Goal: Transaction & Acquisition: Purchase product/service

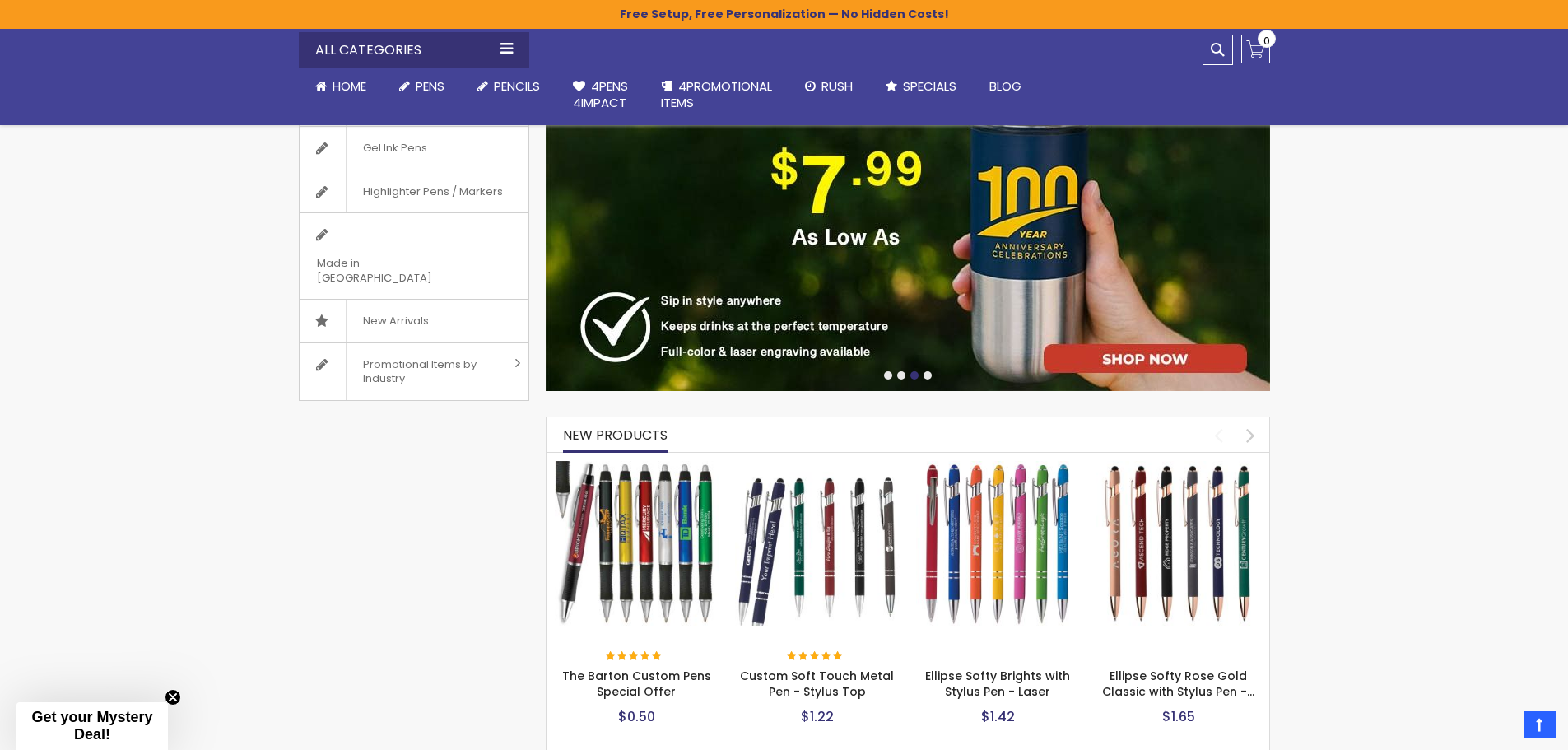
scroll to position [411, 0]
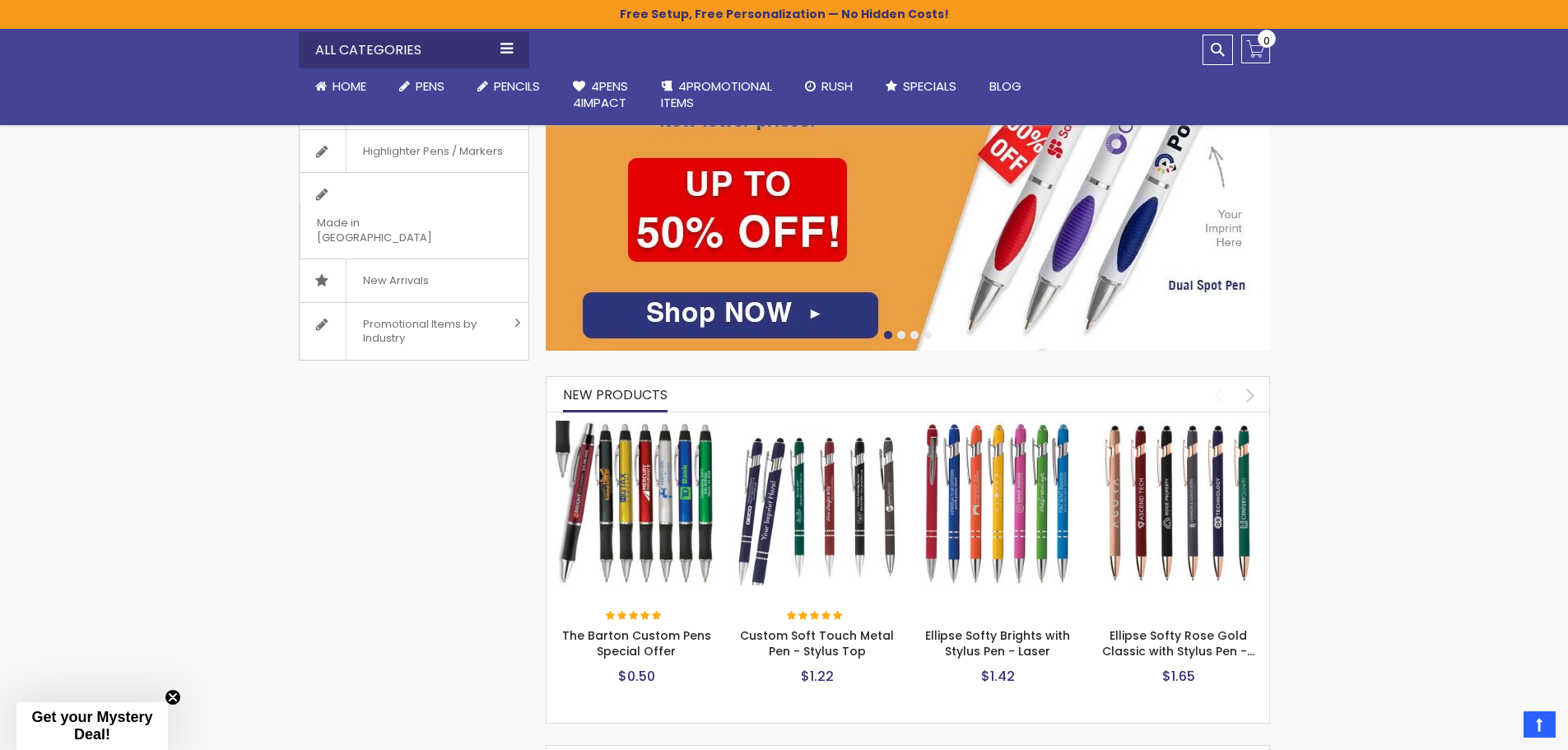
click at [827, 499] on img at bounding box center [817, 503] width 164 height 165
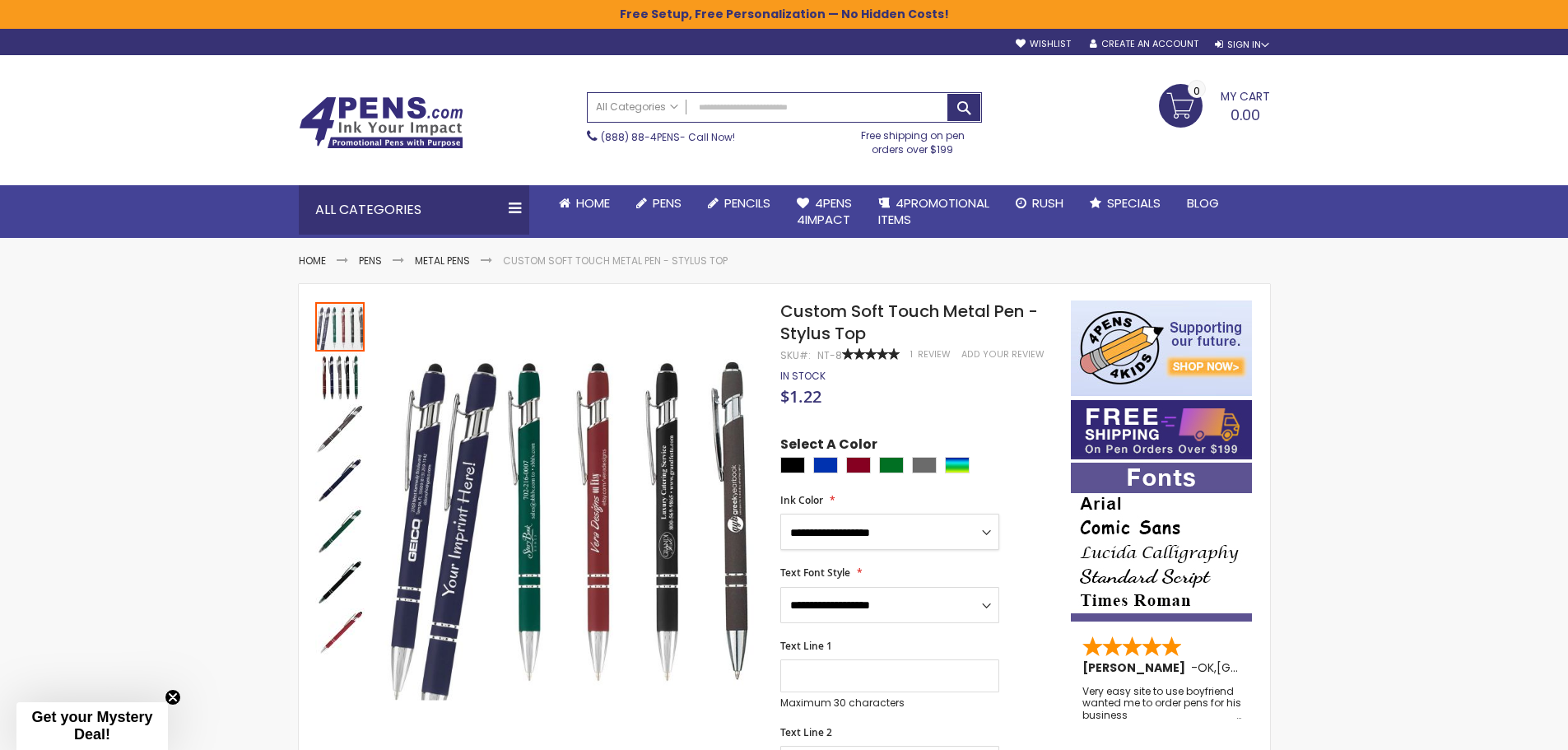
click at [956, 530] on select "**********" at bounding box center [889, 532] width 219 height 36
select select "*****"
click at [780, 514] on select "**********" at bounding box center [889, 532] width 219 height 36
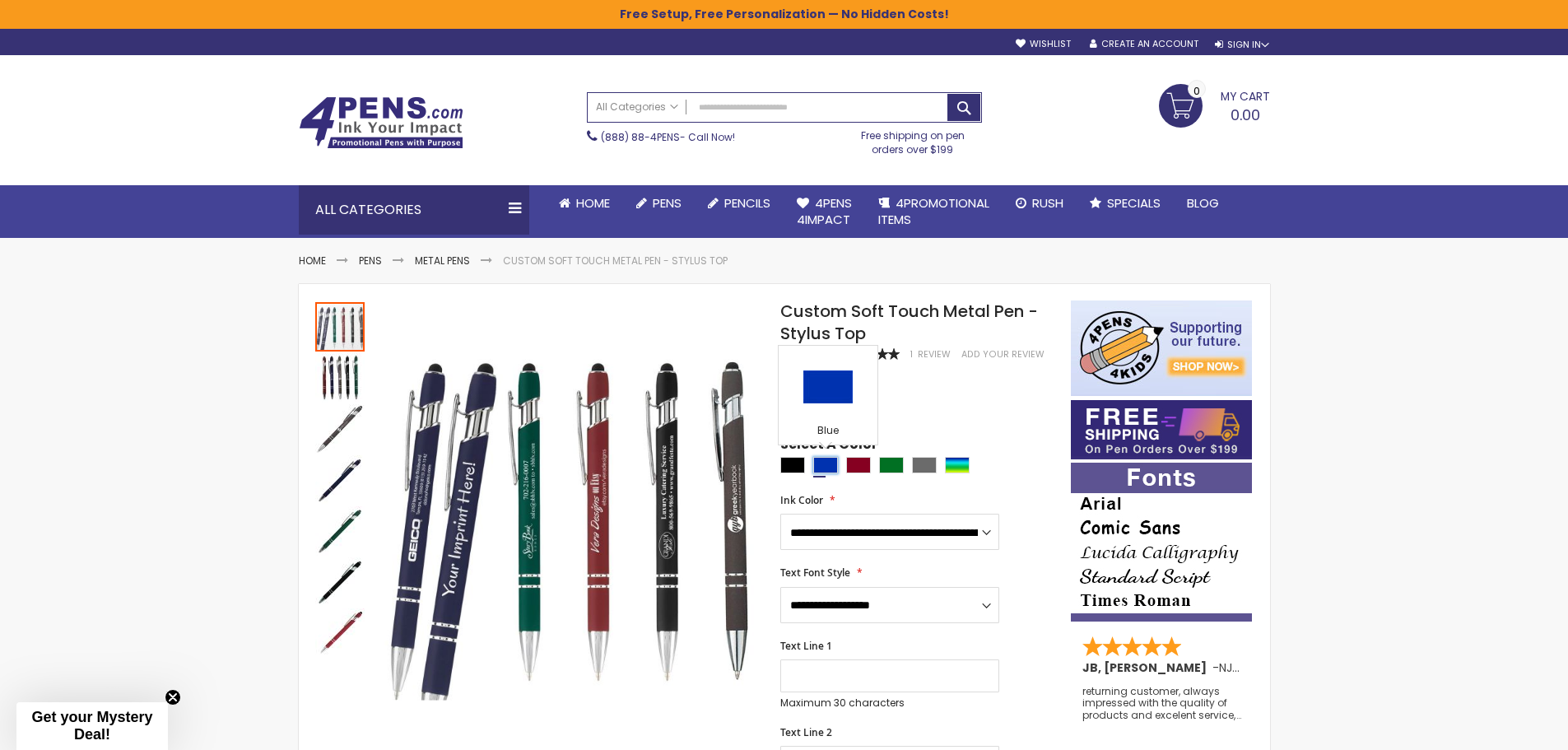
click at [828, 460] on div "Blue" at bounding box center [825, 465] width 25 height 16
type input "****"
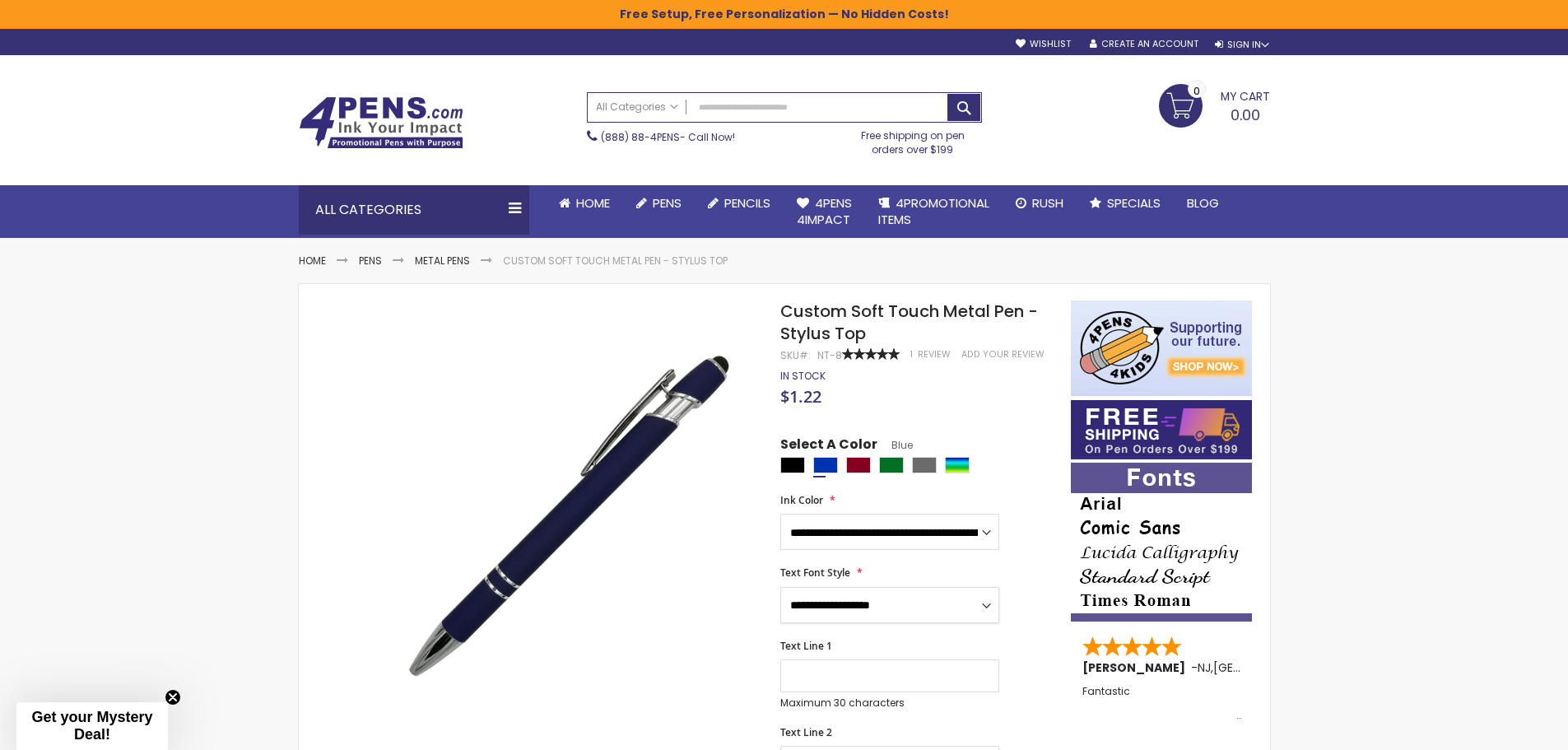
click at [902, 607] on select "**********" at bounding box center [889, 606] width 219 height 36
click at [780, 587] on select "**********" at bounding box center [889, 606] width 219 height 36
click at [847, 606] on select "**********" at bounding box center [889, 606] width 219 height 36
click at [780, 587] on select "**********" at bounding box center [889, 606] width 219 height 36
click at [822, 680] on input "Text Line 1" at bounding box center [889, 675] width 219 height 33
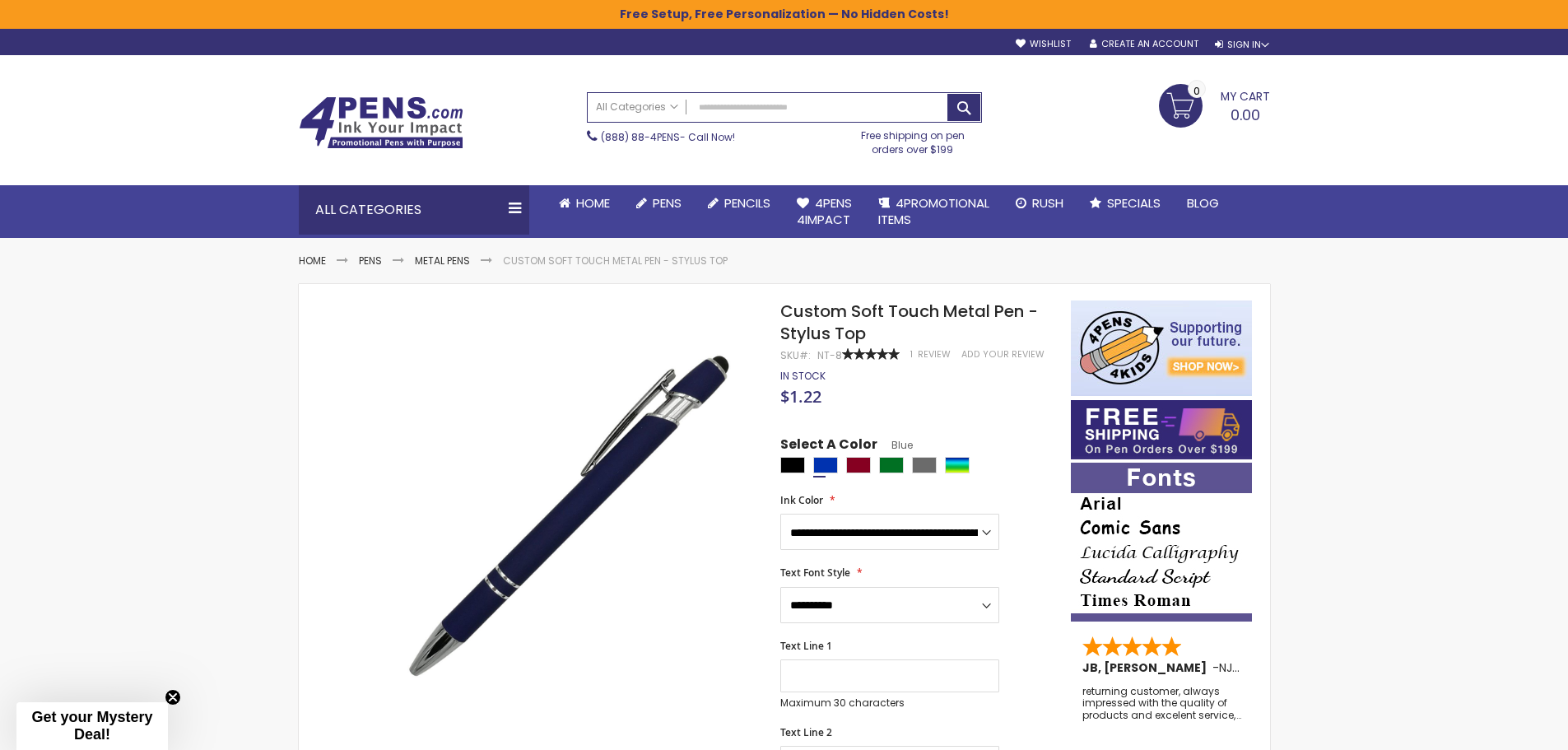
click at [1102, 605] on img at bounding box center [1161, 542] width 181 height 159
click at [909, 607] on select "**********" at bounding box center [889, 606] width 219 height 36
select select "**"
click at [780, 587] on select "**********" at bounding box center [889, 606] width 219 height 36
click at [844, 673] on input "Text Line 1" at bounding box center [889, 675] width 219 height 33
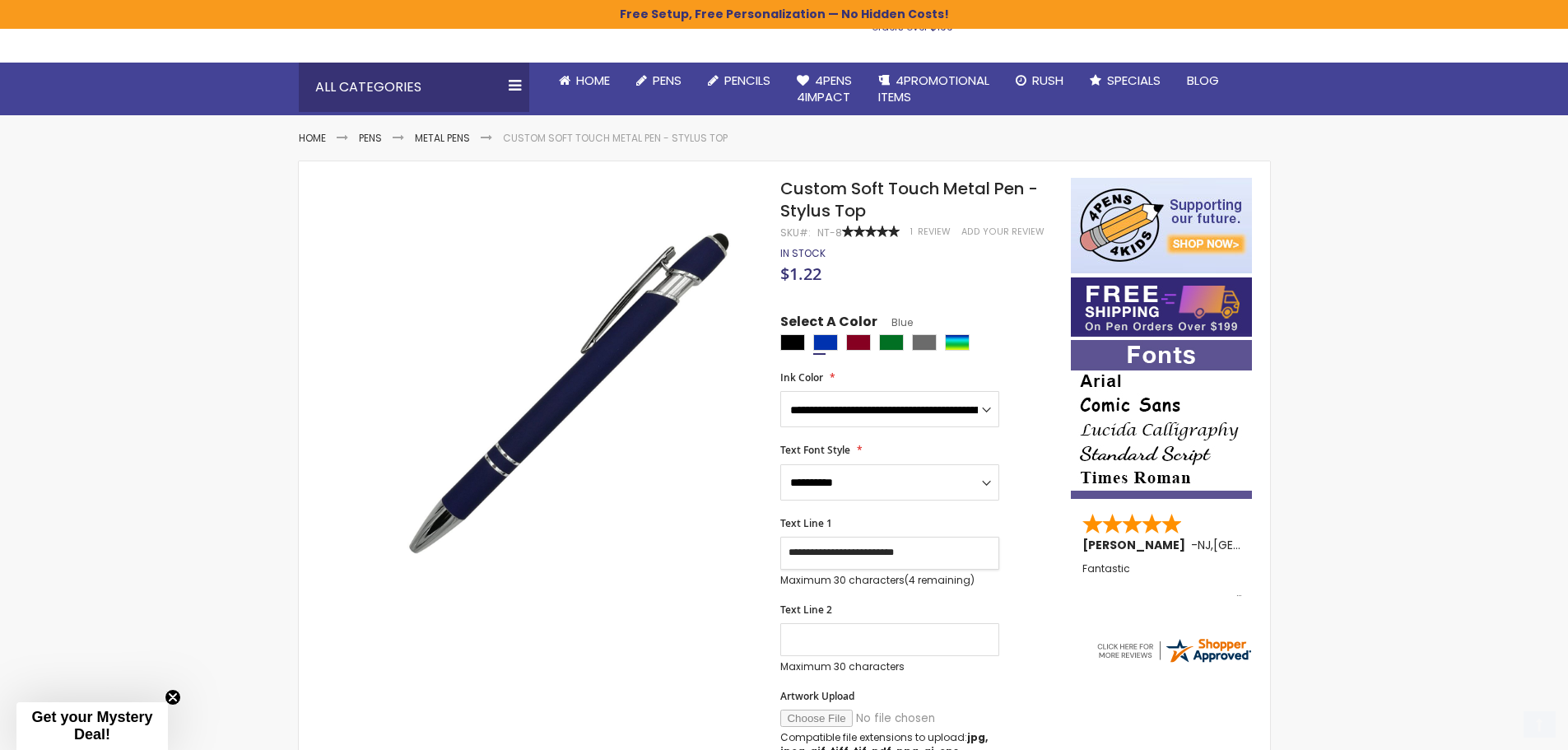
scroll to position [165, 0]
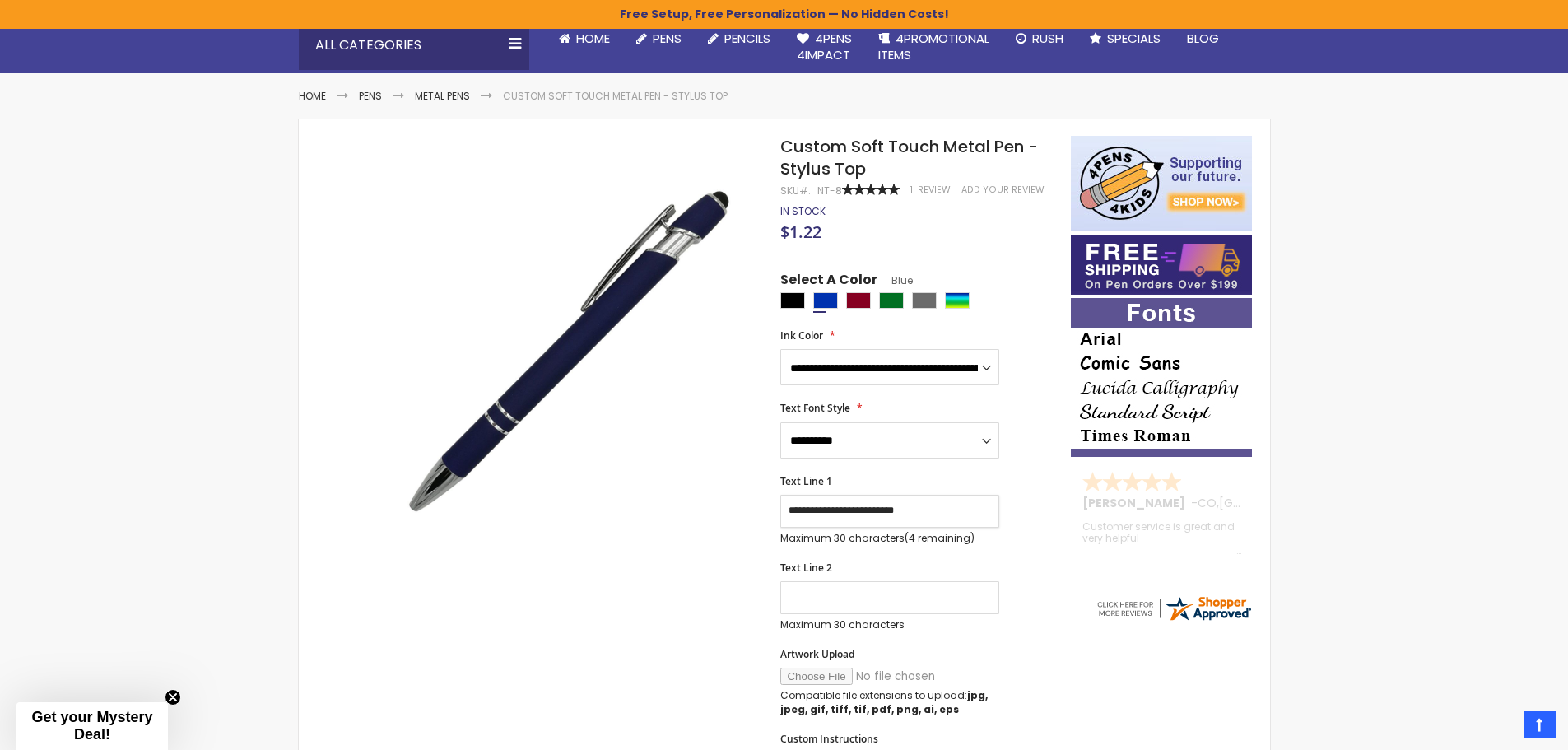
type input "**********"
click at [848, 598] on input "Text Line 2" at bounding box center [889, 598] width 219 height 33
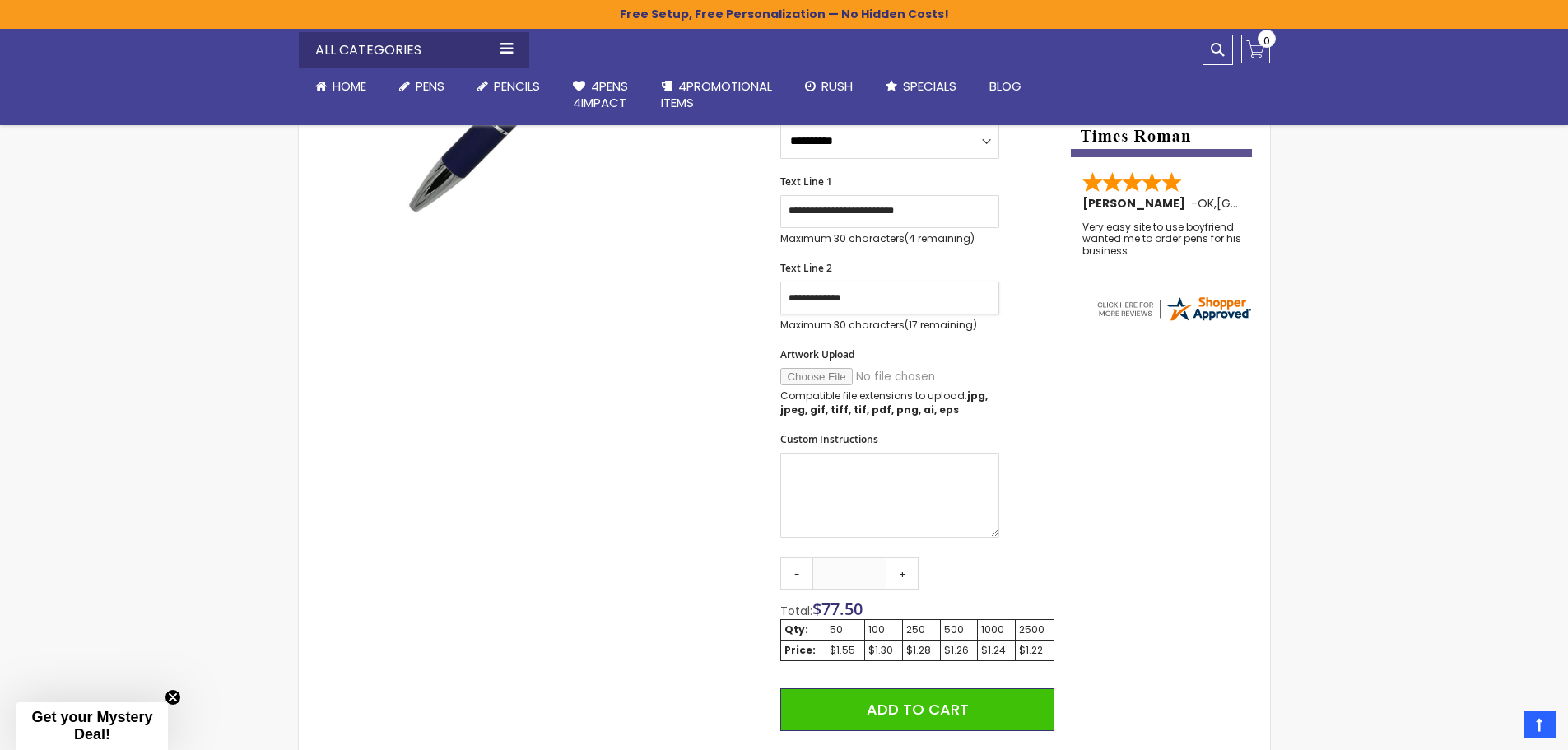
scroll to position [494, 0]
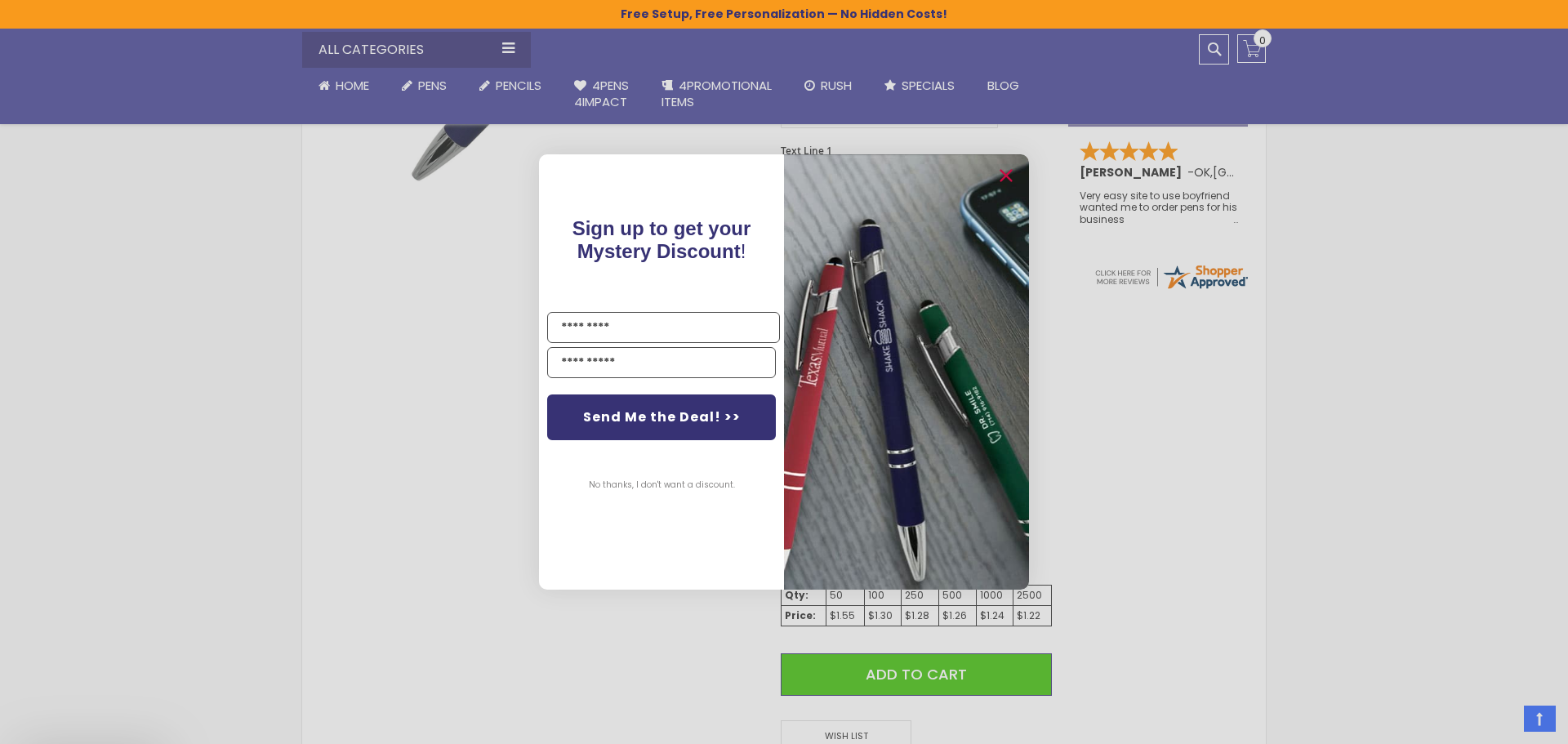
type input "**********"
click at [1001, 178] on circle "Close dialog" at bounding box center [1005, 177] width 25 height 25
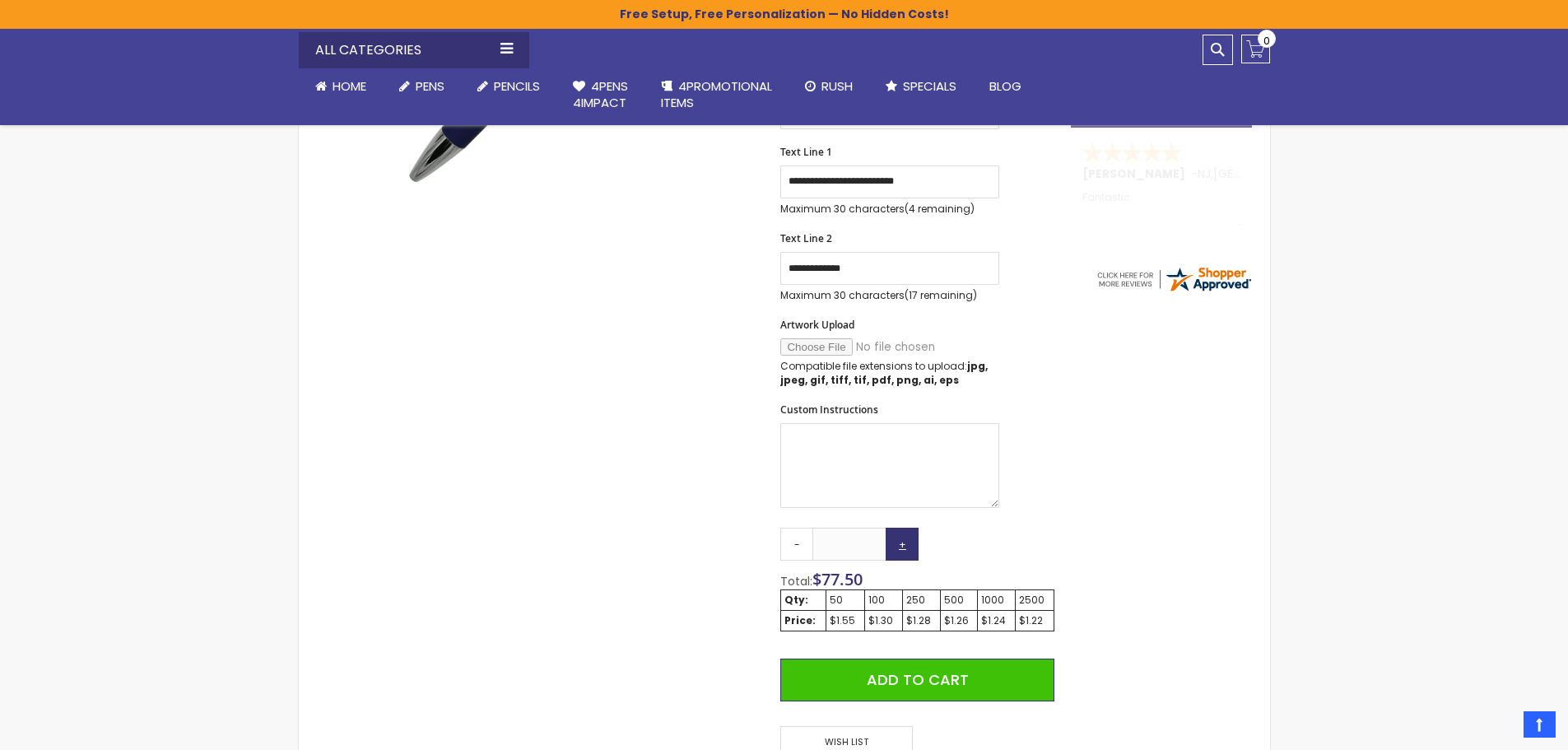
click at [904, 544] on link "+" at bounding box center [902, 544] width 33 height 33
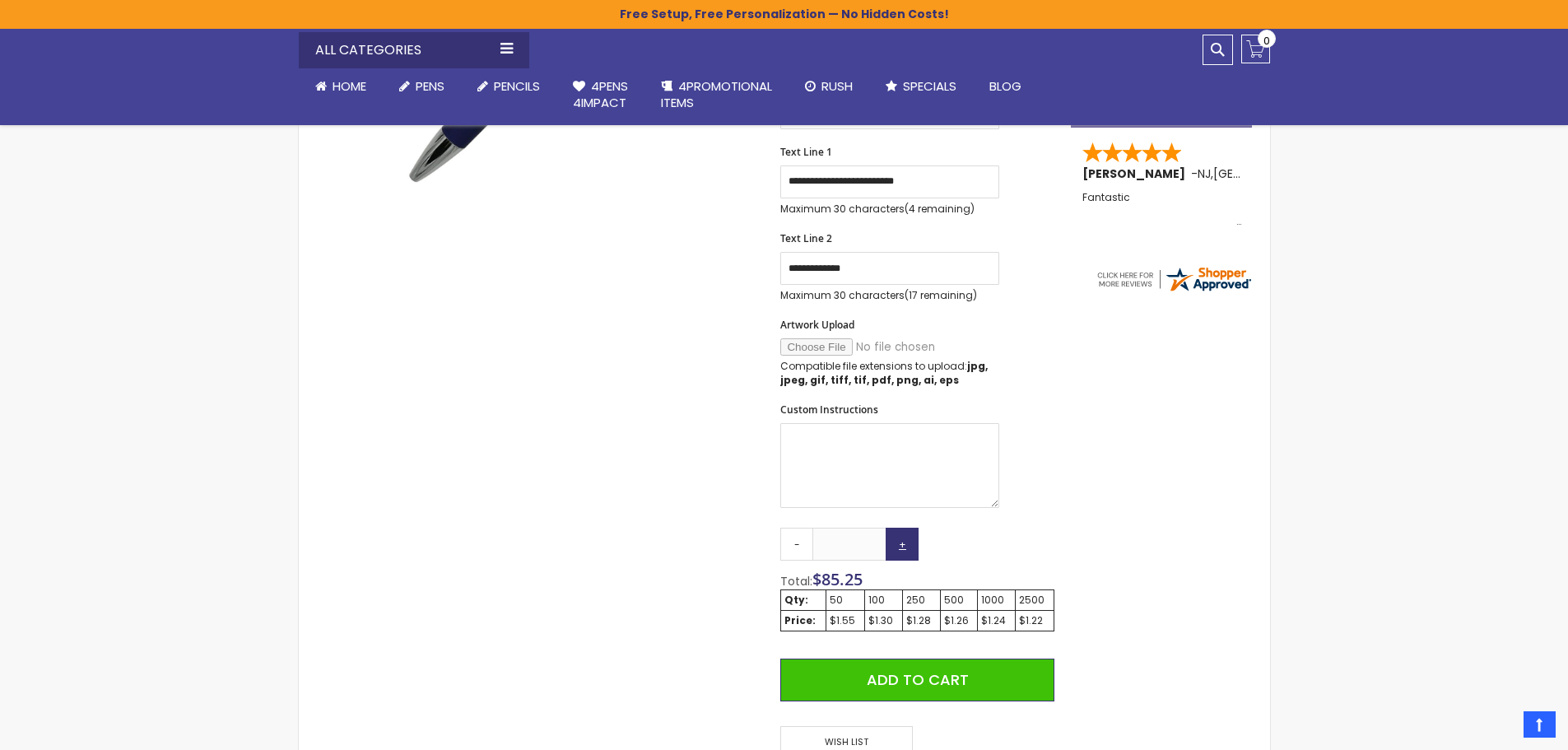
click at [904, 544] on link "+" at bounding box center [902, 544] width 33 height 33
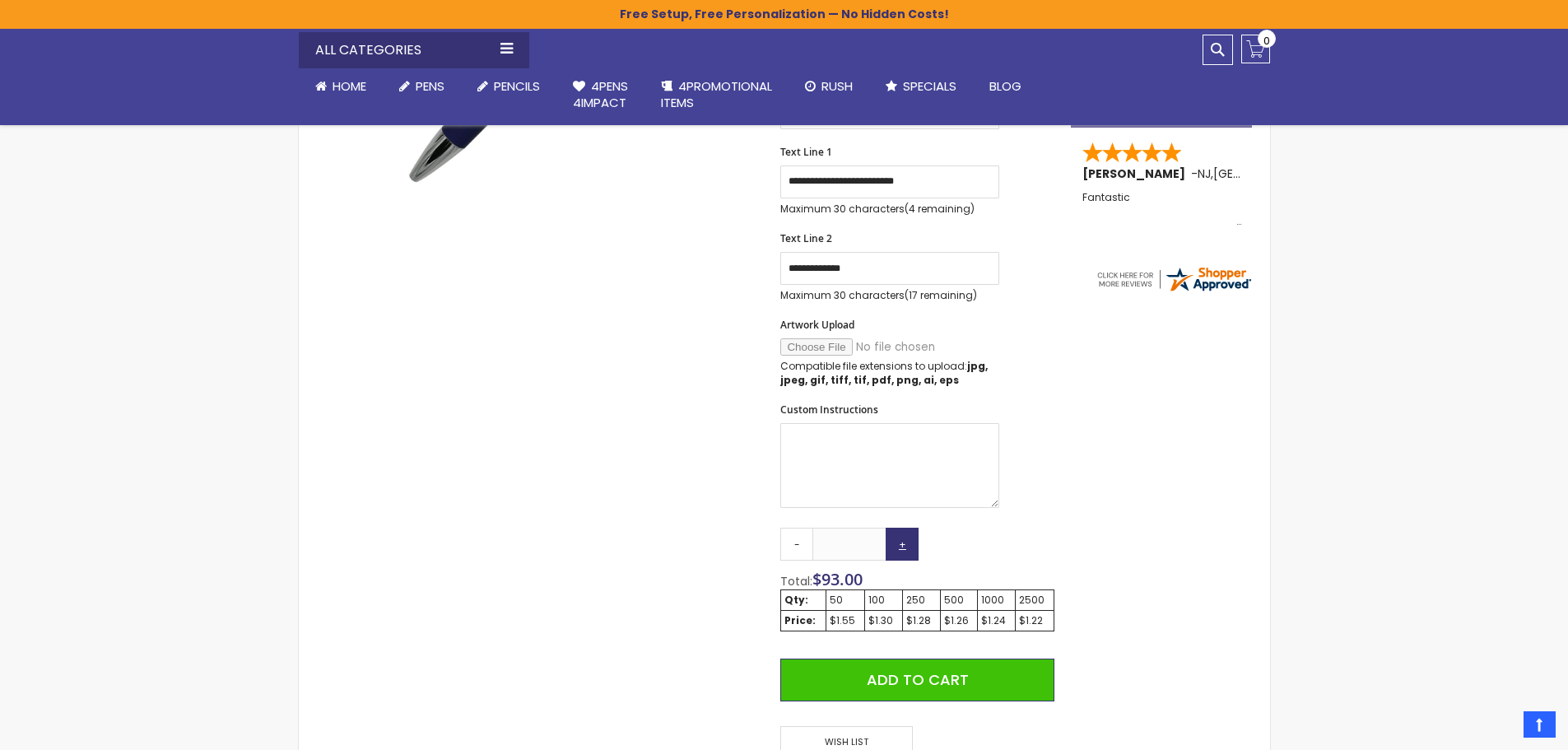
click at [904, 544] on link "+" at bounding box center [902, 544] width 33 height 33
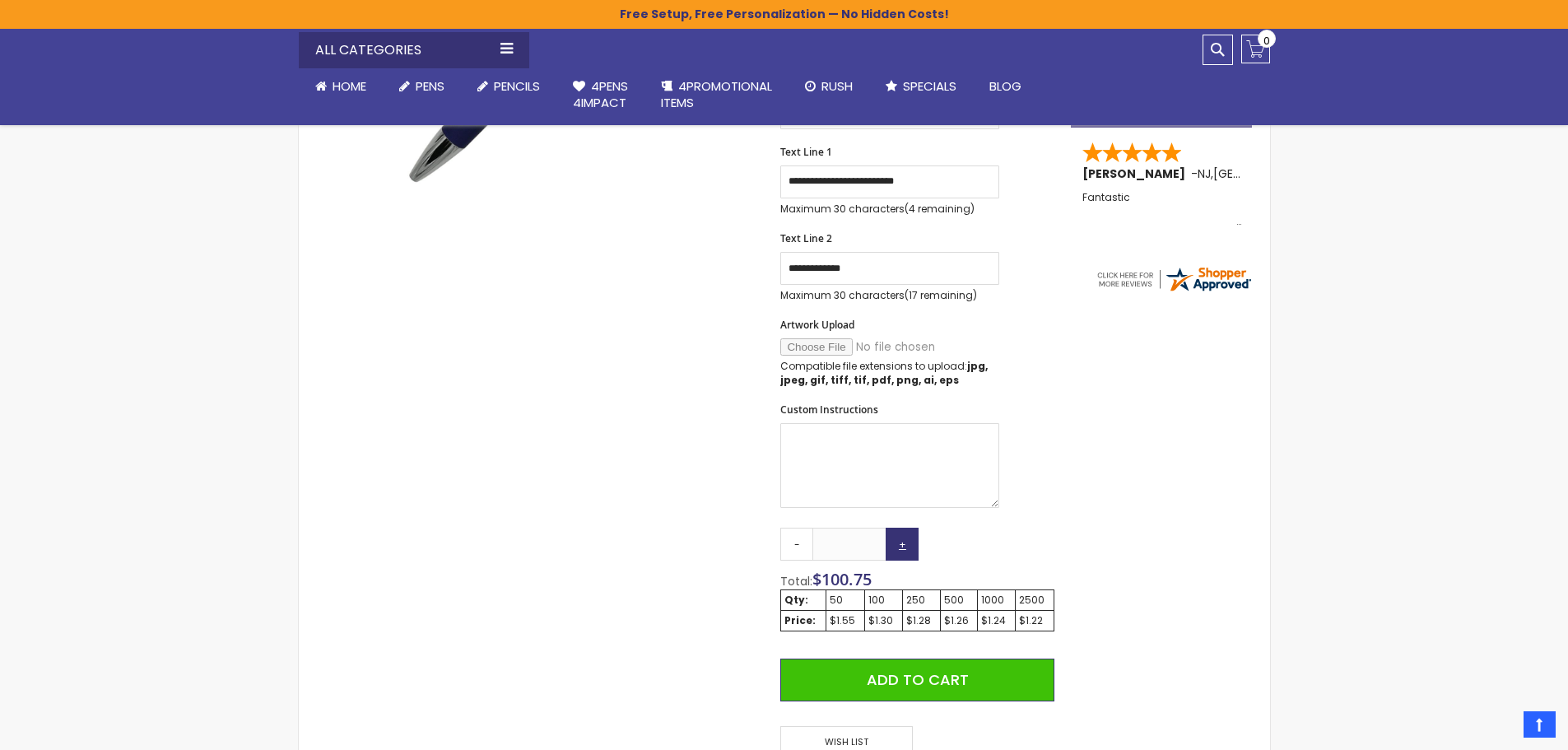
click at [904, 544] on link "+" at bounding box center [902, 544] width 33 height 33
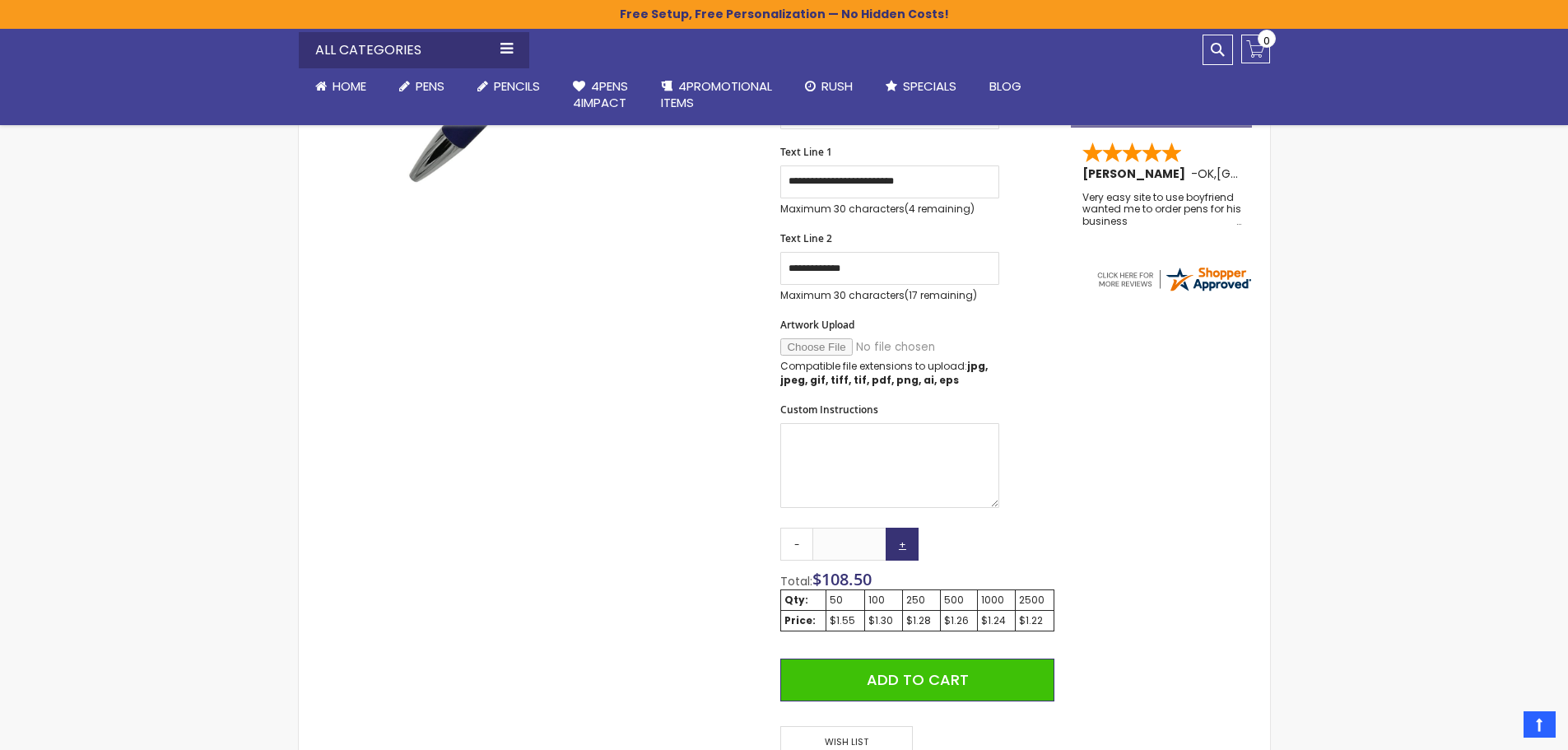
click at [904, 544] on link "+" at bounding box center [902, 544] width 33 height 33
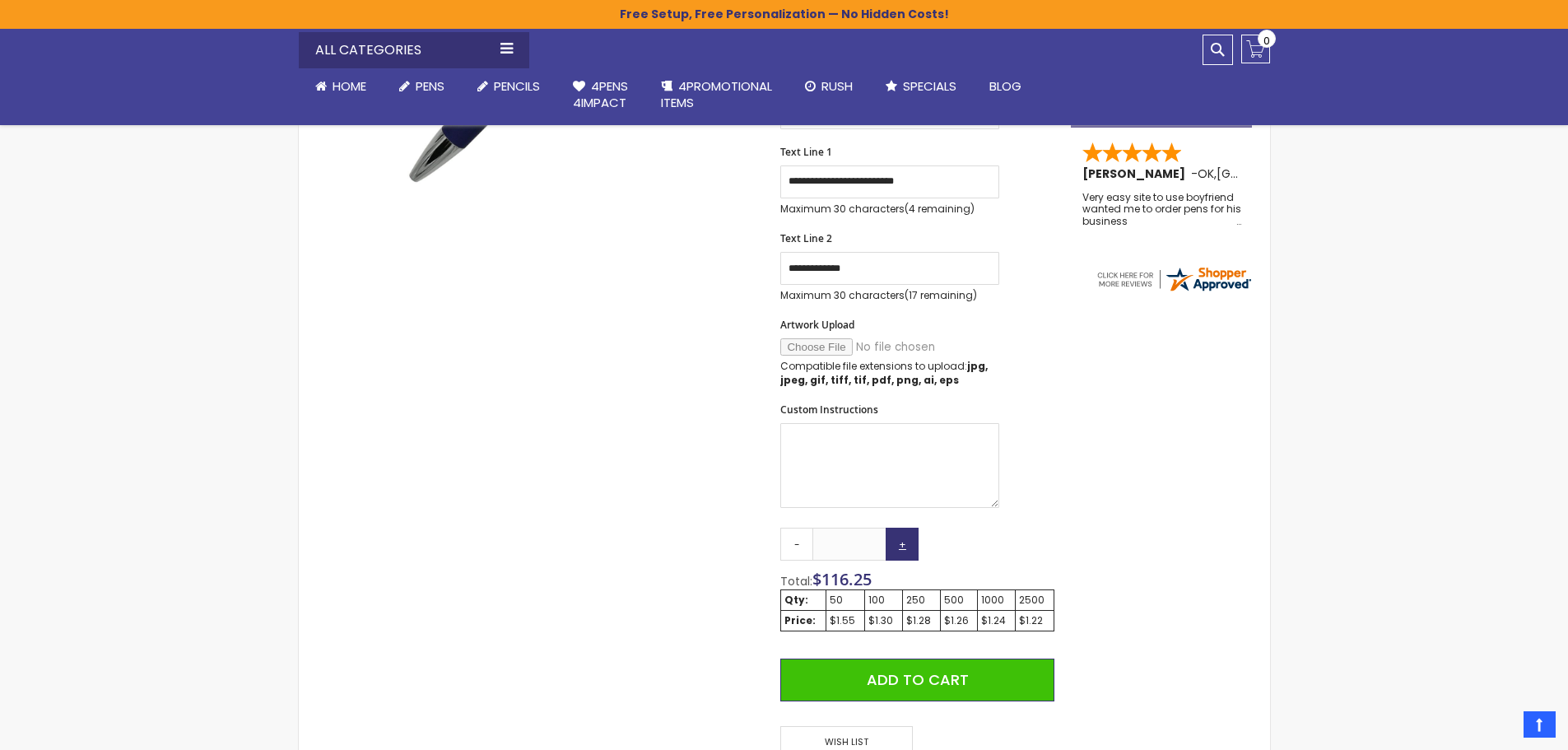
click at [904, 544] on link "+" at bounding box center [902, 544] width 33 height 33
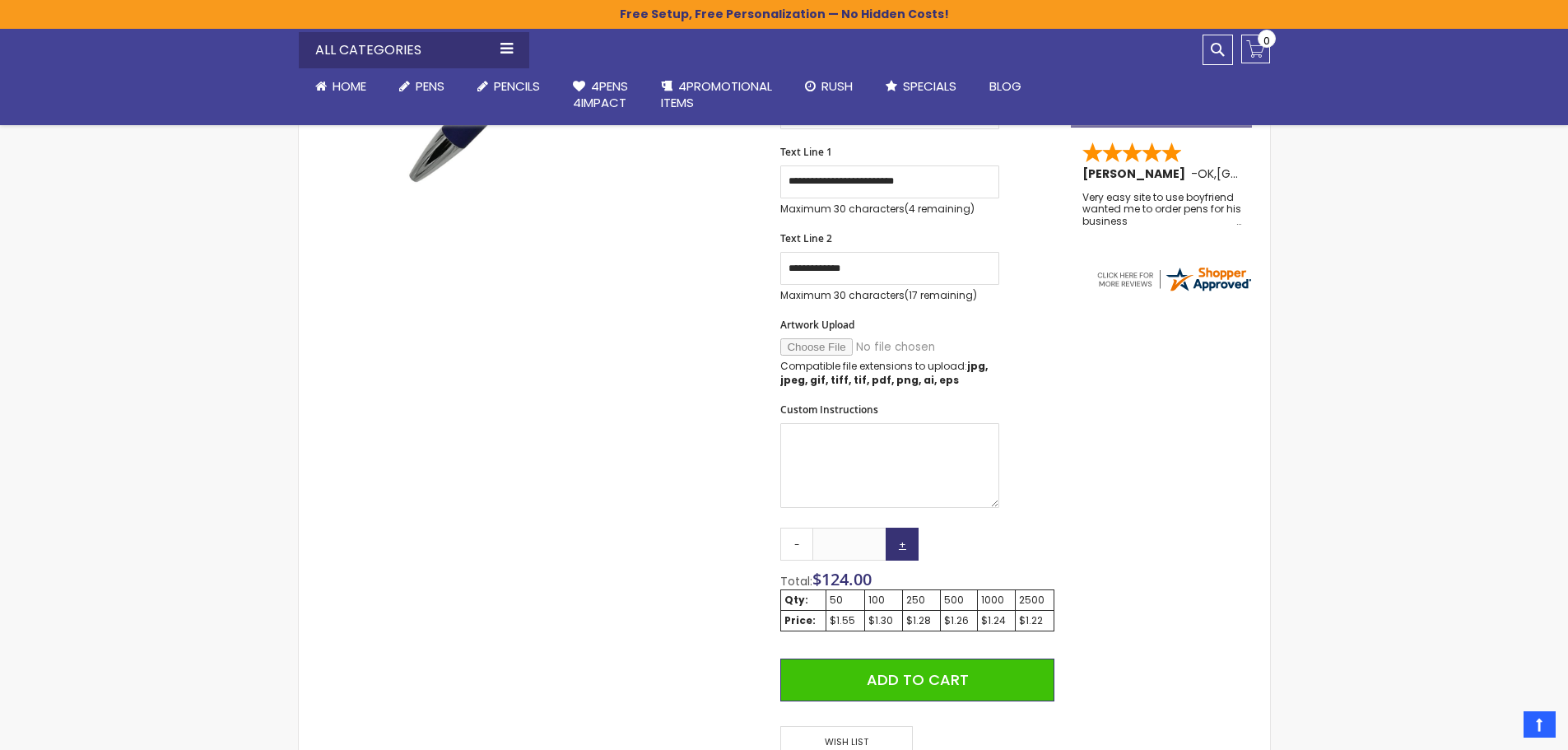
click at [904, 544] on link "+" at bounding box center [902, 544] width 33 height 33
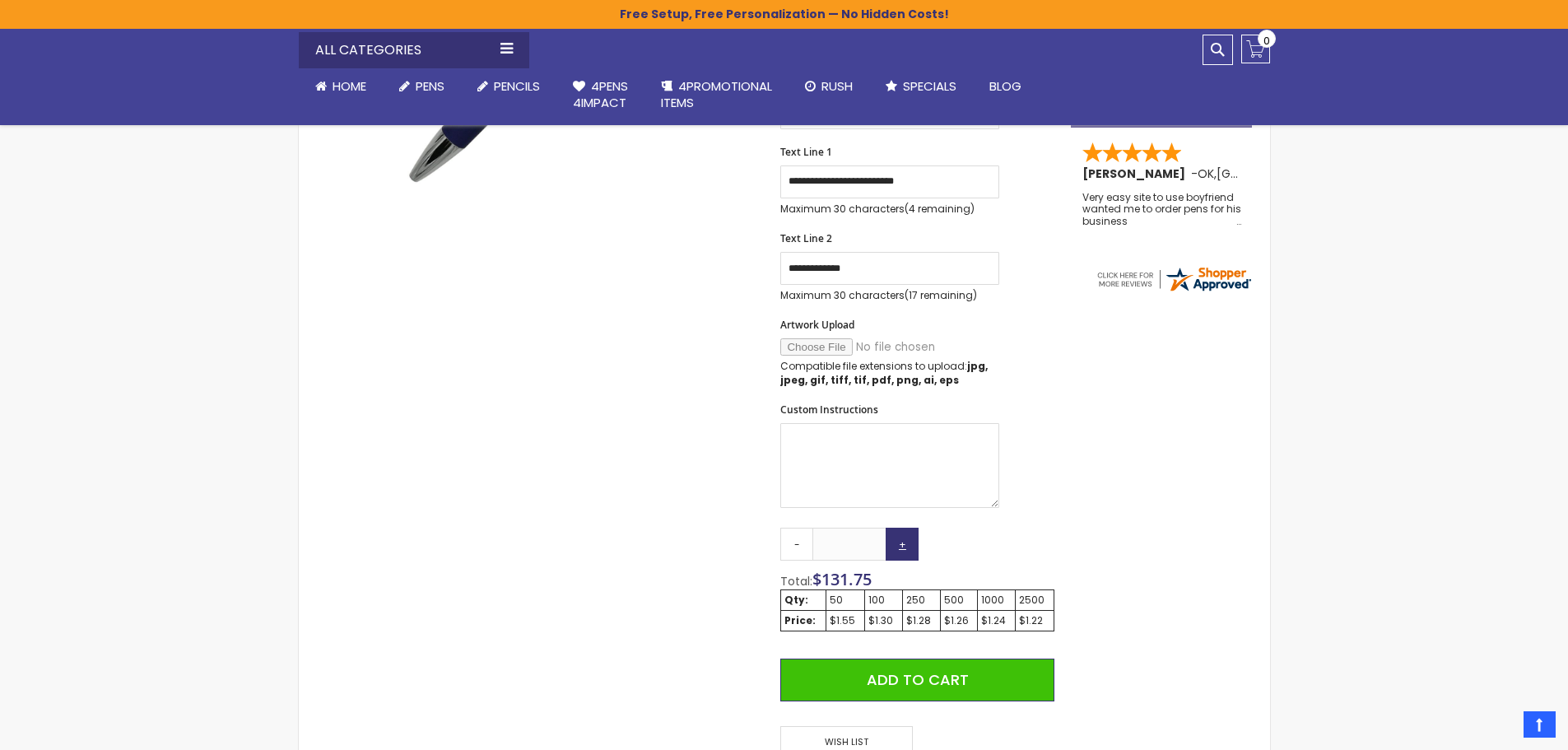
click at [904, 544] on link "+" at bounding box center [902, 544] width 33 height 33
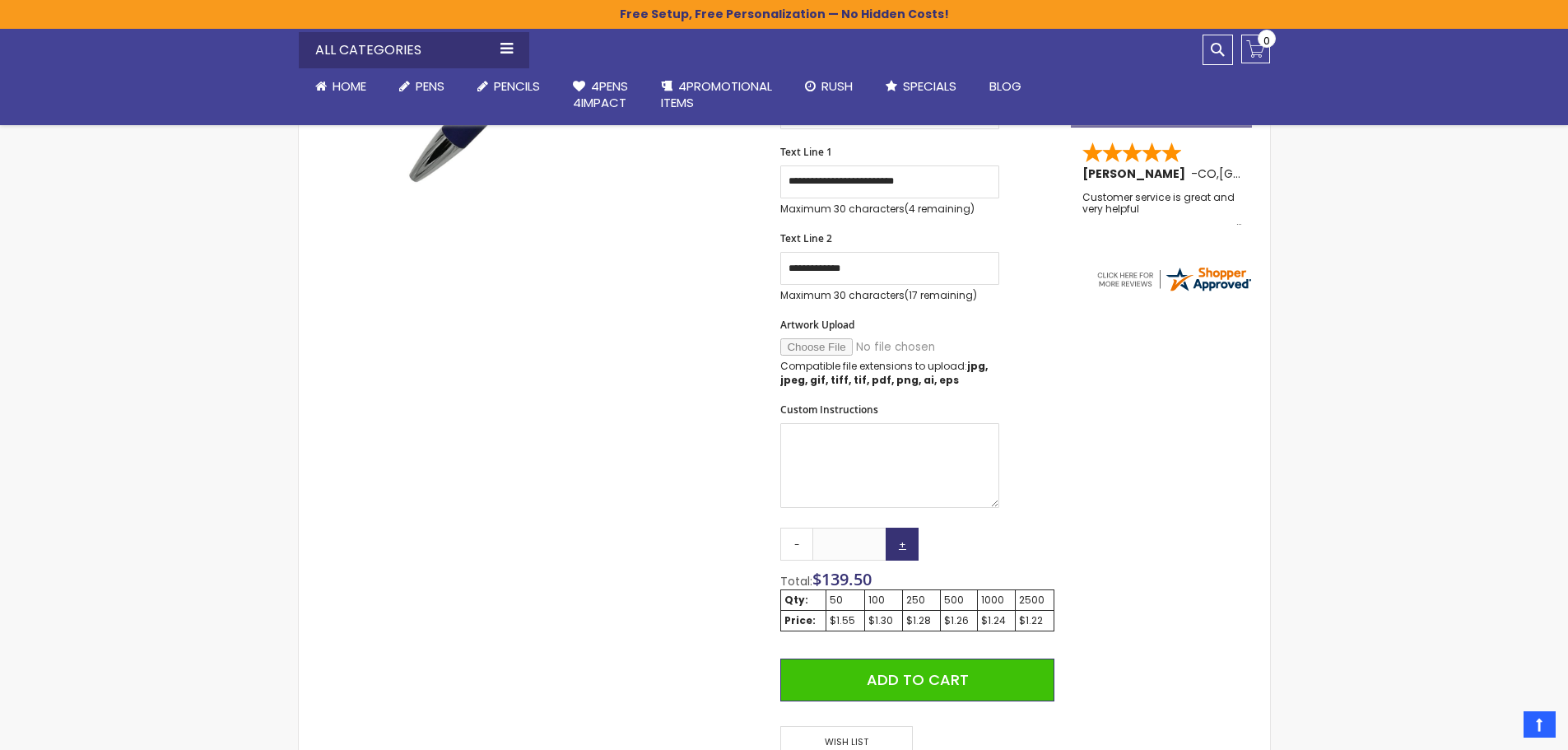
click at [904, 544] on link "+" at bounding box center [902, 544] width 33 height 33
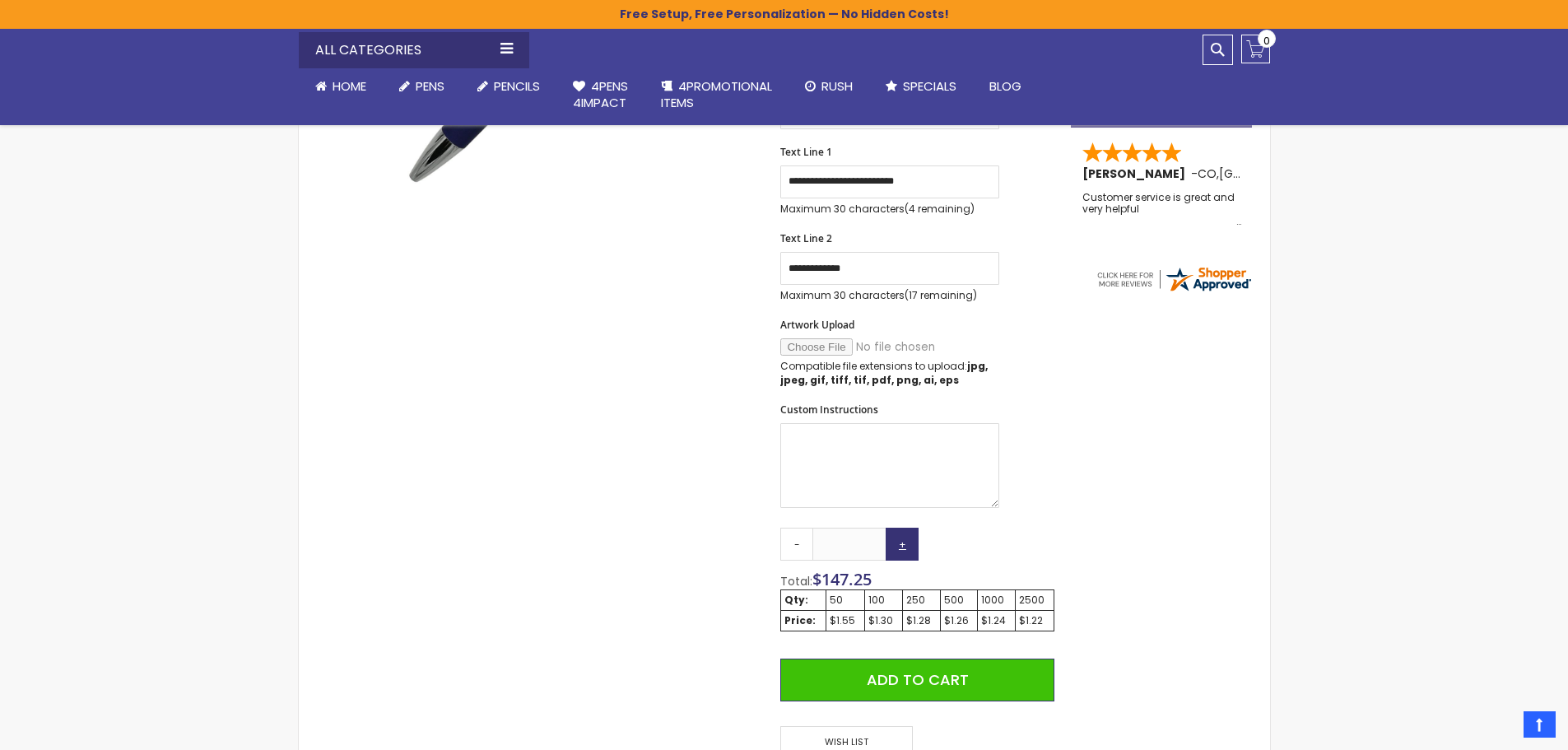
click at [904, 544] on link "+" at bounding box center [902, 544] width 33 height 33
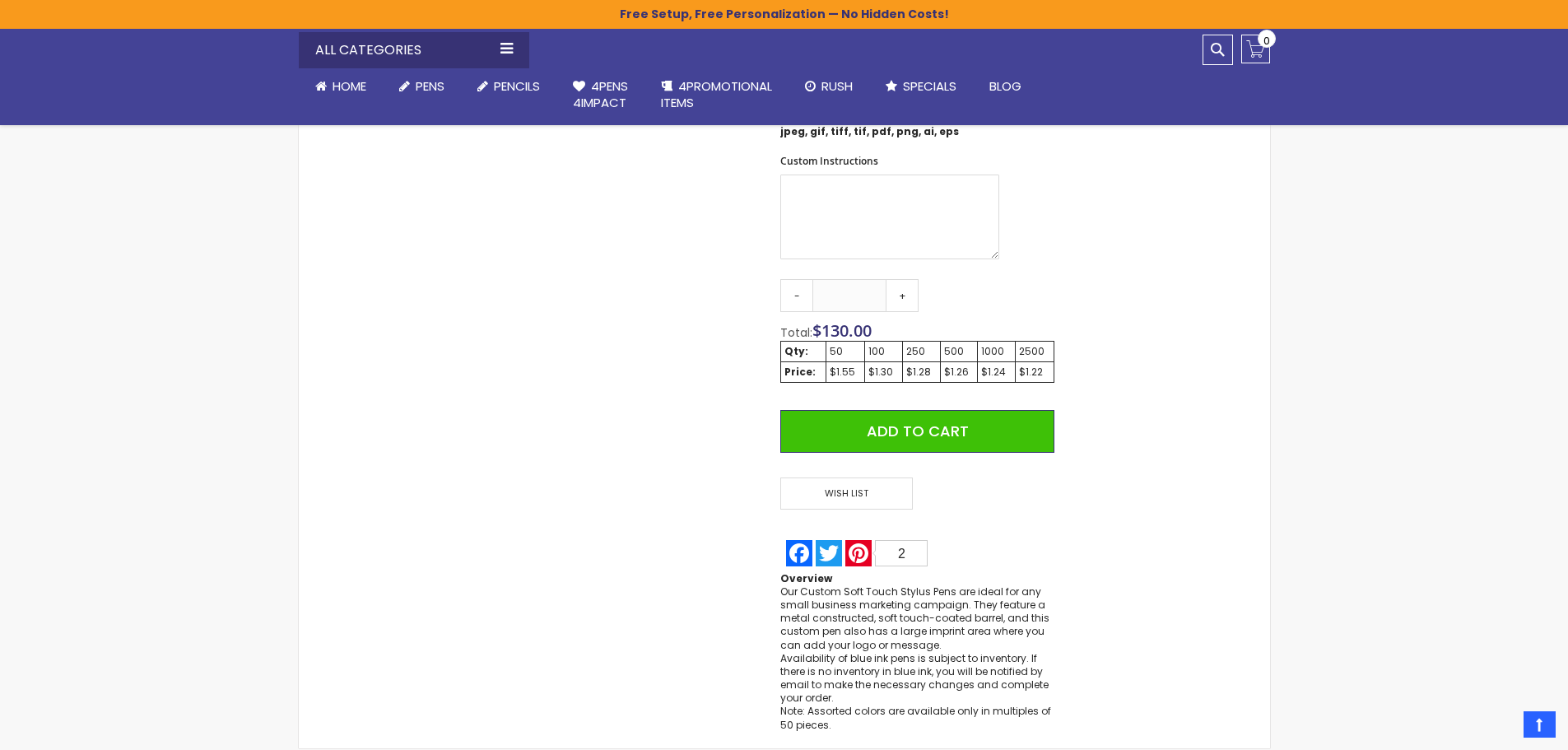
scroll to position [824, 0]
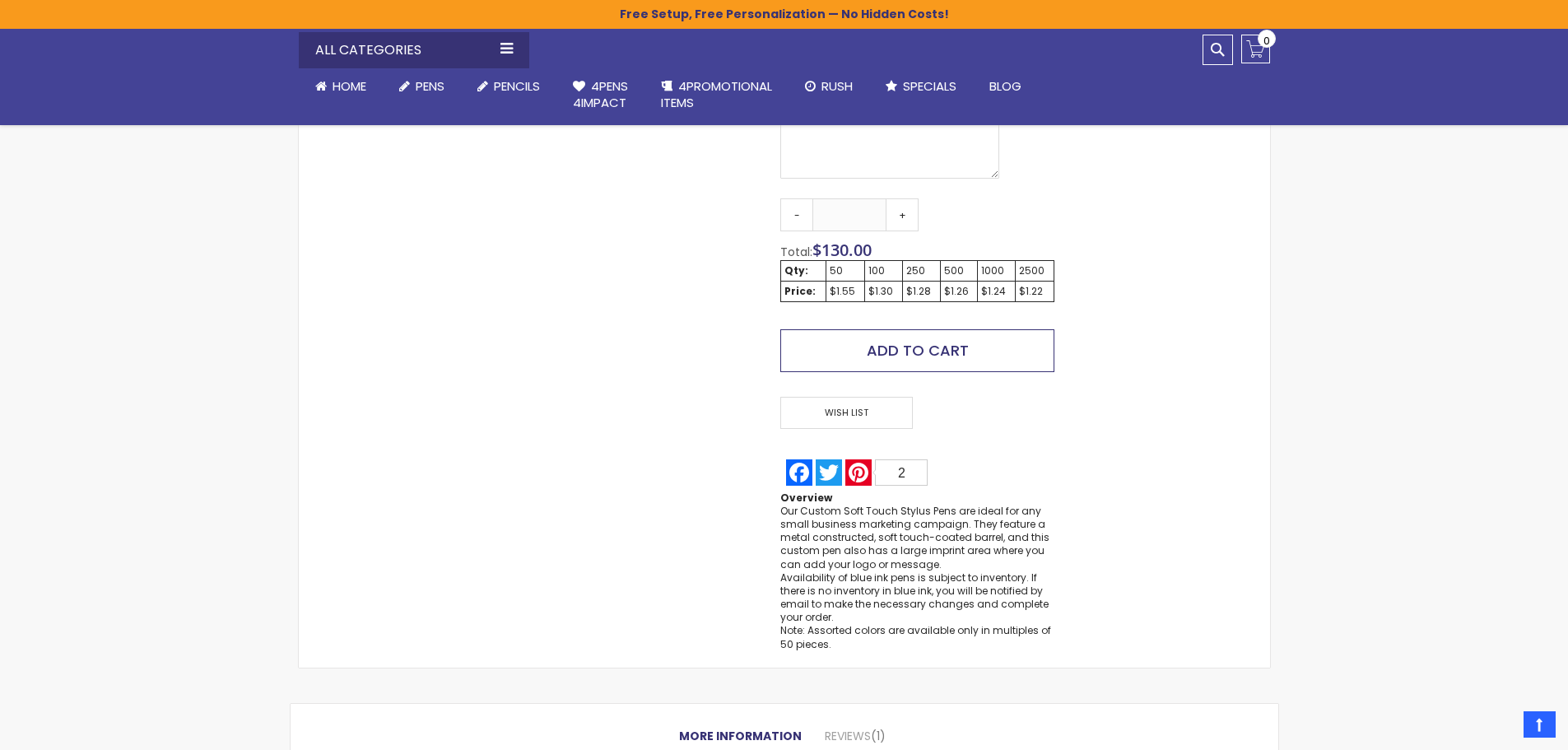
click at [891, 364] on button "Add to Cart" at bounding box center [917, 350] width 273 height 43
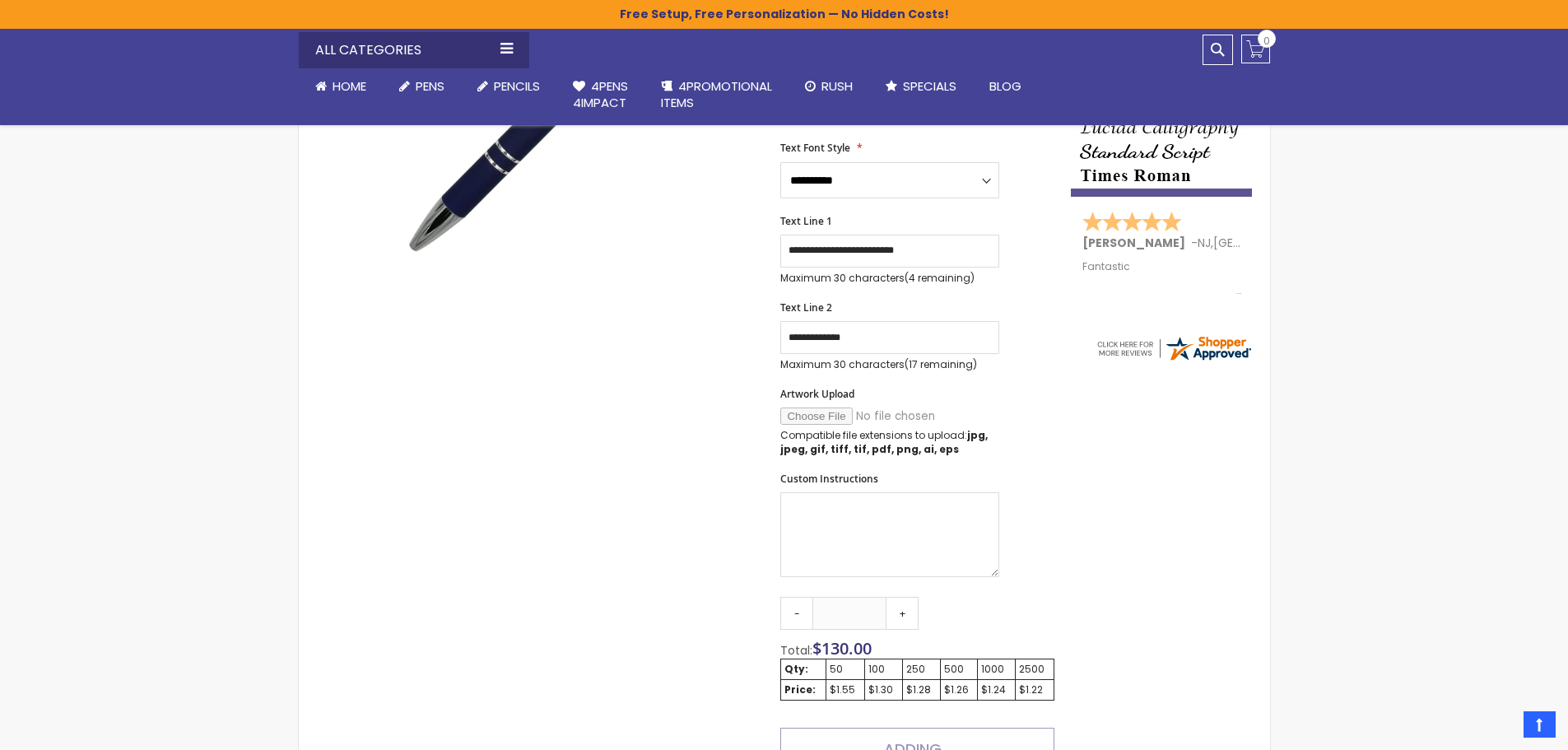
scroll to position [419, 0]
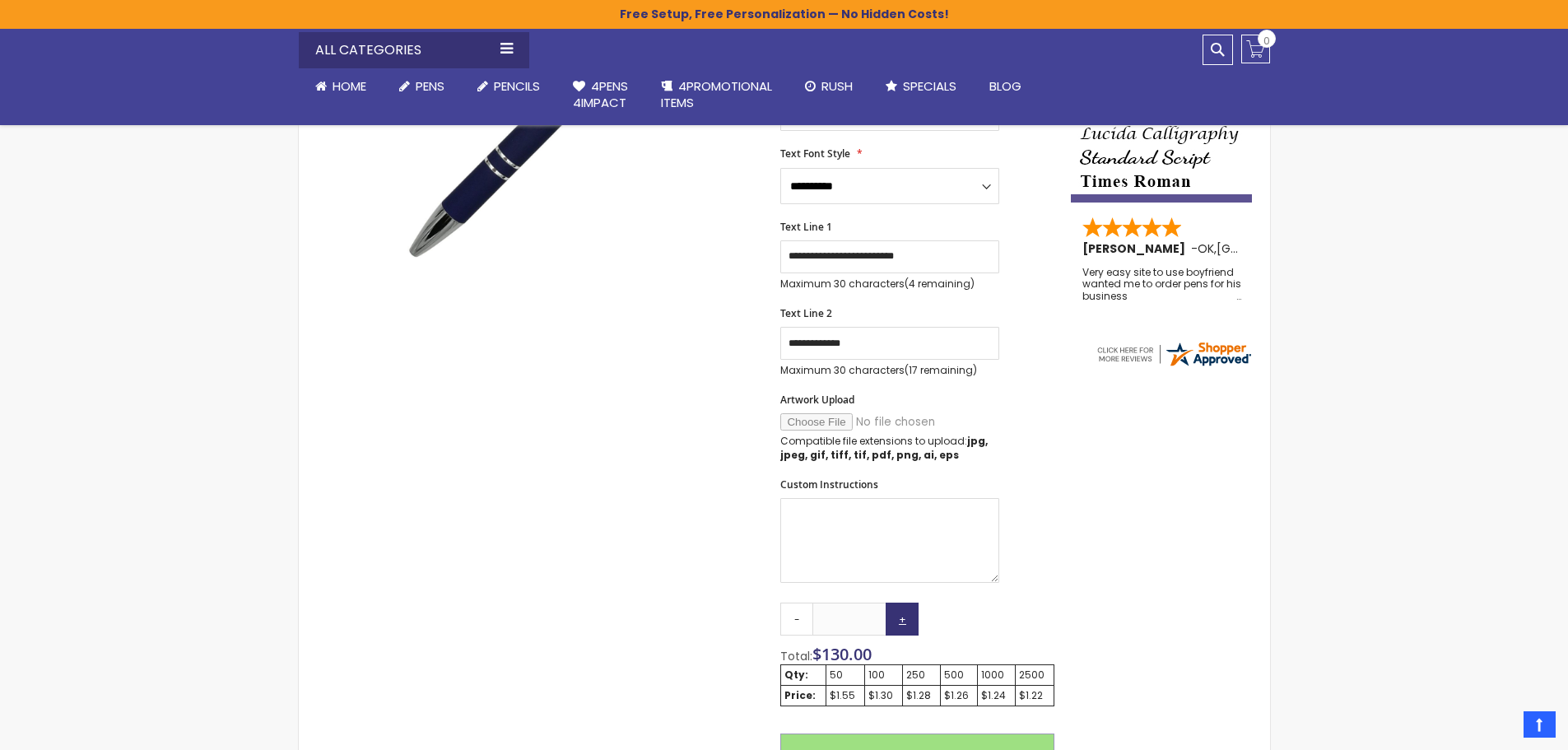
click at [897, 618] on link "+" at bounding box center [902, 619] width 33 height 33
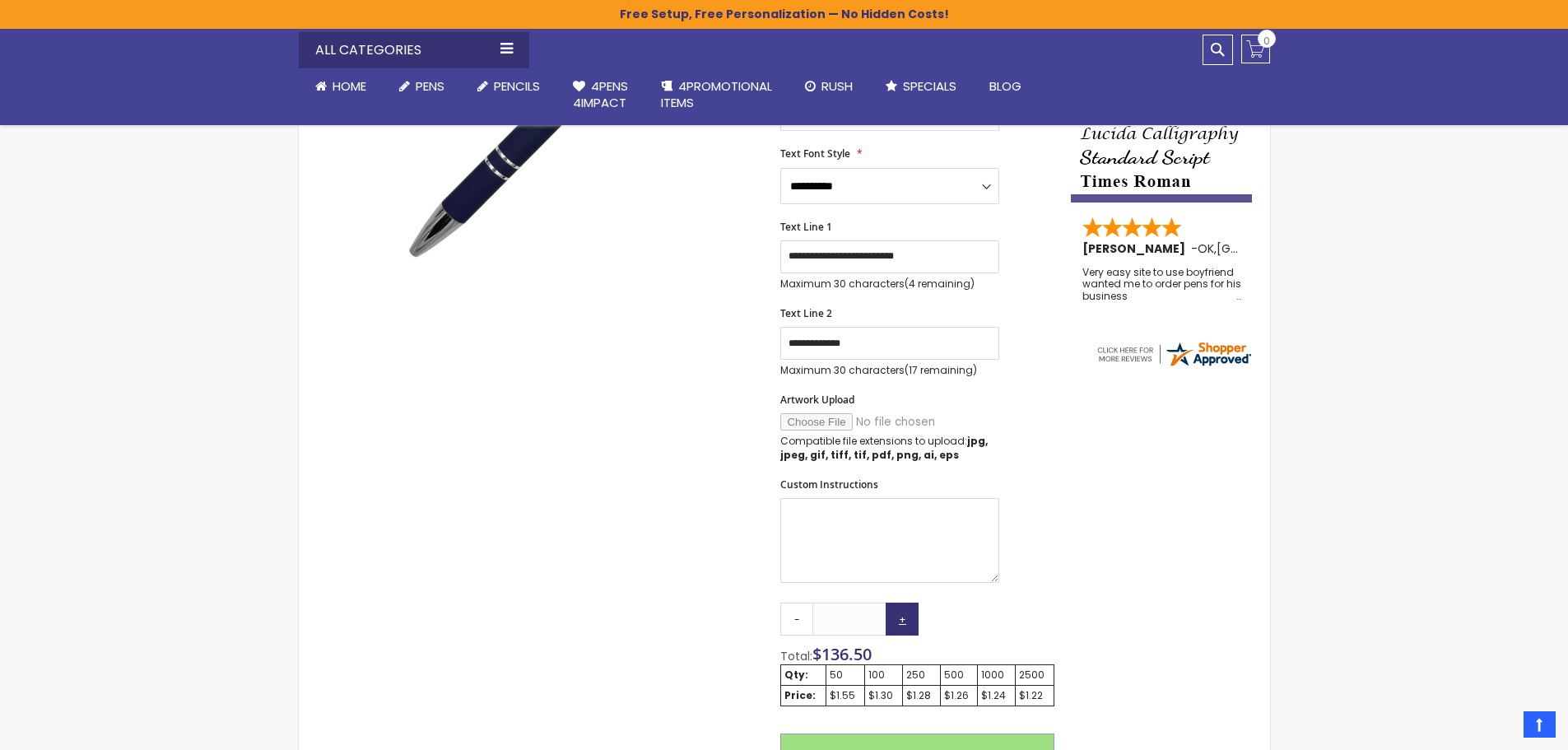
click at [897, 618] on link "+" at bounding box center [902, 619] width 33 height 33
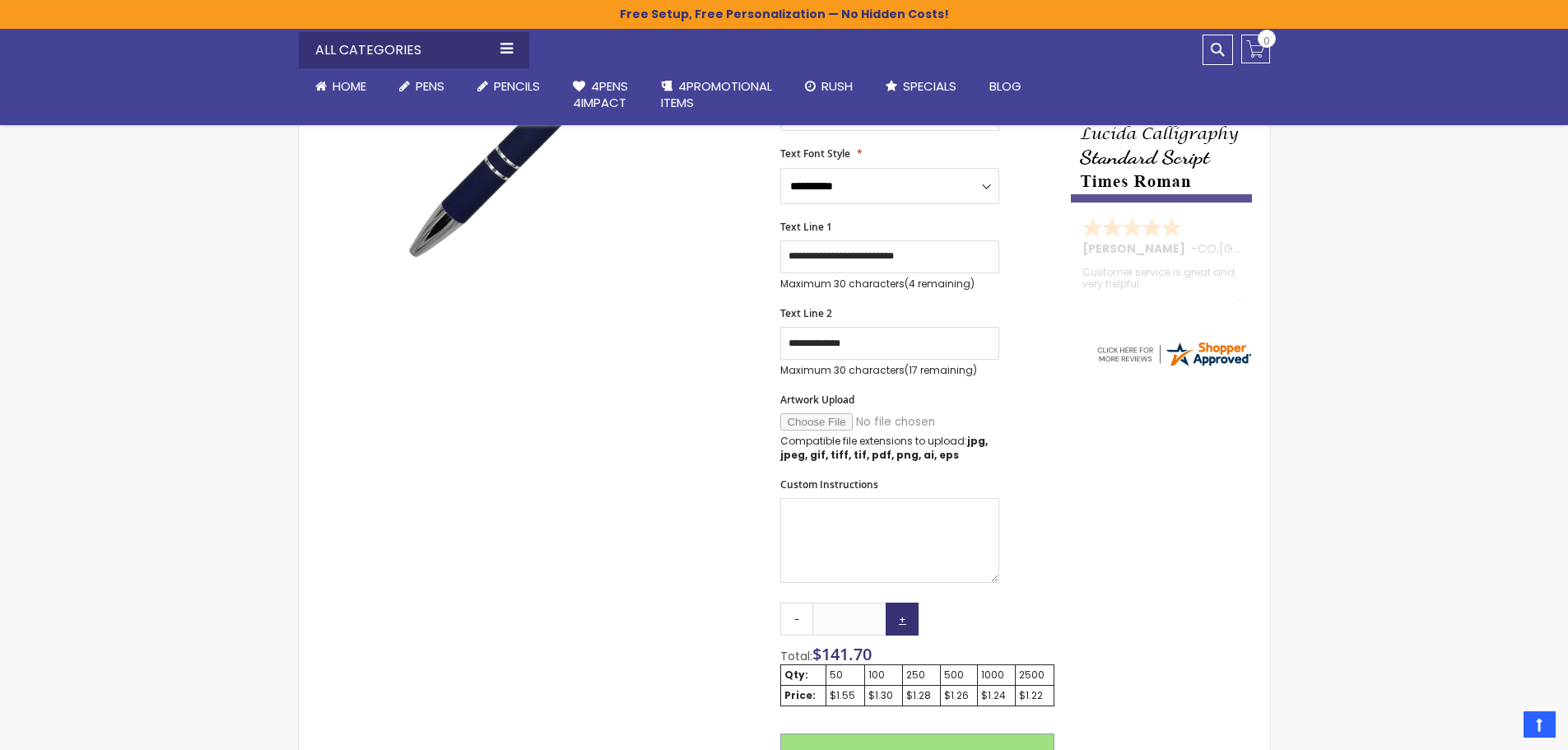
click at [897, 618] on link "+" at bounding box center [902, 619] width 33 height 33
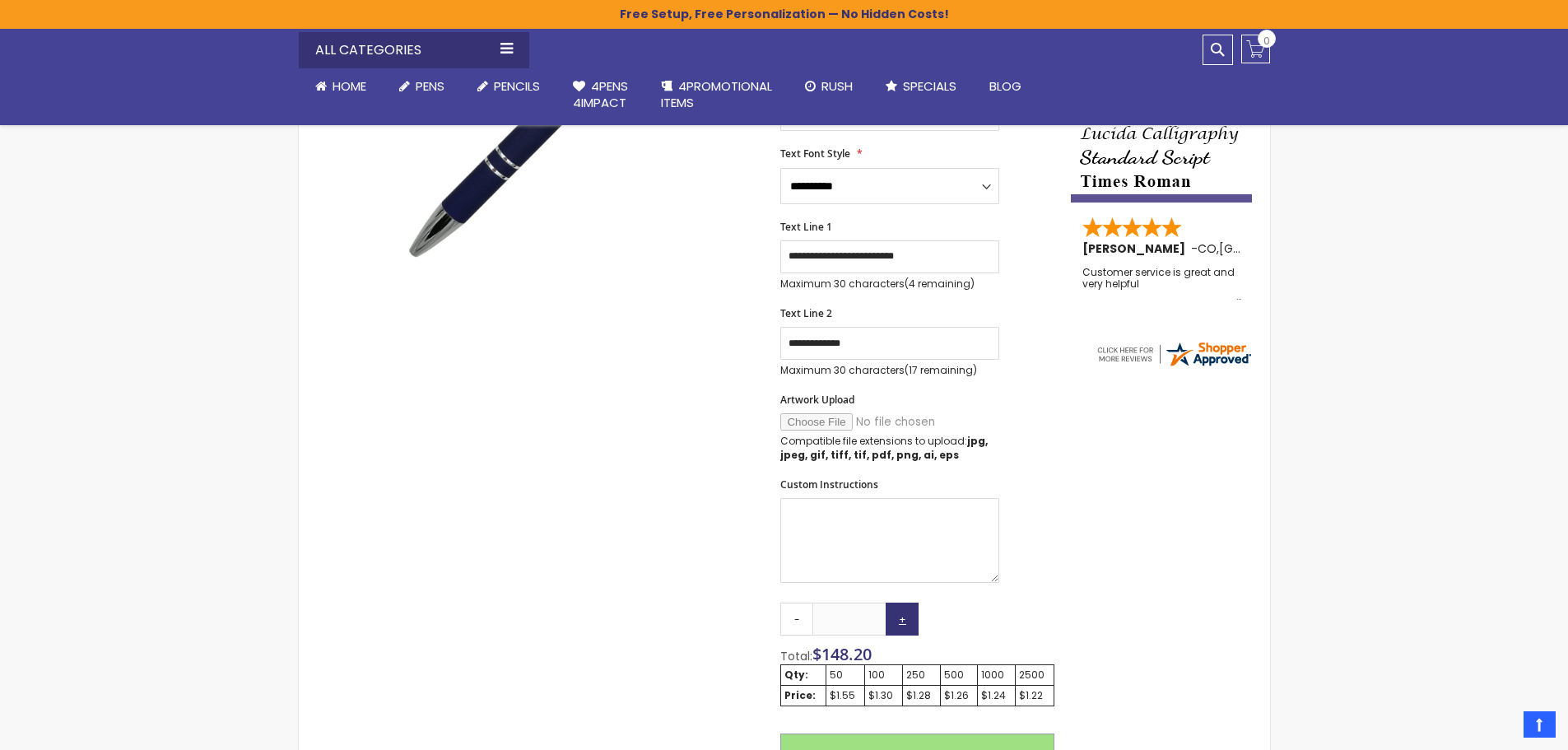
click at [897, 618] on link "+" at bounding box center [902, 619] width 33 height 33
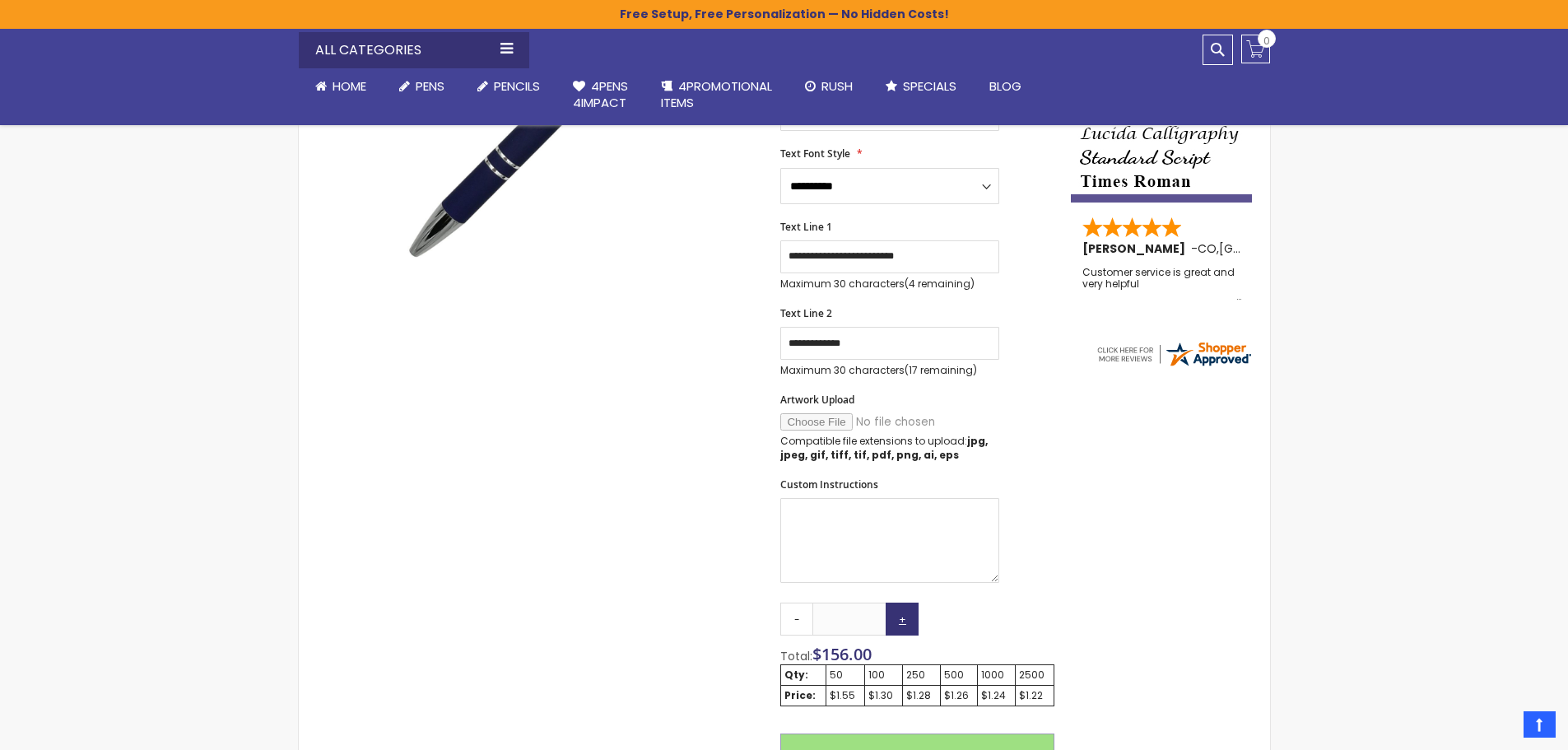
click at [897, 618] on link "+" at bounding box center [902, 619] width 33 height 33
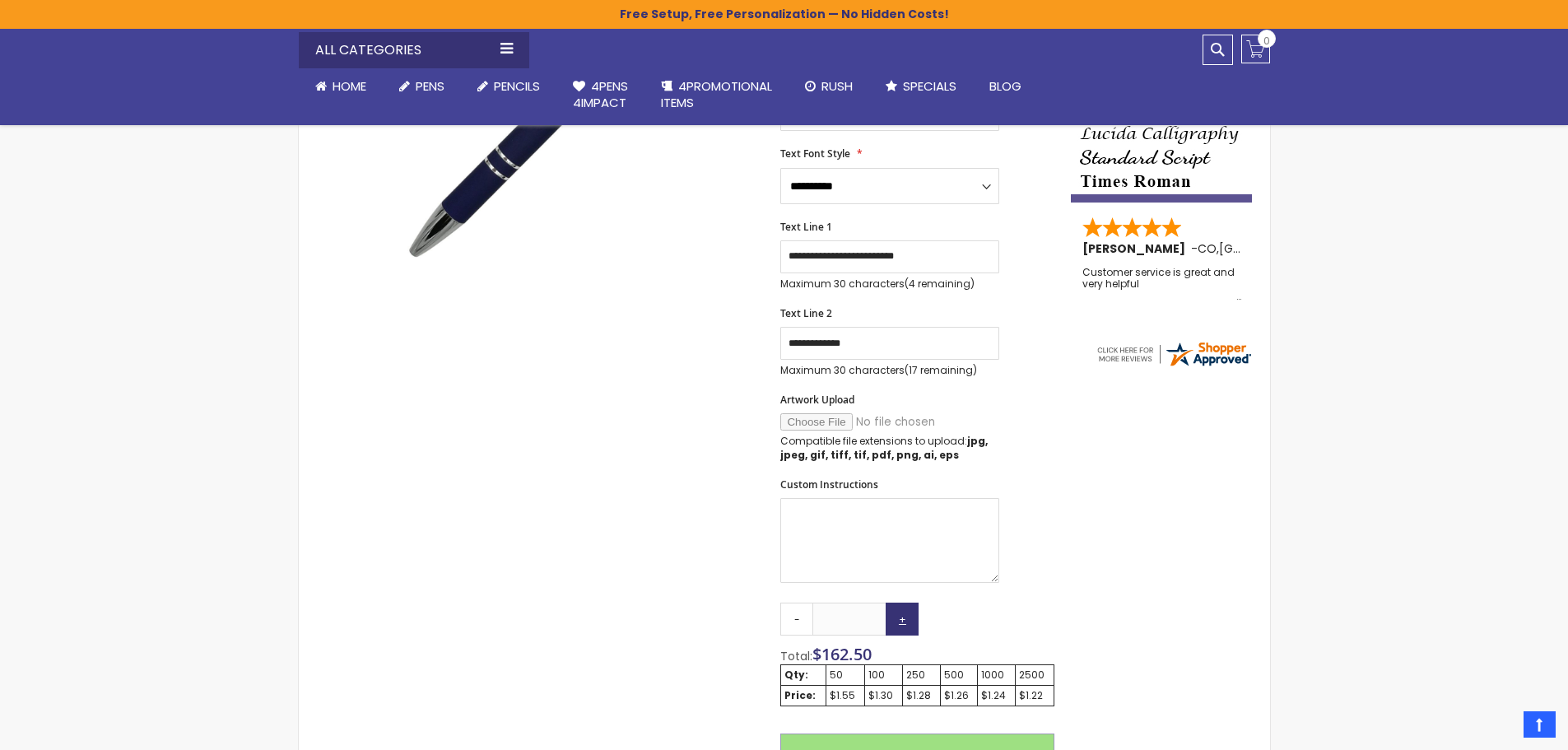
click at [897, 618] on link "+" at bounding box center [902, 619] width 33 height 33
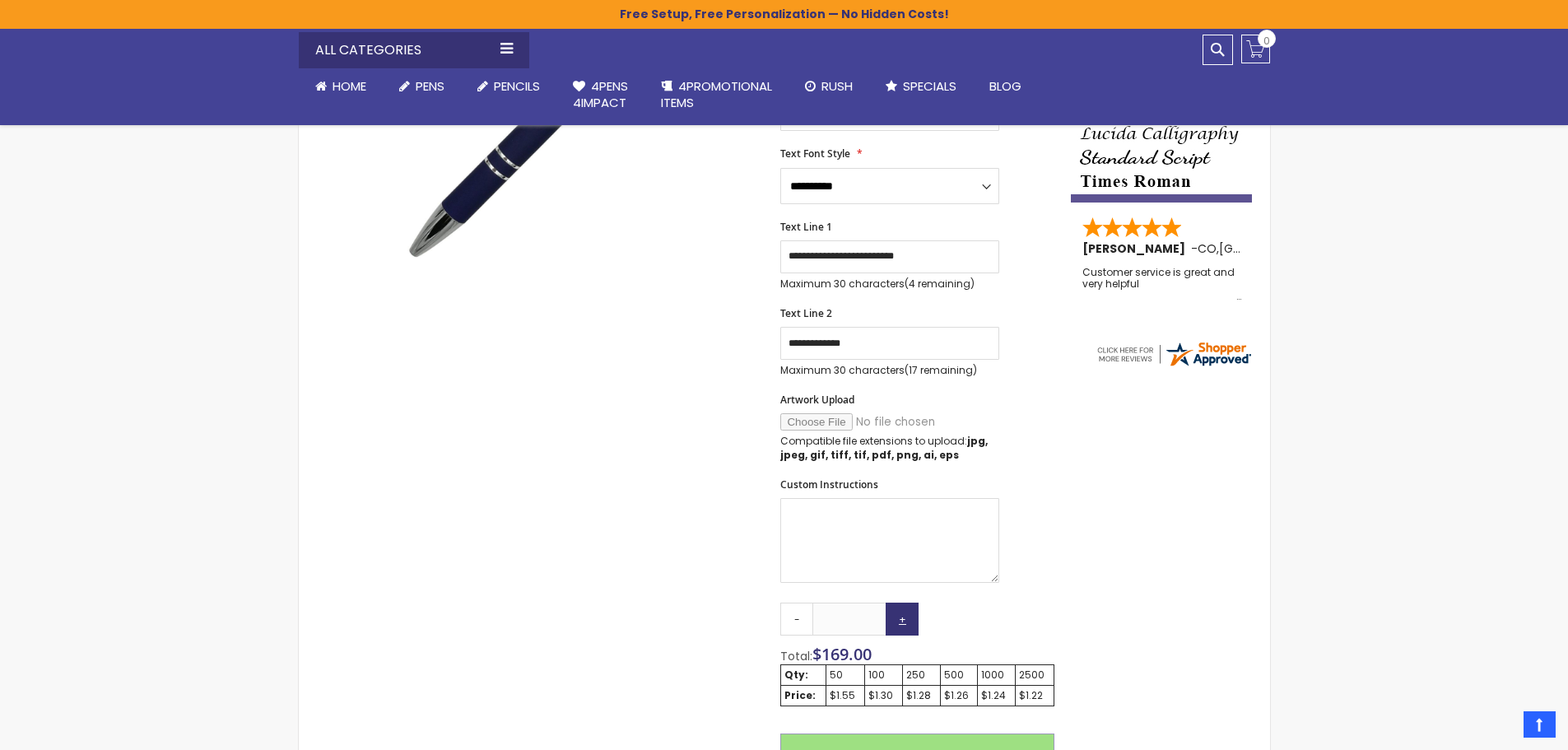
click at [897, 618] on link "+" at bounding box center [902, 619] width 33 height 33
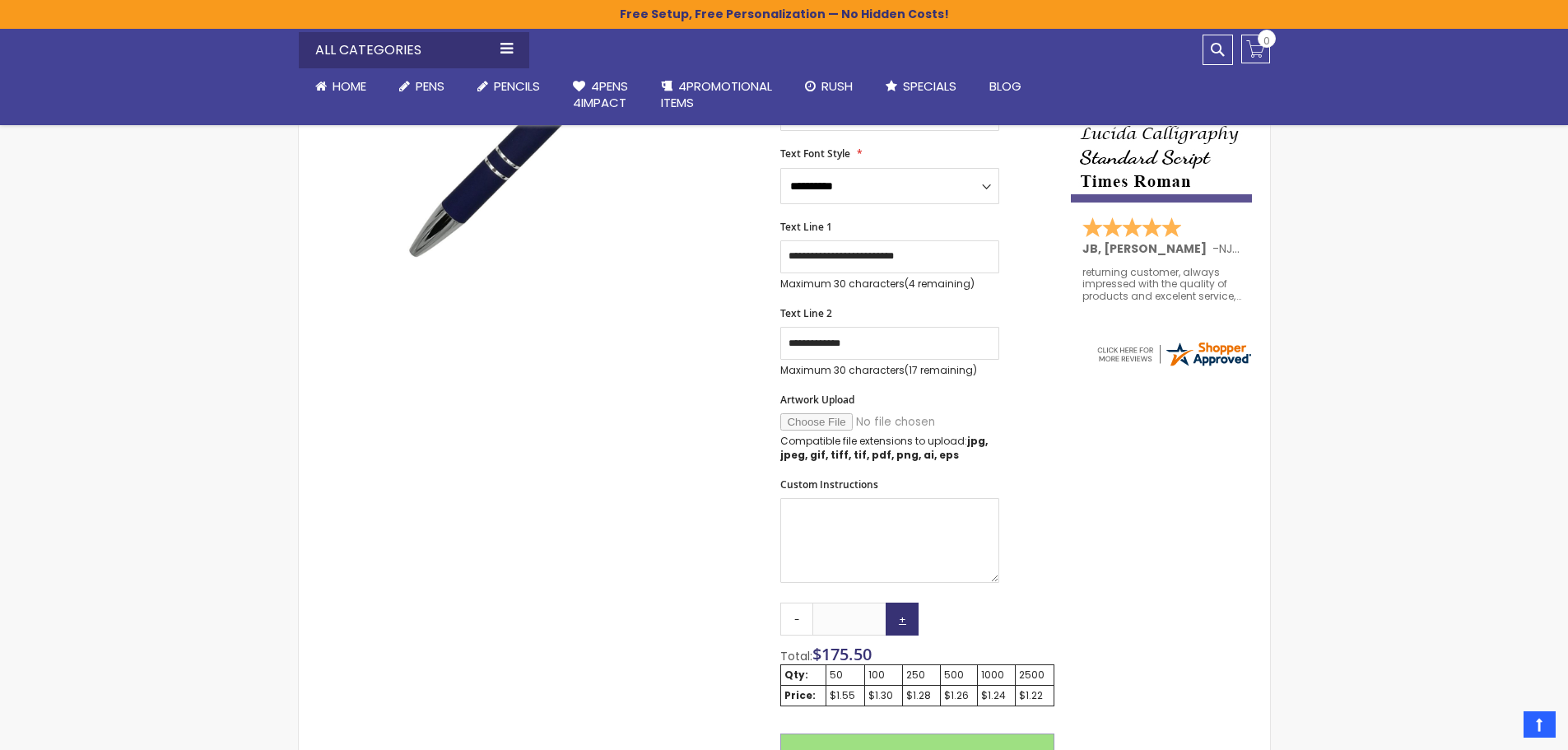
click at [897, 618] on link "+" at bounding box center [902, 619] width 33 height 33
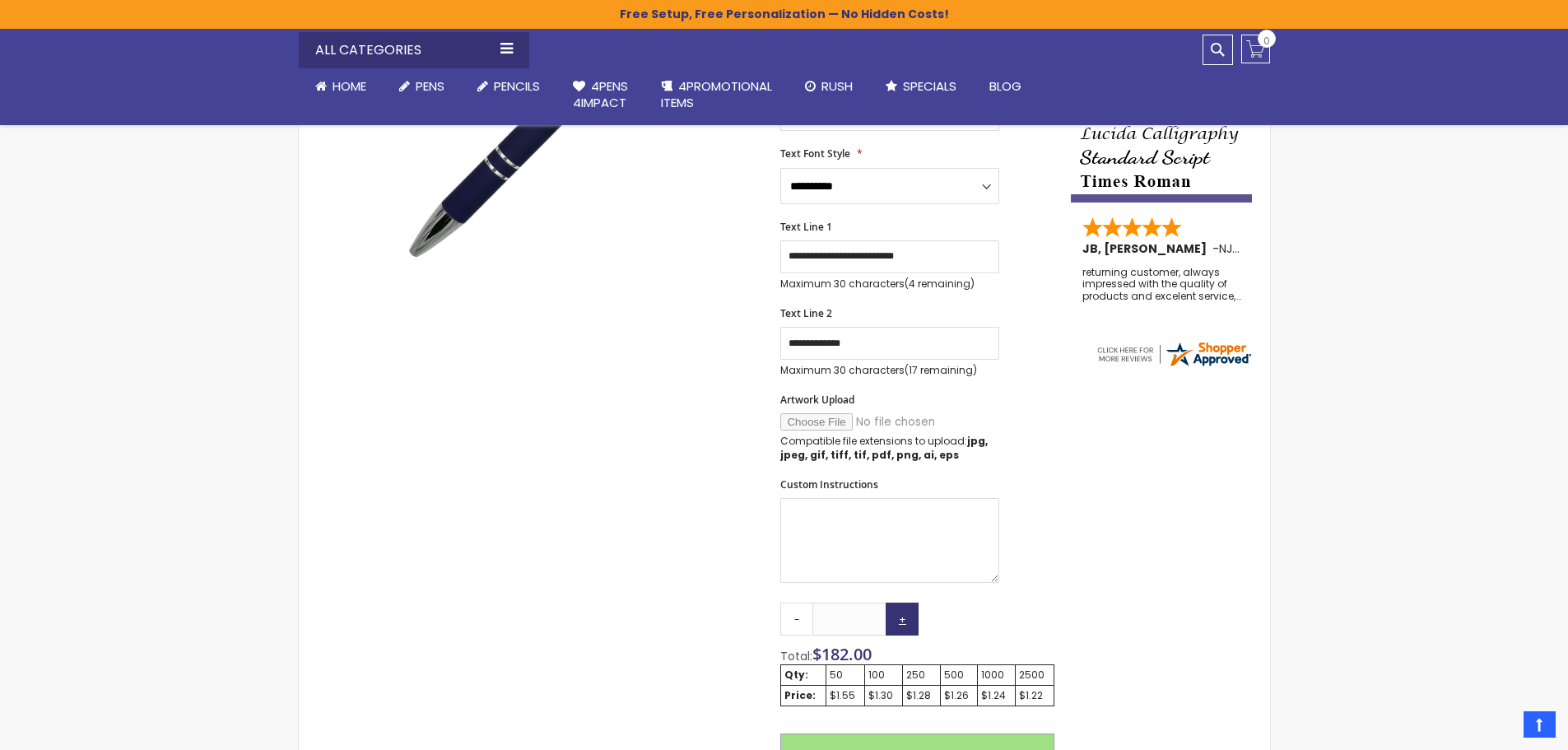
click at [897, 618] on link "+" at bounding box center [902, 619] width 33 height 33
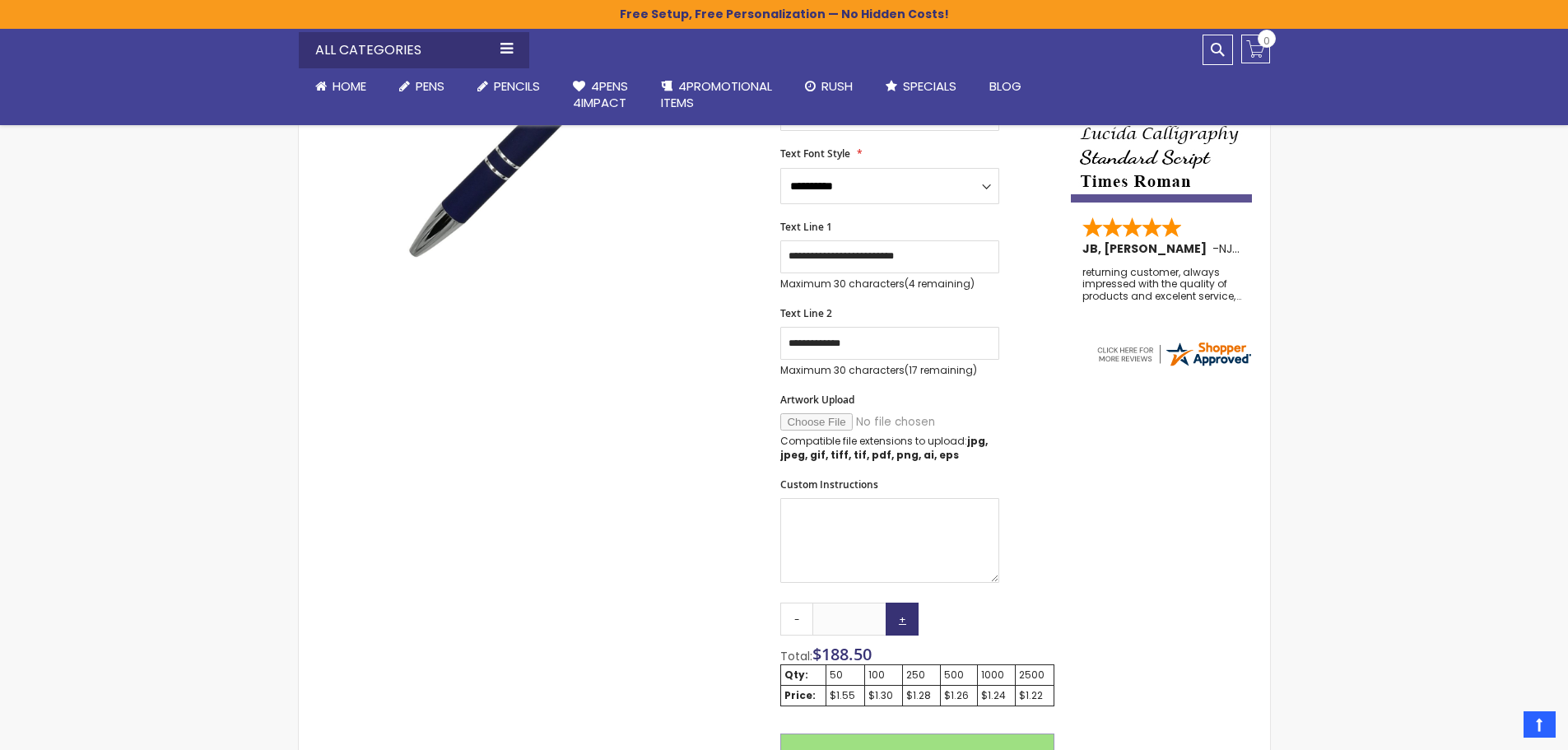
click at [897, 618] on link "+" at bounding box center [902, 619] width 33 height 33
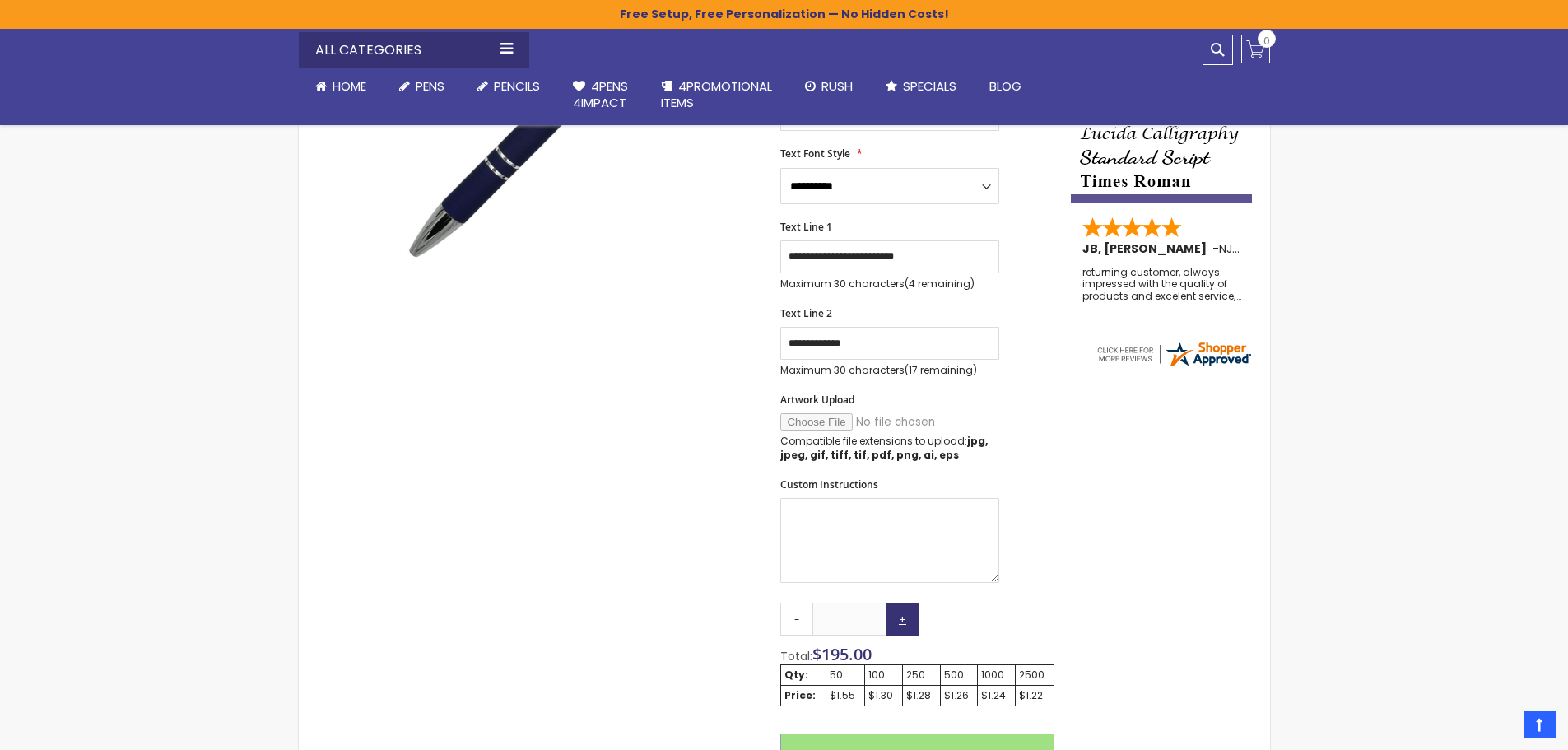
click at [897, 618] on link "+" at bounding box center [902, 619] width 33 height 33
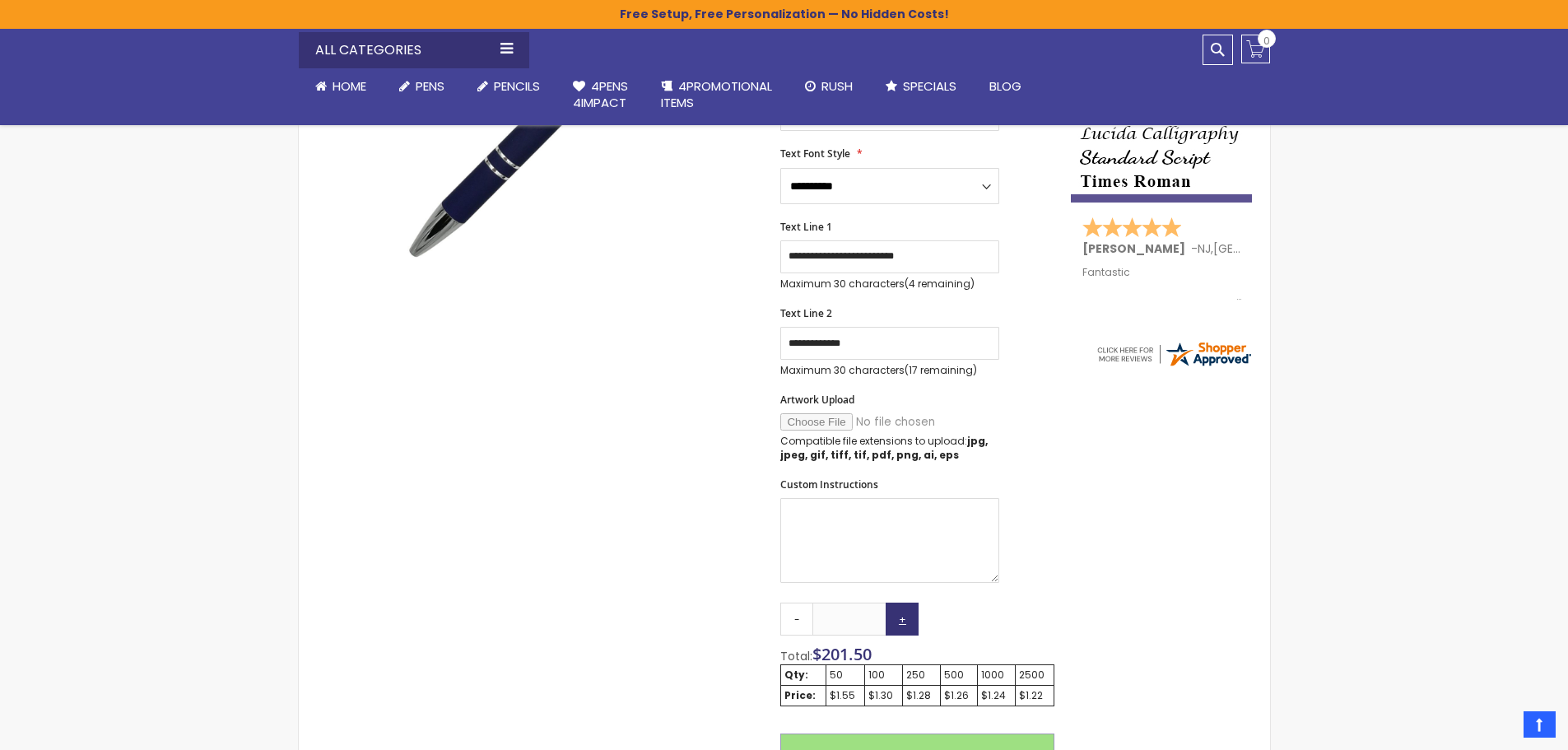
click at [897, 618] on link "+" at bounding box center [902, 619] width 33 height 33
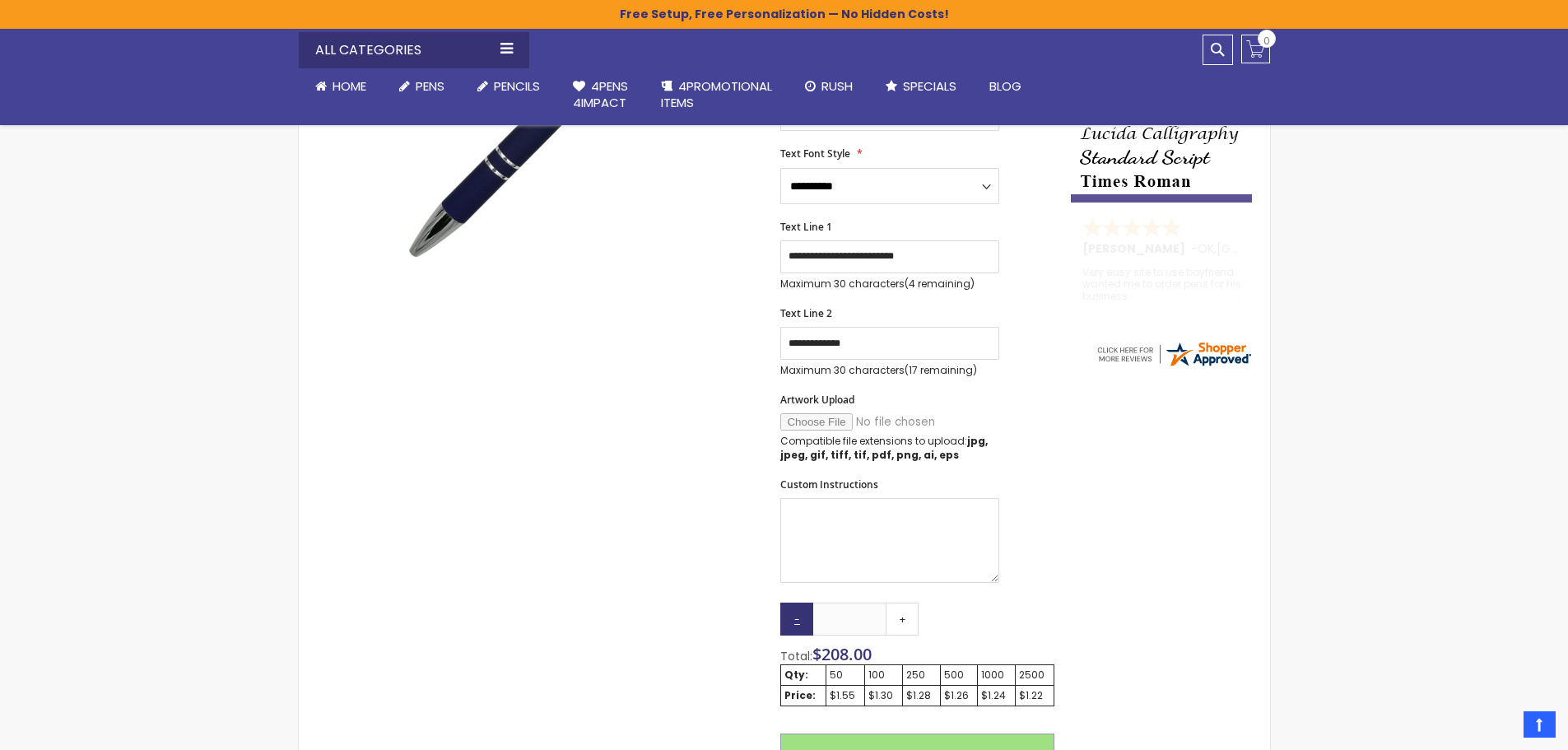
click at [797, 618] on link "-" at bounding box center [796, 619] width 33 height 33
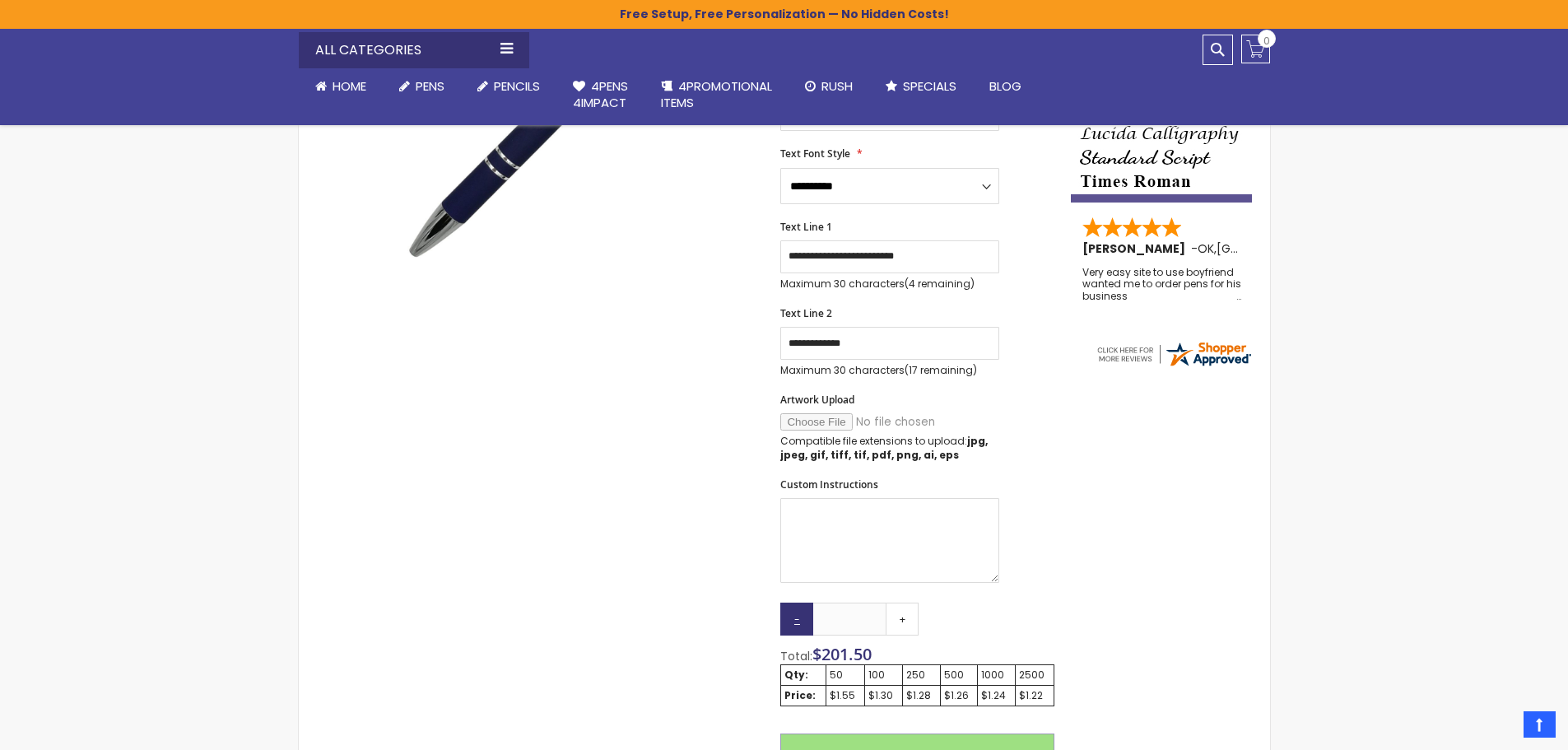
click at [797, 618] on link "-" at bounding box center [796, 619] width 33 height 33
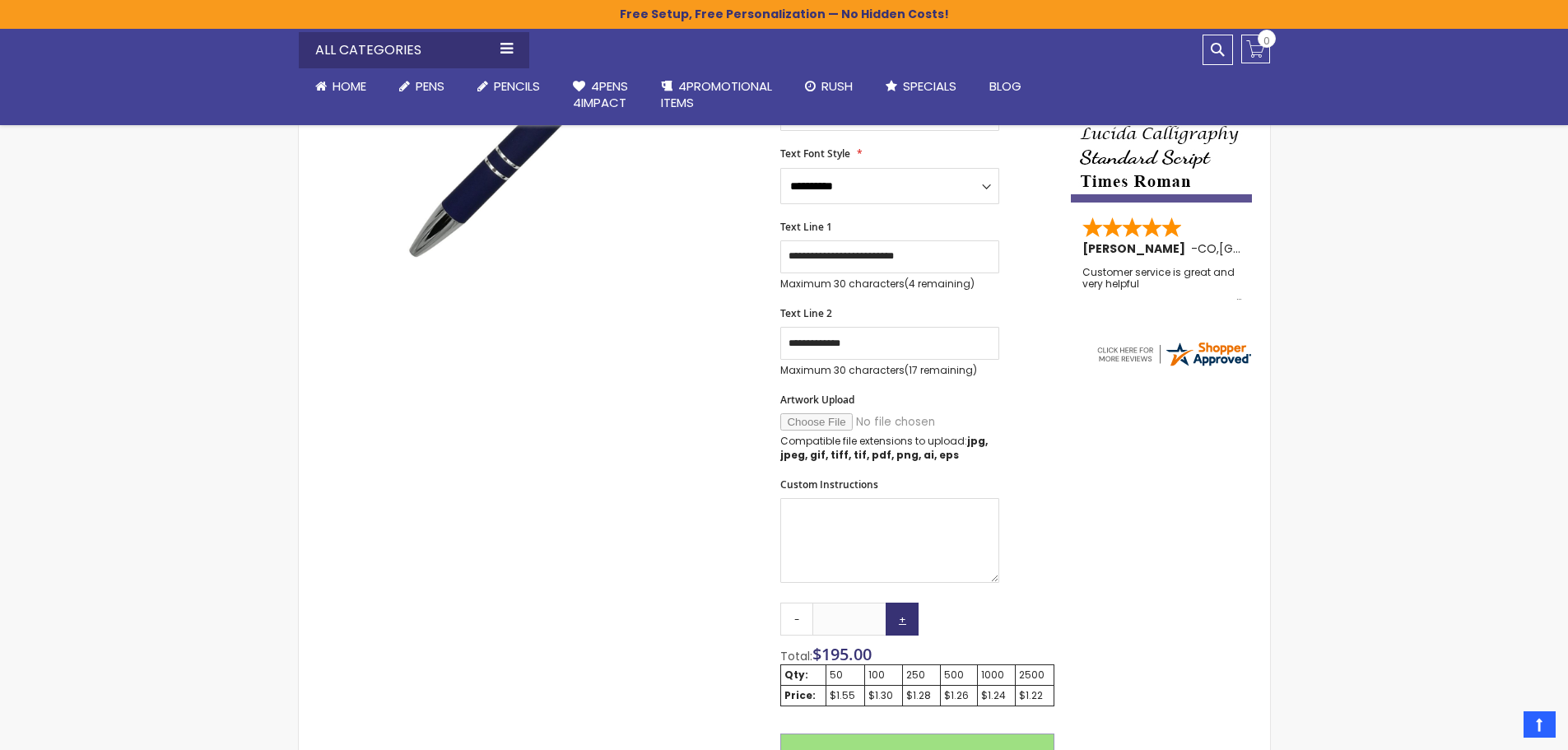
click at [905, 619] on link "+" at bounding box center [902, 619] width 33 height 33
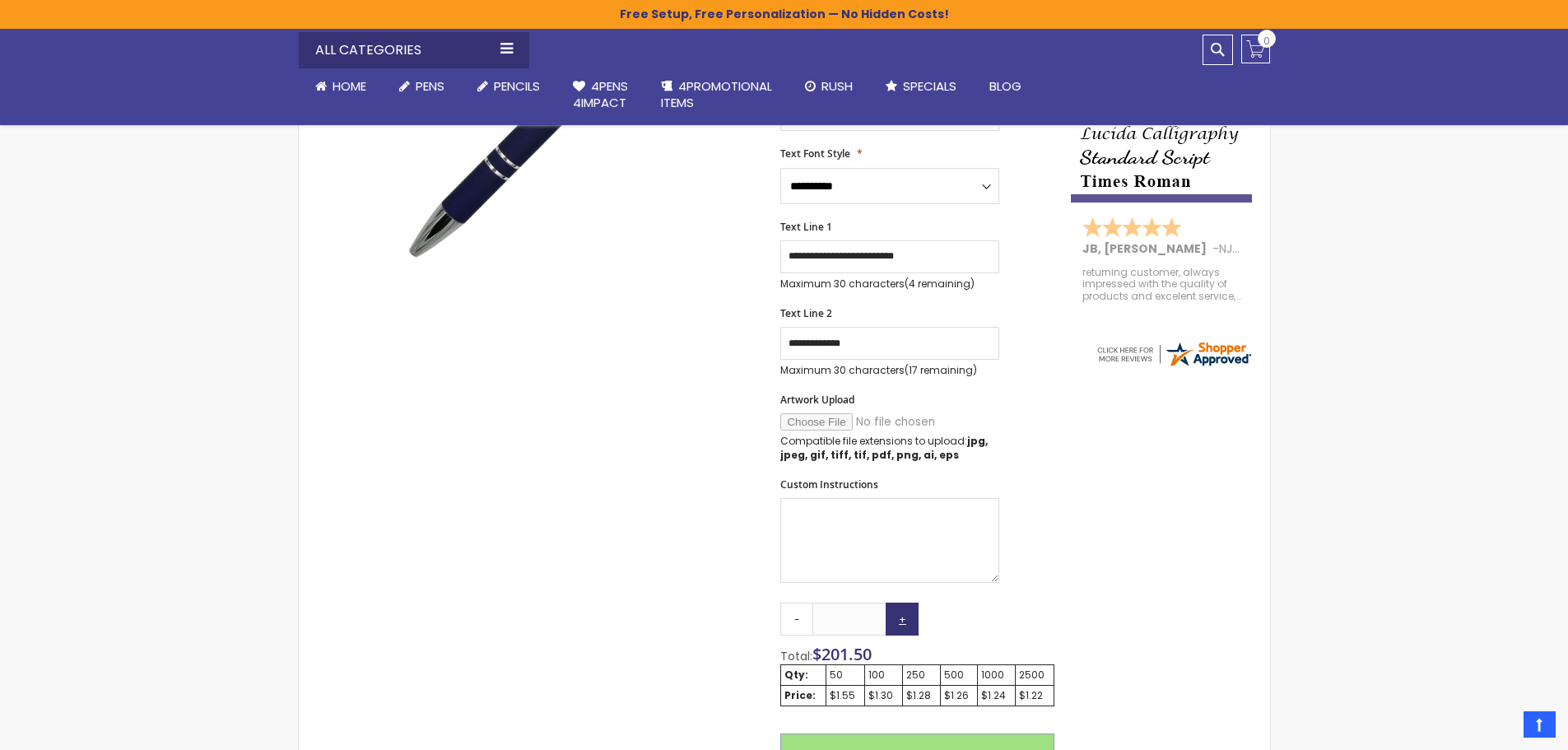
click at [905, 619] on link "+" at bounding box center [902, 619] width 33 height 33
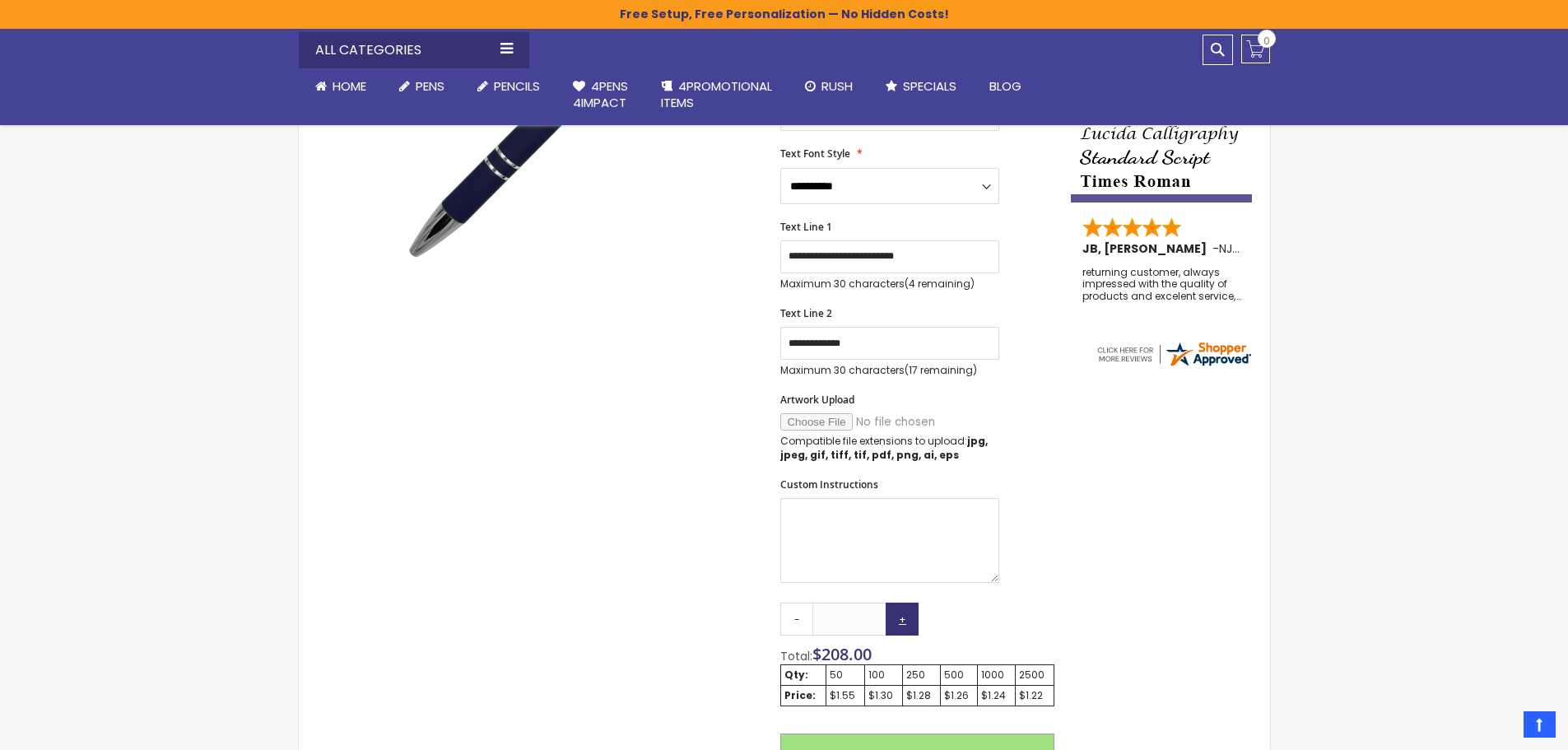
click at [905, 619] on link "+" at bounding box center [902, 619] width 33 height 33
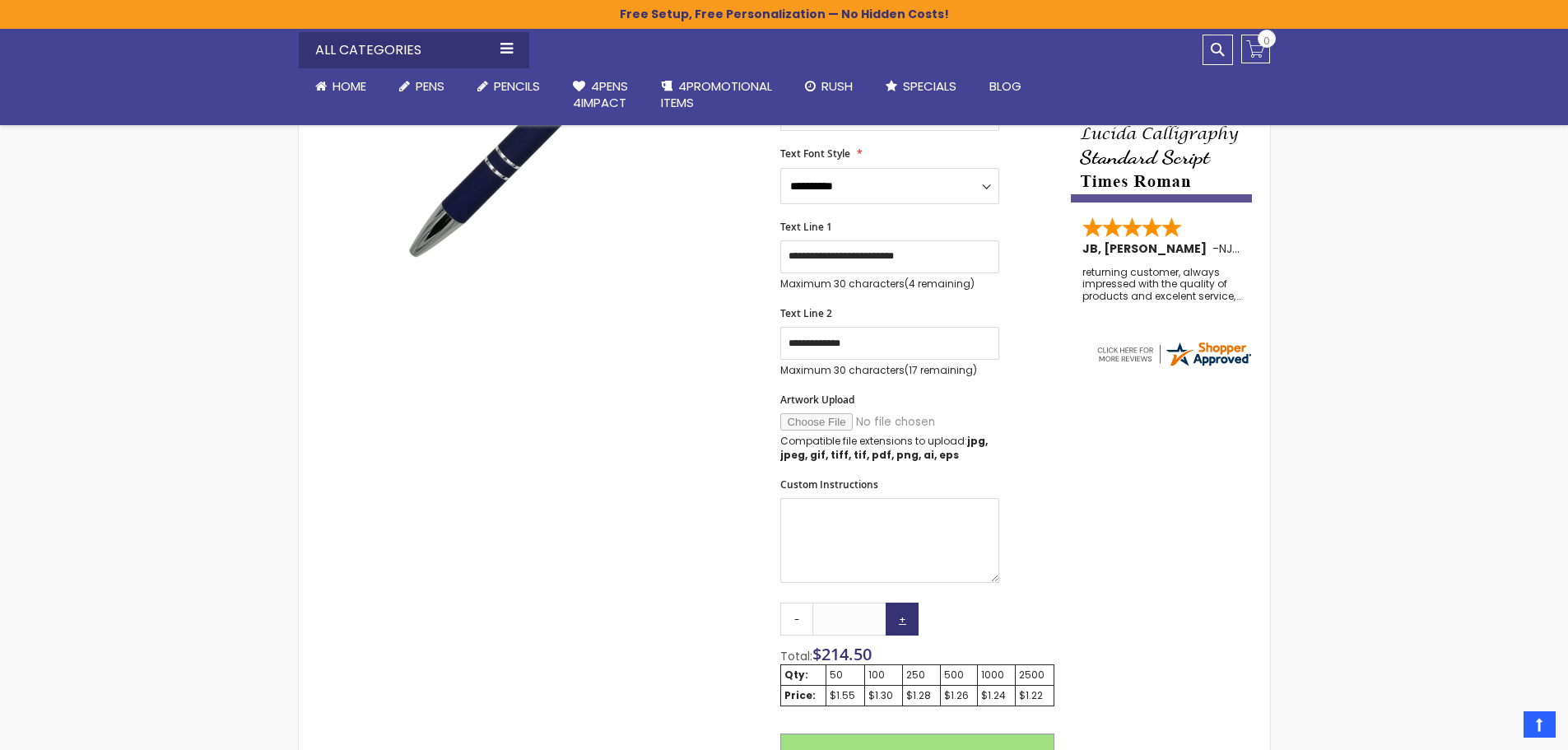
click at [905, 619] on link "+" at bounding box center [902, 619] width 33 height 33
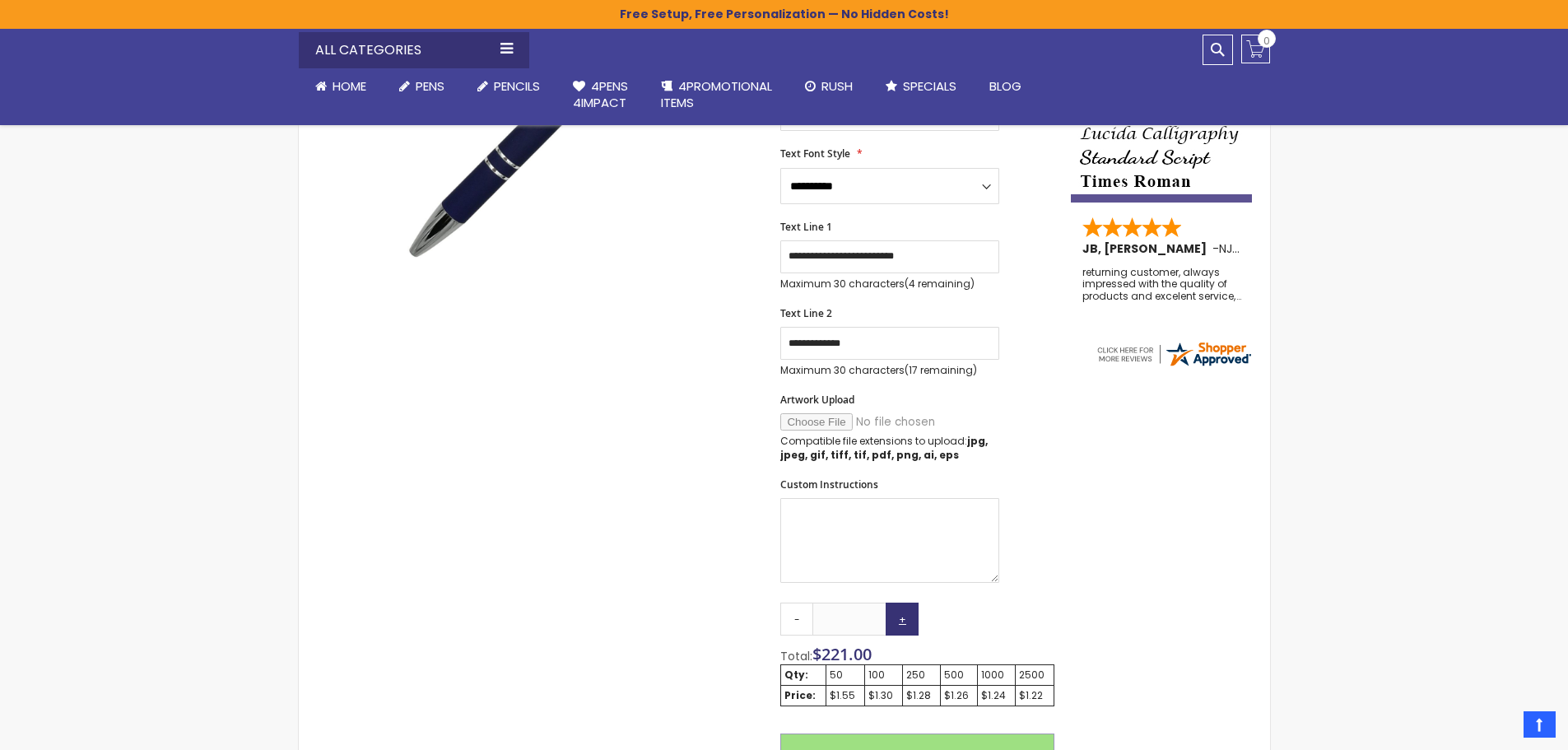
click at [905, 619] on link "+" at bounding box center [902, 619] width 33 height 33
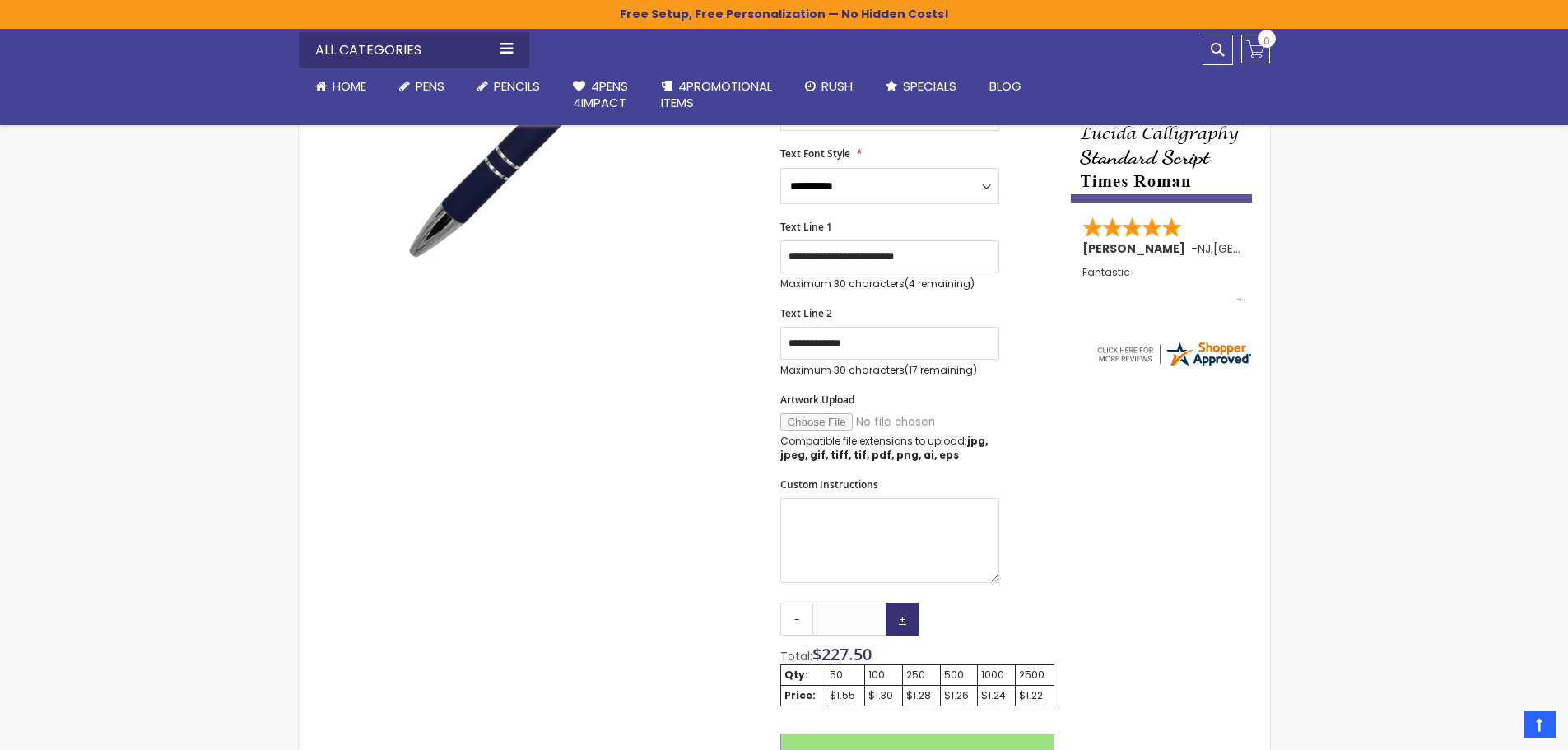
click at [905, 619] on link "+" at bounding box center [902, 619] width 33 height 33
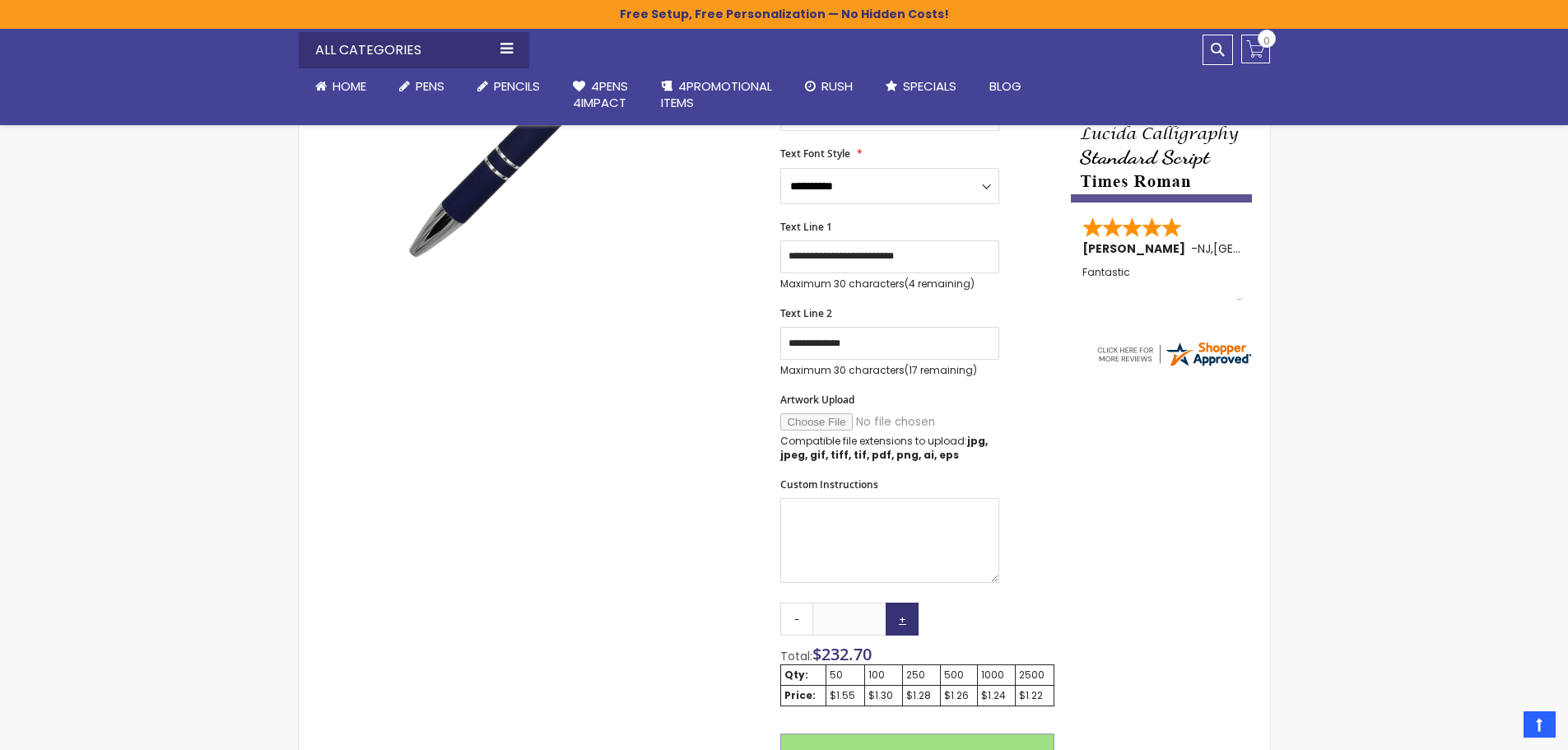
click at [905, 619] on link "+" at bounding box center [902, 619] width 33 height 33
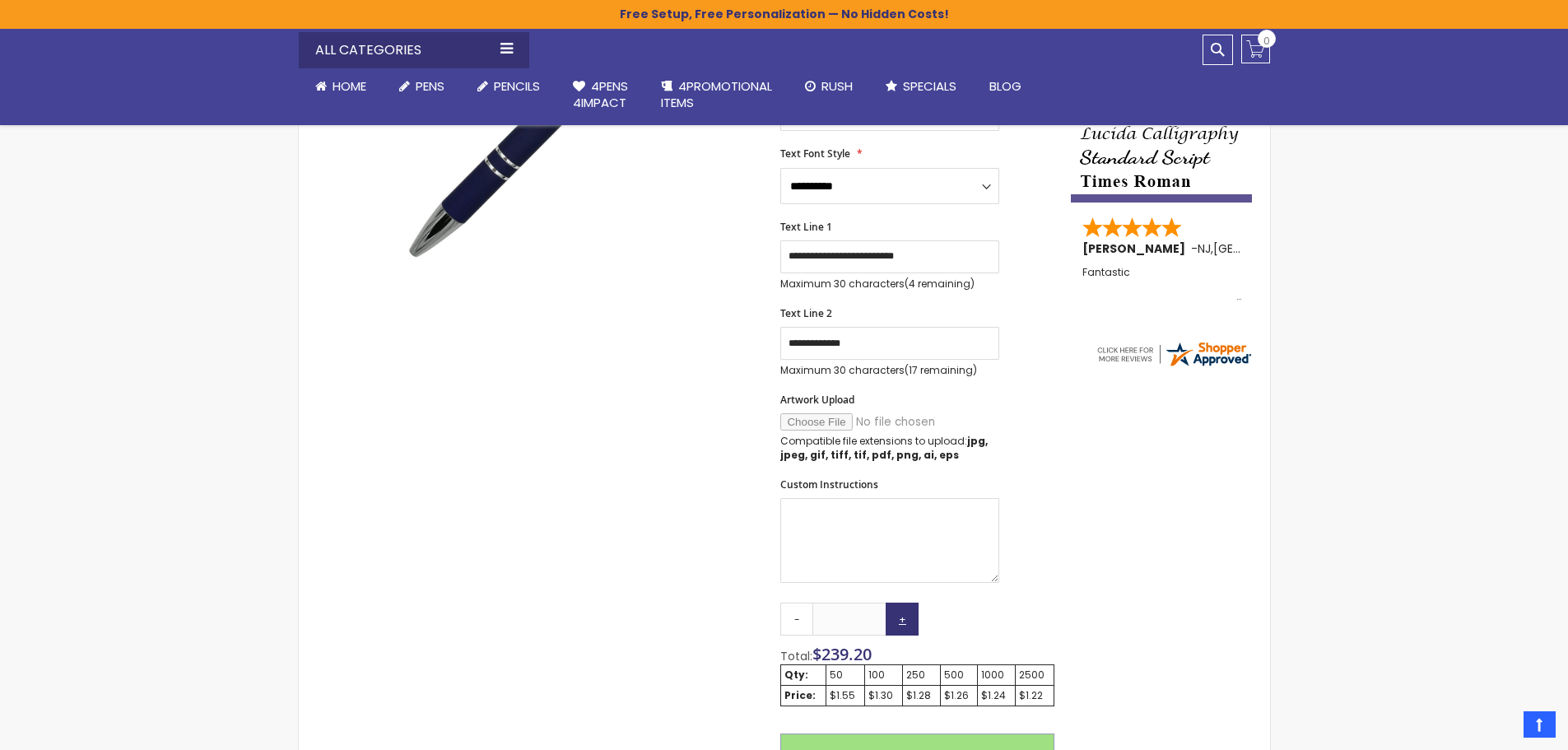
click at [905, 619] on link "+" at bounding box center [902, 619] width 33 height 33
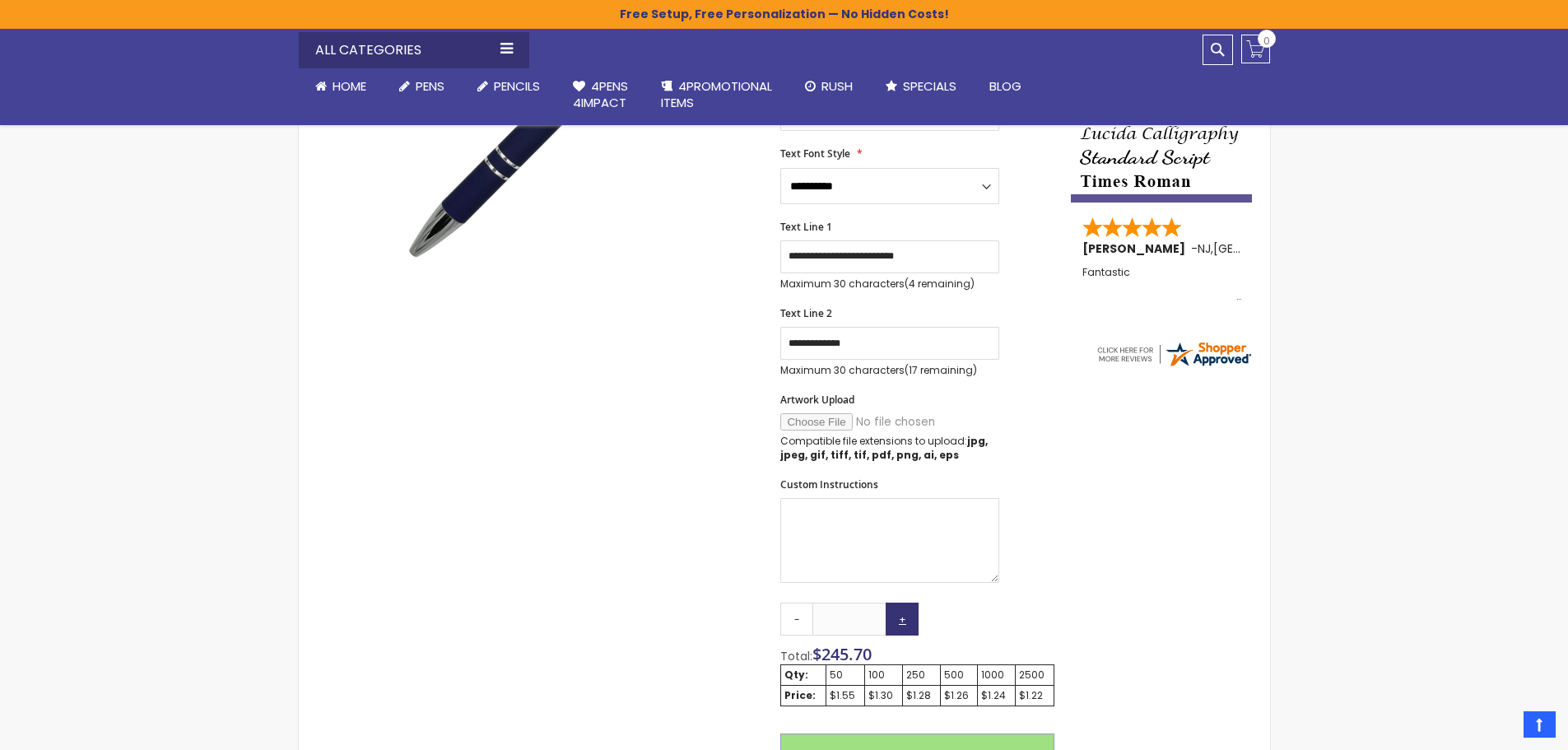
click at [905, 619] on link "+" at bounding box center [902, 619] width 33 height 33
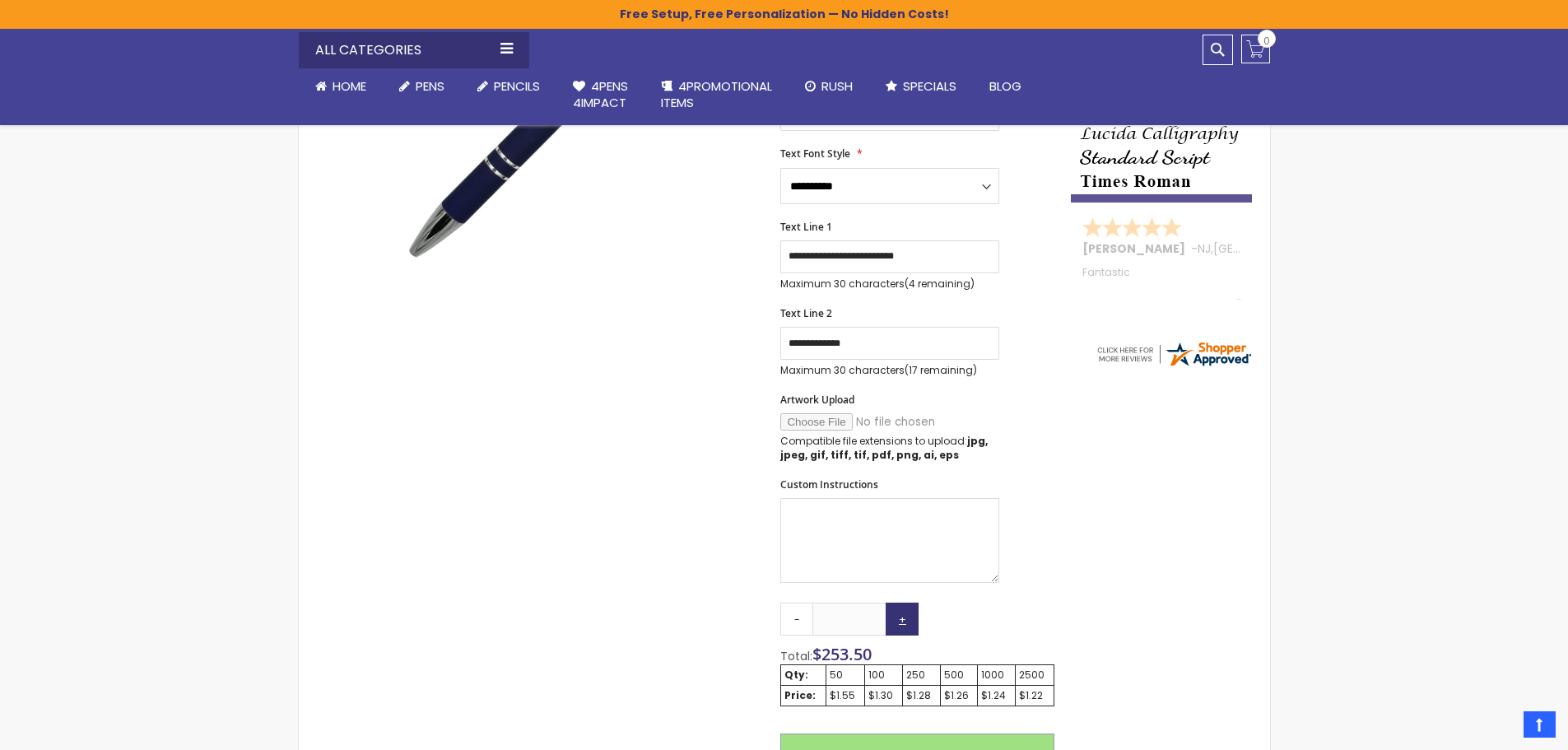
click at [905, 619] on link "+" at bounding box center [902, 619] width 33 height 33
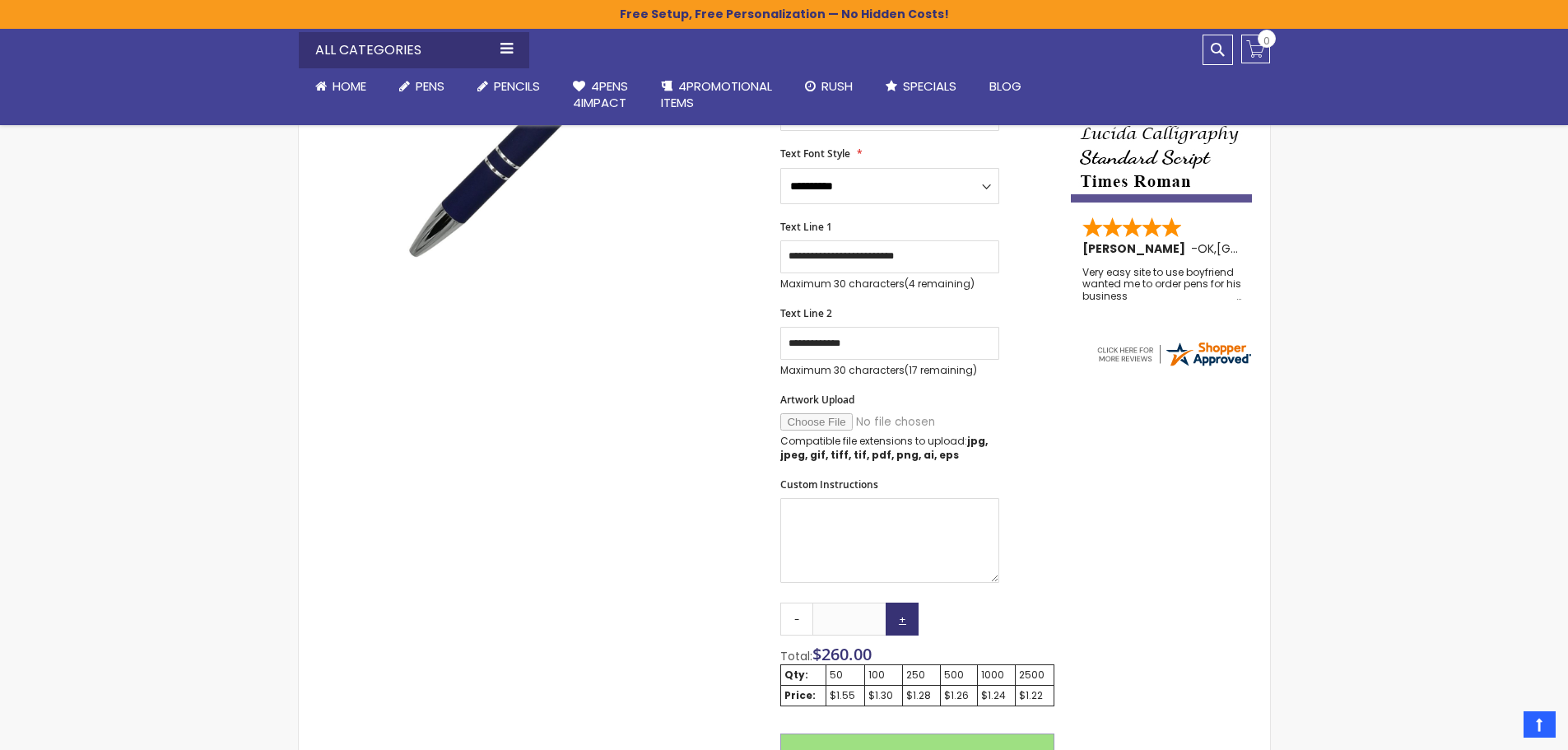
click at [905, 619] on link "+" at bounding box center [902, 619] width 33 height 33
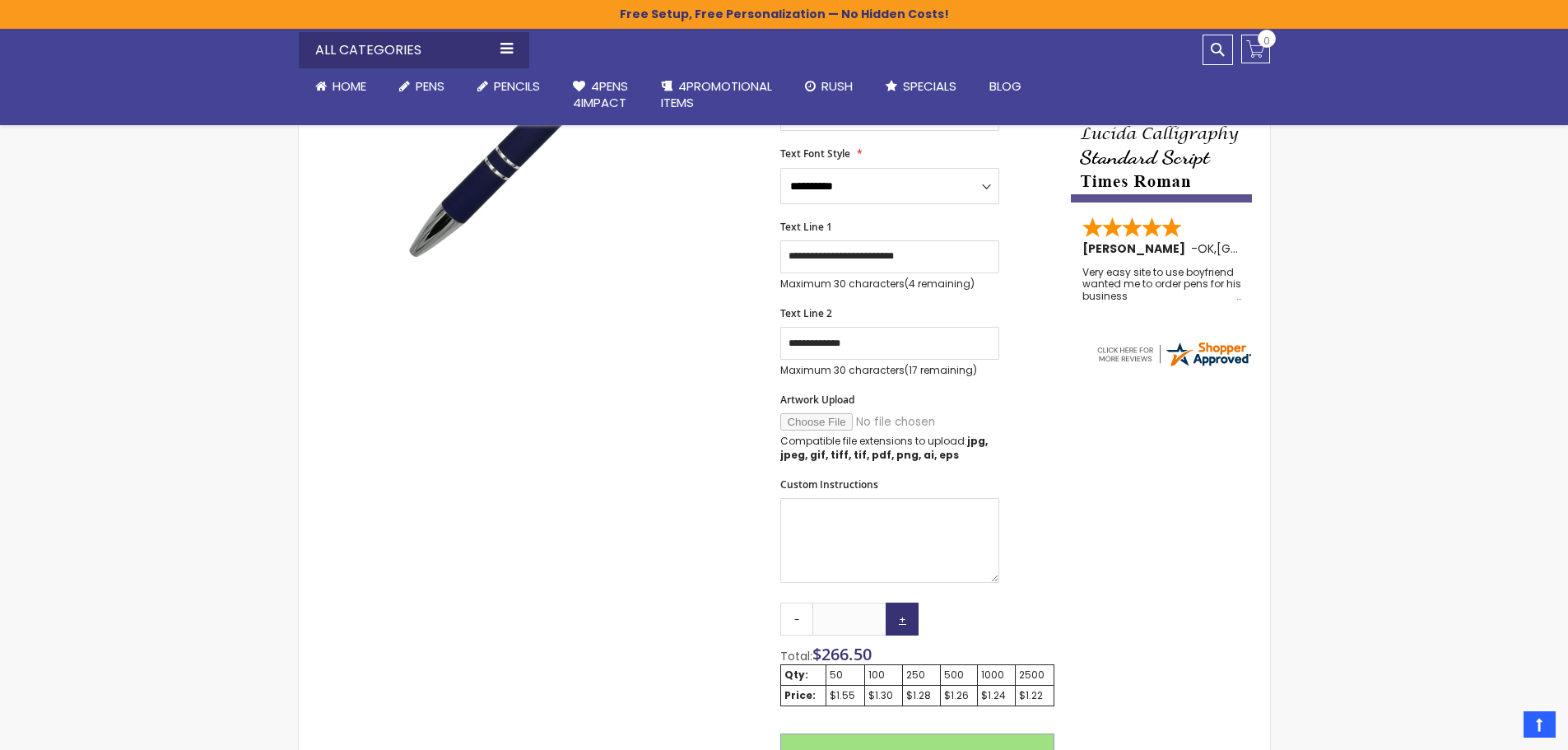
click at [905, 619] on link "+" at bounding box center [902, 619] width 33 height 33
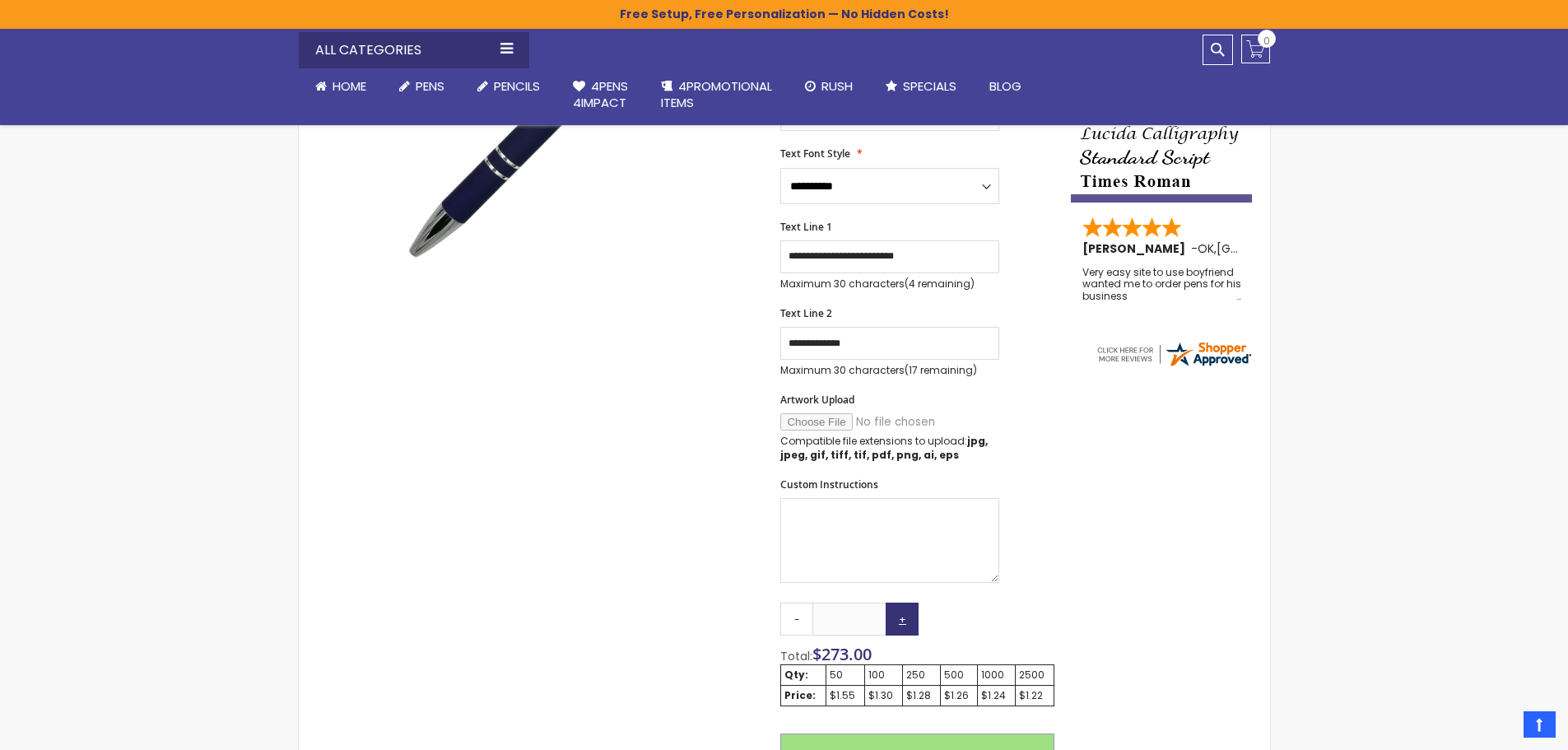
click at [905, 619] on link "+" at bounding box center [902, 619] width 33 height 33
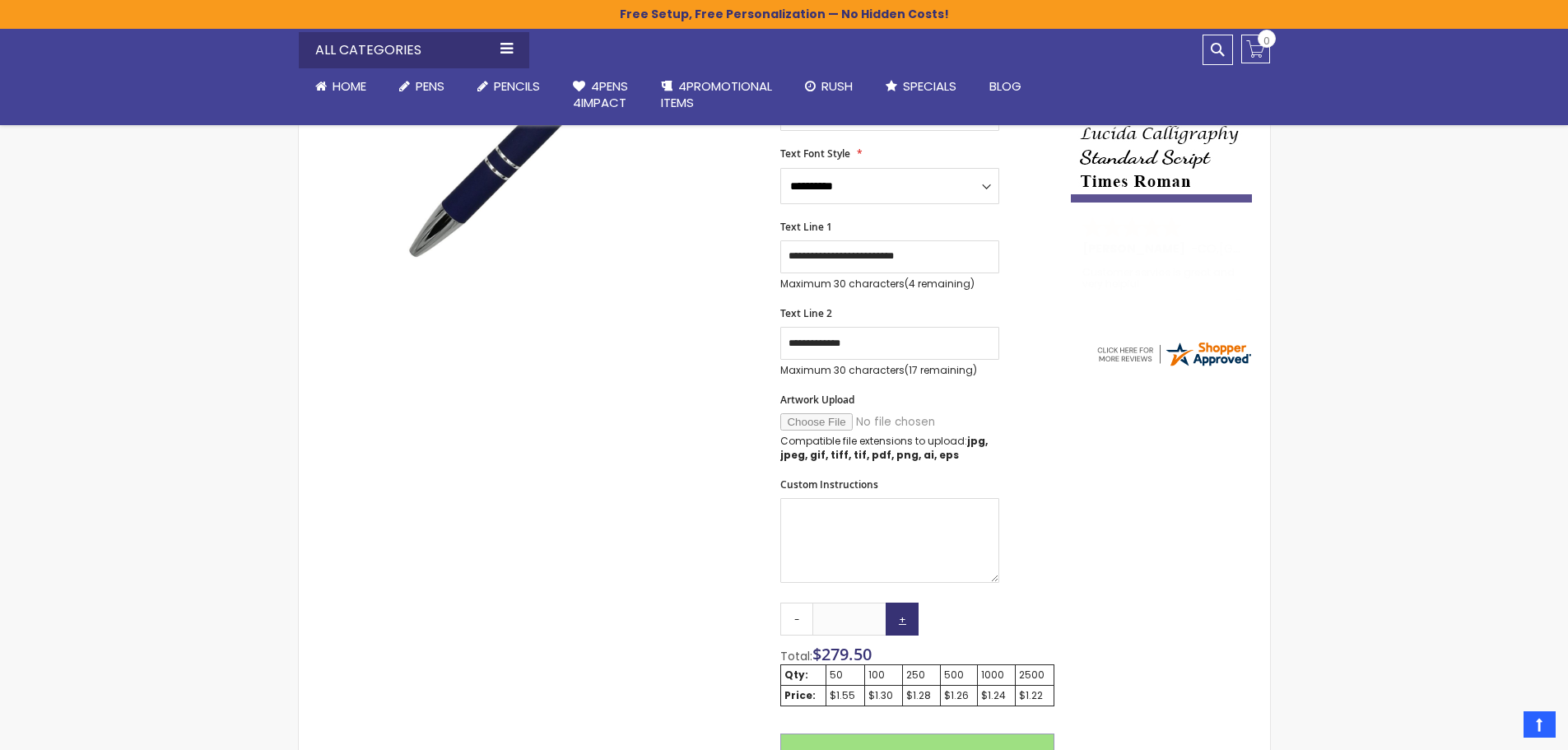
click at [905, 619] on link "+" at bounding box center [902, 619] width 33 height 33
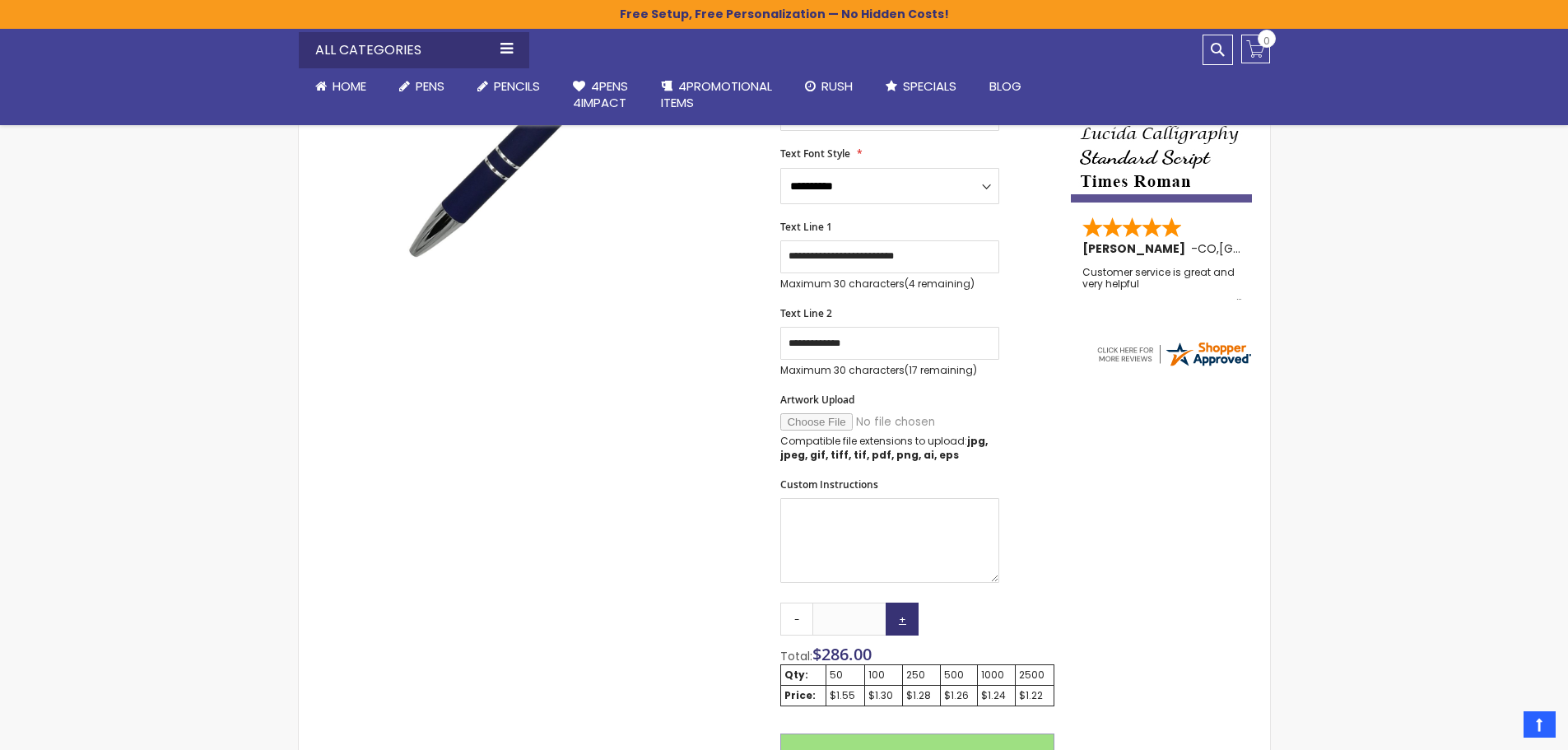
click at [905, 619] on link "+" at bounding box center [902, 619] width 33 height 33
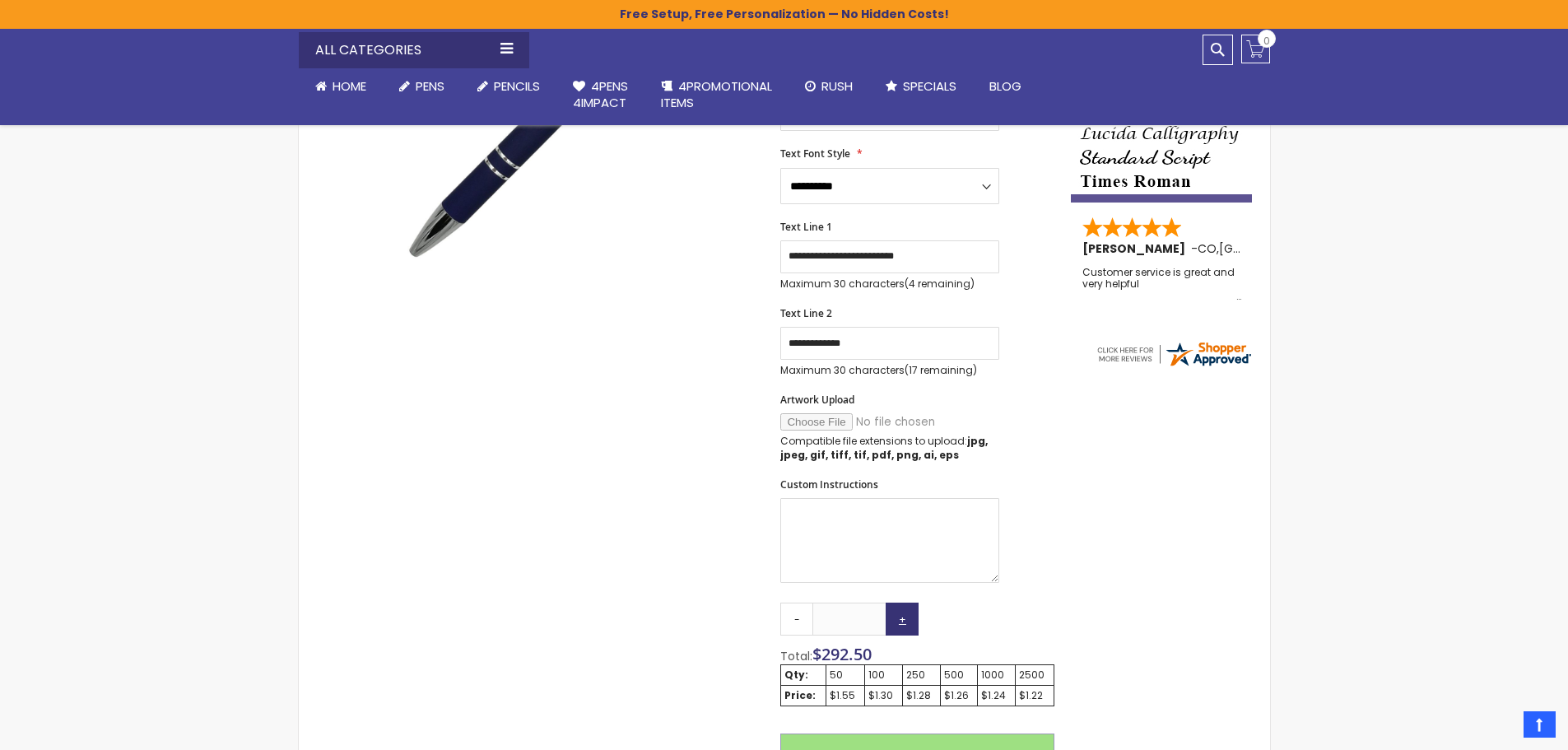
click at [905, 619] on link "+" at bounding box center [902, 619] width 33 height 33
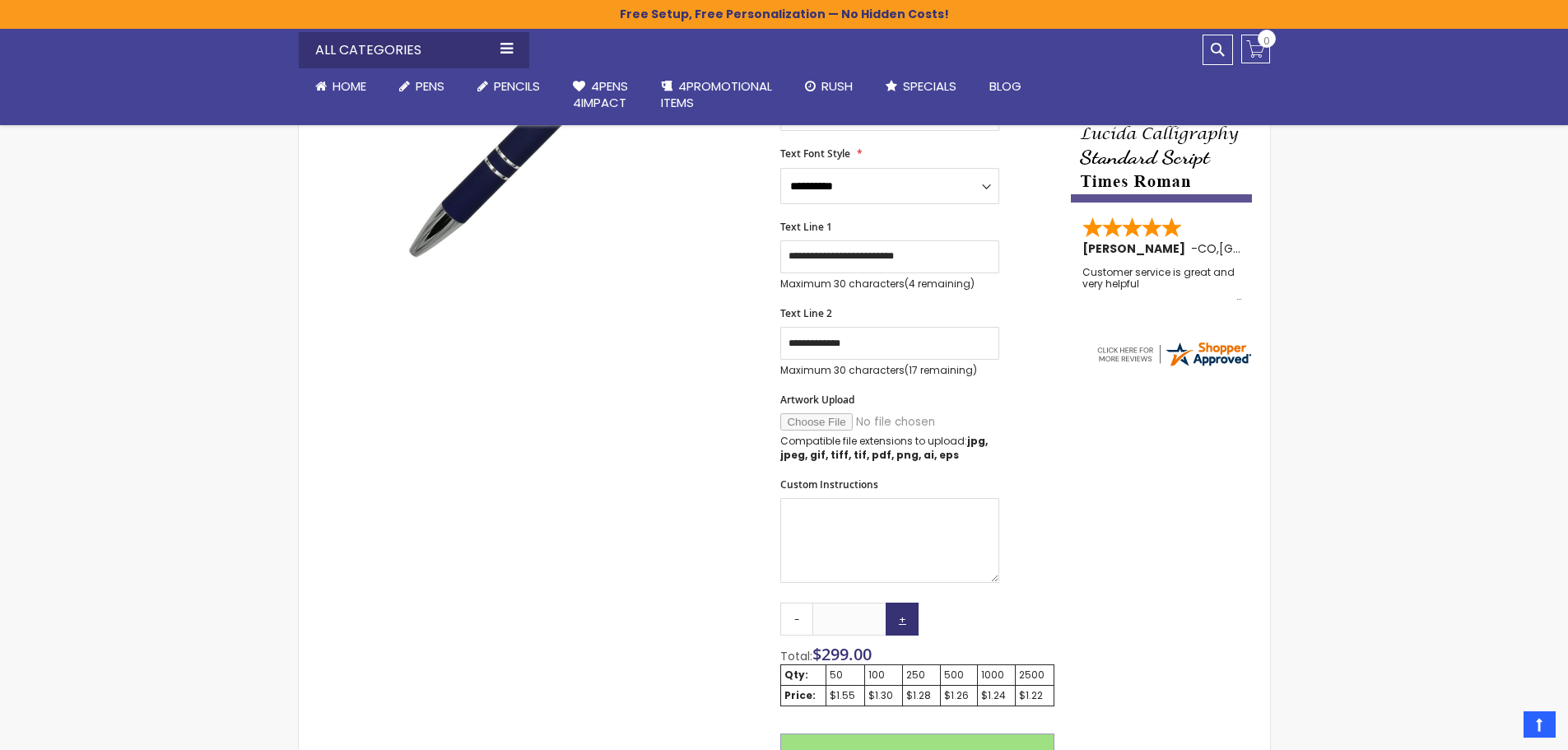
click at [905, 619] on link "+" at bounding box center [902, 619] width 33 height 33
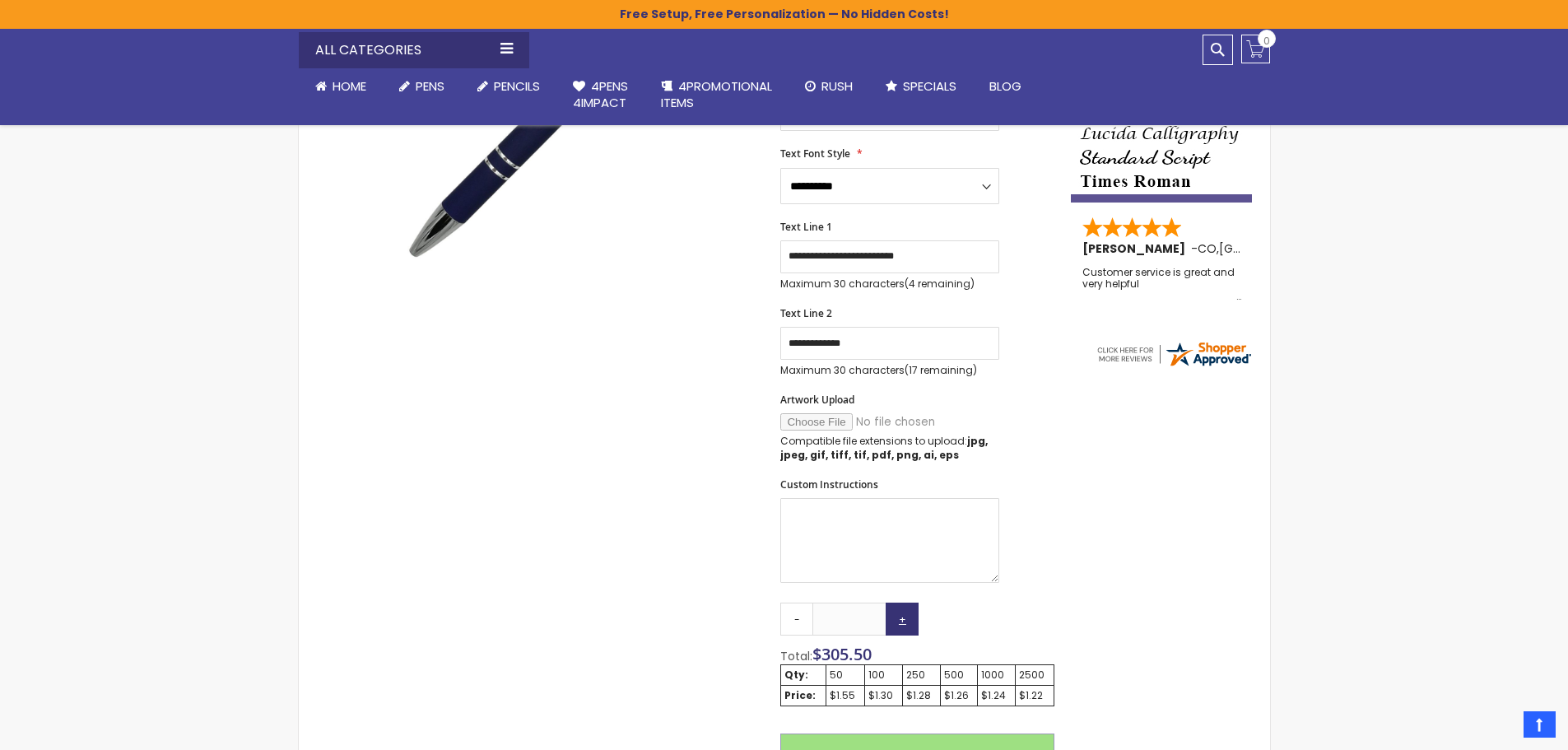
click at [905, 619] on link "+" at bounding box center [902, 619] width 33 height 33
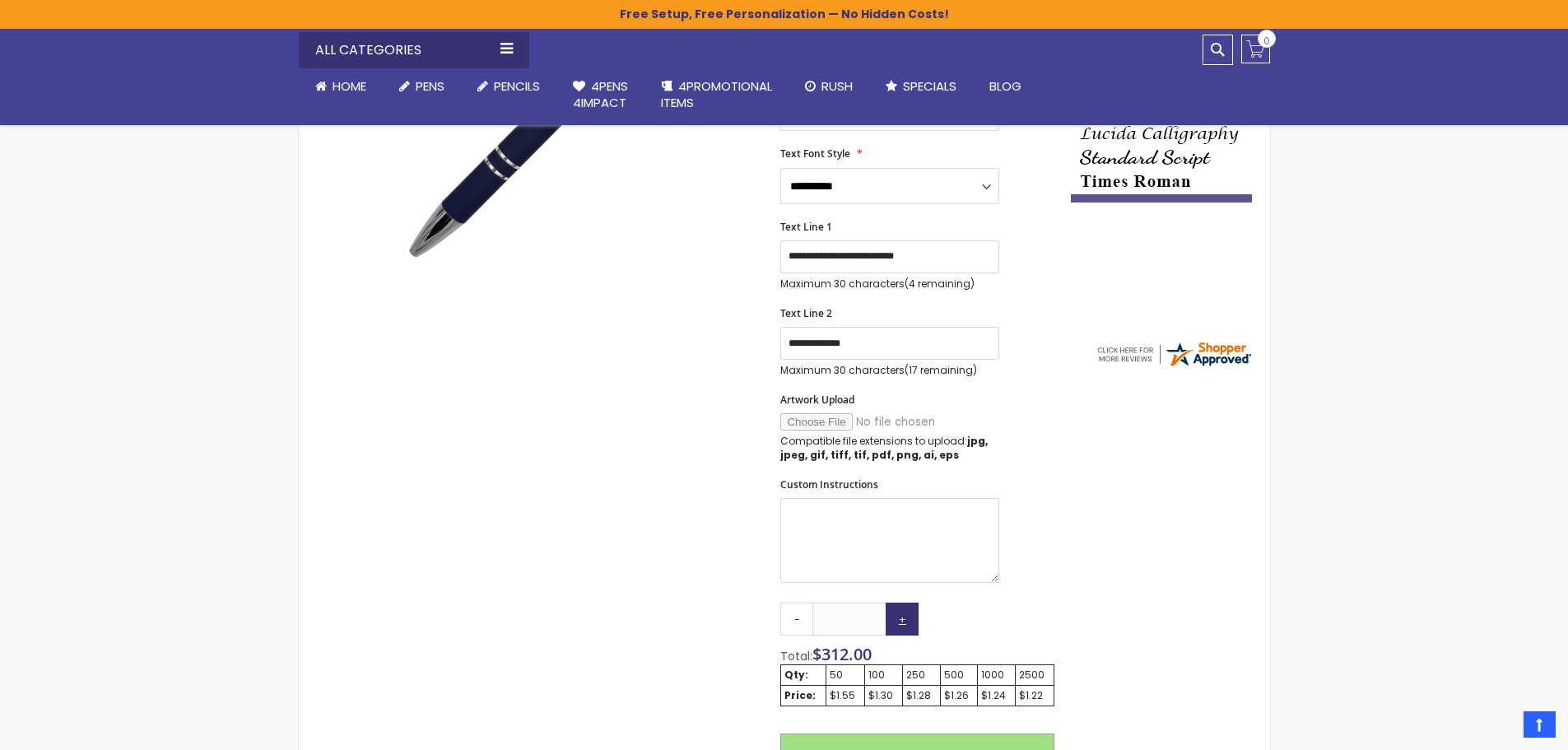
click at [905, 619] on link "+" at bounding box center [902, 619] width 33 height 33
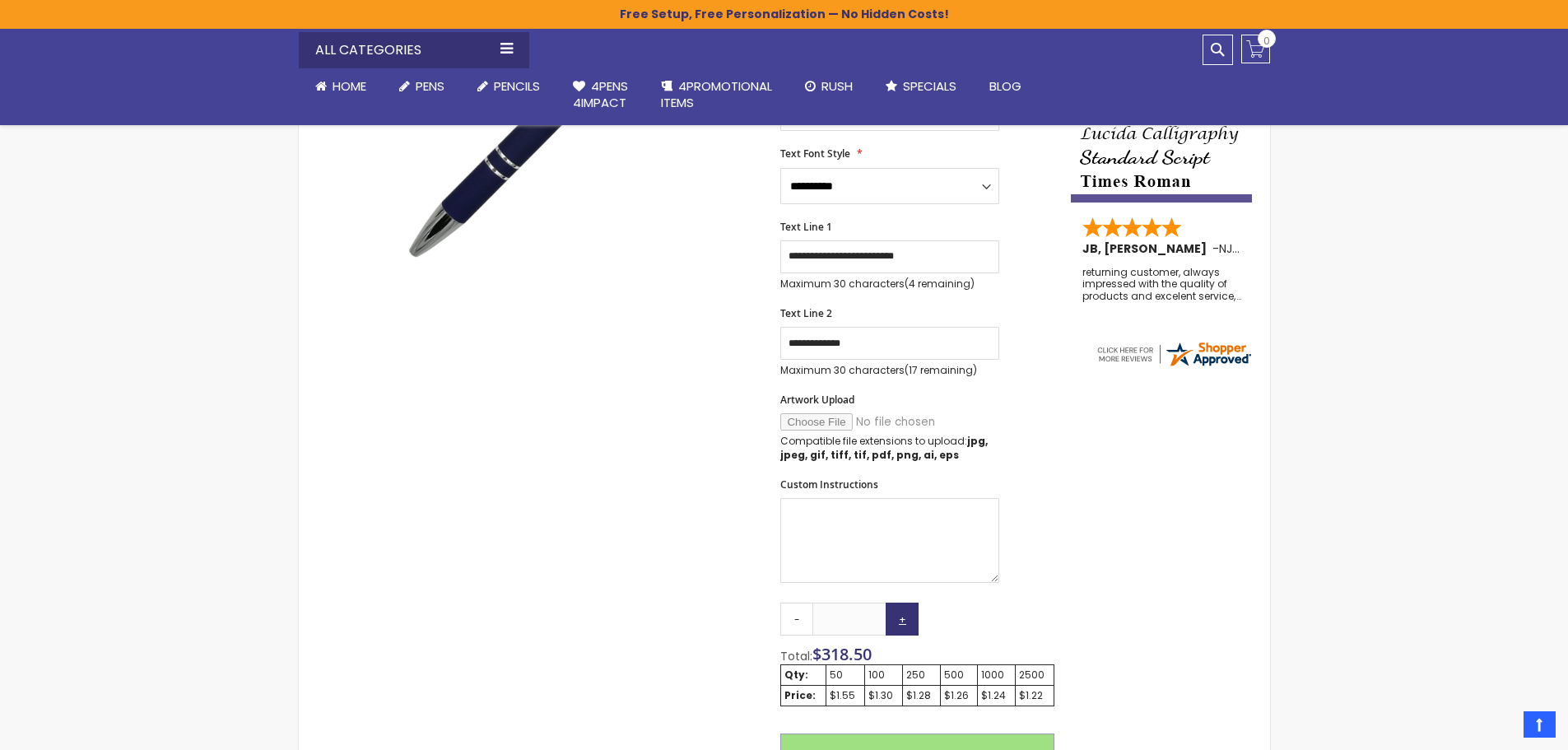
click at [905, 619] on link "+" at bounding box center [902, 619] width 33 height 33
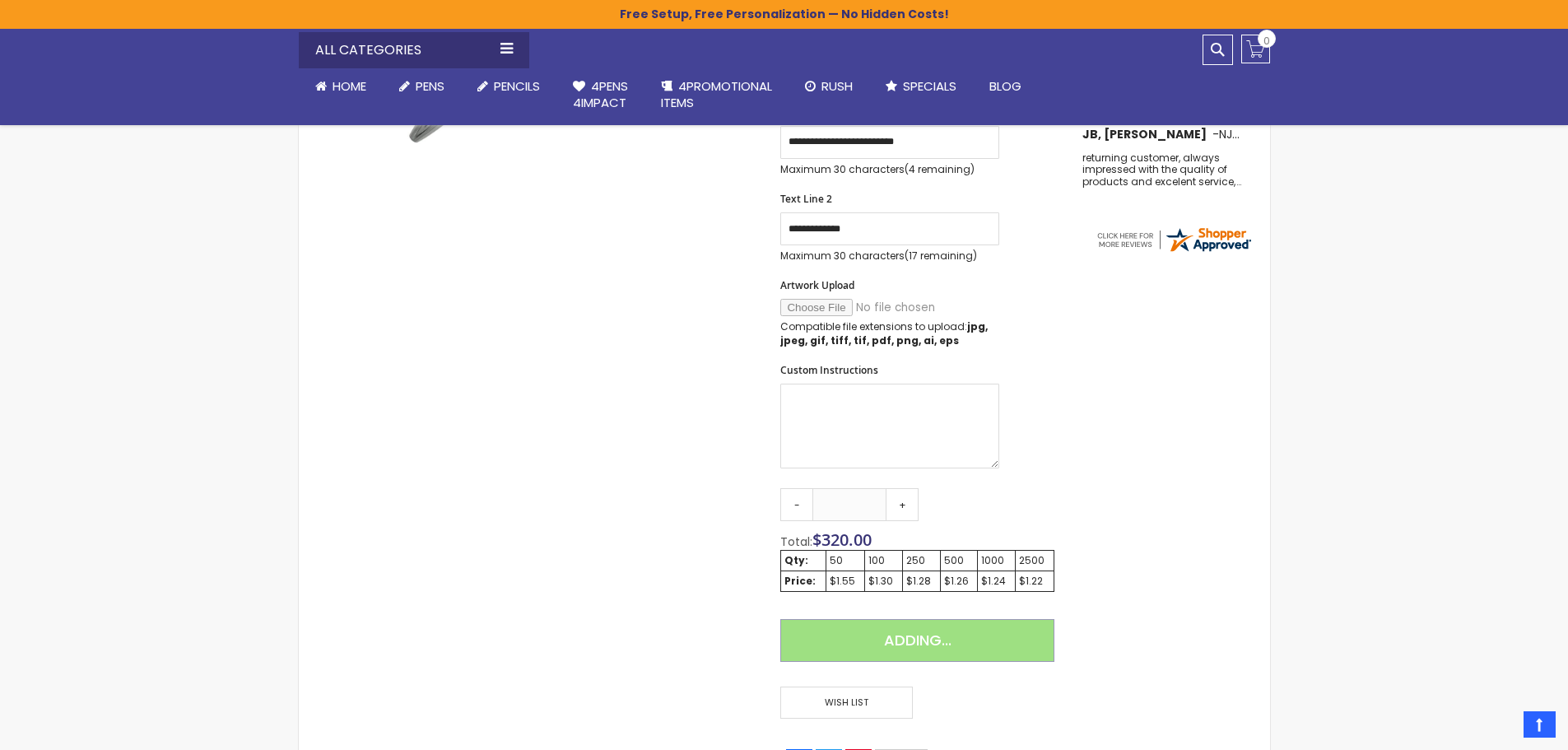
scroll to position [584, 0]
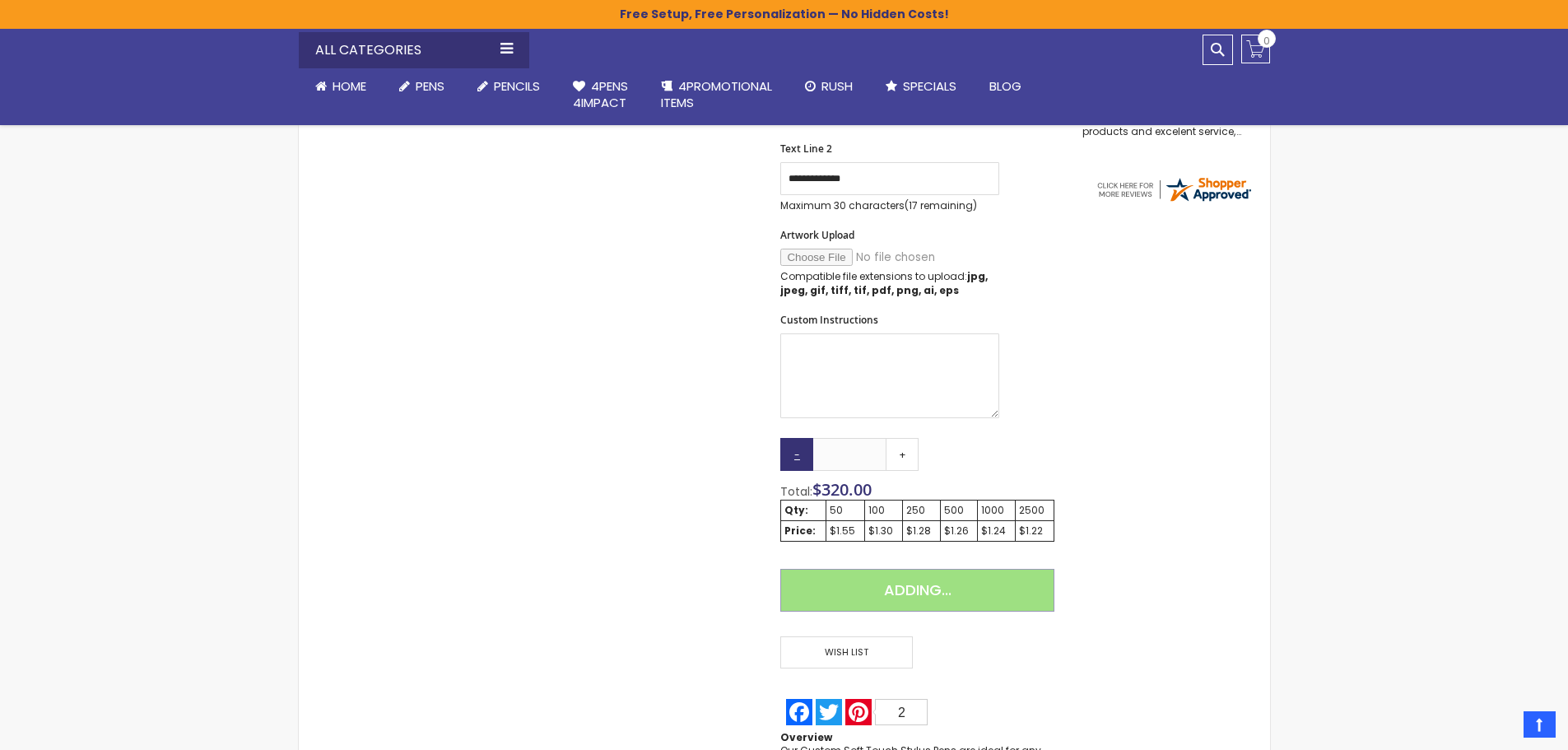
click at [795, 455] on link "-" at bounding box center [796, 454] width 33 height 33
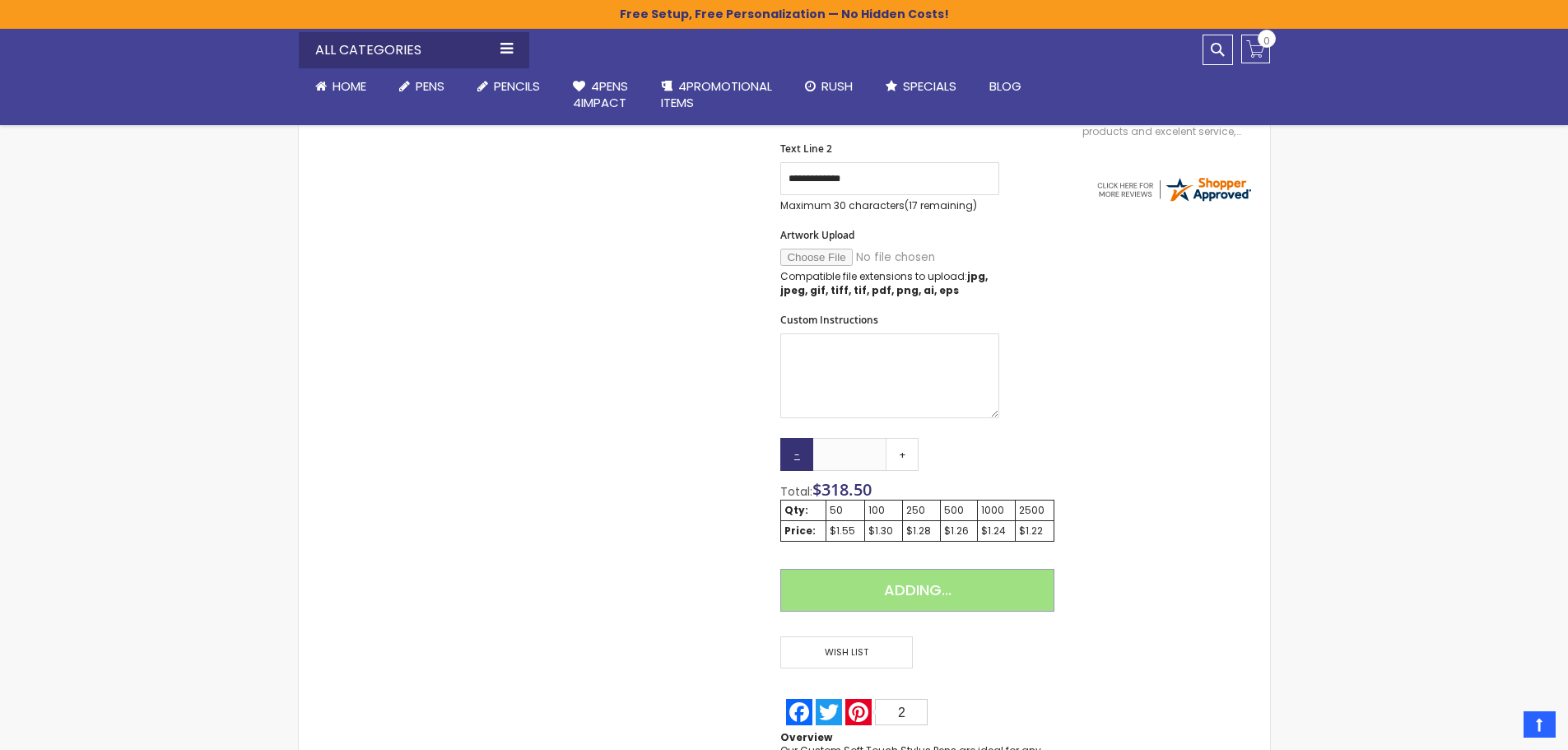
click at [795, 455] on link "-" at bounding box center [796, 454] width 33 height 33
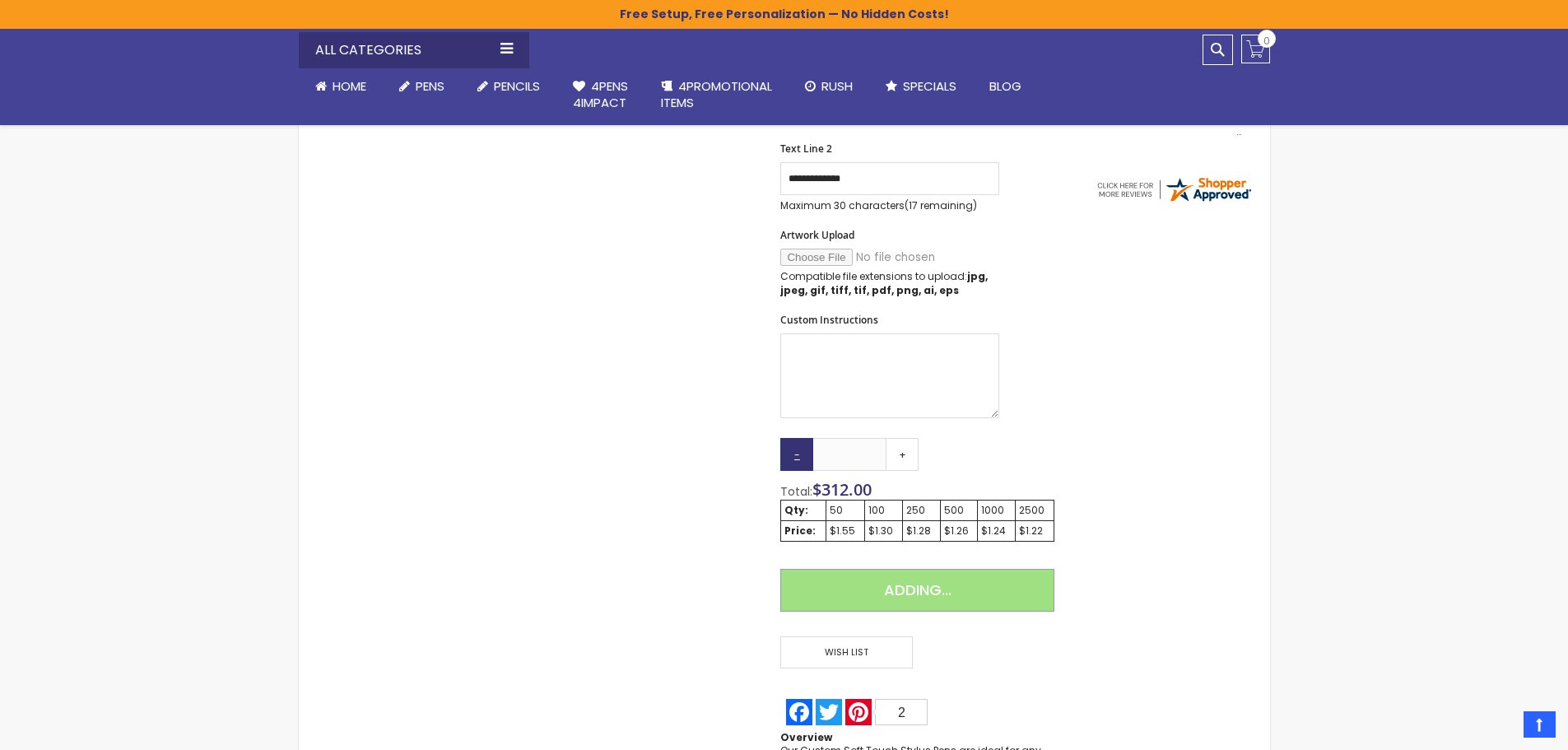
click at [795, 455] on link "-" at bounding box center [796, 454] width 33 height 33
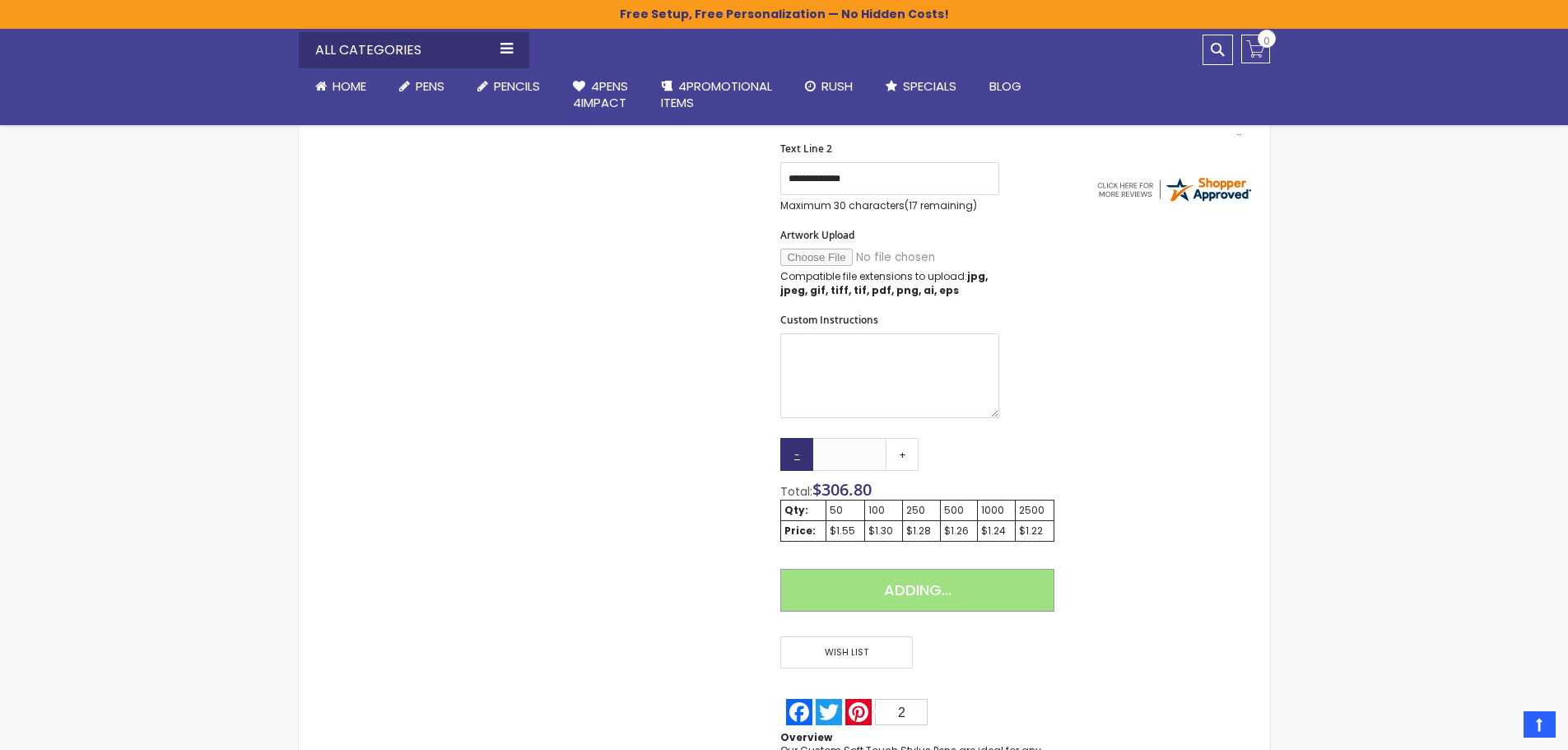
click at [795, 455] on link "-" at bounding box center [796, 454] width 33 height 33
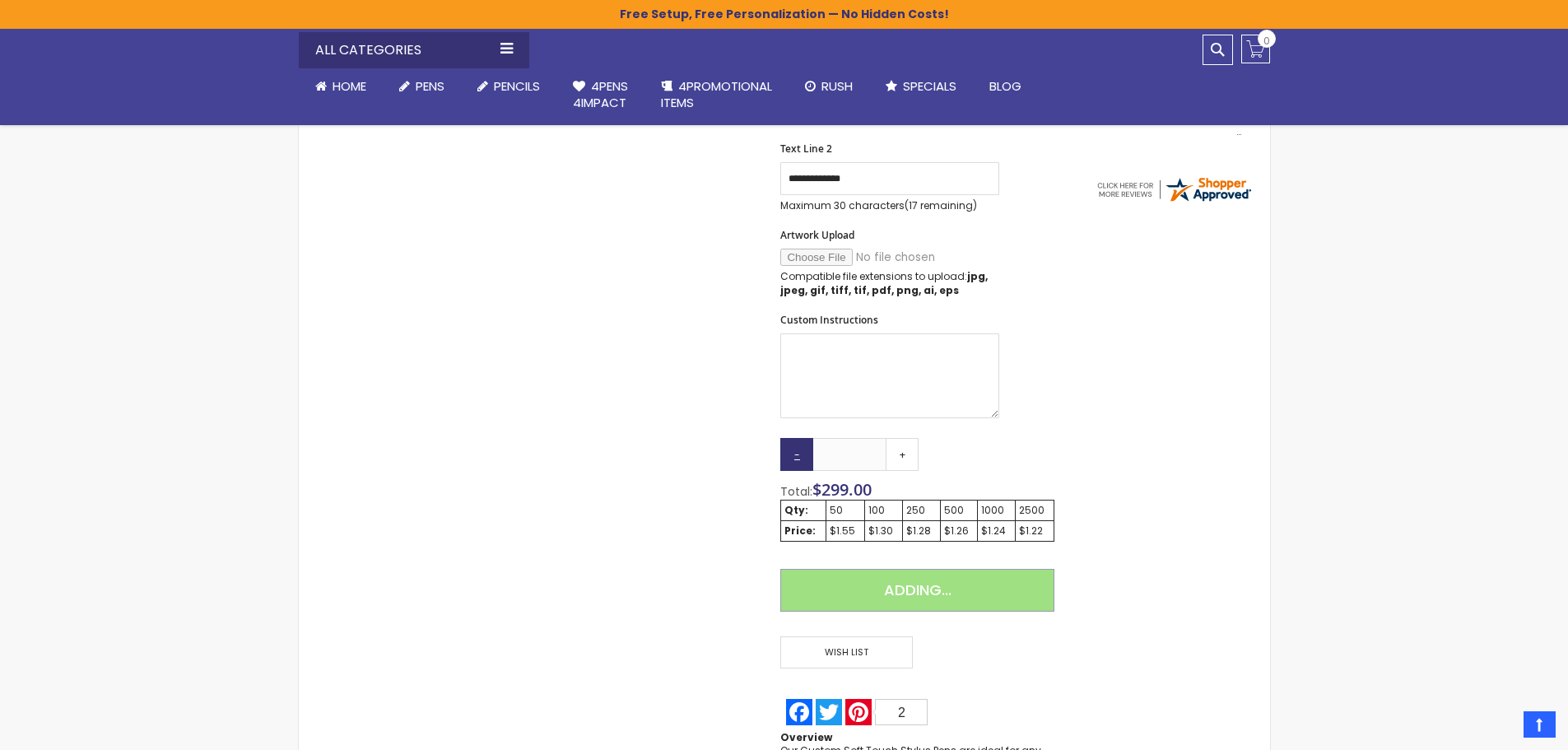
click at [795, 455] on link "-" at bounding box center [796, 454] width 33 height 33
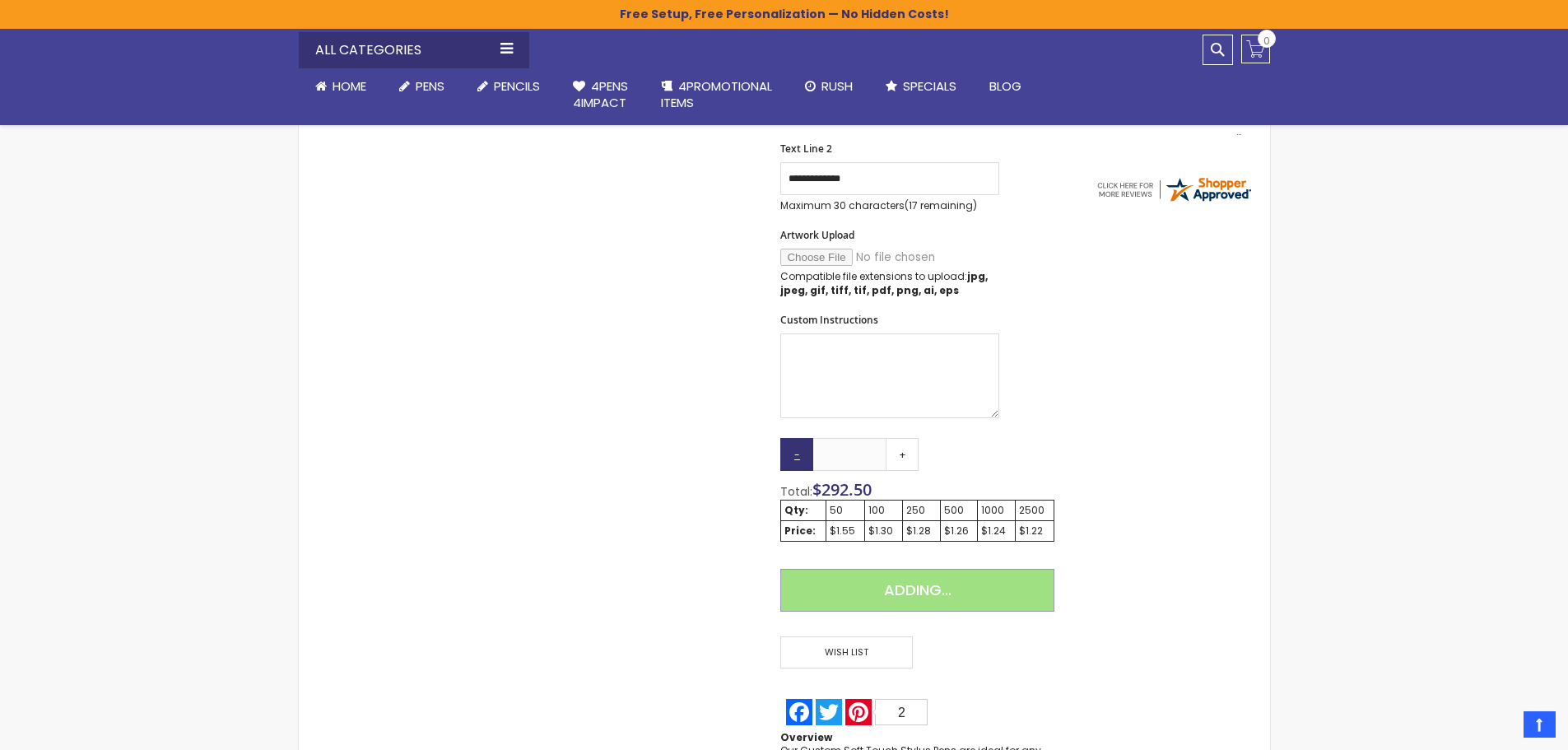
click at [795, 455] on link "-" at bounding box center [796, 454] width 33 height 33
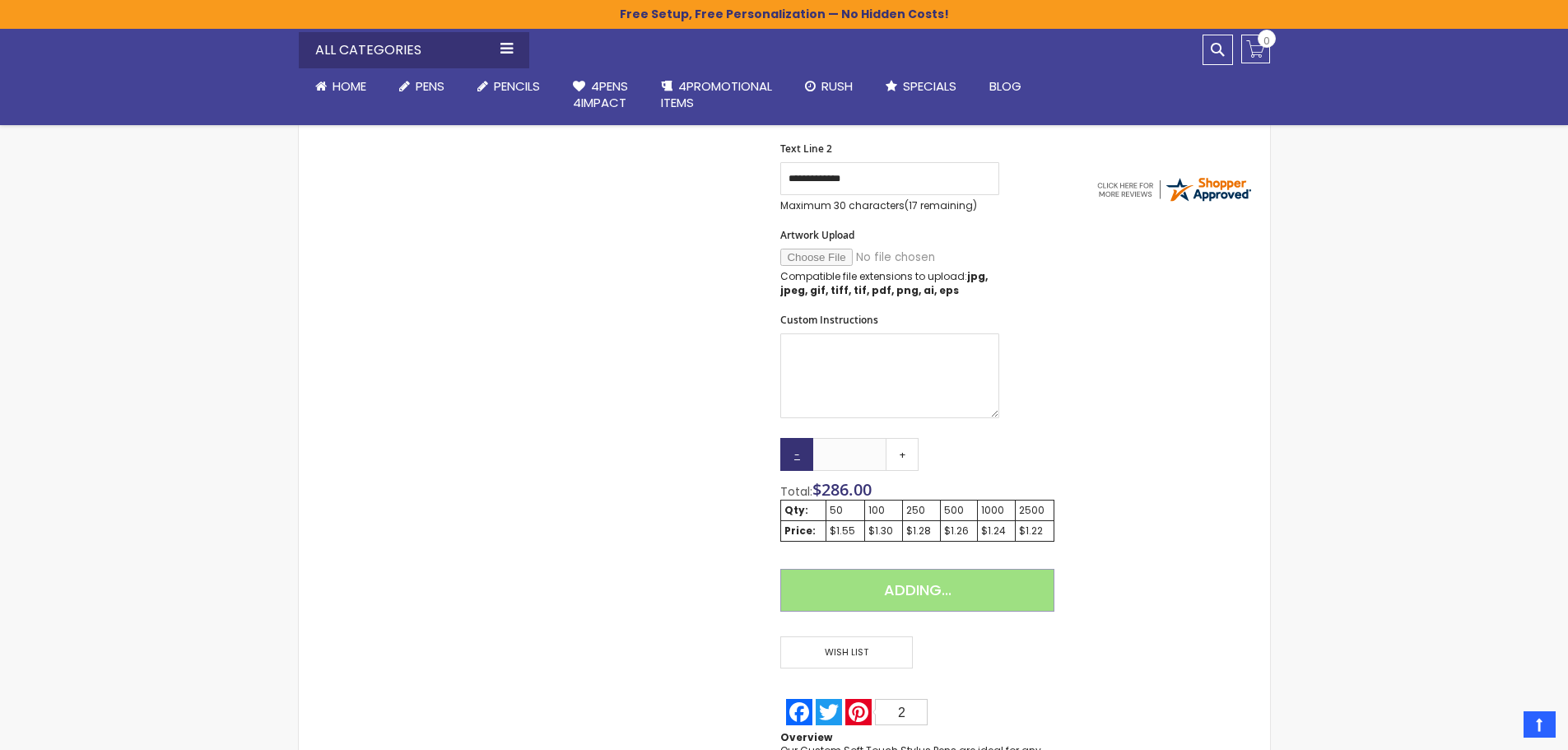
click at [795, 455] on link "-" at bounding box center [796, 454] width 33 height 33
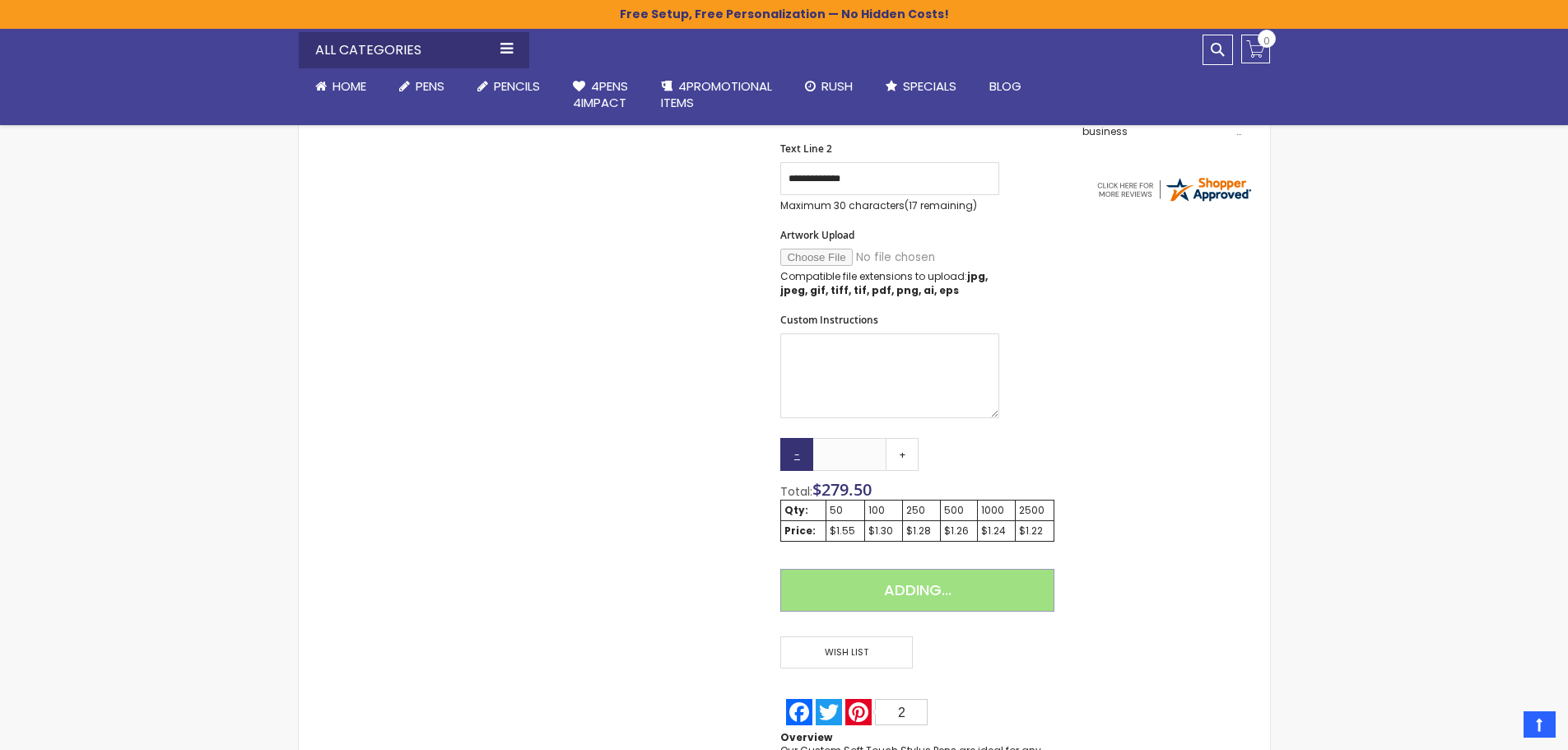
click at [795, 455] on link "-" at bounding box center [796, 454] width 33 height 33
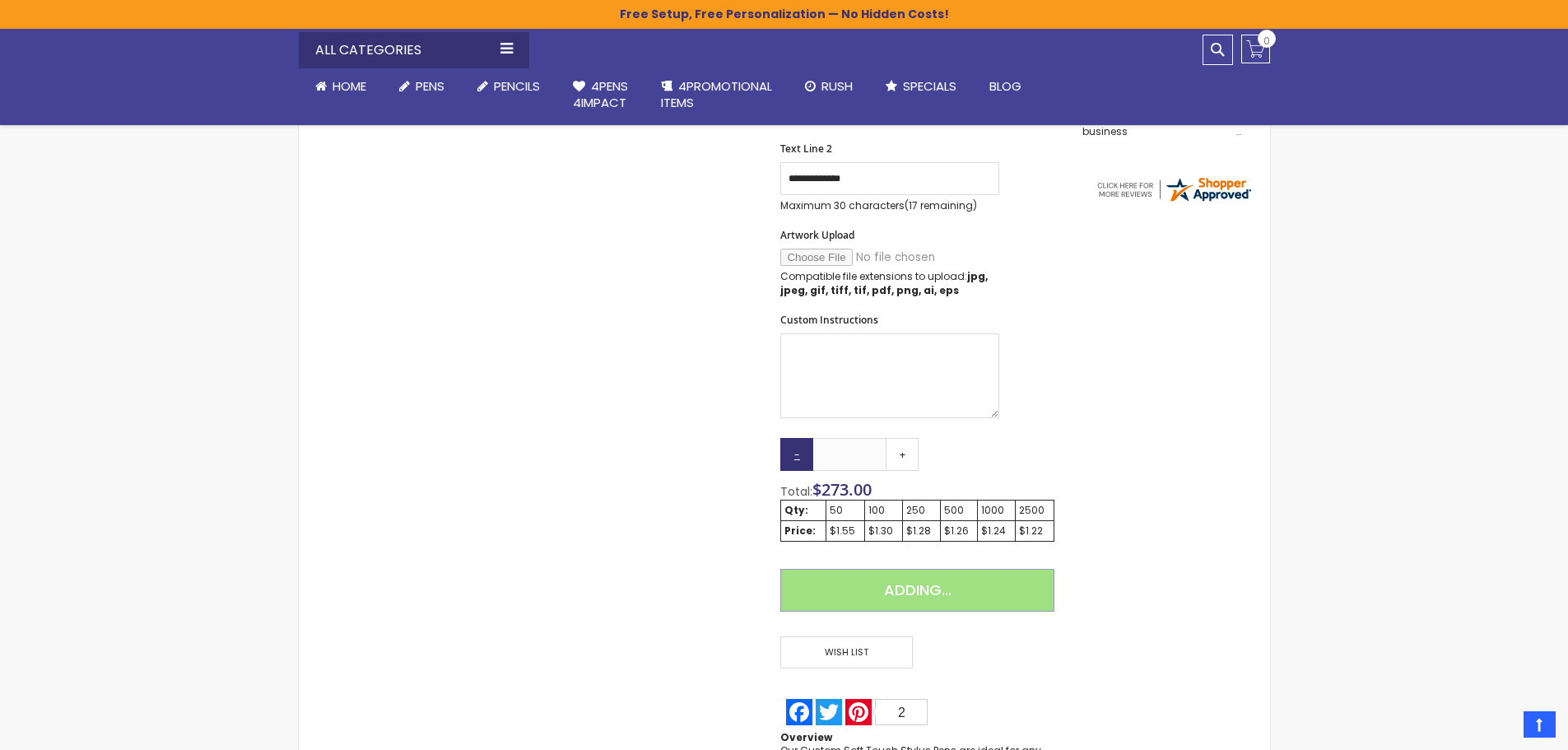
click at [795, 455] on link "-" at bounding box center [796, 454] width 33 height 33
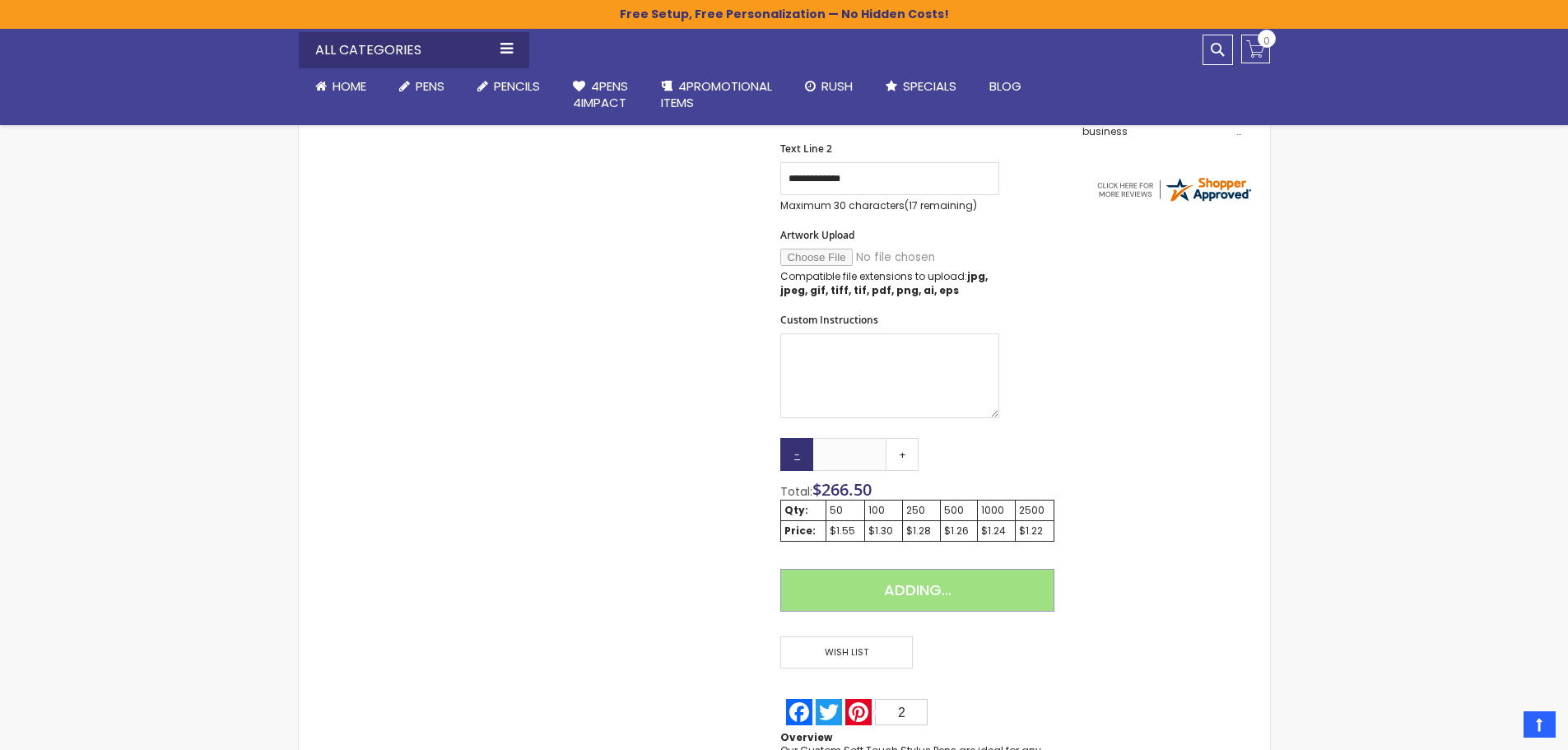
click at [795, 455] on link "-" at bounding box center [796, 454] width 33 height 33
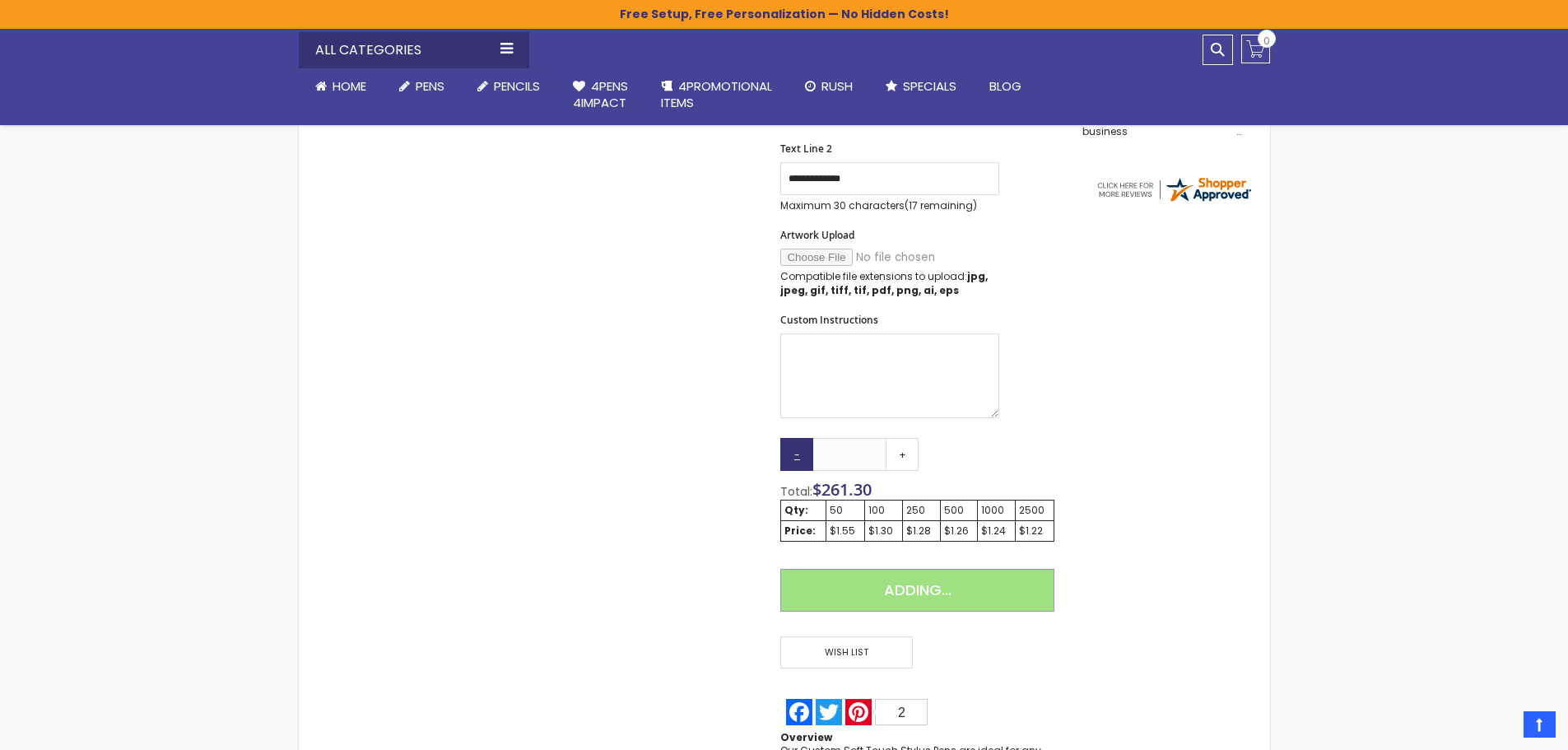
click at [795, 455] on link "-" at bounding box center [796, 454] width 33 height 33
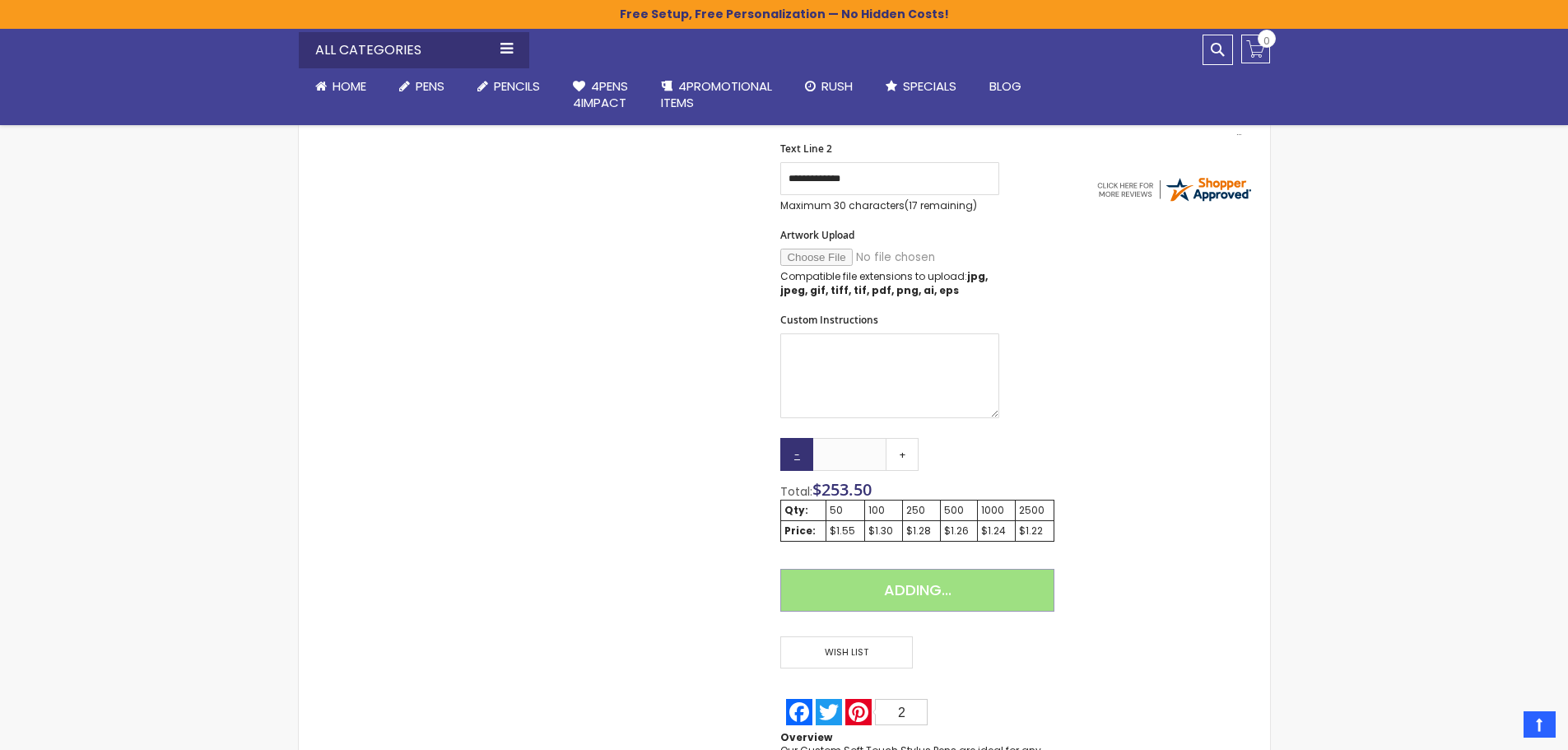
click at [795, 455] on link "-" at bounding box center [796, 454] width 33 height 33
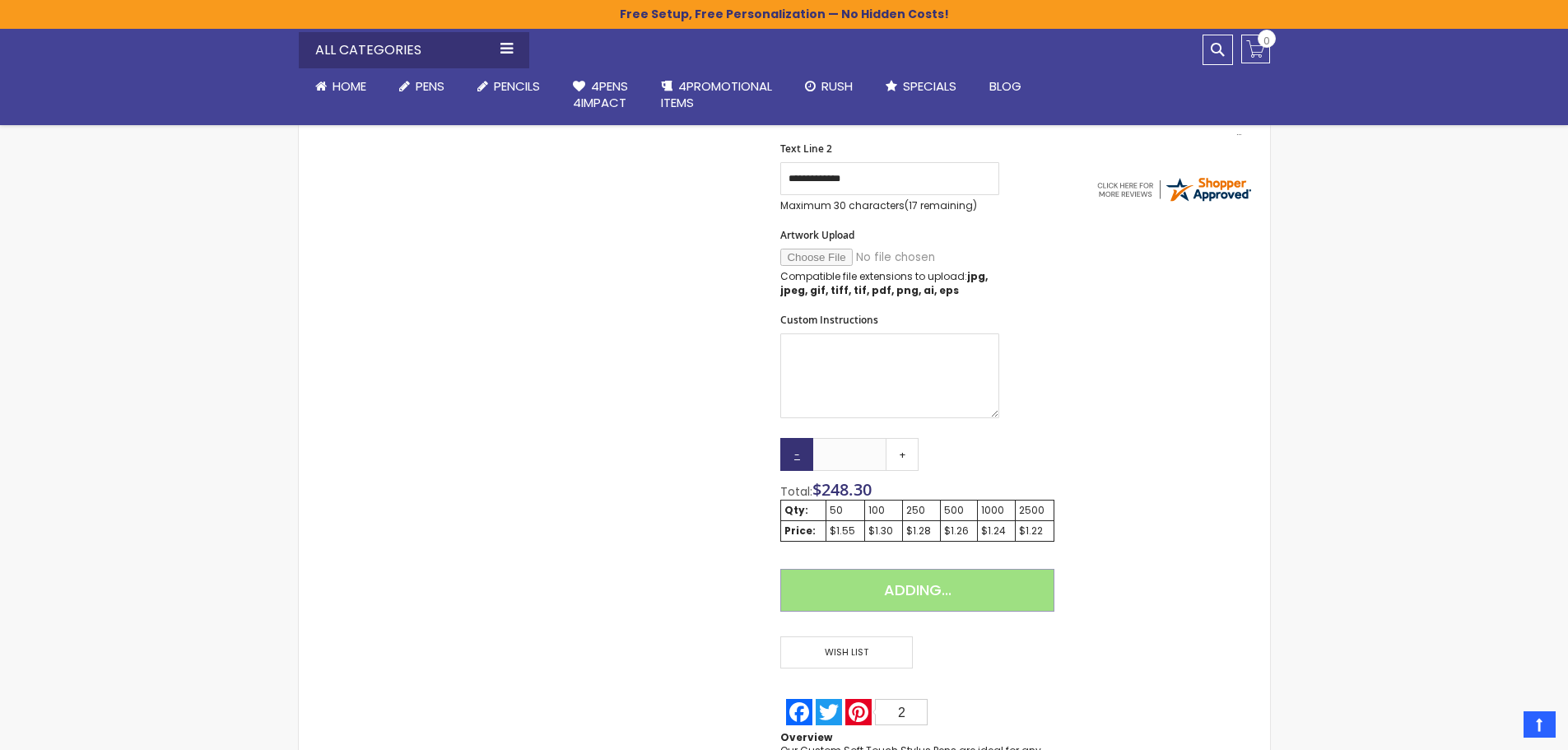
click at [795, 455] on link "-" at bounding box center [796, 454] width 33 height 33
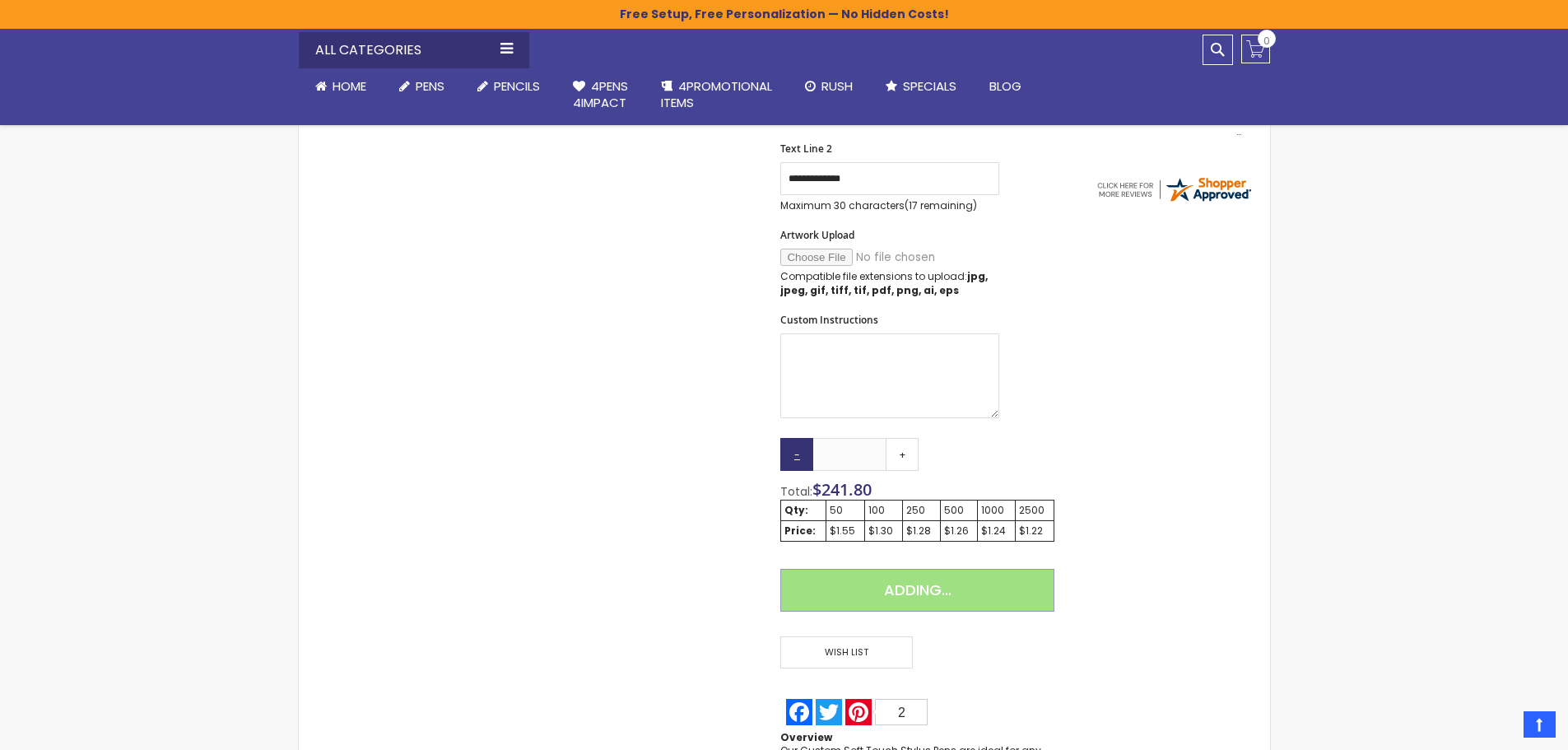
click at [795, 455] on link "-" at bounding box center [796, 454] width 33 height 33
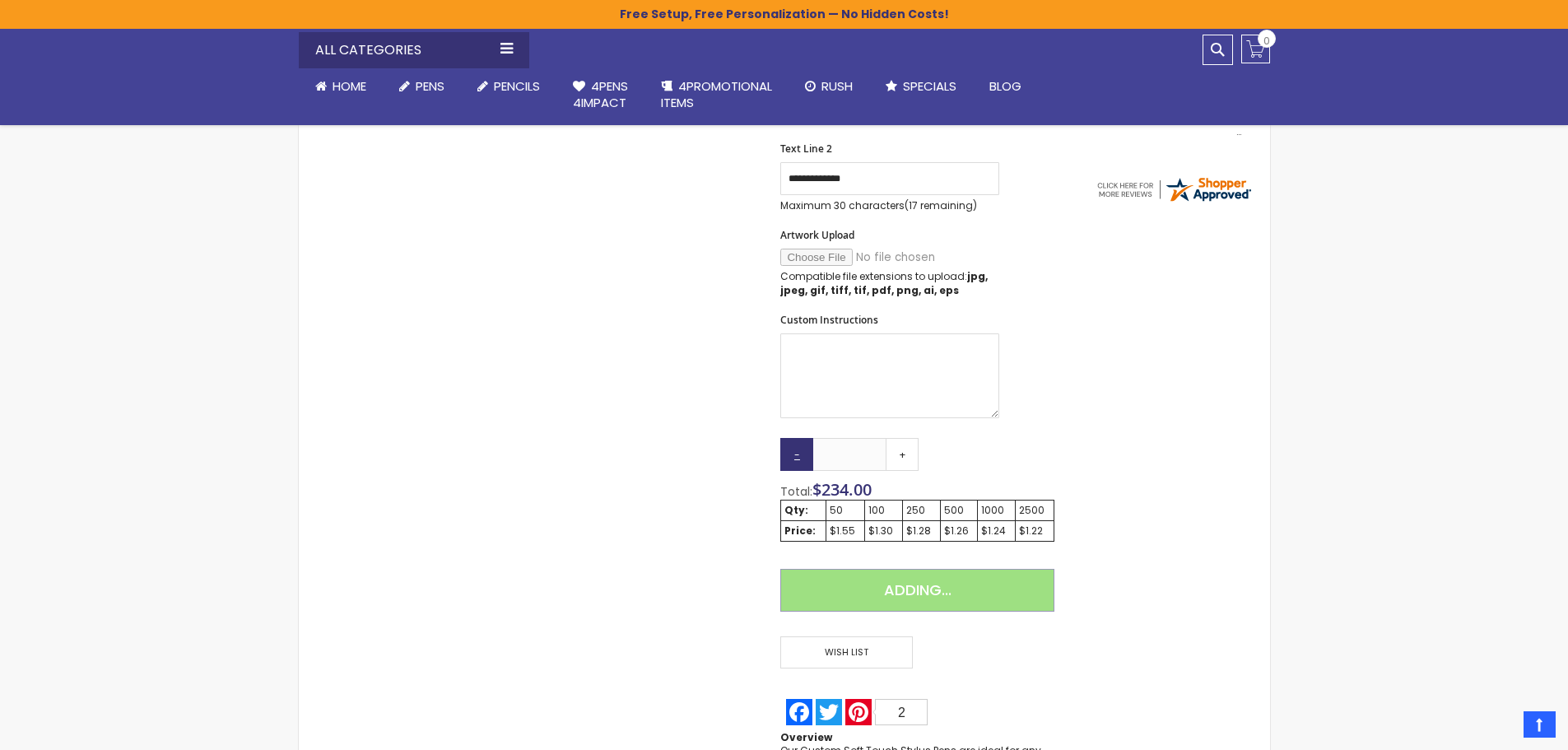
click at [795, 455] on link "-" at bounding box center [796, 454] width 33 height 33
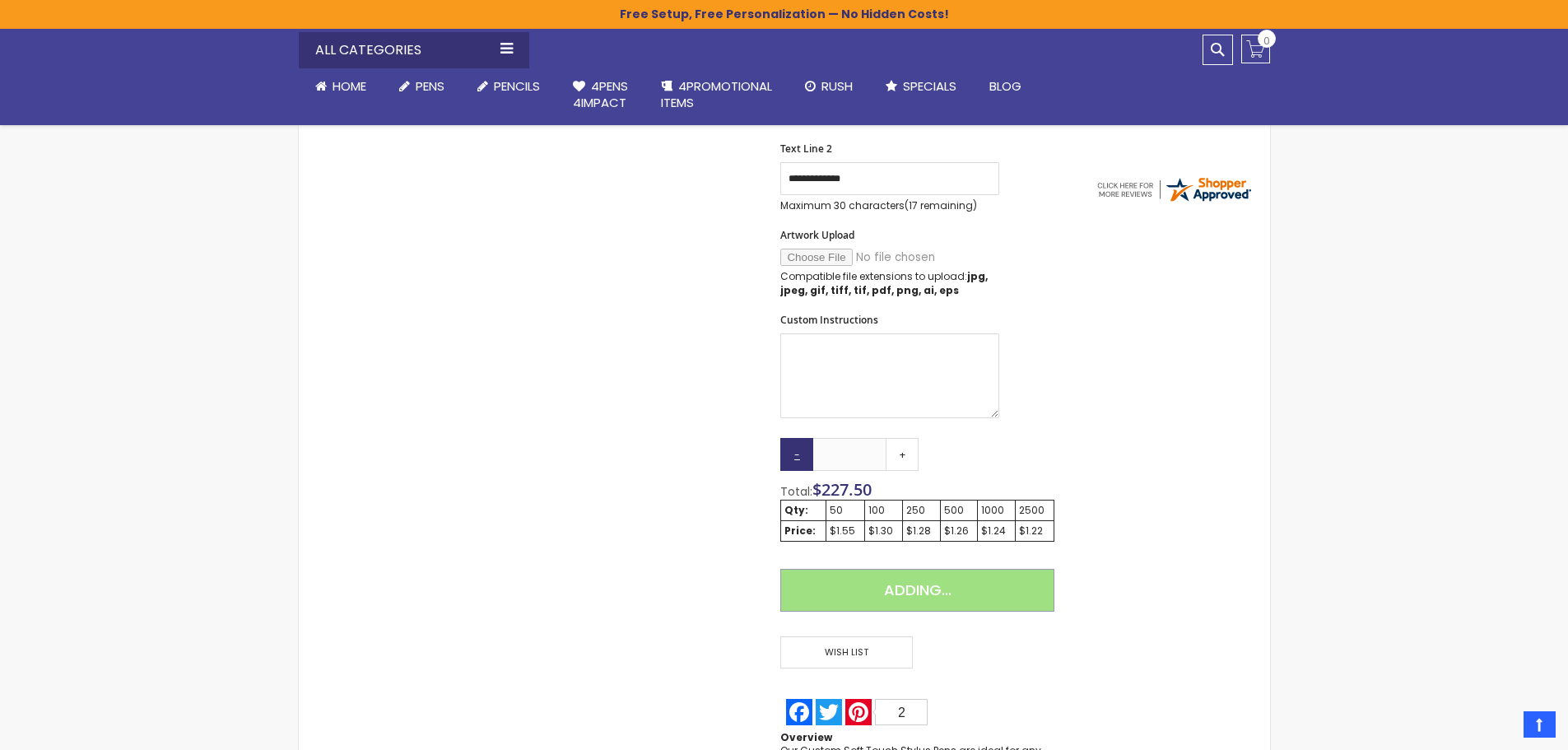
click at [795, 455] on link "-" at bounding box center [796, 454] width 33 height 33
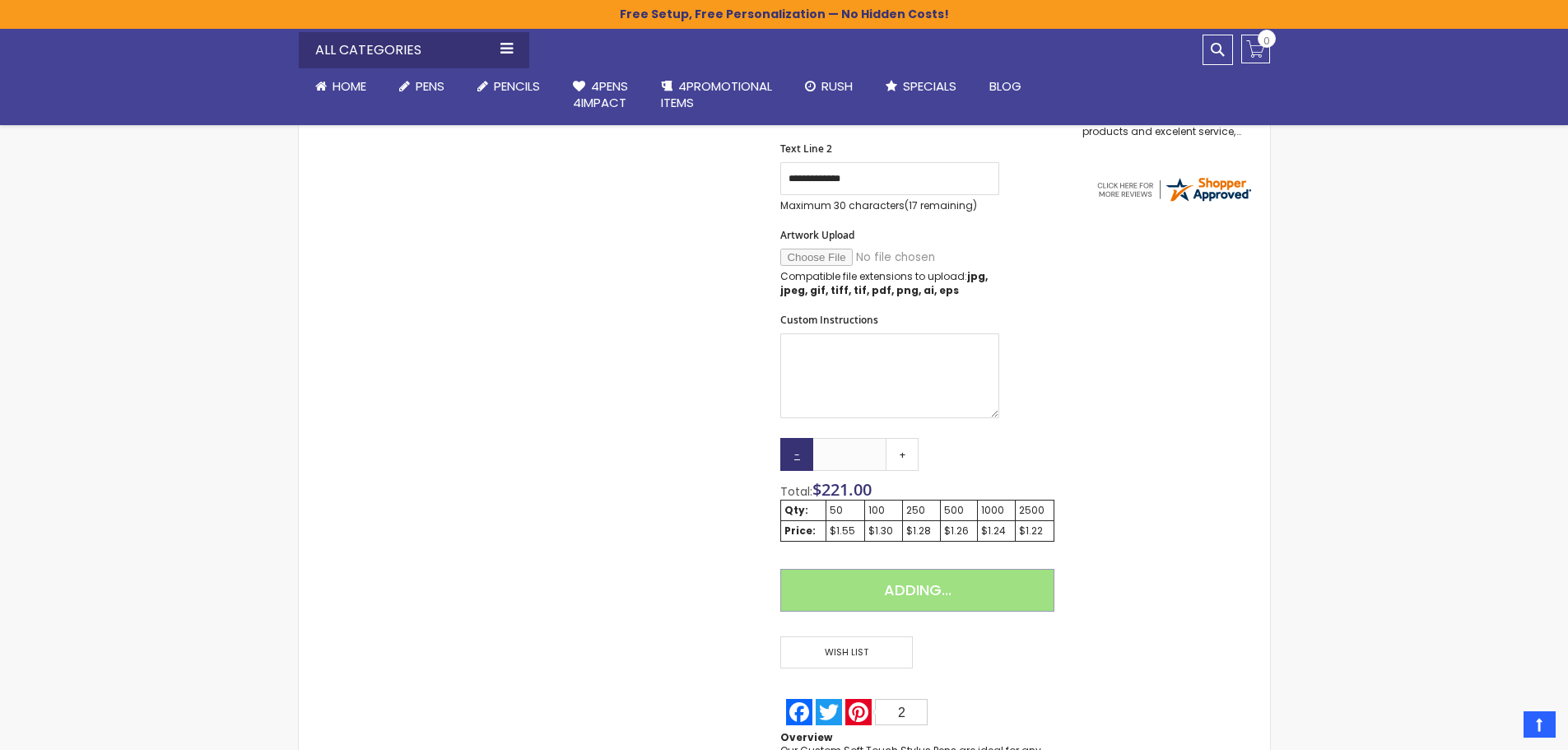
click at [795, 455] on link "-" at bounding box center [796, 454] width 33 height 33
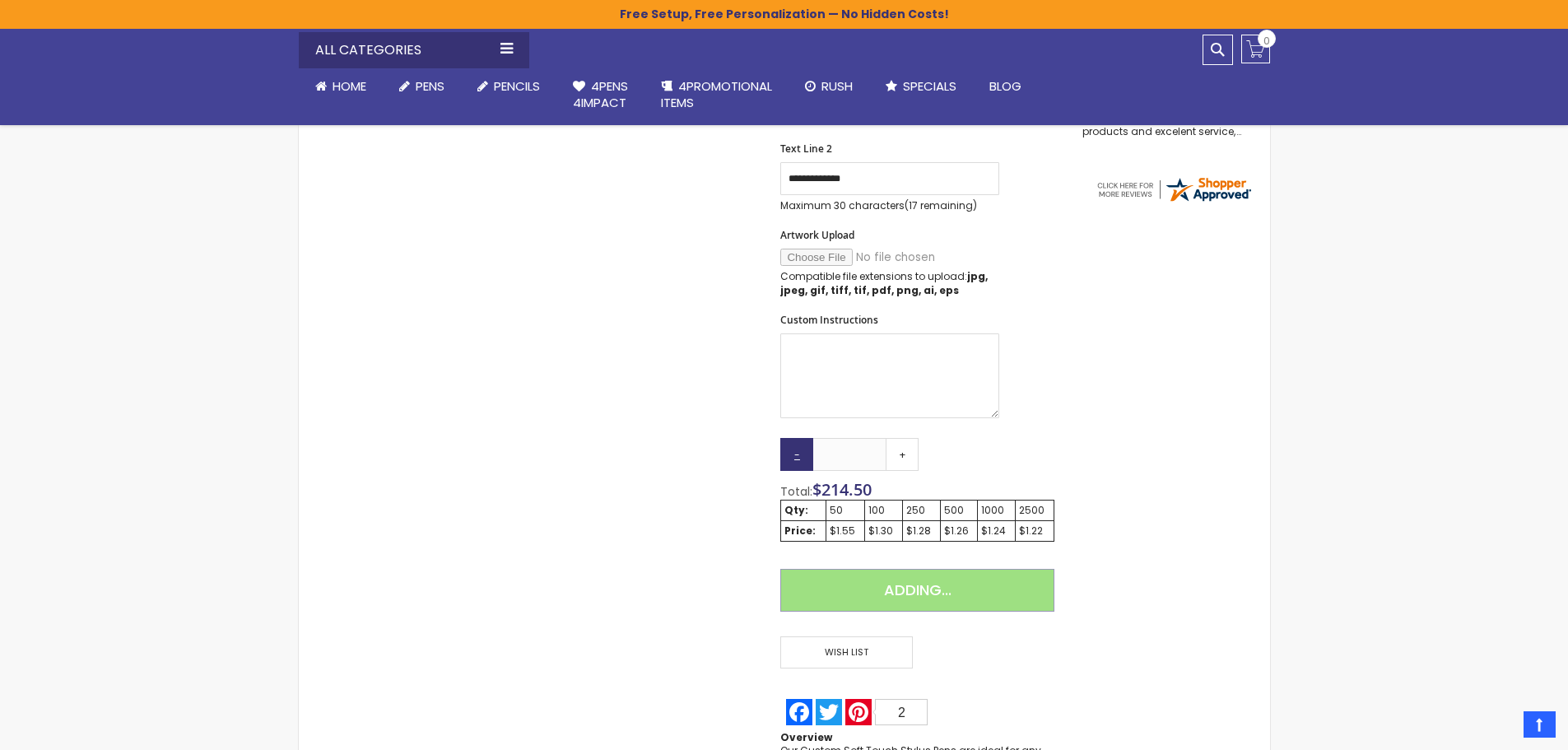
click at [795, 455] on link "-" at bounding box center [796, 454] width 33 height 33
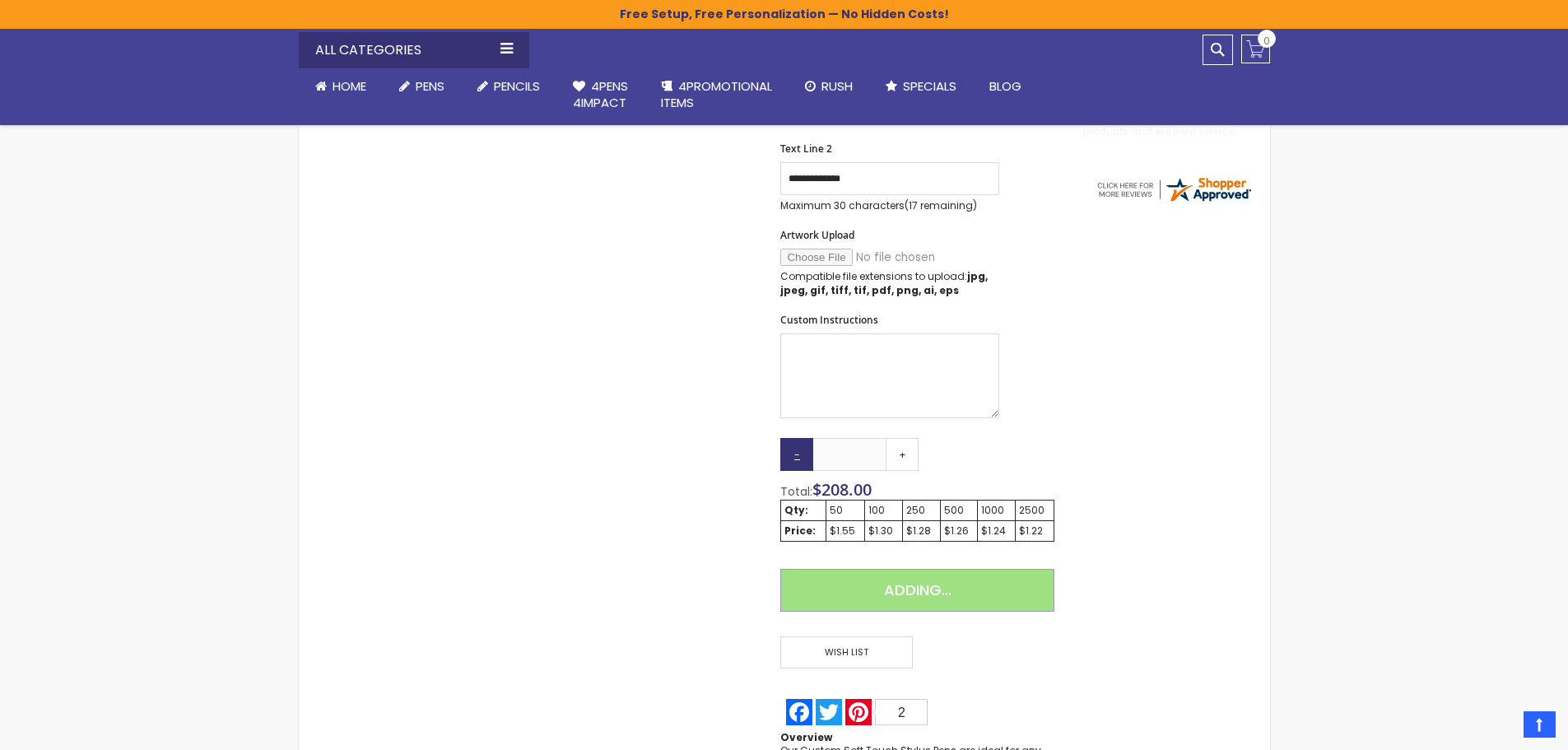
click at [795, 455] on link "-" at bounding box center [796, 454] width 33 height 33
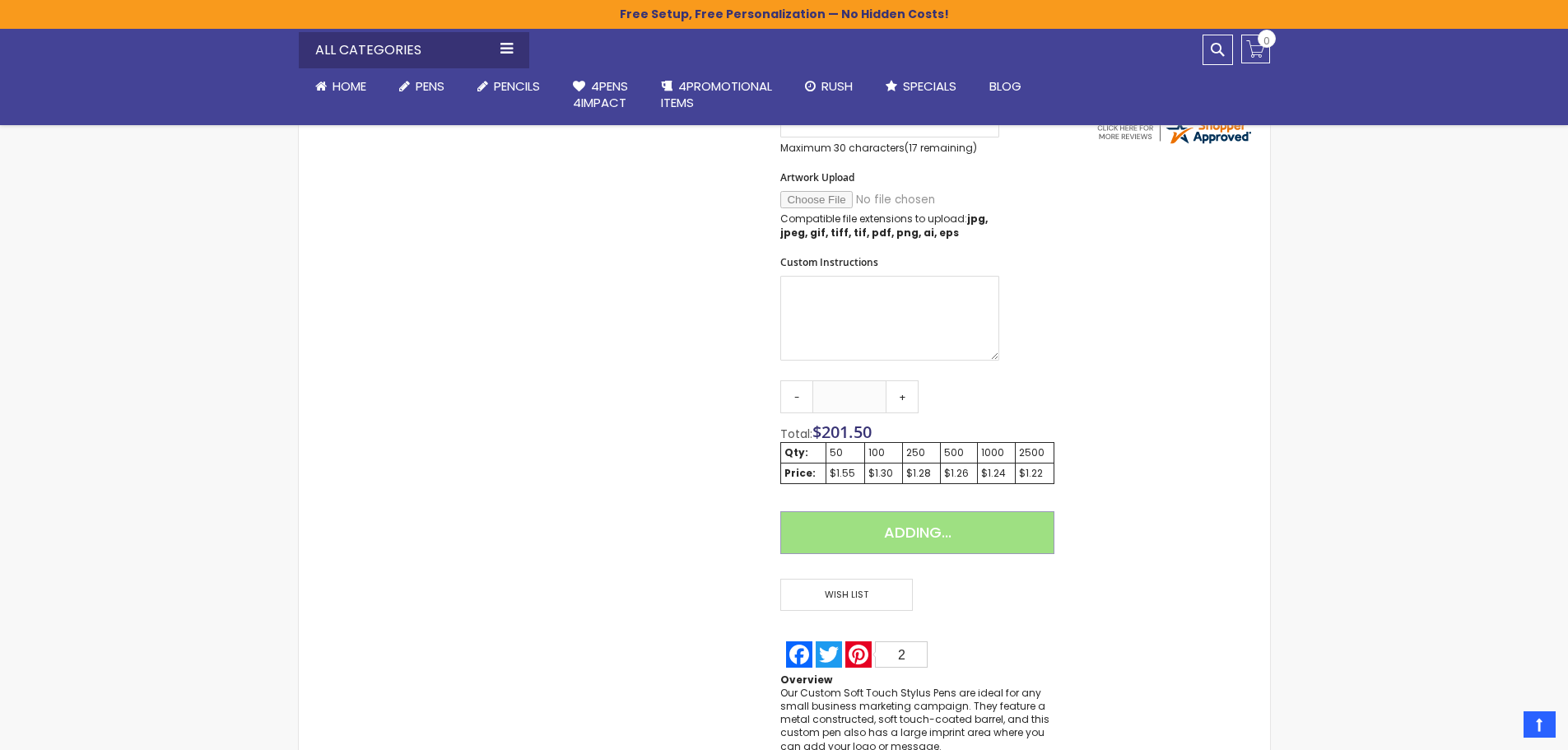
scroll to position [748, 0]
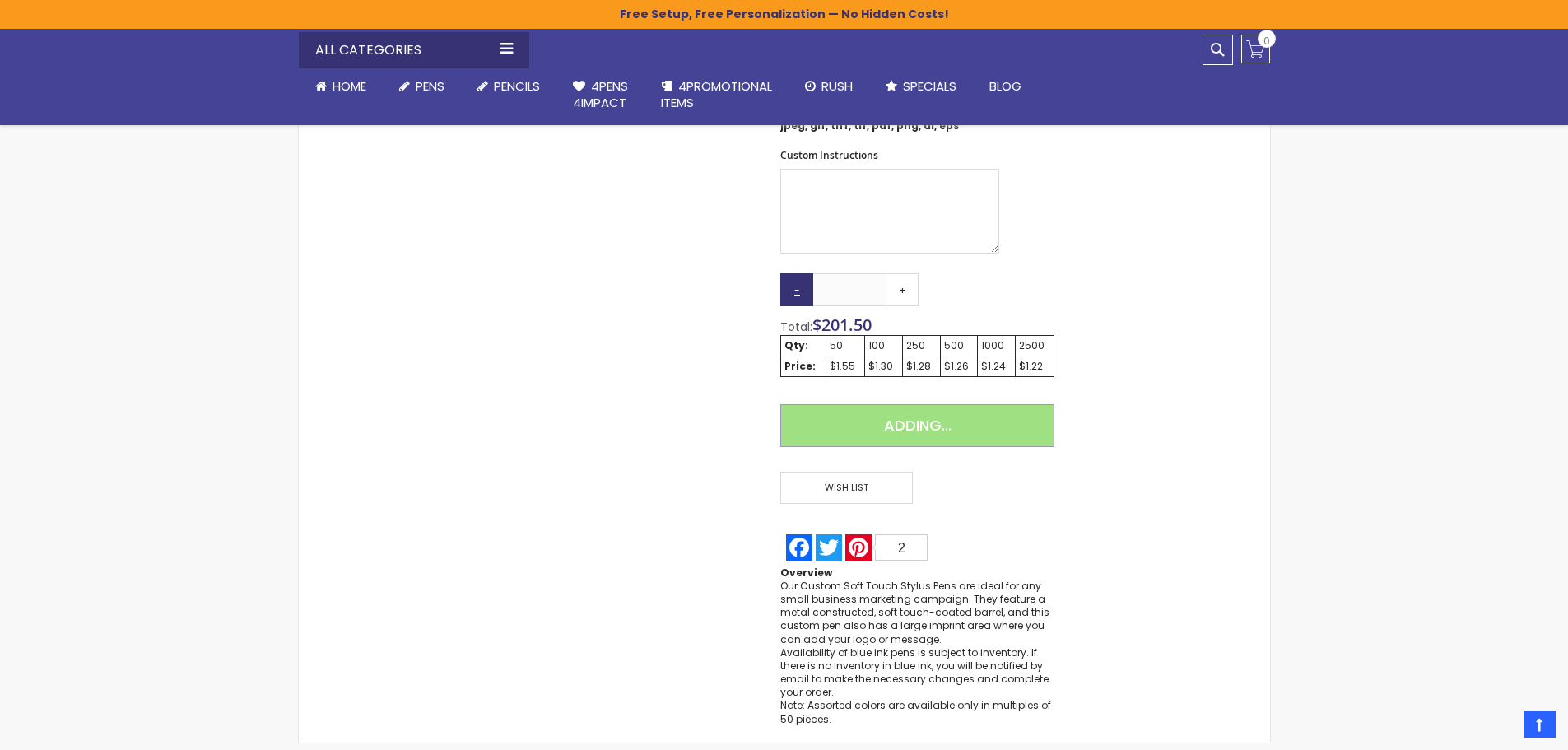
click at [795, 292] on link "-" at bounding box center [796, 290] width 33 height 33
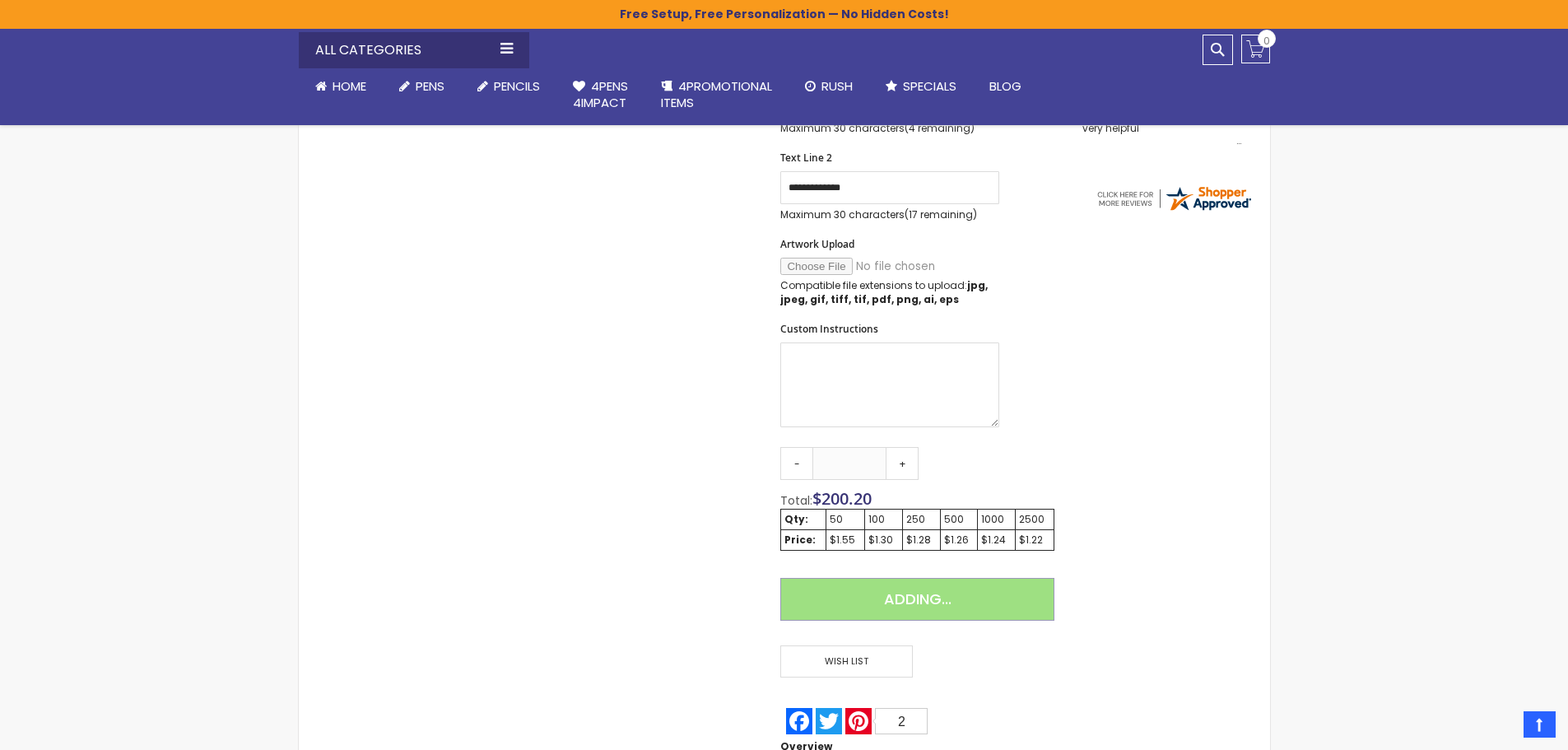
scroll to position [577, 0]
click at [920, 595] on div "Adding..." at bounding box center [917, 605] width 273 height 55
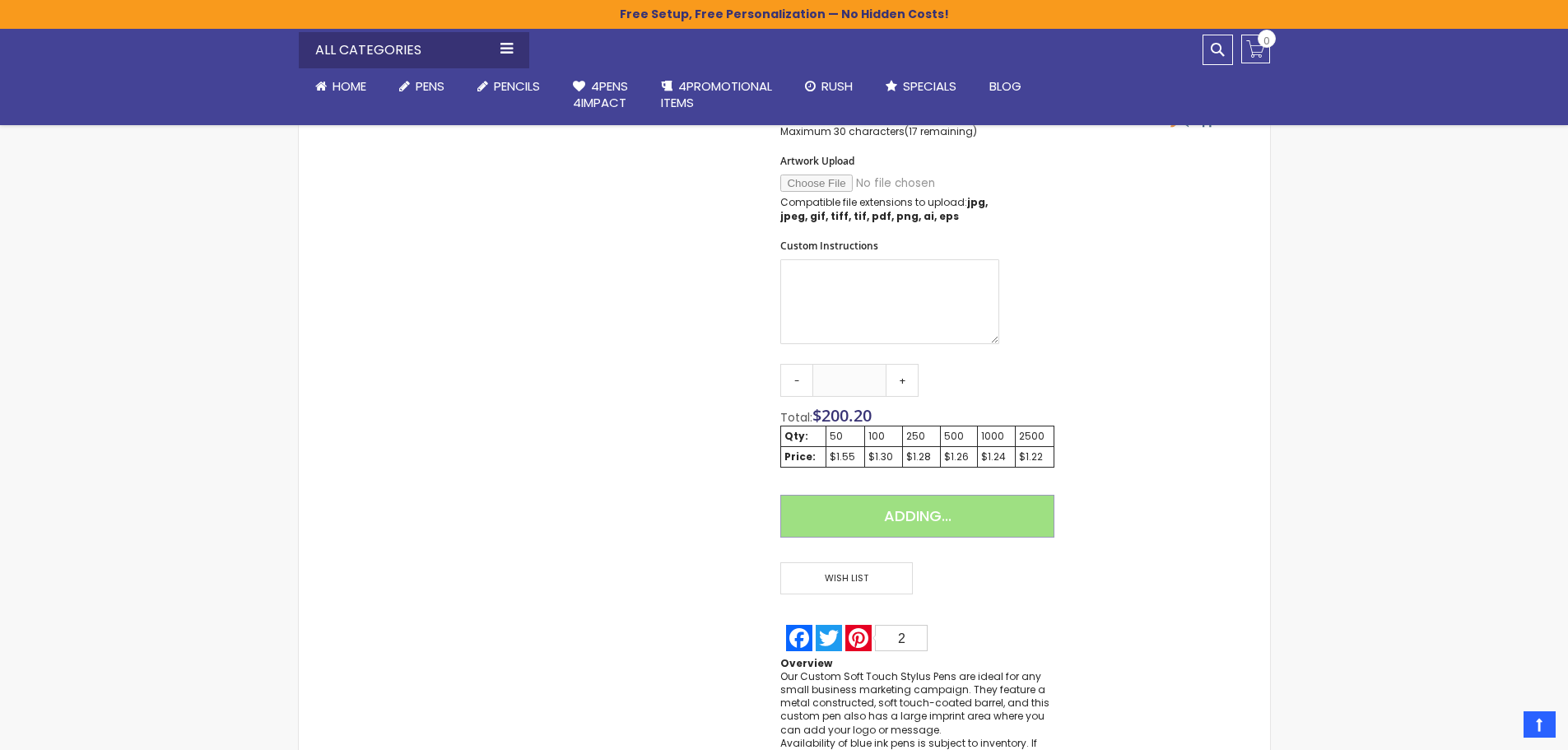
scroll to position [741, 0]
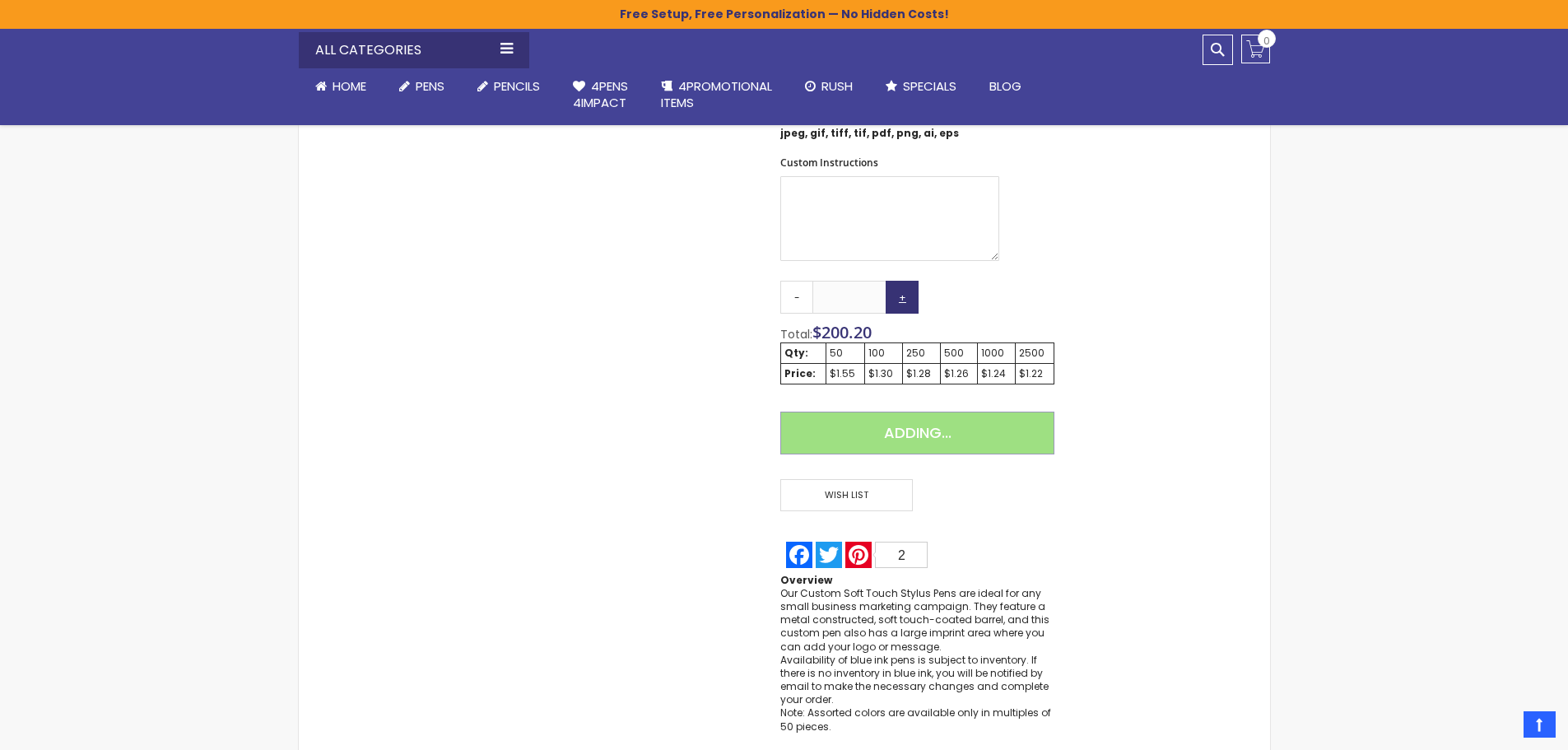
click at [904, 302] on link "+" at bounding box center [902, 298] width 33 height 33
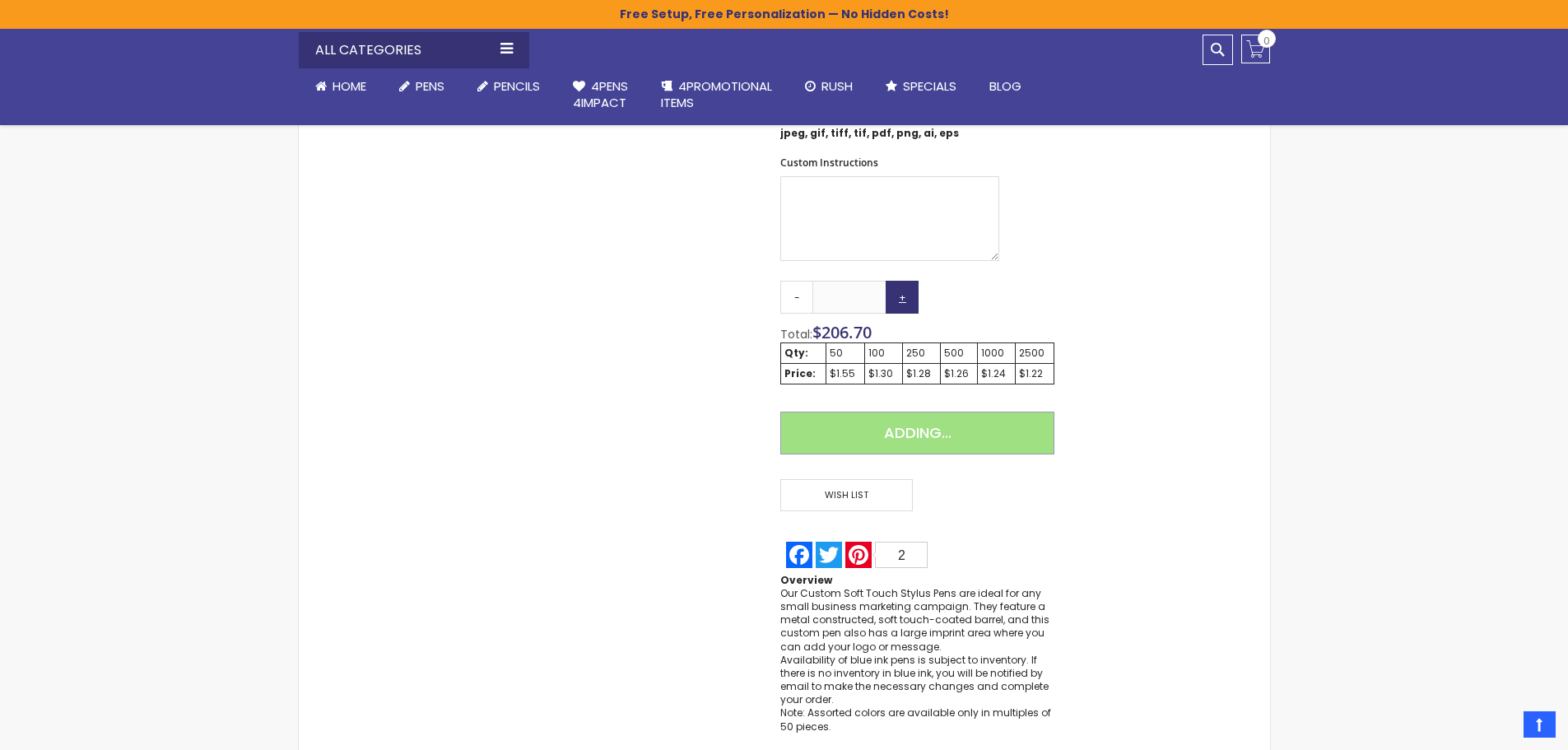
click at [904, 302] on link "+" at bounding box center [902, 298] width 33 height 33
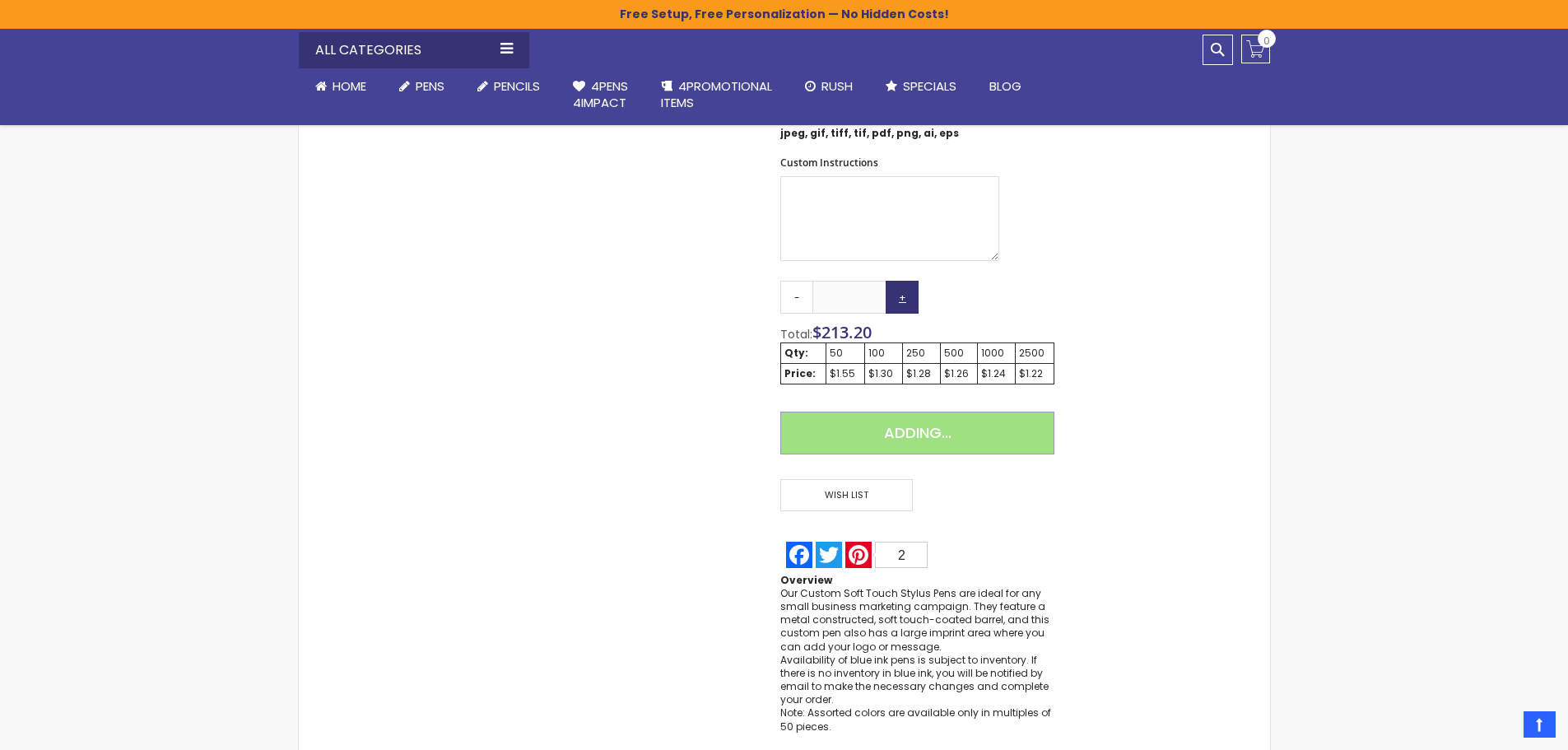
click at [904, 302] on link "+" at bounding box center [902, 298] width 33 height 33
click at [881, 358] on div "100" at bounding box center [883, 353] width 31 height 13
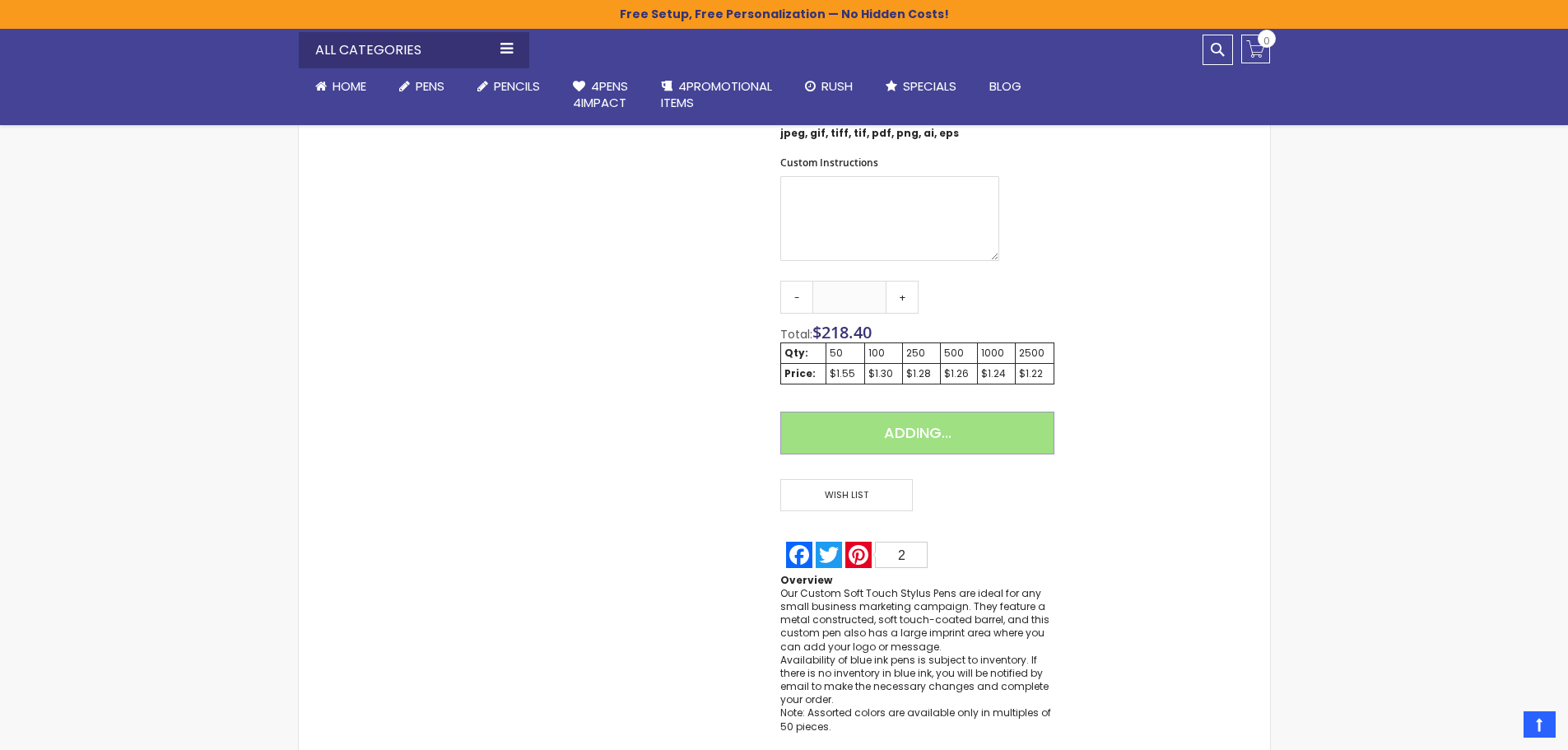
click at [879, 375] on div "$1.30" at bounding box center [883, 374] width 31 height 13
click at [918, 352] on div "250" at bounding box center [922, 353] width 31 height 13
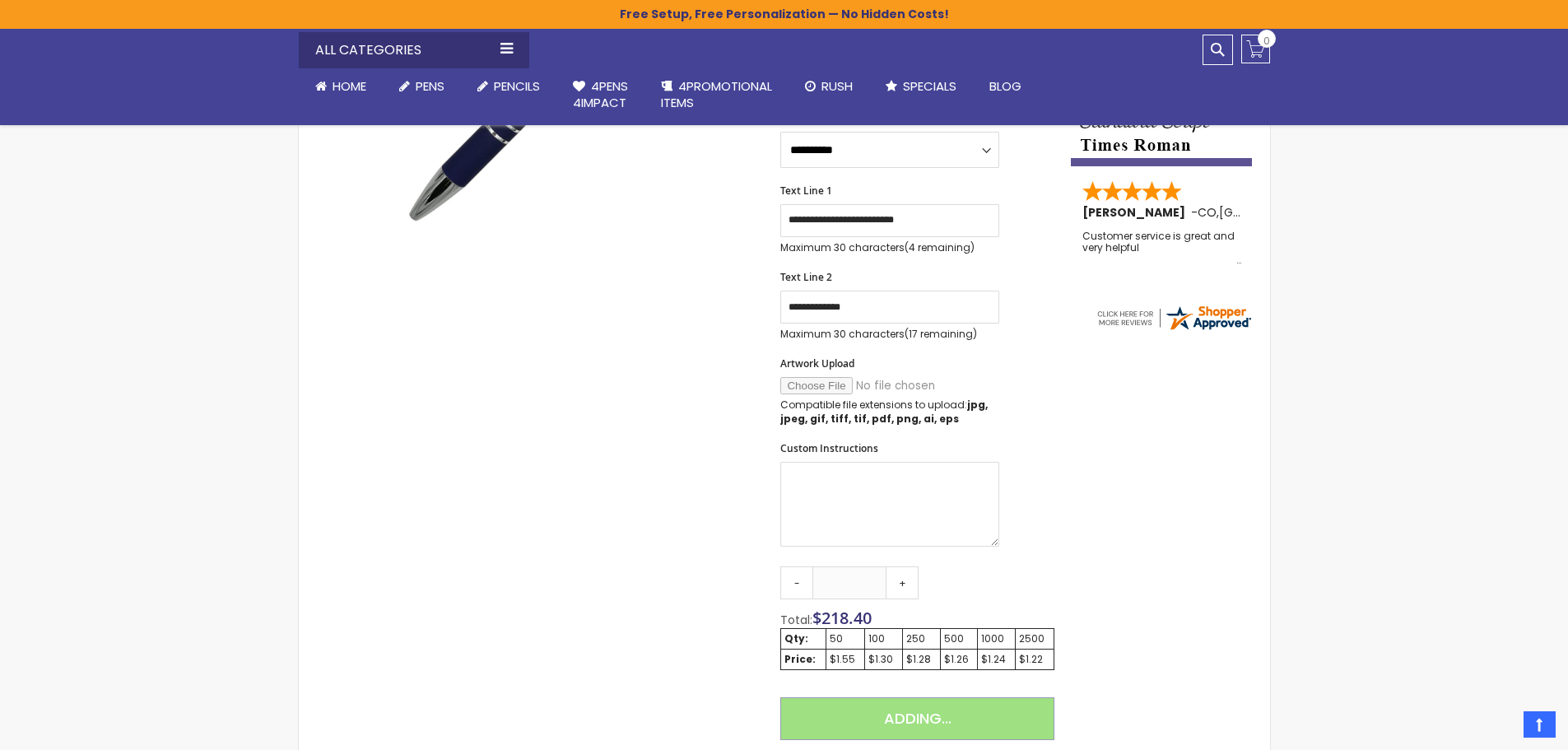
scroll to position [577, 0]
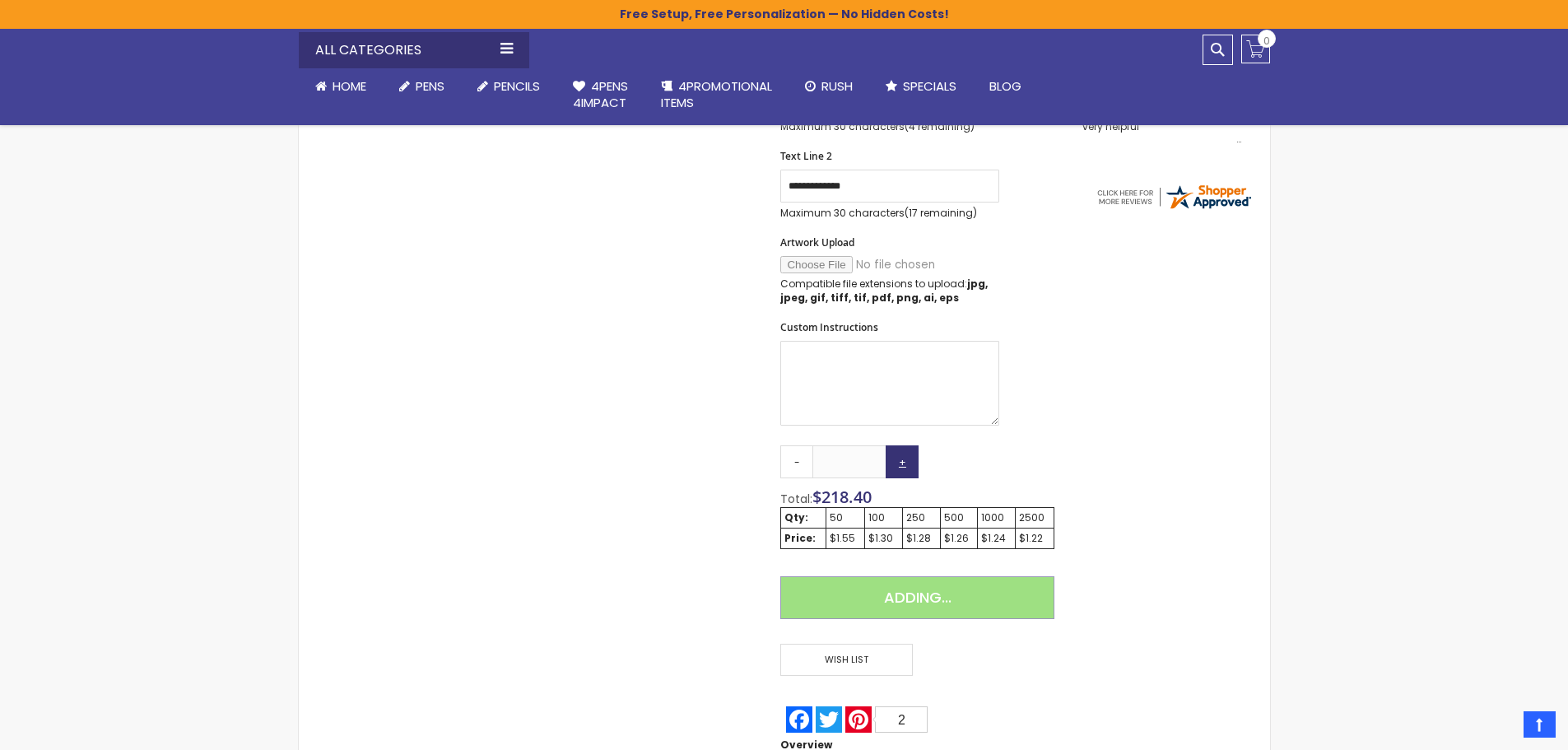
click at [909, 464] on link "+" at bounding box center [902, 462] width 33 height 33
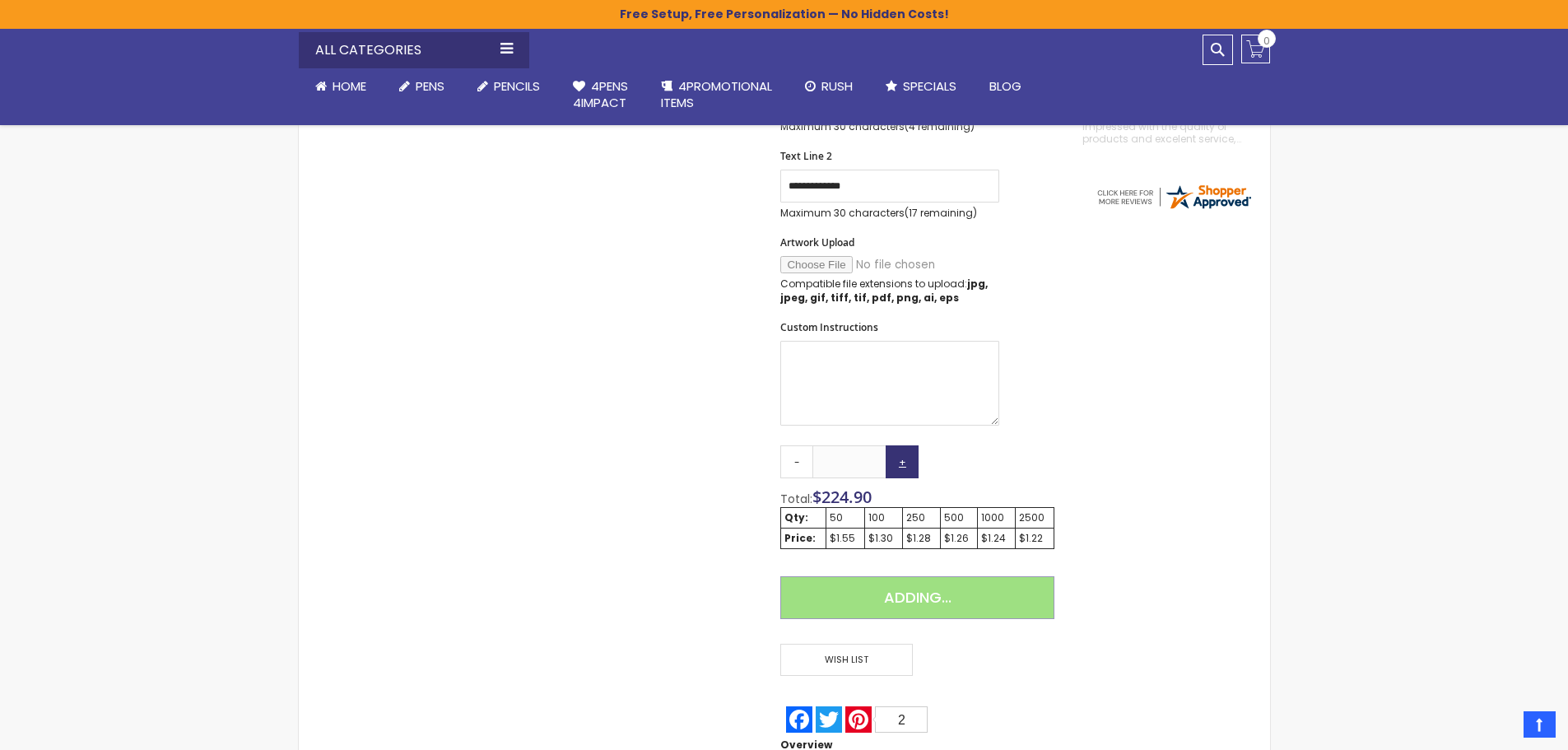
click at [909, 464] on link "+" at bounding box center [902, 462] width 33 height 33
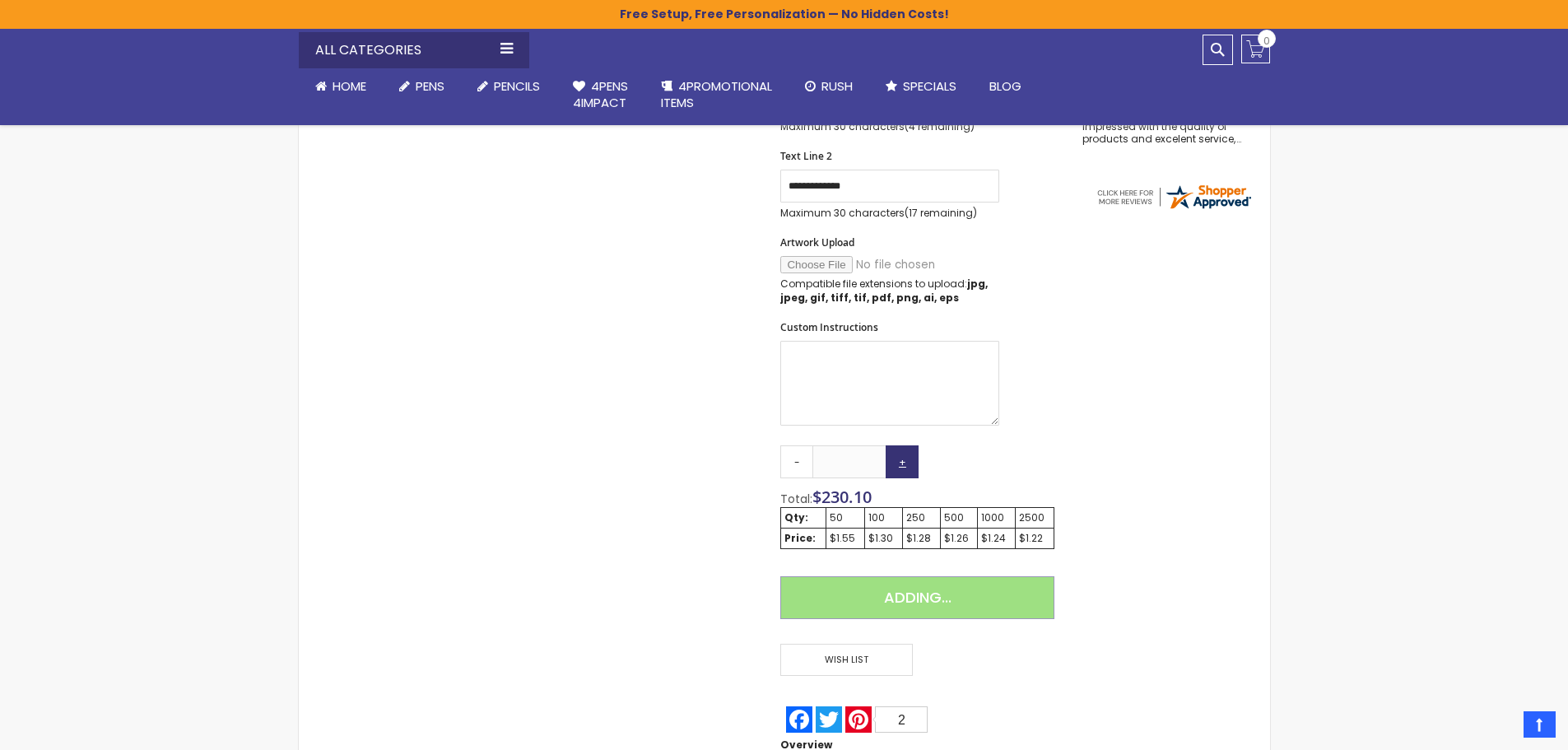
click at [909, 464] on link "+" at bounding box center [902, 462] width 33 height 33
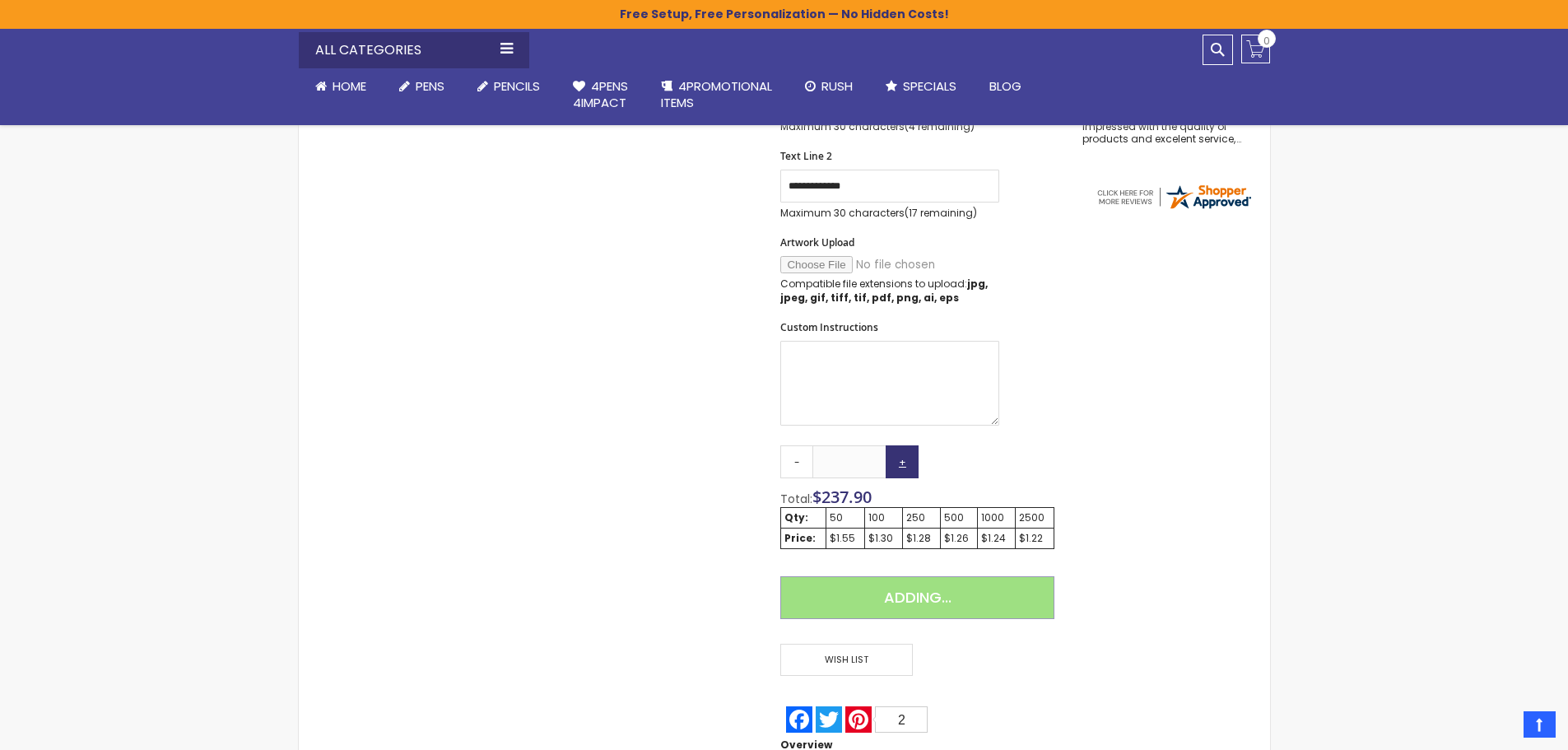
click at [909, 464] on link "+" at bounding box center [902, 462] width 33 height 33
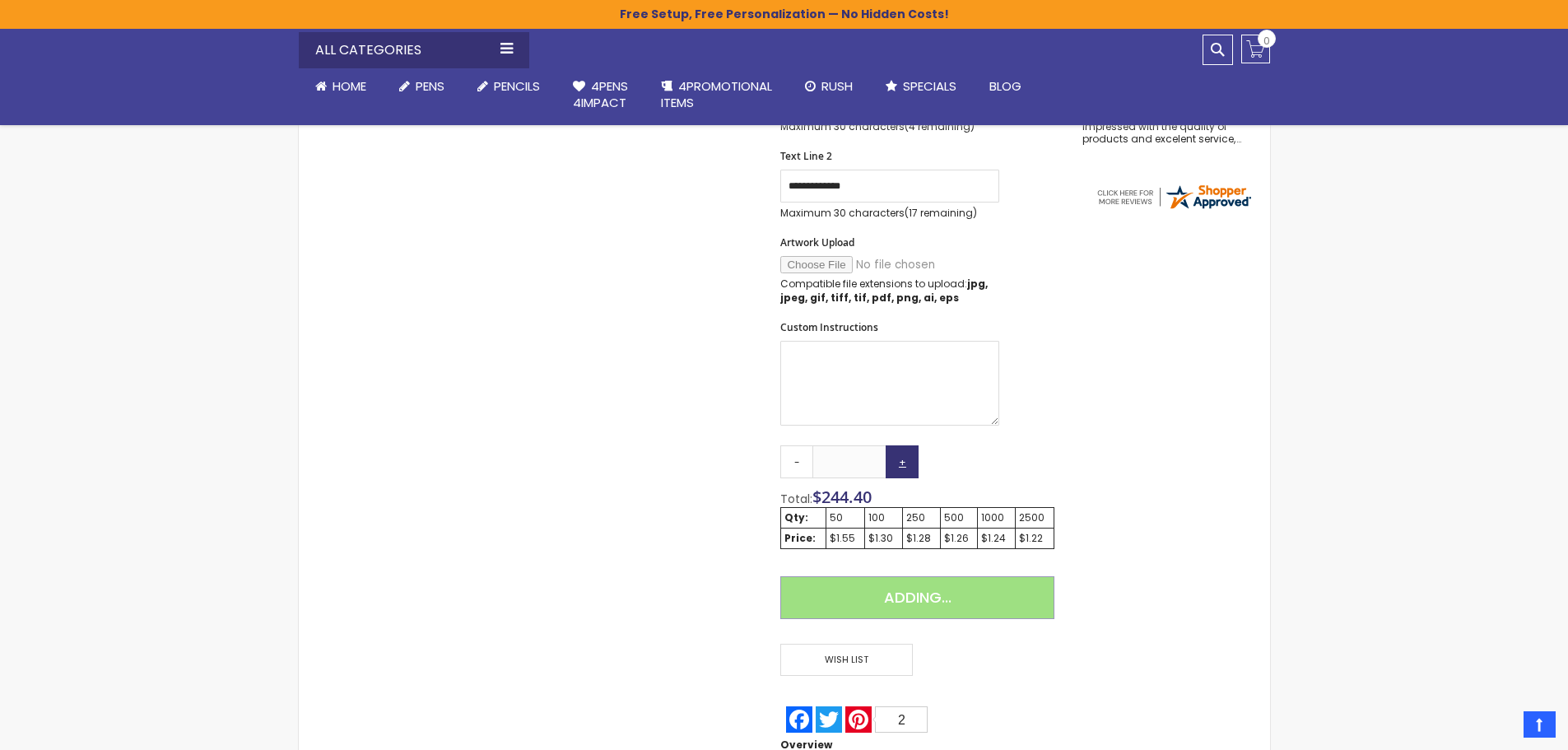
click at [909, 464] on link "+" at bounding box center [902, 462] width 33 height 33
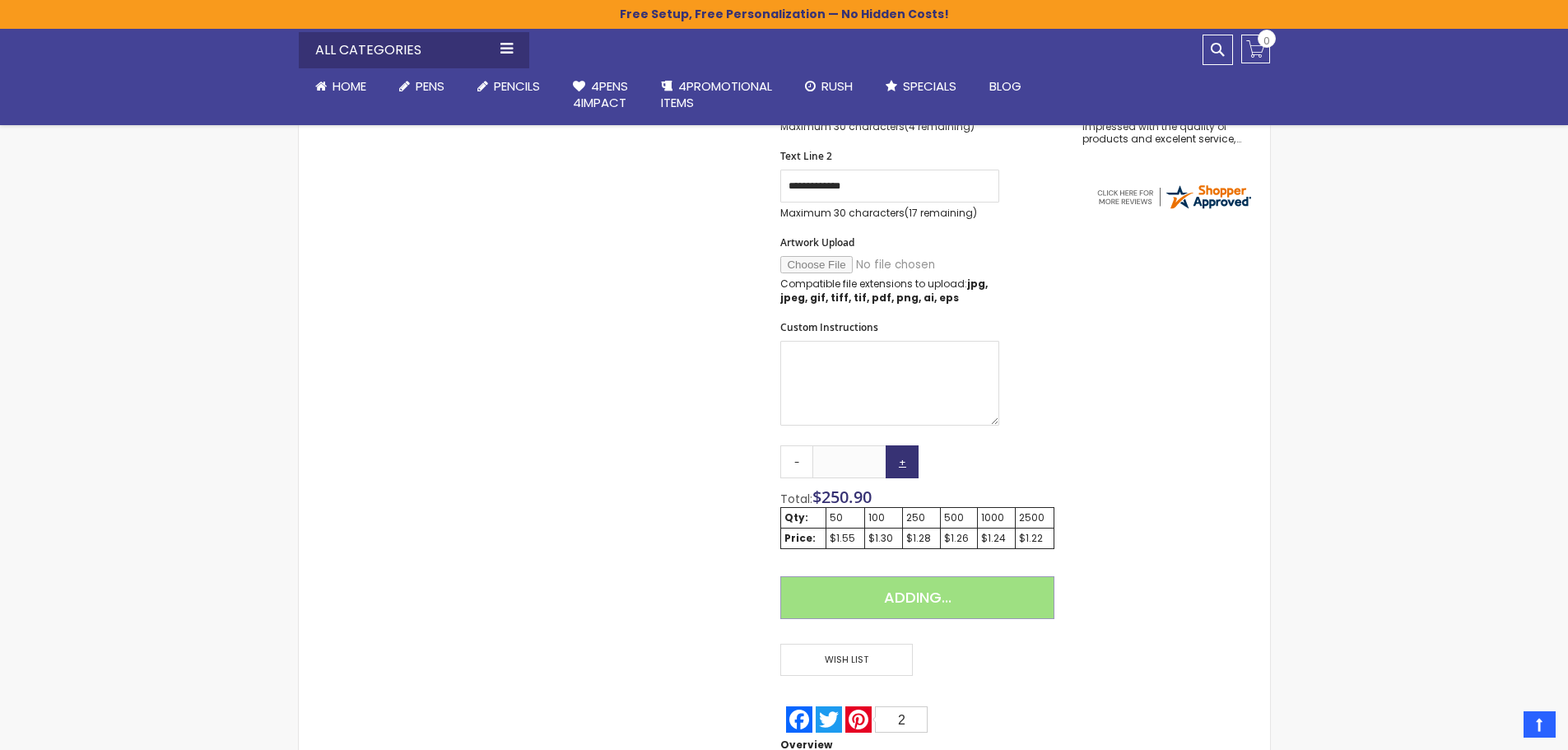
click at [909, 464] on link "+" at bounding box center [902, 462] width 33 height 33
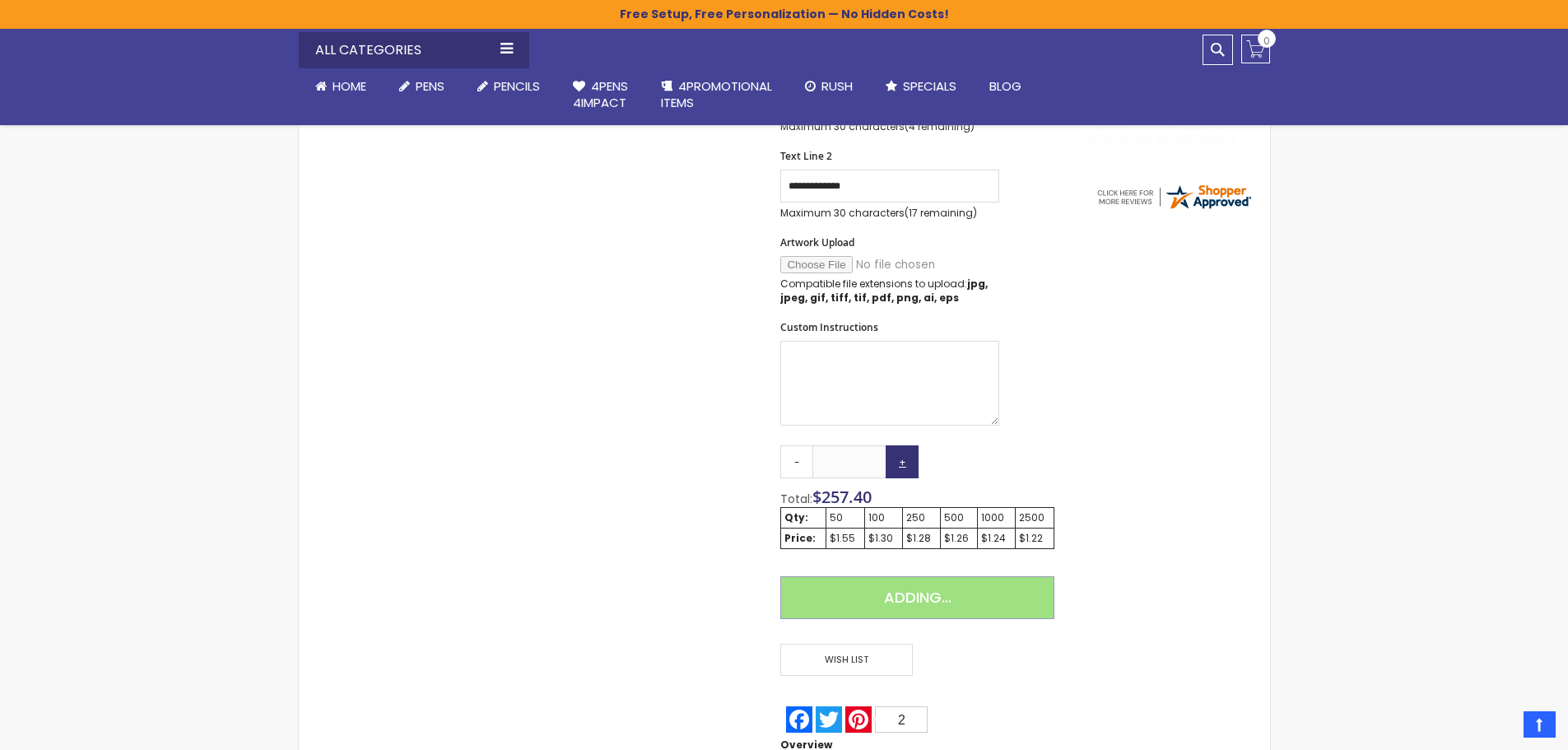
click at [909, 464] on link "+" at bounding box center [902, 462] width 33 height 33
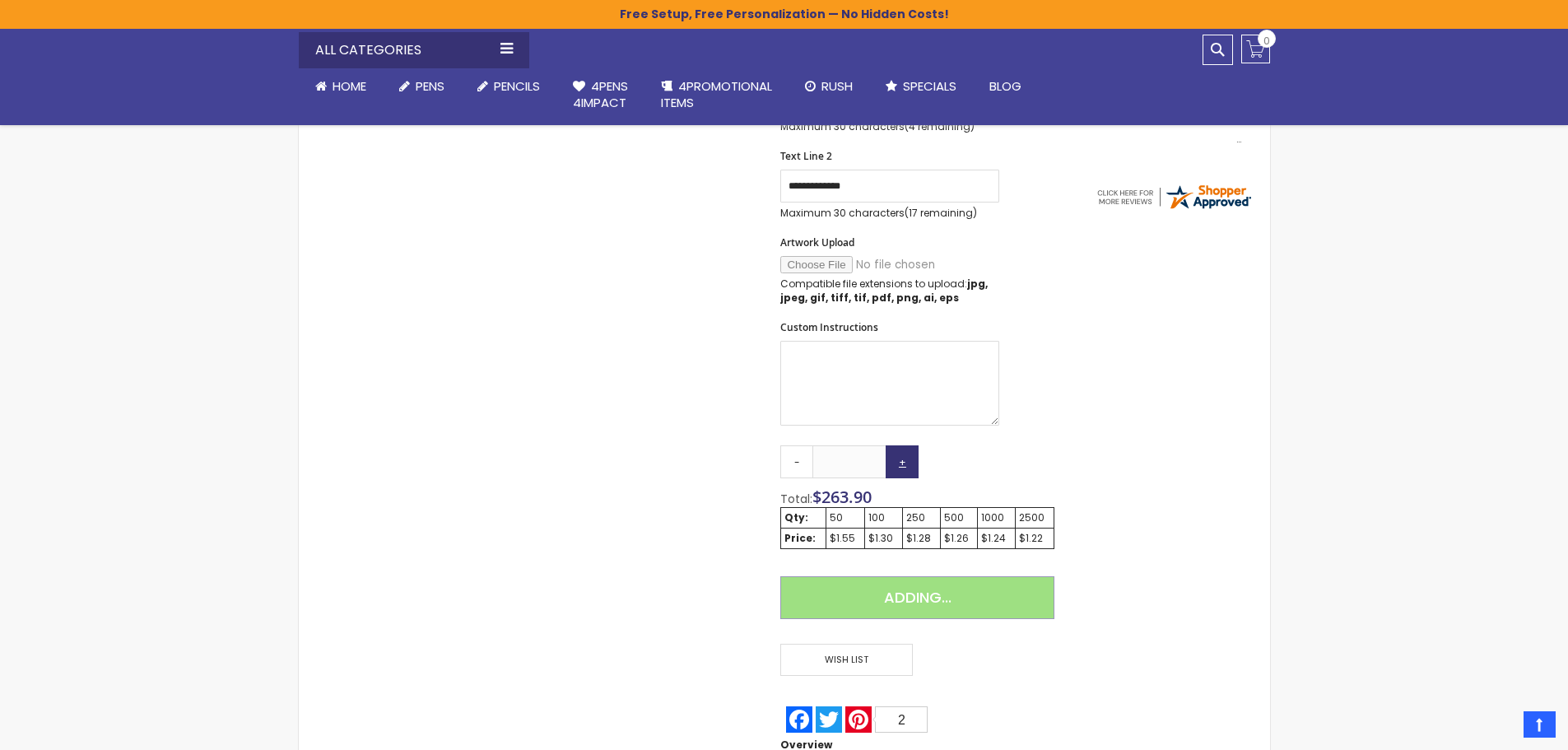
click at [909, 464] on link "+" at bounding box center [902, 462] width 33 height 33
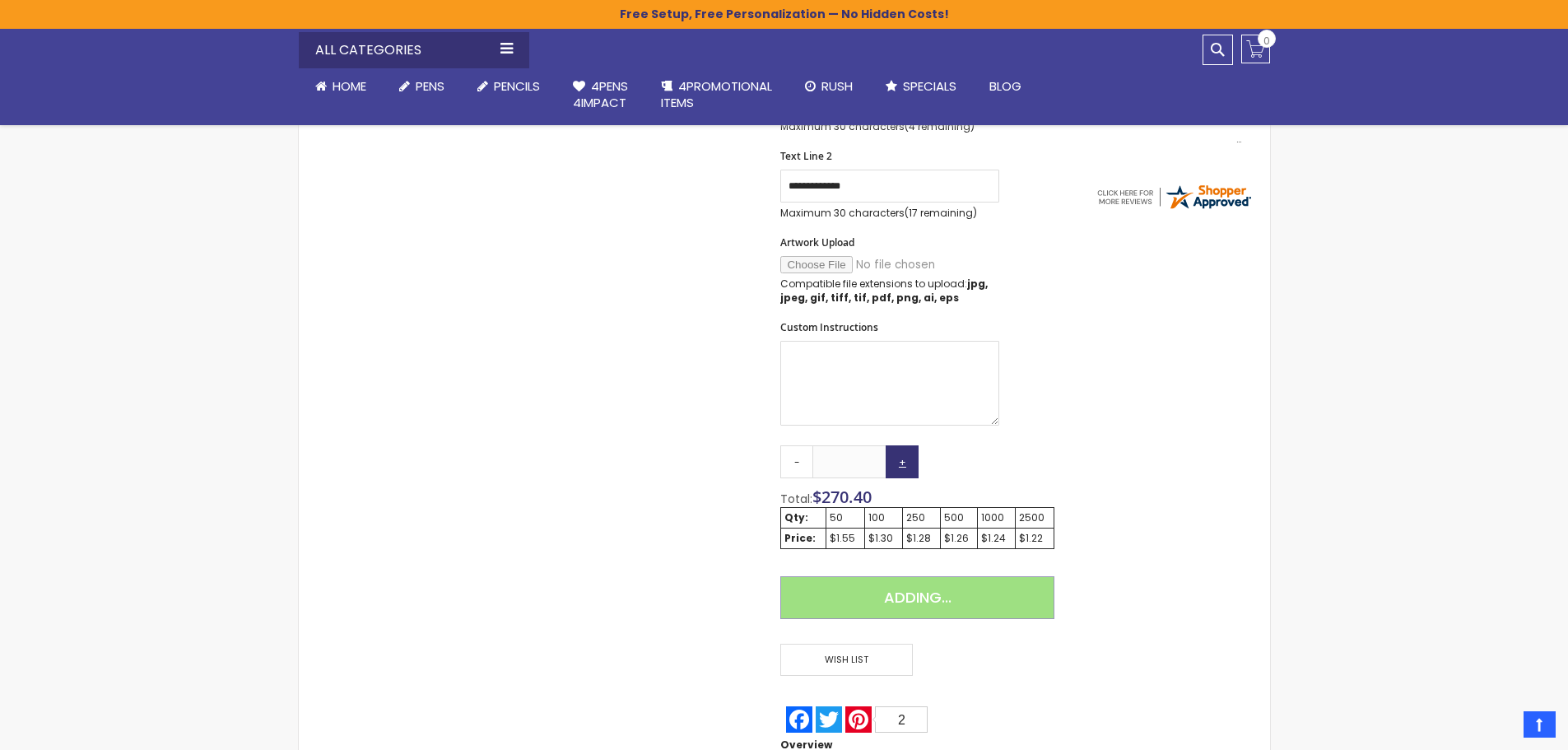
click at [909, 464] on link "+" at bounding box center [902, 462] width 33 height 33
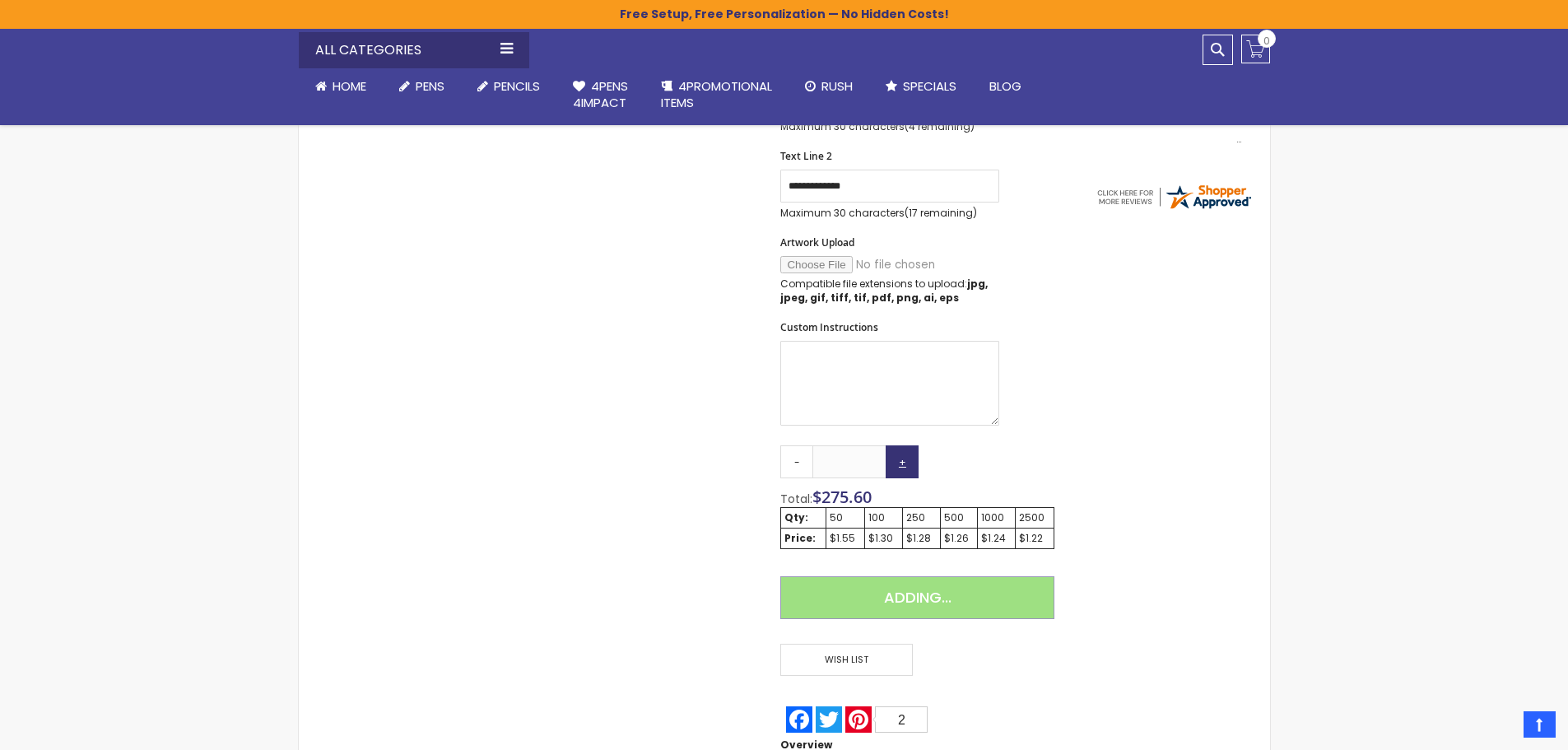
click at [909, 464] on link "+" at bounding box center [902, 462] width 33 height 33
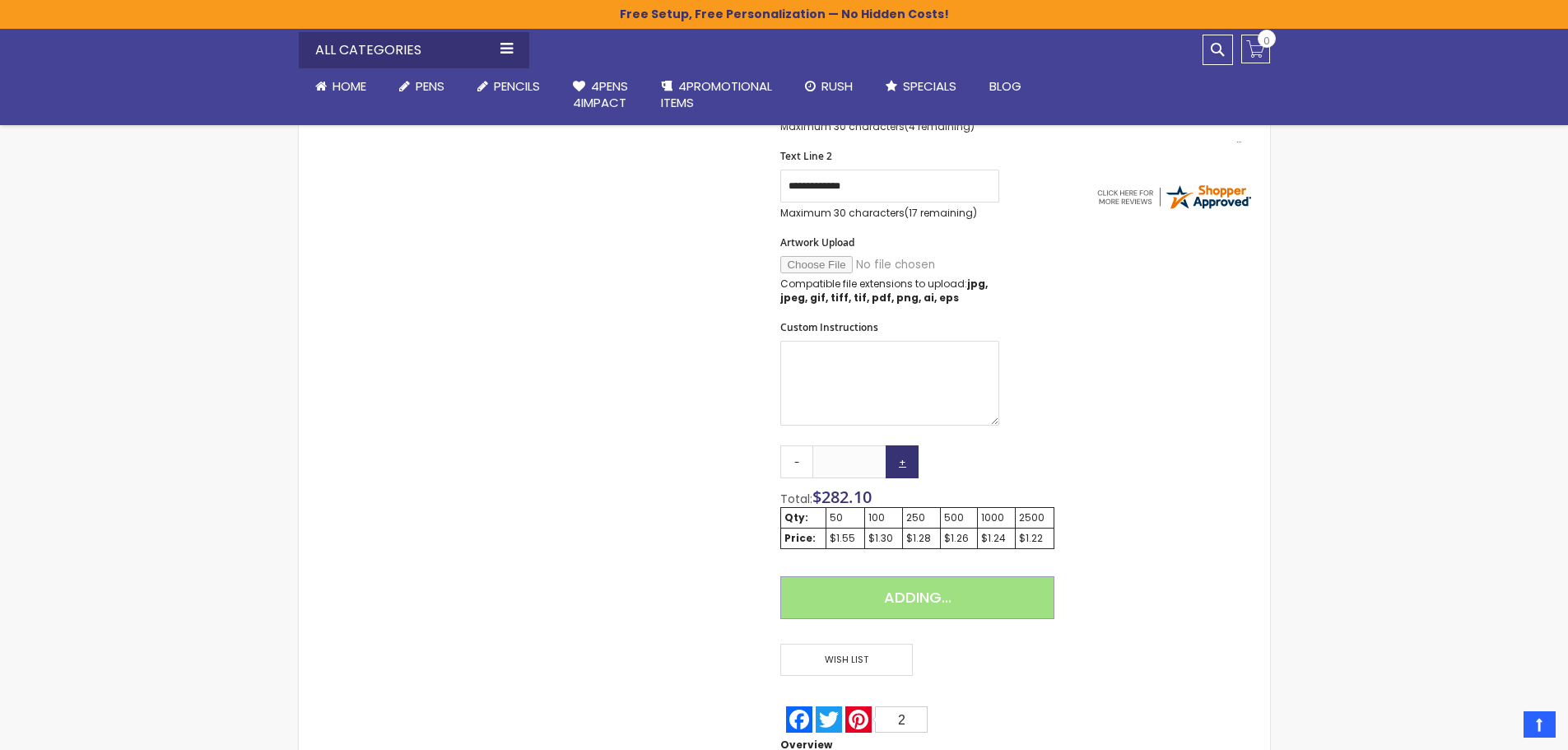
click at [909, 464] on link "+" at bounding box center [902, 462] width 33 height 33
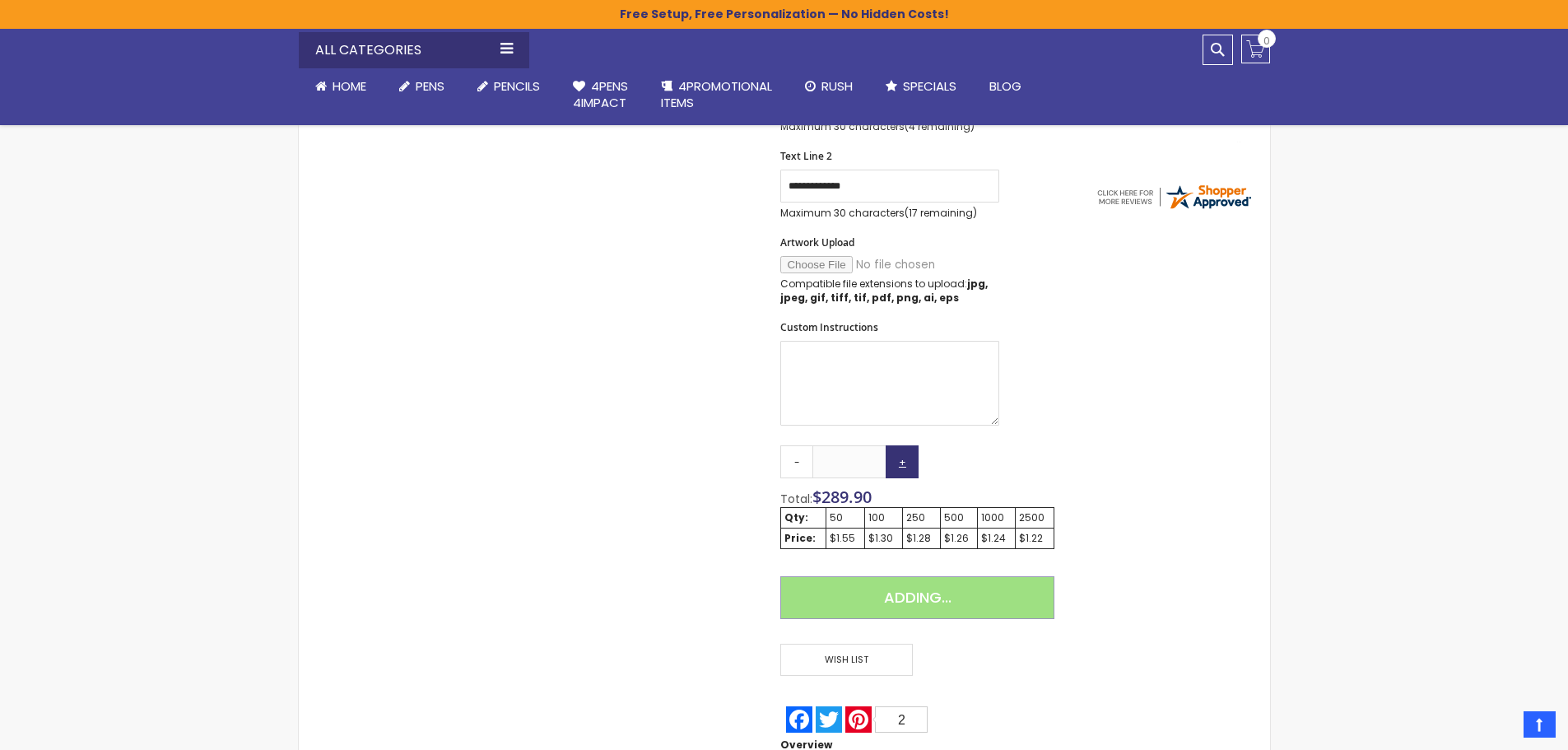
click at [909, 464] on link "+" at bounding box center [902, 462] width 33 height 33
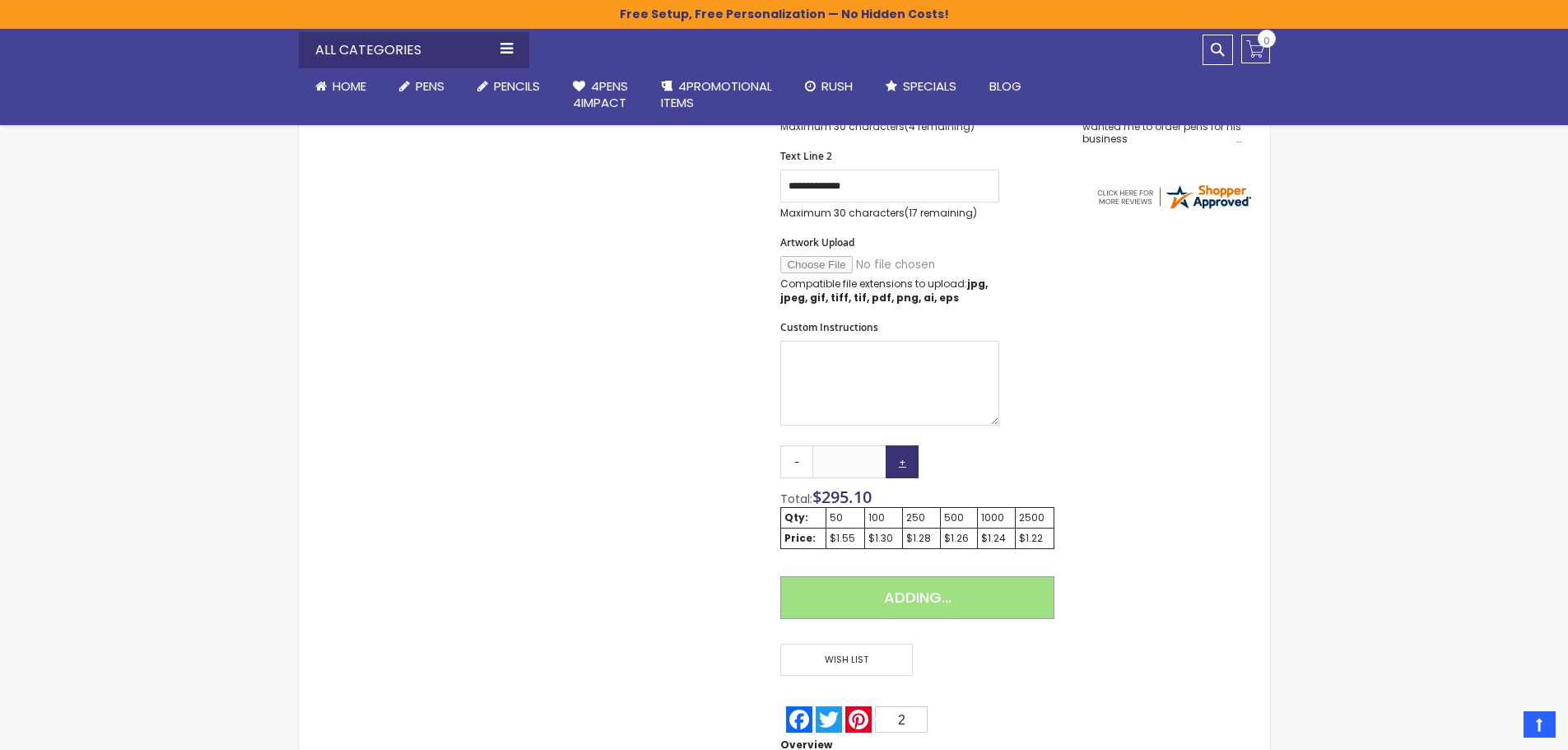
click at [909, 464] on link "+" at bounding box center [902, 462] width 33 height 33
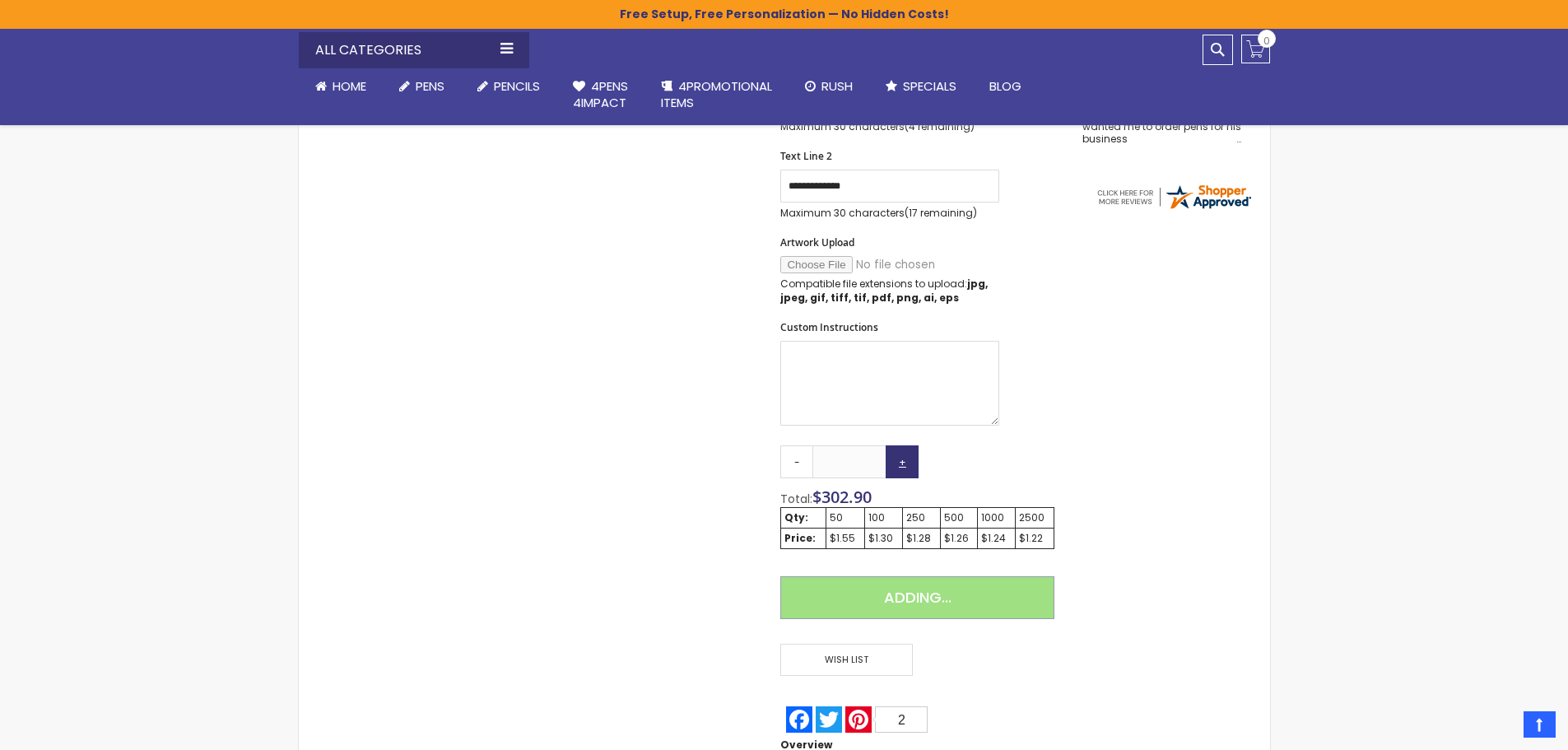
click at [909, 464] on link "+" at bounding box center [902, 462] width 33 height 33
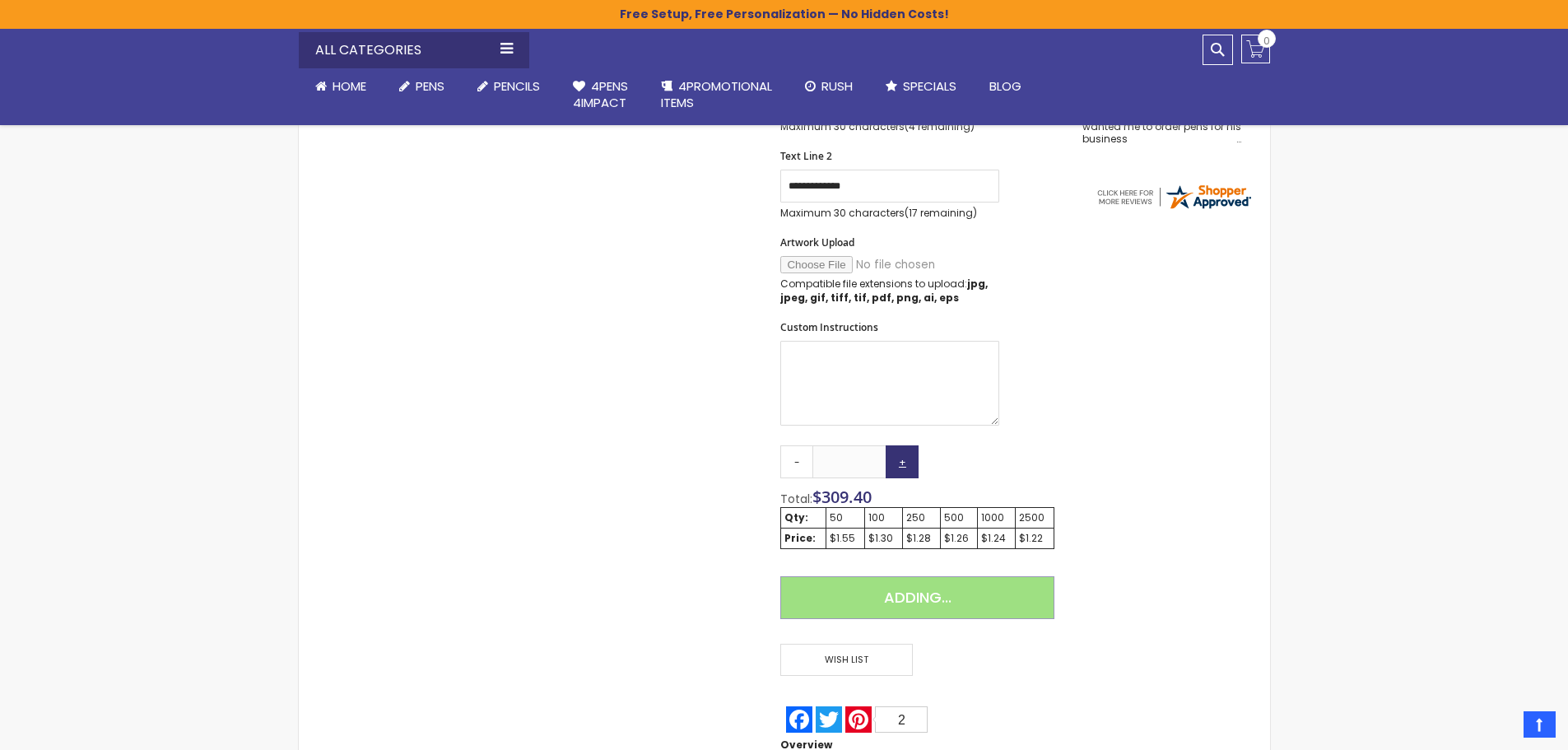
click at [909, 464] on link "+" at bounding box center [902, 462] width 33 height 33
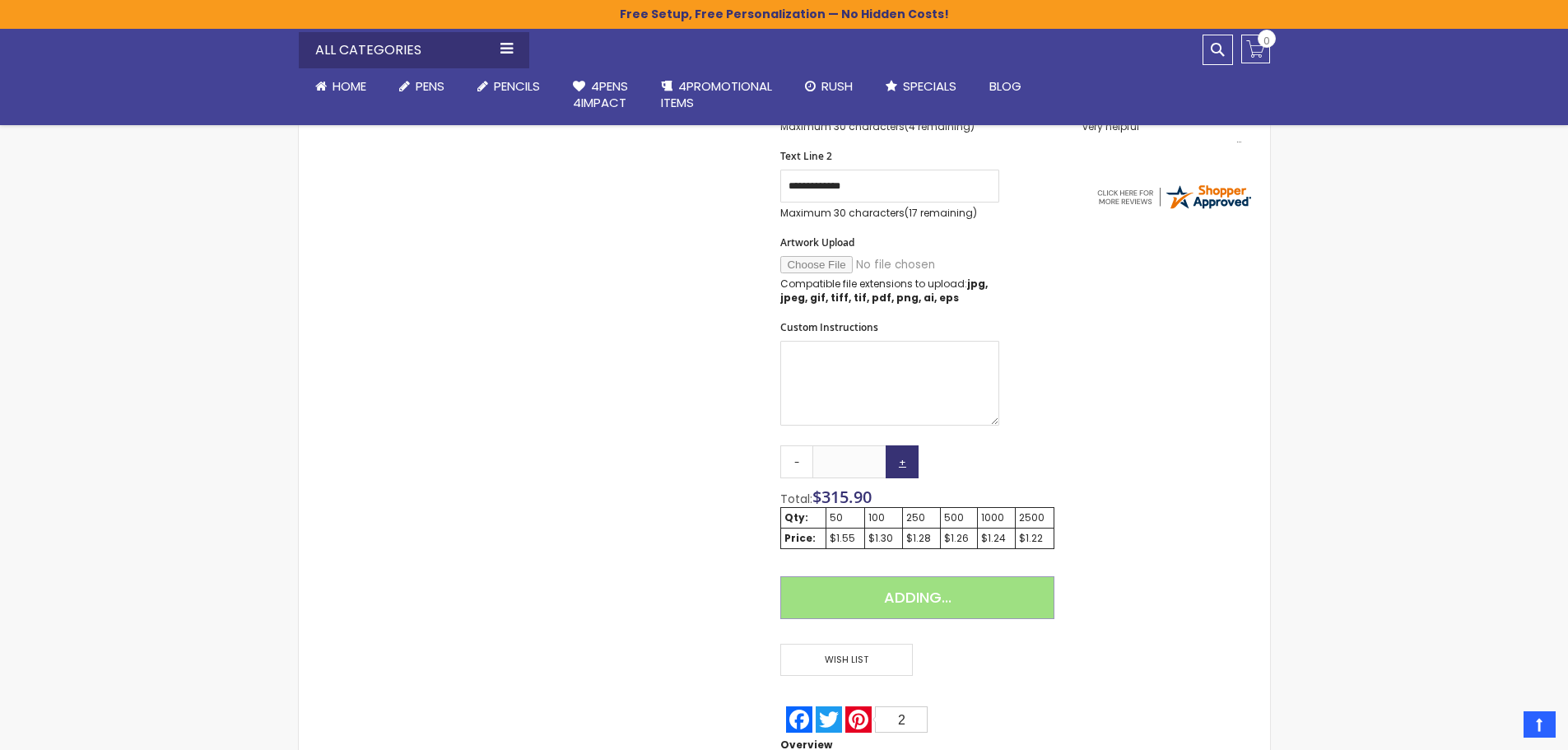
click at [909, 464] on link "+" at bounding box center [902, 462] width 33 height 33
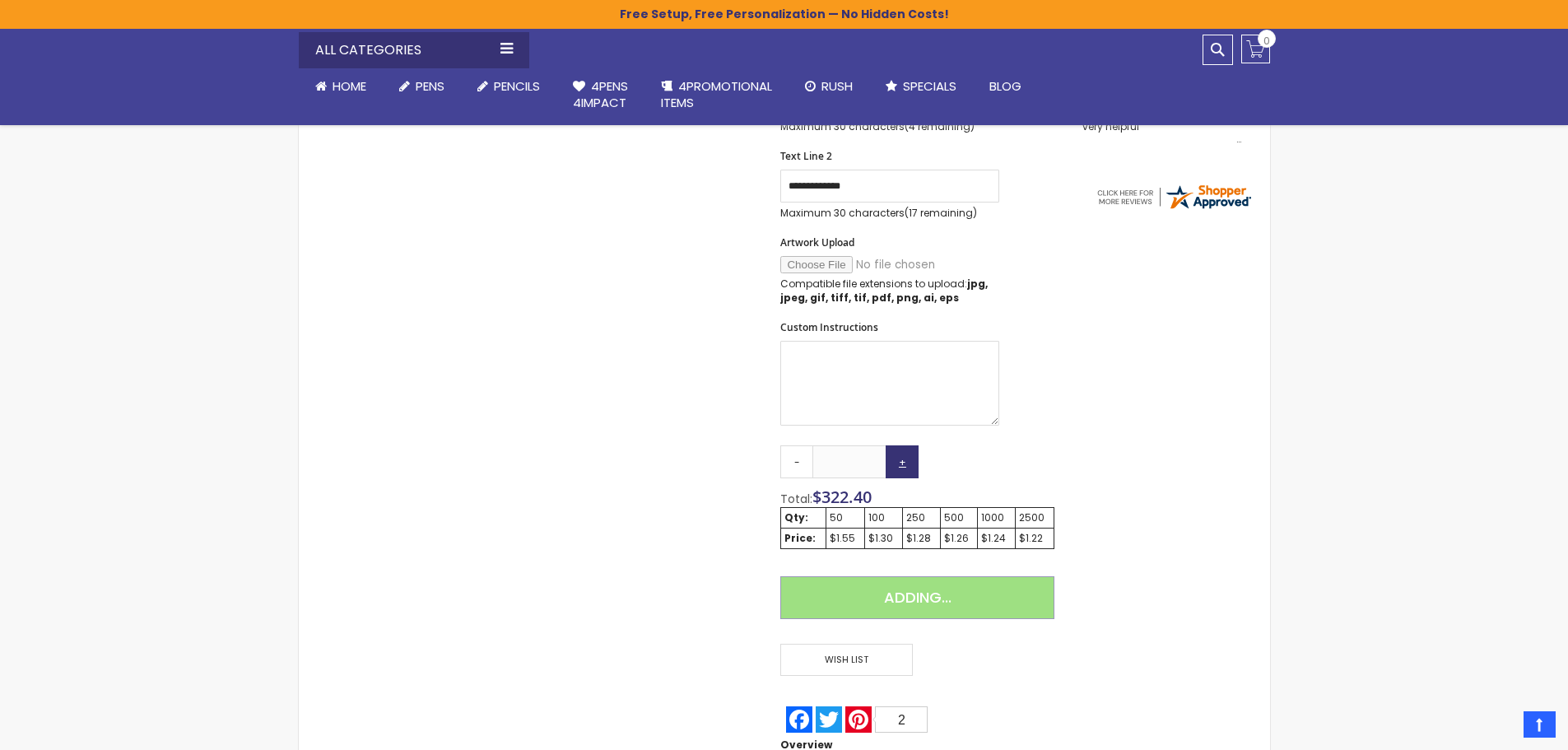
click at [909, 464] on link "+" at bounding box center [902, 462] width 33 height 33
type input "***"
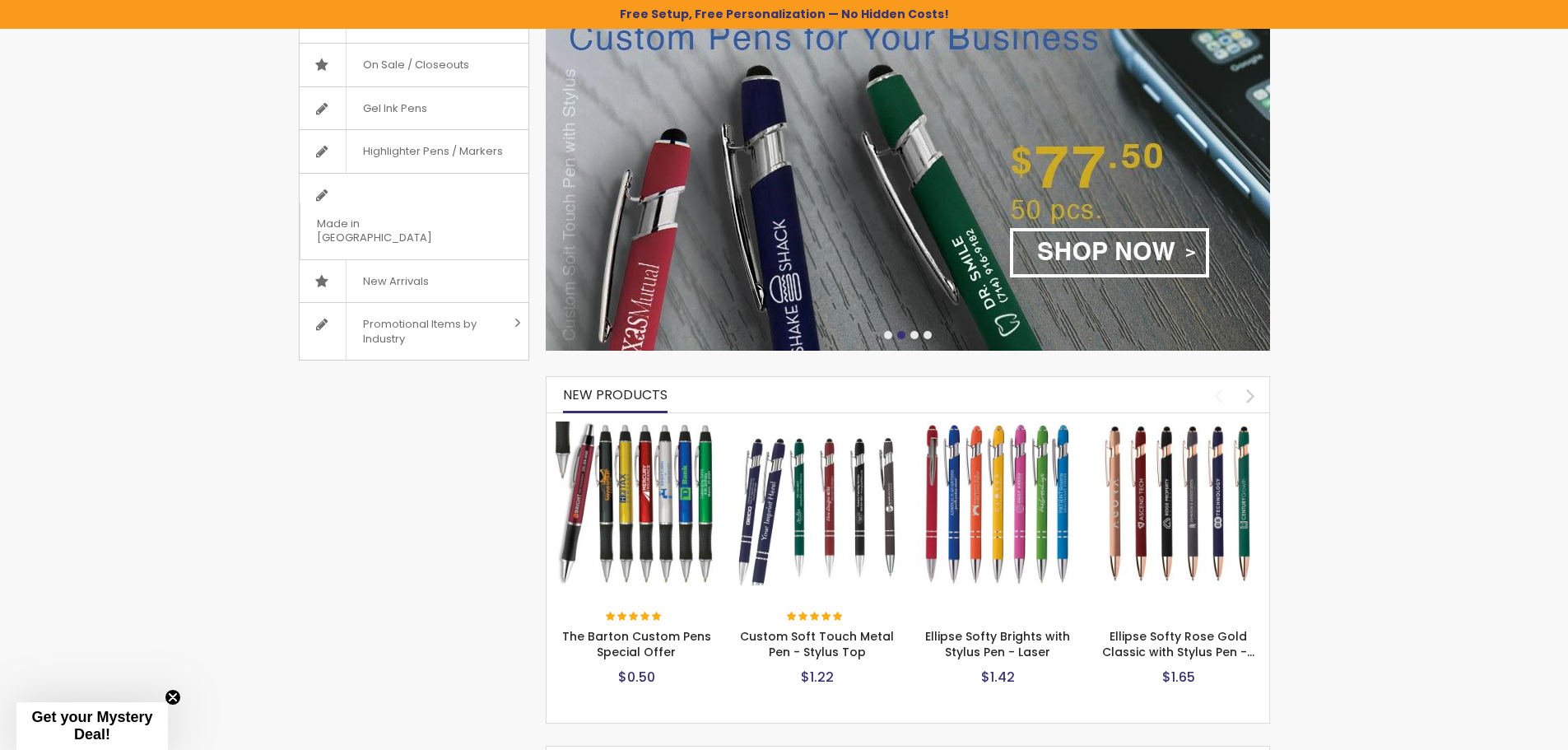
click at [1095, 253] on img at bounding box center [907, 158] width 724 height 386
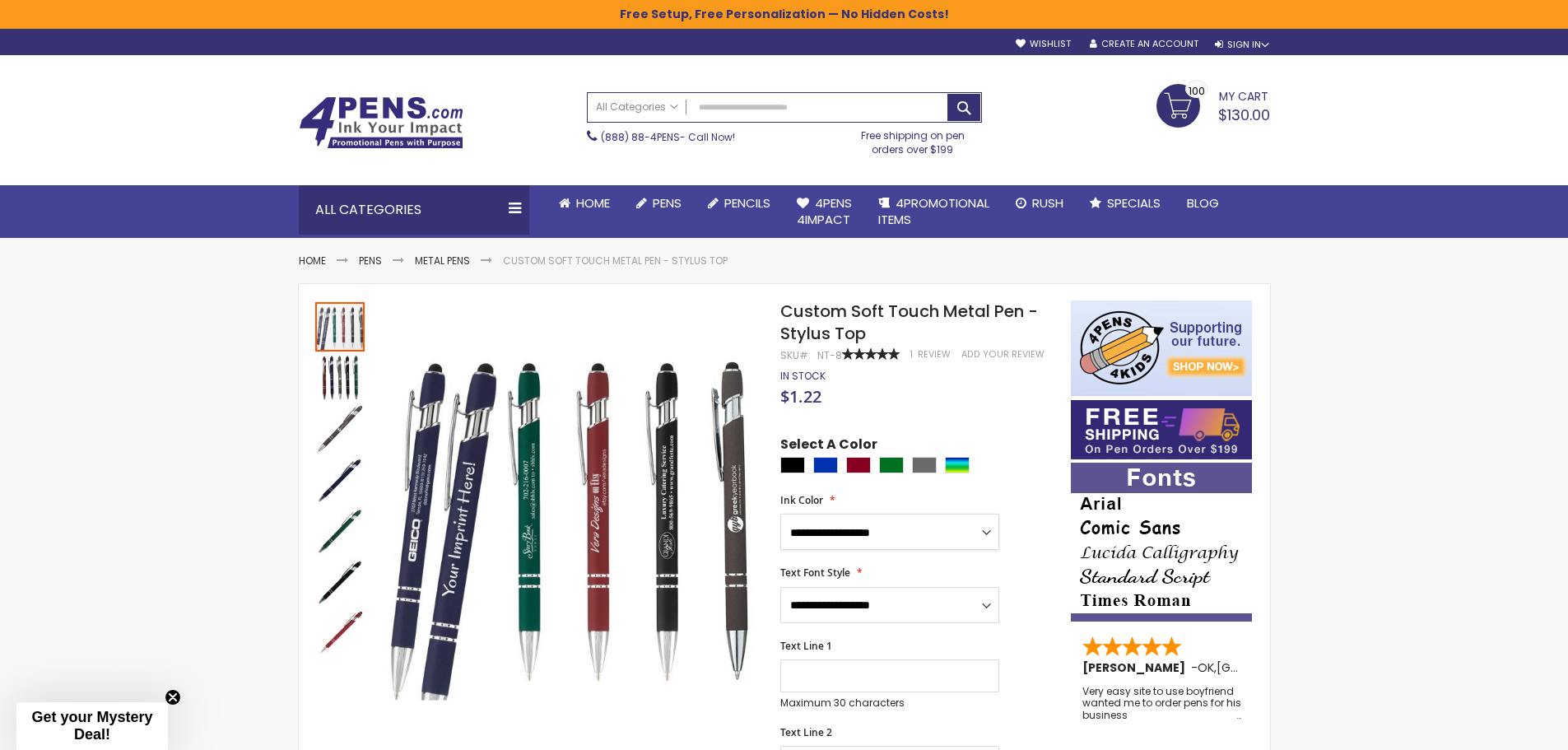
click at [968, 533] on select "**********" at bounding box center [889, 532] width 219 height 36
select select "*****"
click at [780, 514] on select "**********" at bounding box center [889, 532] width 219 height 36
click at [827, 464] on div "Blue" at bounding box center [825, 465] width 25 height 16
type input "****"
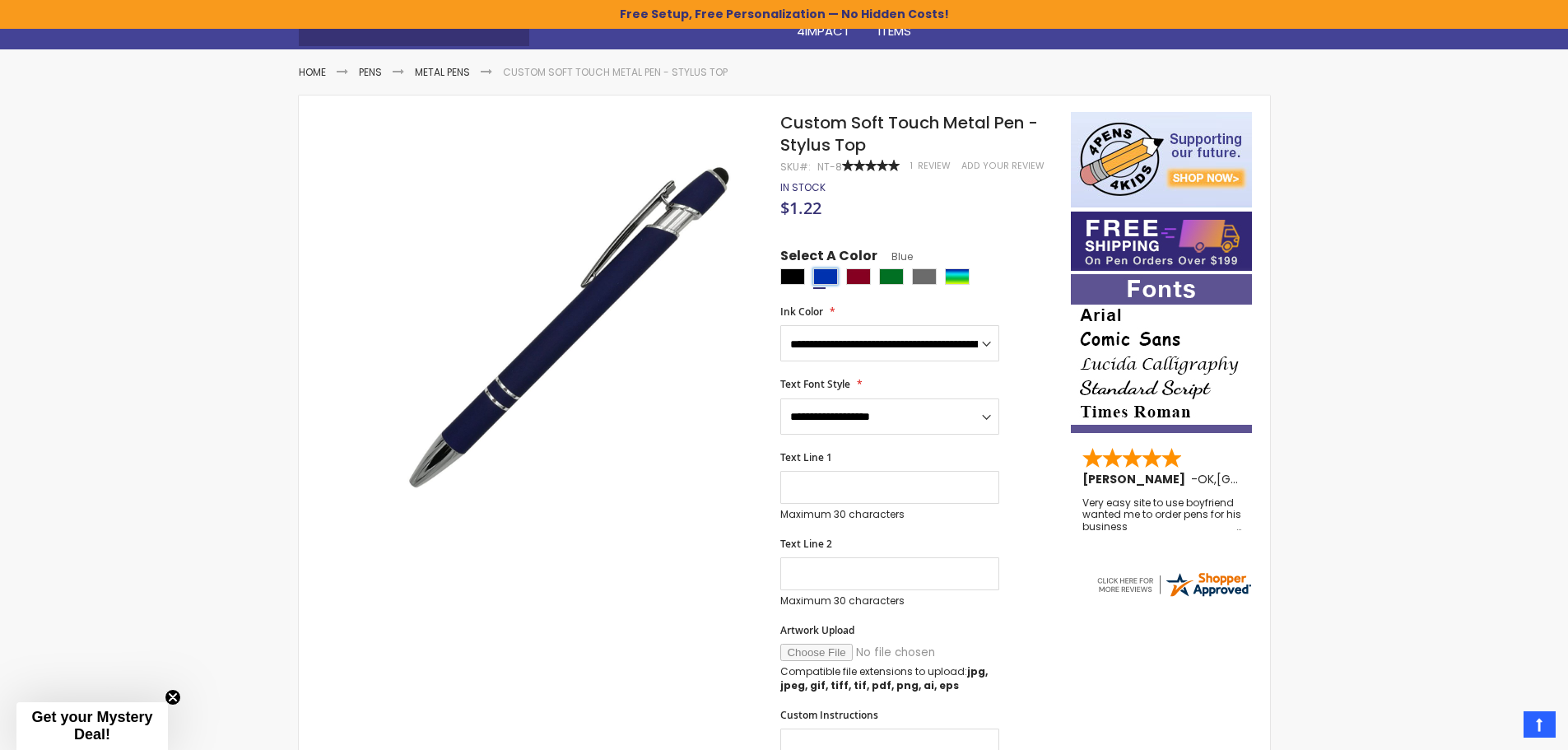
scroll to position [165, 0]
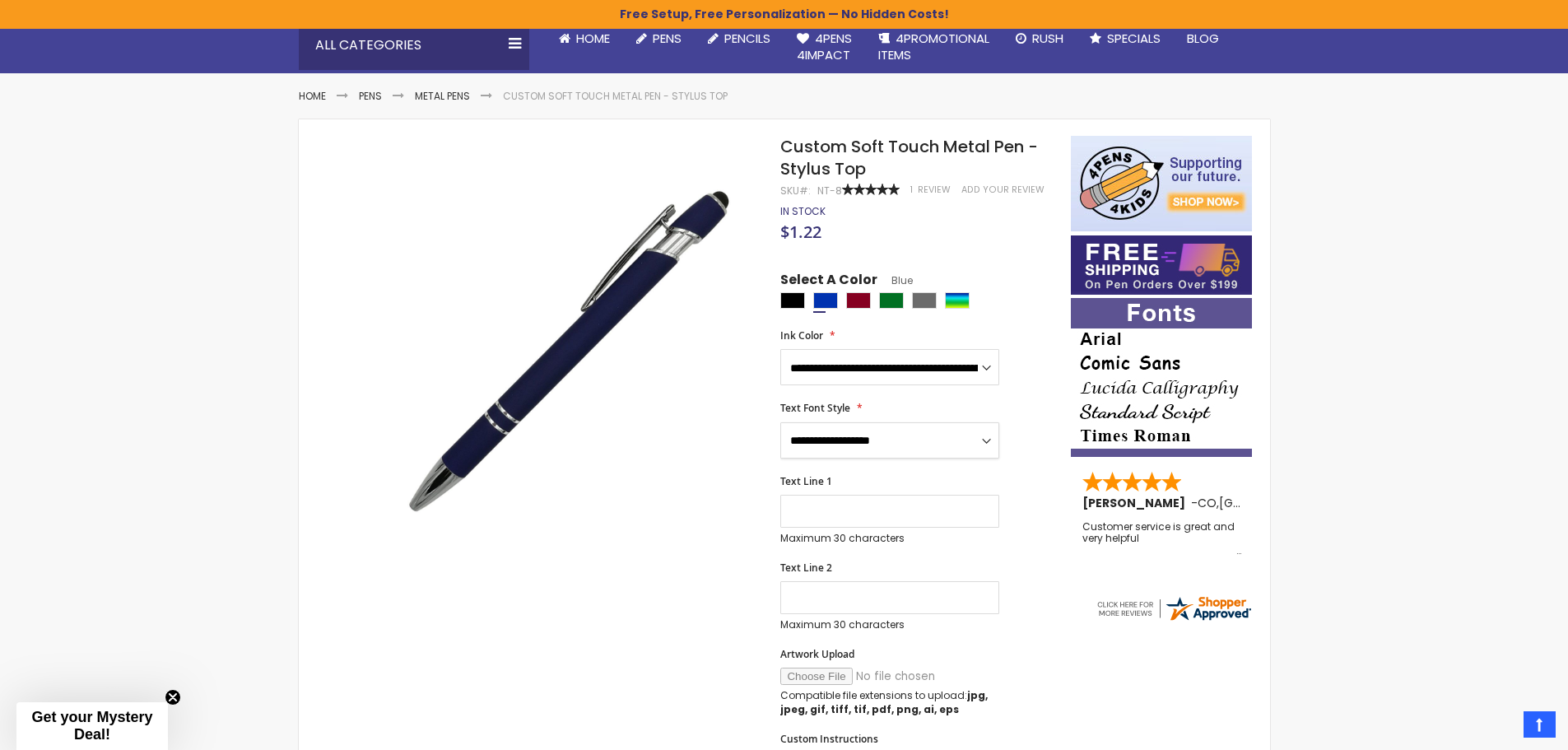
click at [881, 443] on select "**********" at bounding box center [889, 441] width 219 height 36
select select "**"
click at [780, 423] on select "**********" at bounding box center [889, 441] width 219 height 36
click at [820, 512] on input "Text Line 1" at bounding box center [889, 511] width 219 height 33
type input "**********"
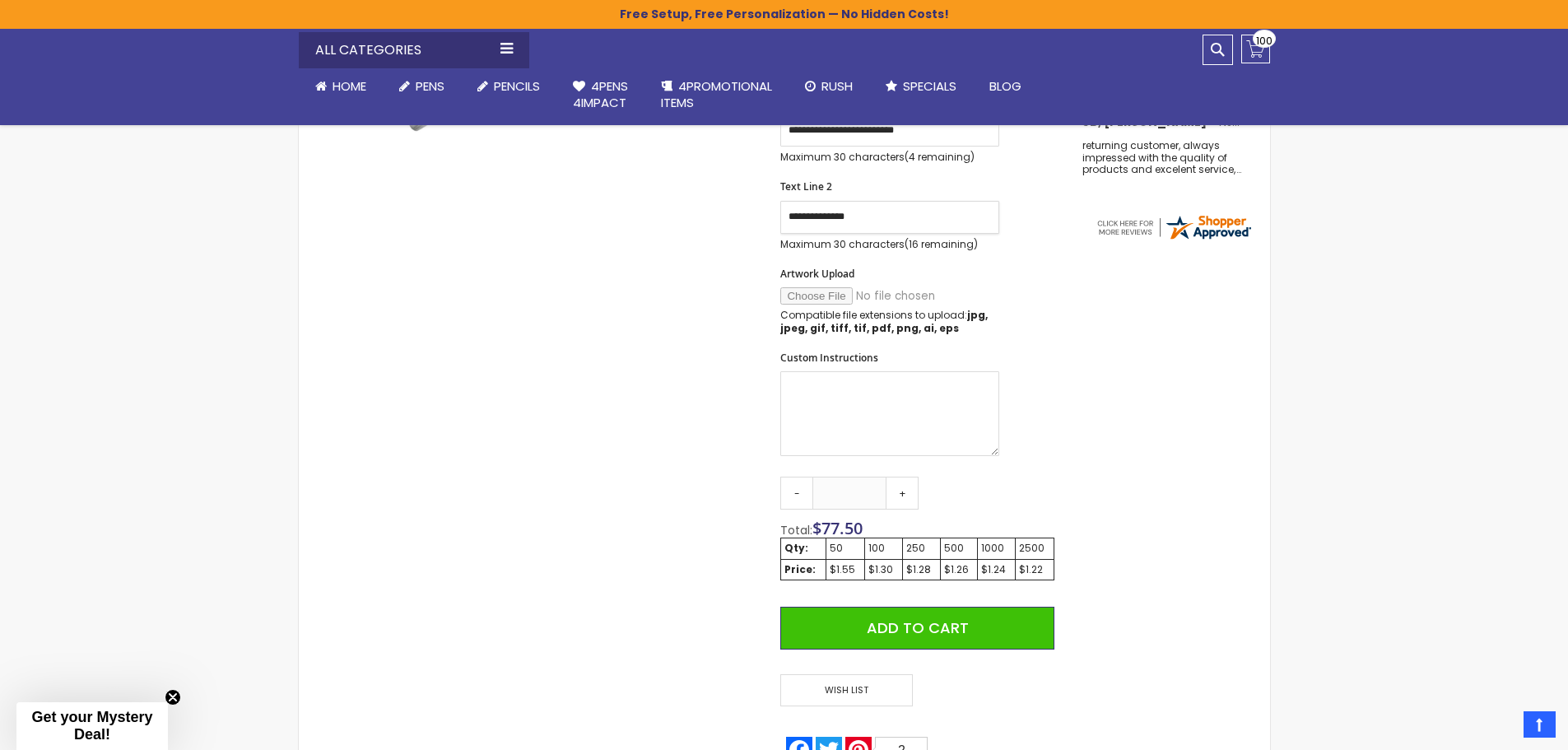
scroll to position [577, 0]
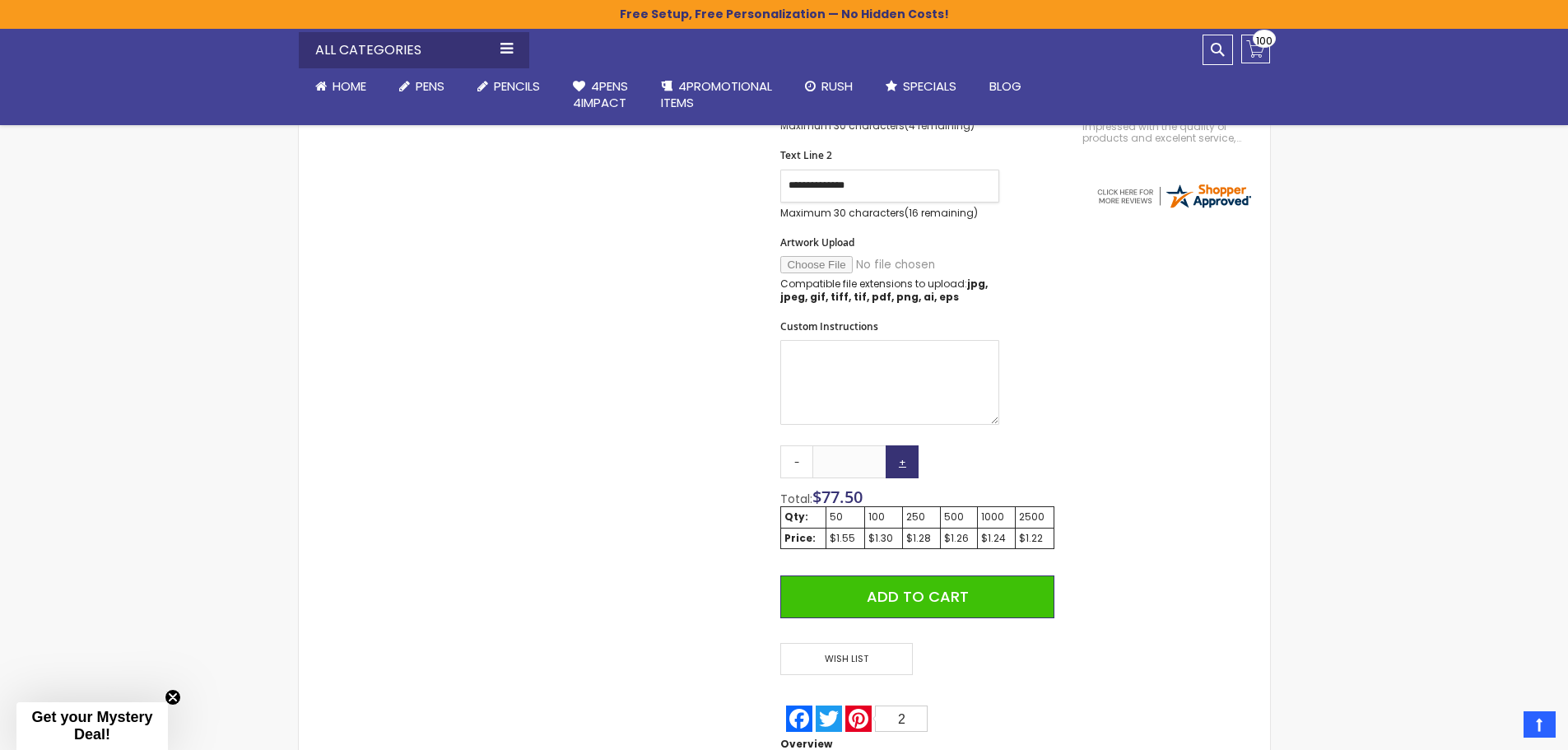
type input "**********"
click at [902, 465] on link "+" at bounding box center [902, 462] width 33 height 33
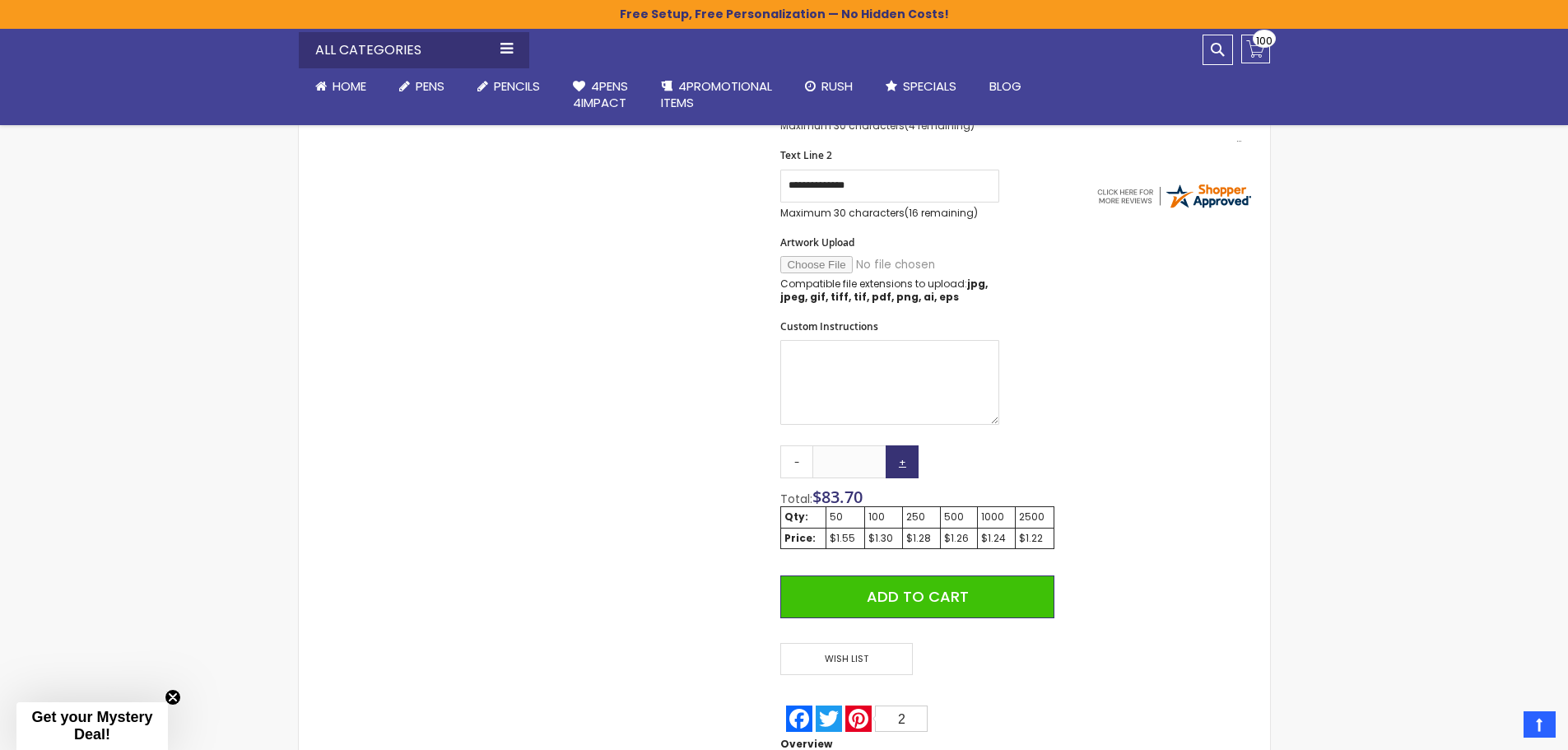
click at [902, 465] on link "+" at bounding box center [902, 462] width 33 height 33
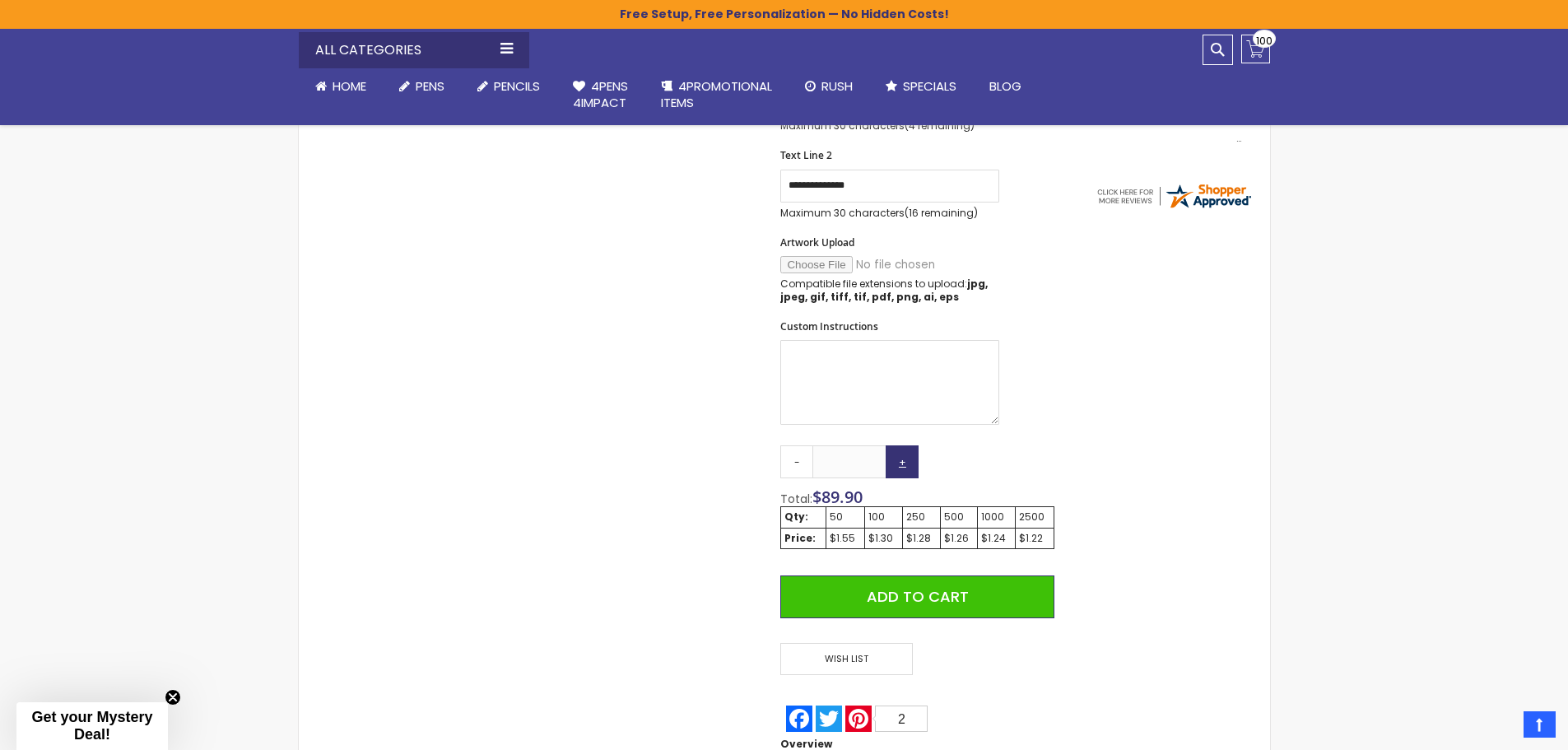
click at [902, 465] on link "+" at bounding box center [902, 462] width 33 height 33
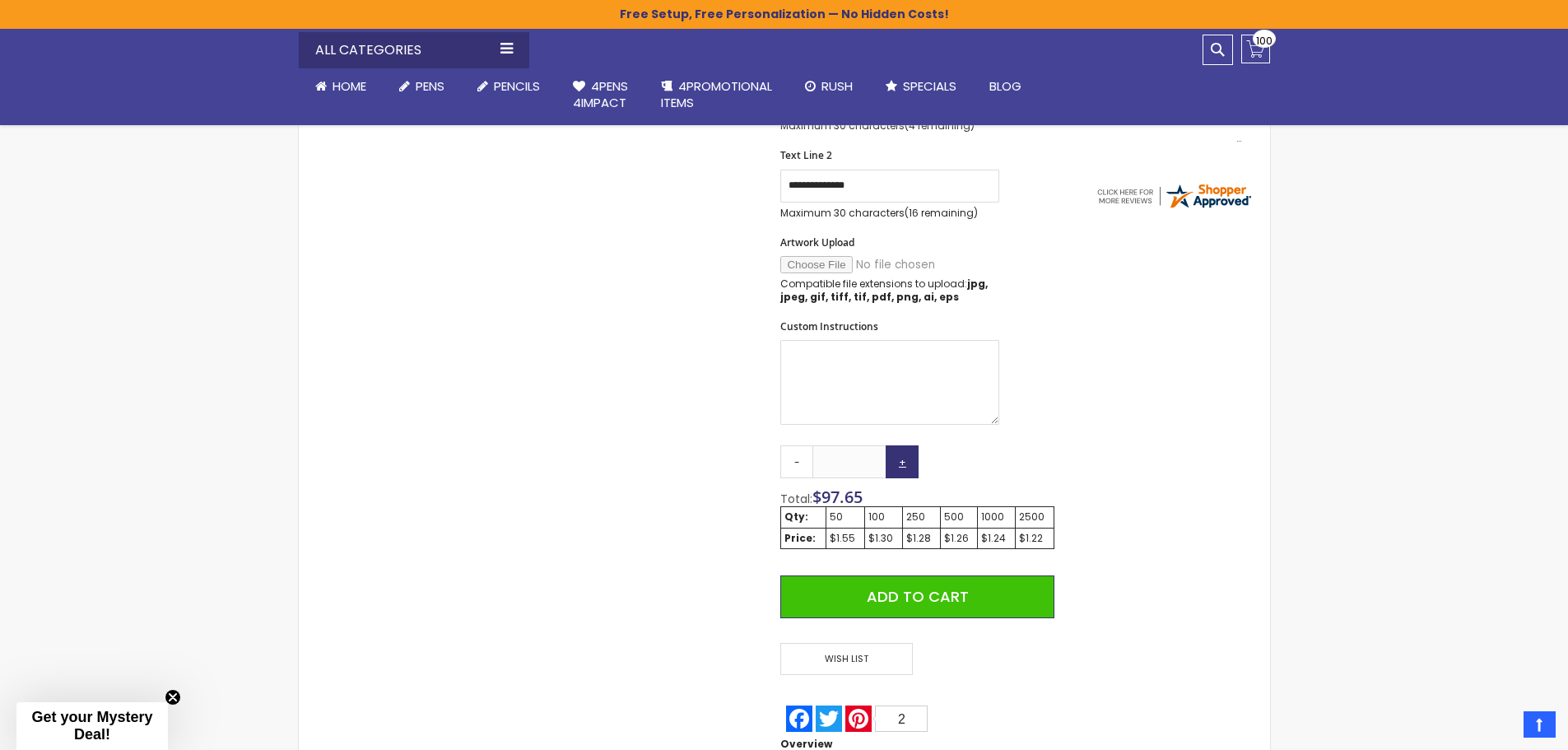
click at [902, 465] on link "+" at bounding box center [902, 462] width 33 height 33
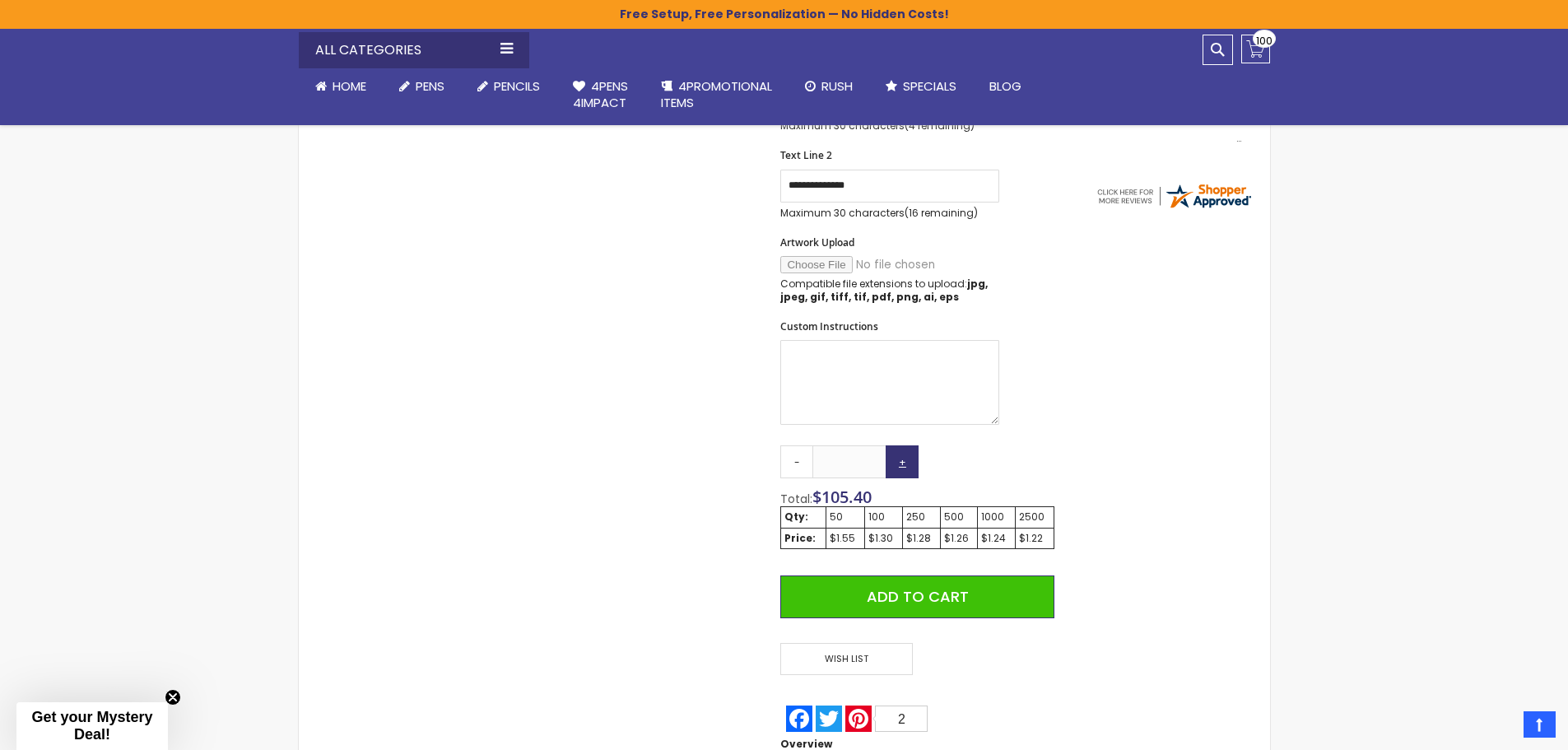
click at [902, 465] on link "+" at bounding box center [902, 462] width 33 height 33
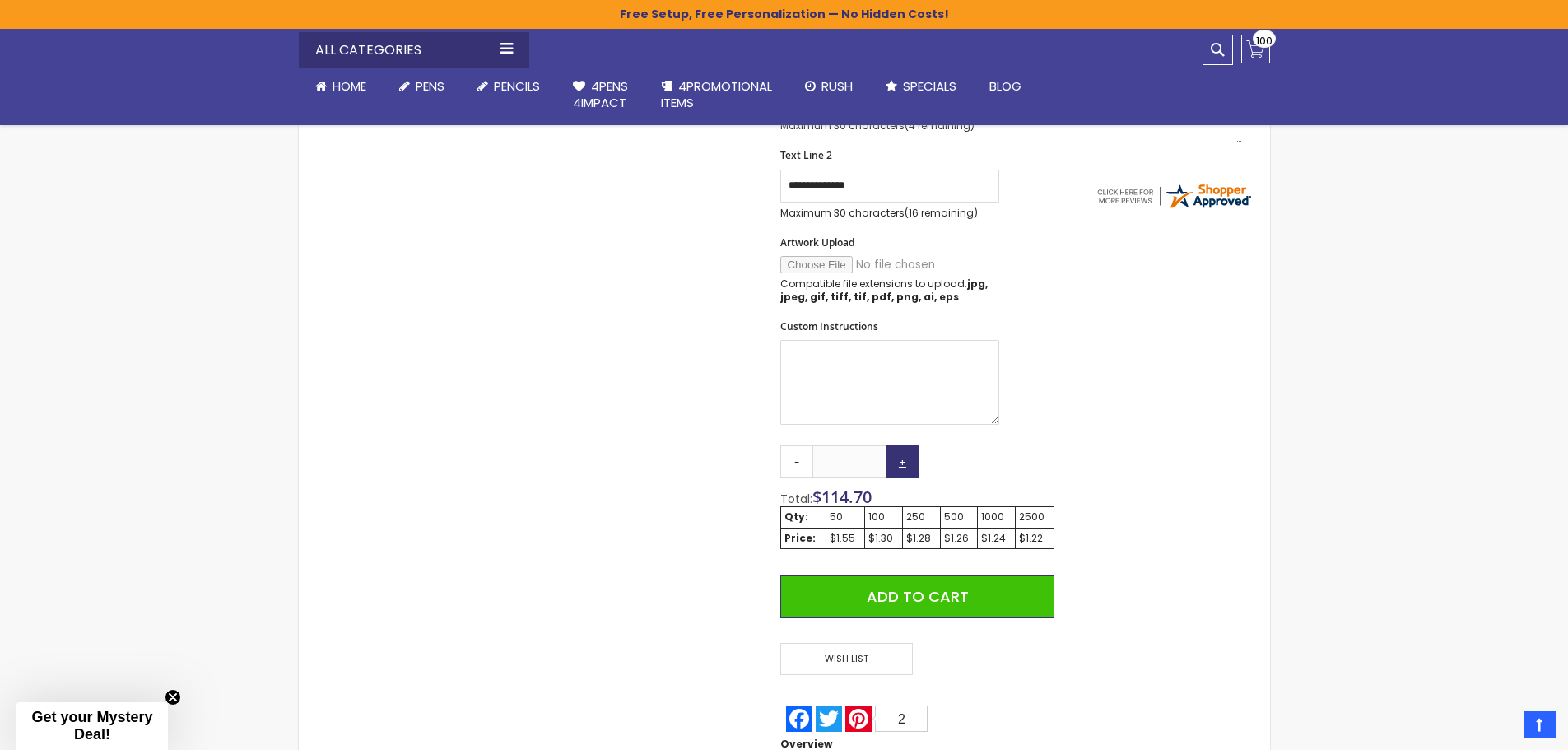
click at [902, 465] on link "+" at bounding box center [902, 462] width 33 height 33
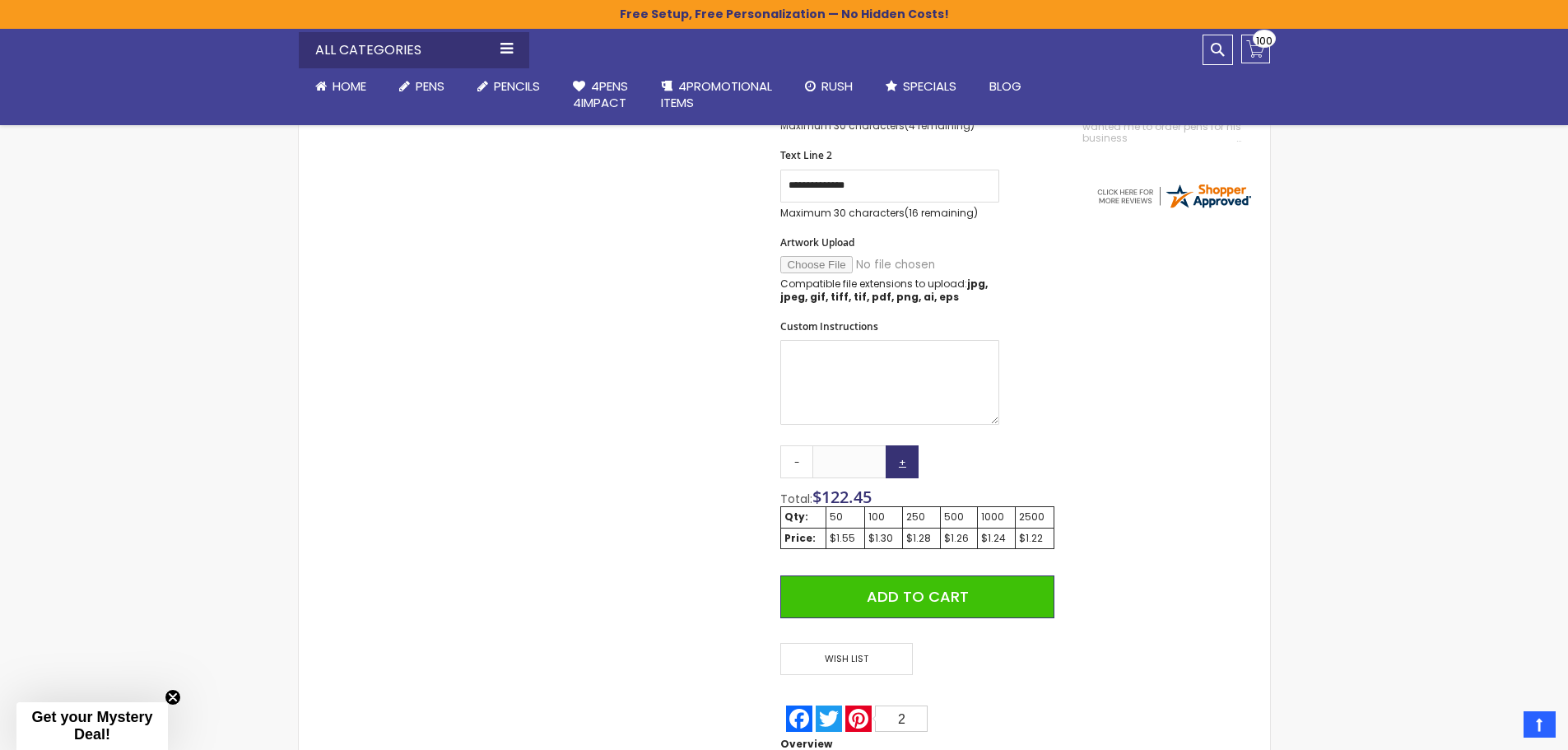
click at [902, 465] on link "+" at bounding box center [902, 462] width 33 height 33
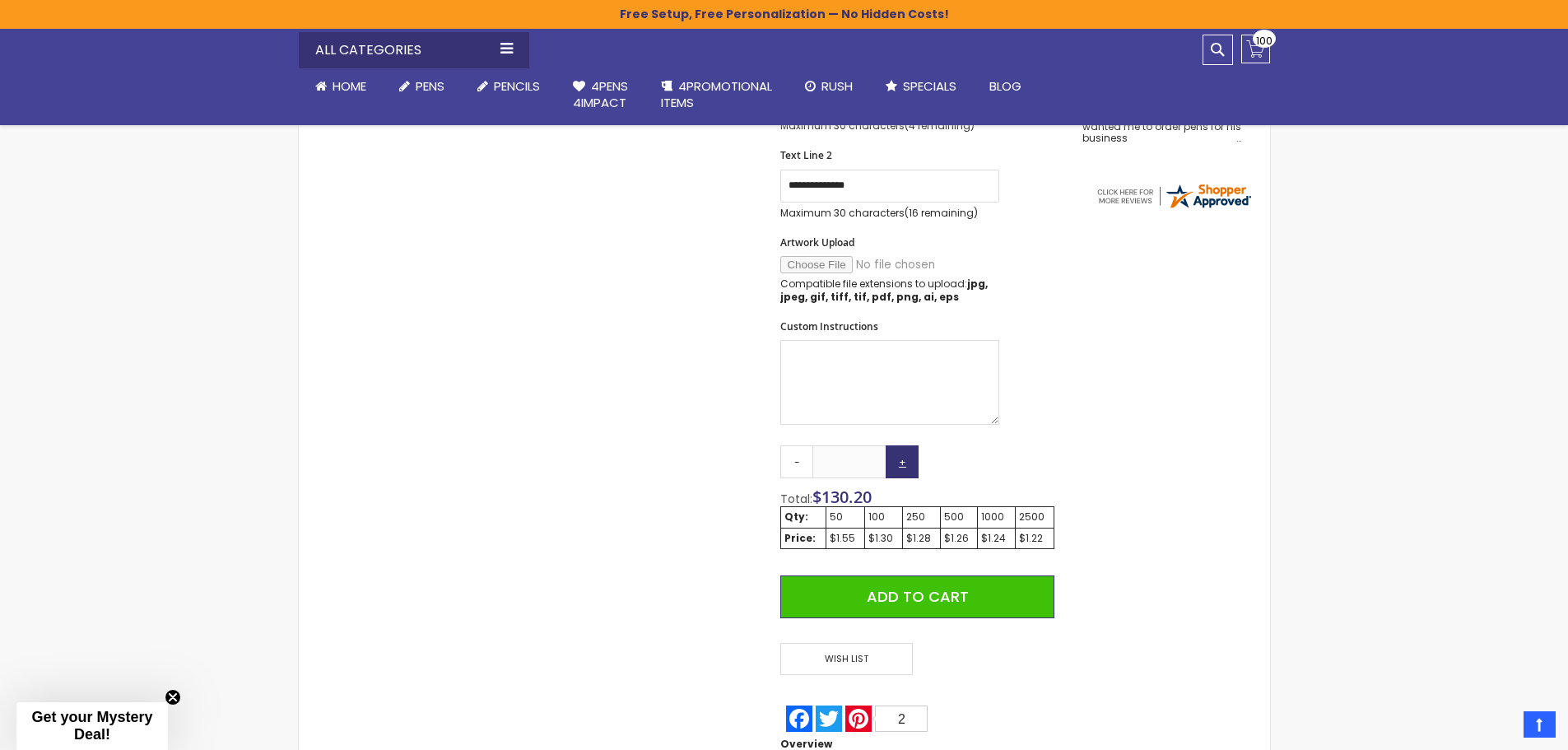
click at [902, 465] on link "+" at bounding box center [902, 462] width 33 height 33
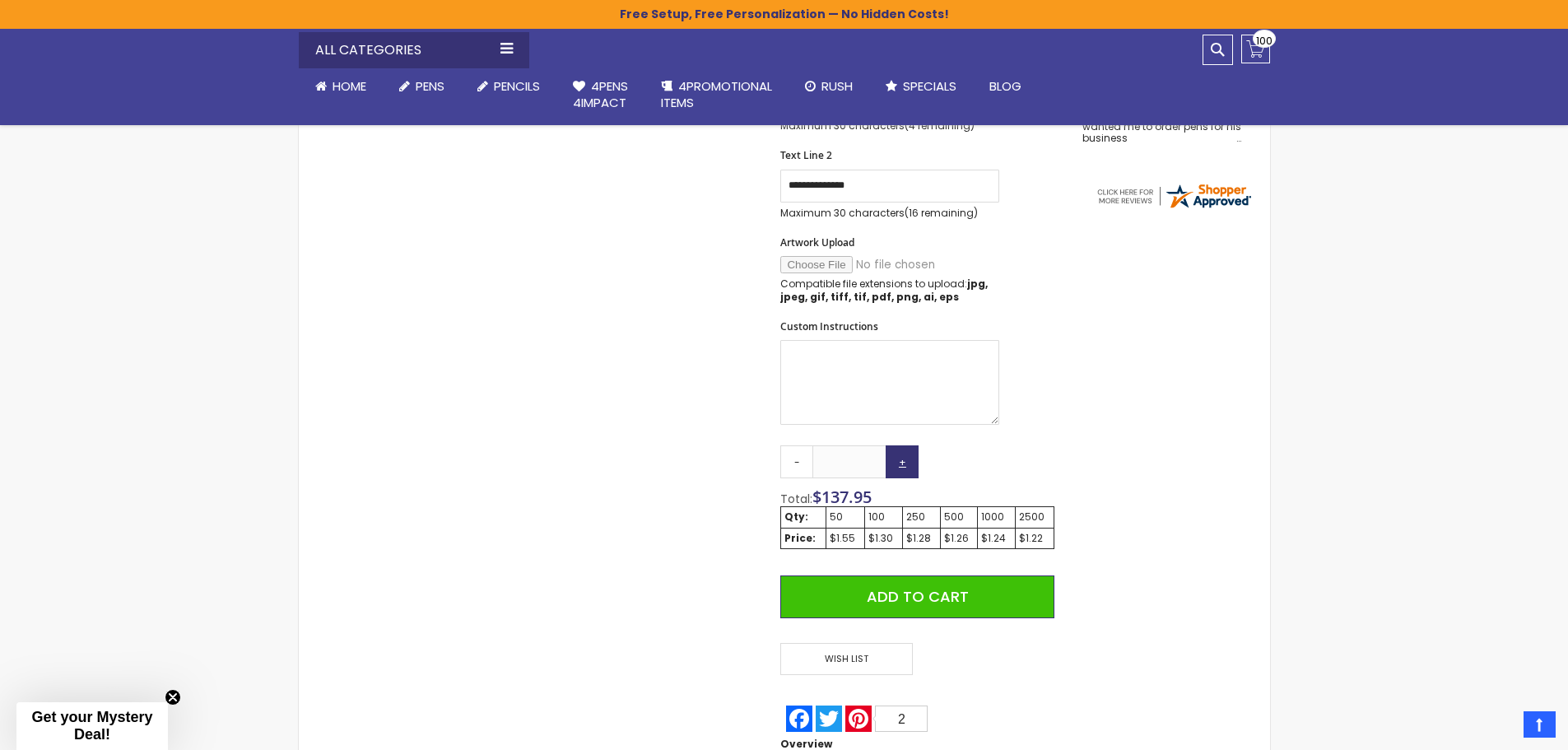
click at [902, 465] on link "+" at bounding box center [902, 462] width 33 height 33
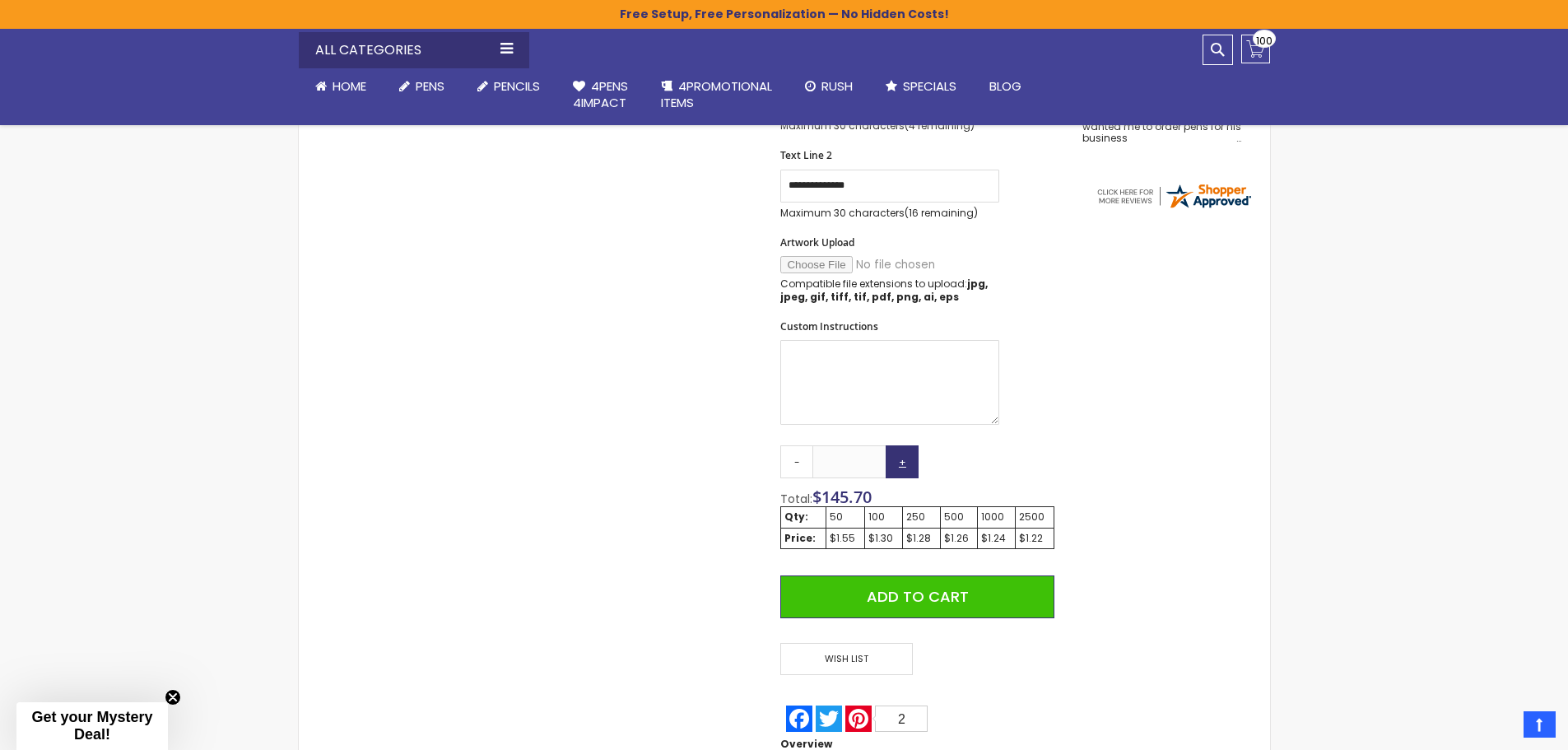
click at [902, 465] on link "+" at bounding box center [902, 462] width 33 height 33
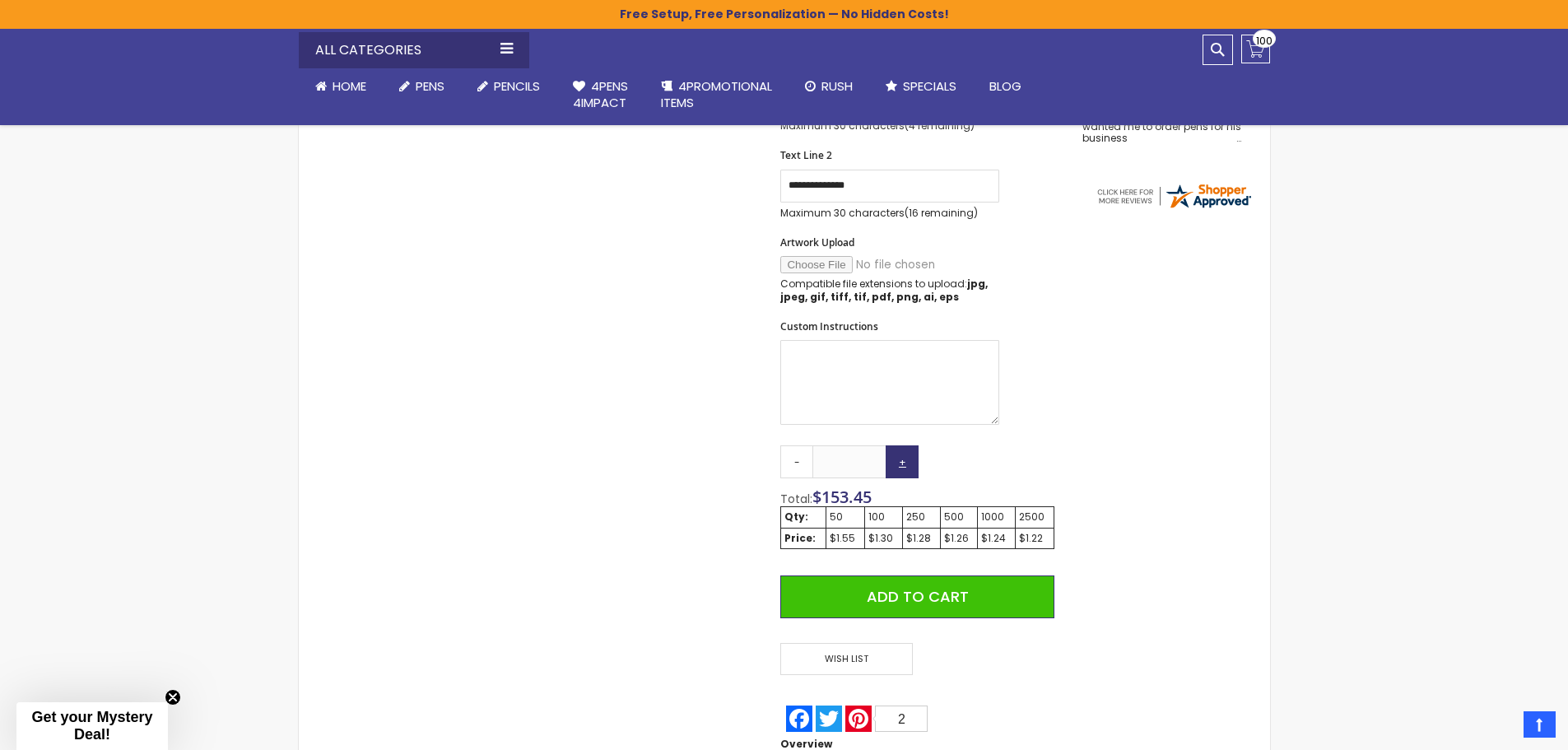
click at [902, 465] on link "+" at bounding box center [902, 462] width 33 height 33
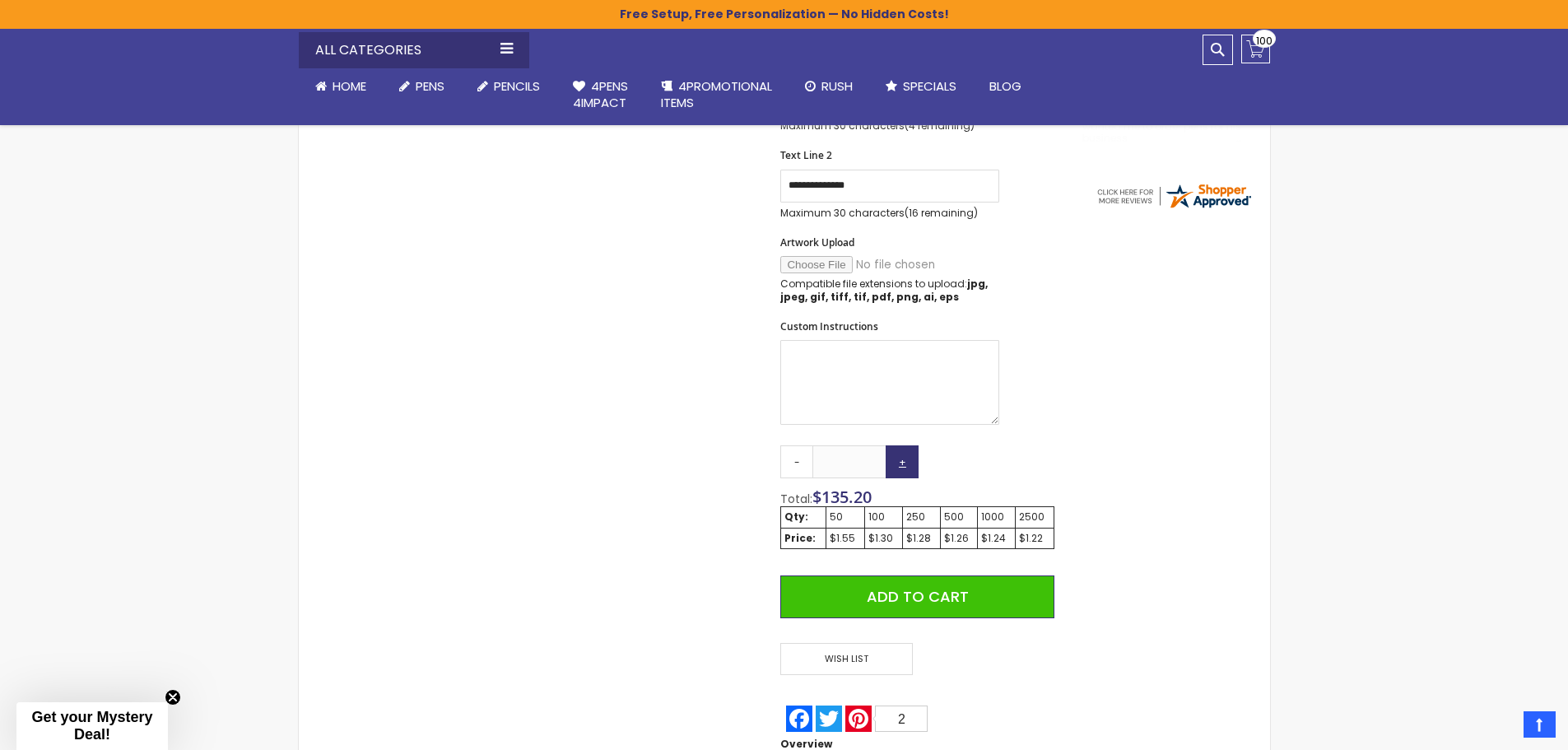
click at [902, 465] on link "+" at bounding box center [902, 462] width 33 height 33
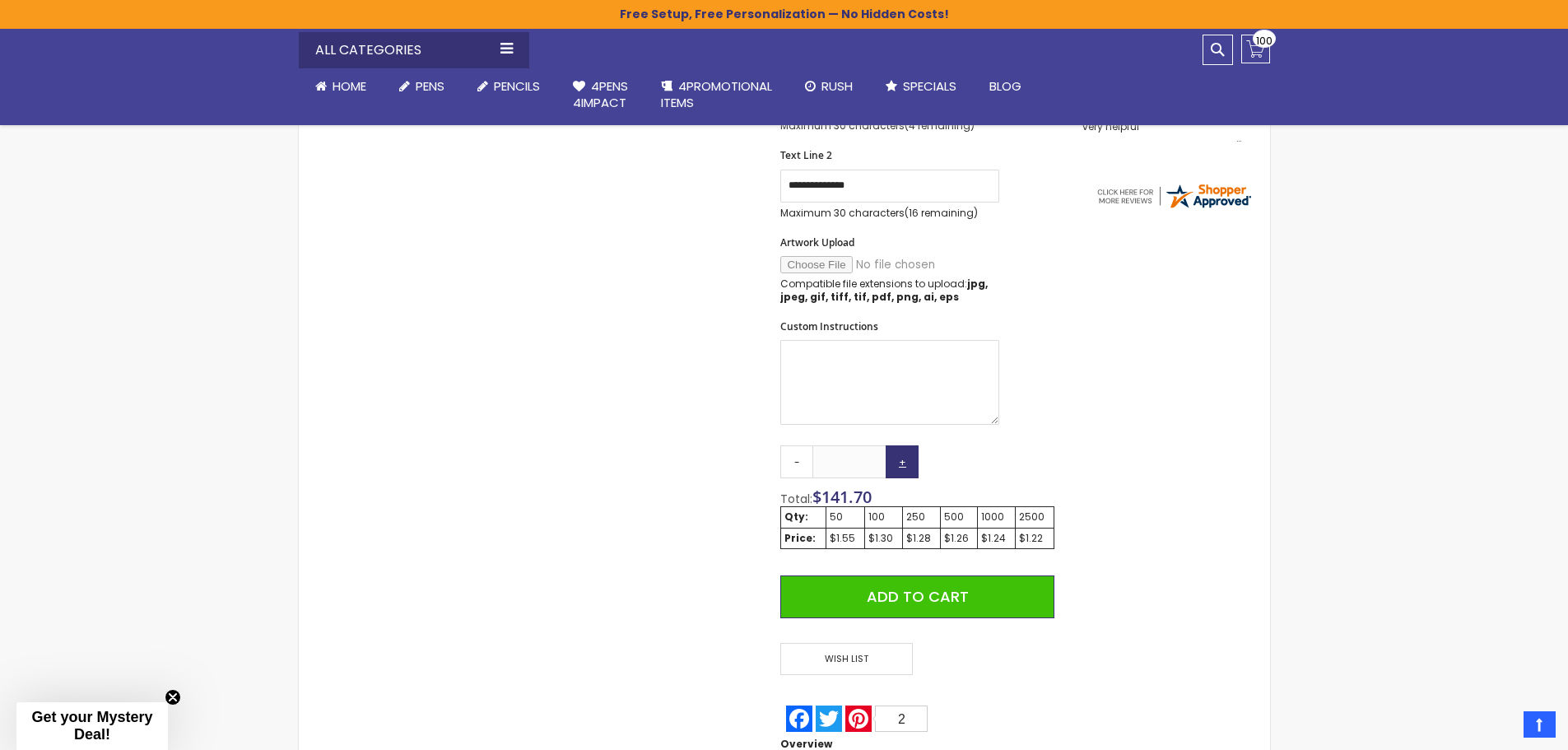
click at [902, 465] on link "+" at bounding box center [902, 462] width 33 height 33
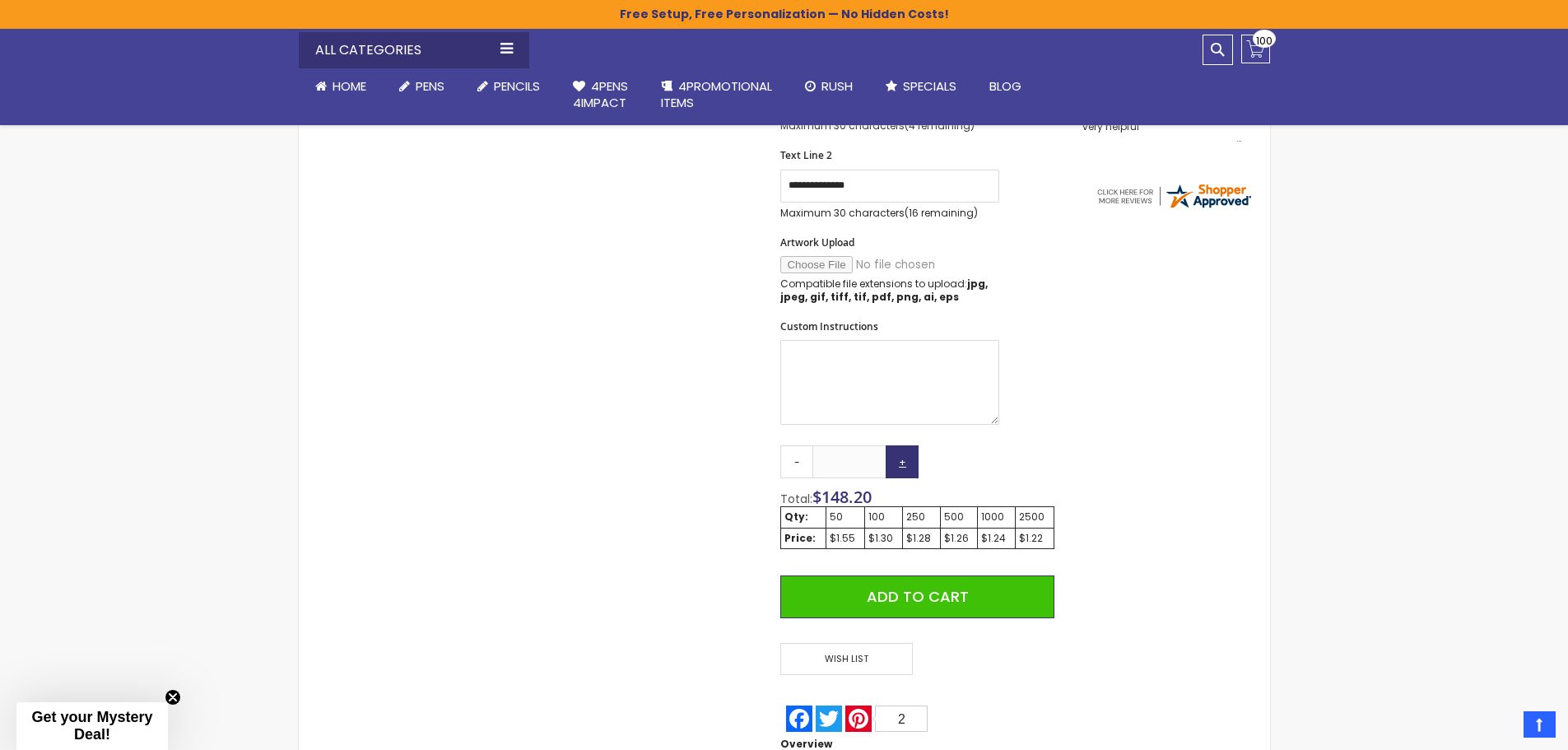
click at [902, 465] on link "+" at bounding box center [902, 462] width 33 height 33
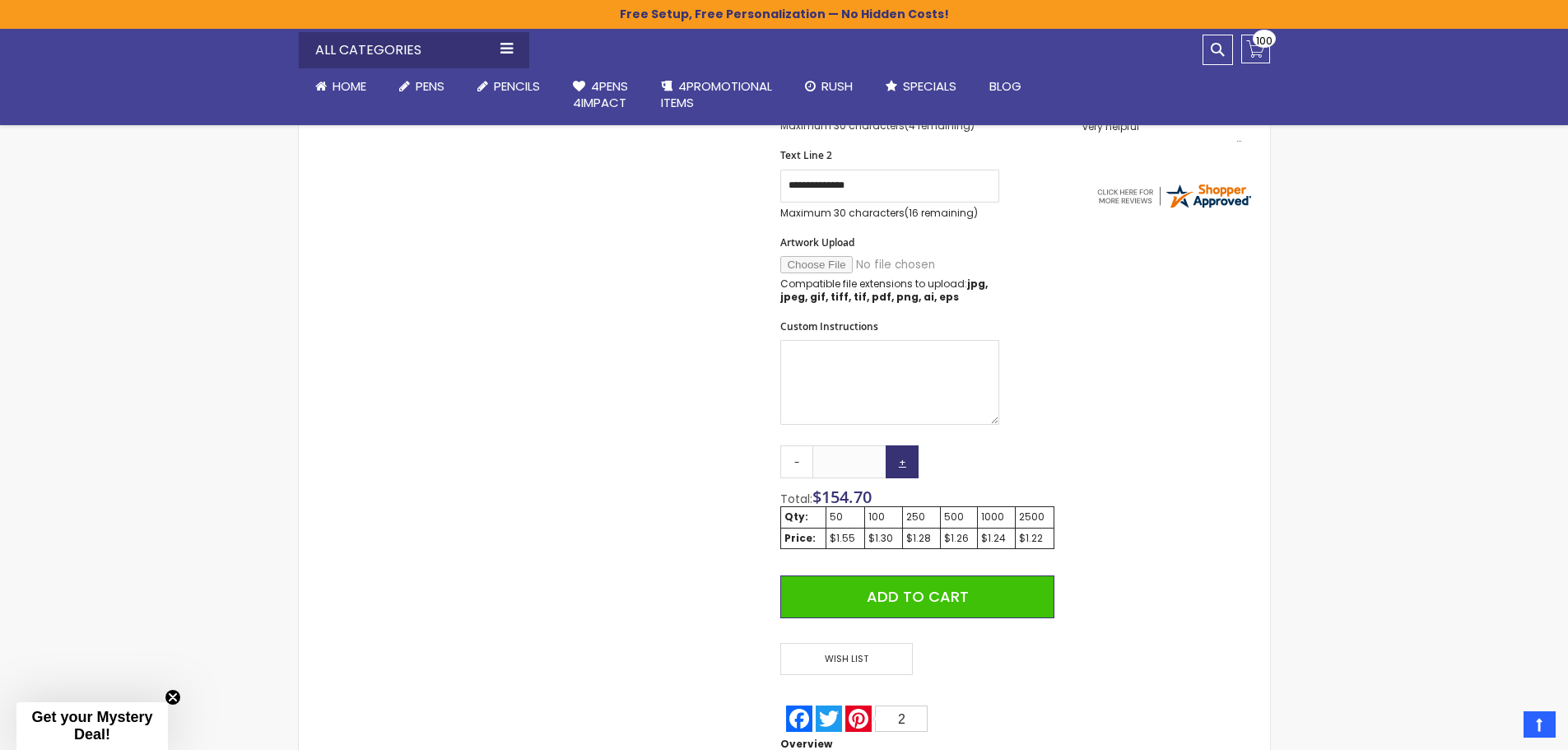
click at [902, 465] on link "+" at bounding box center [902, 462] width 33 height 33
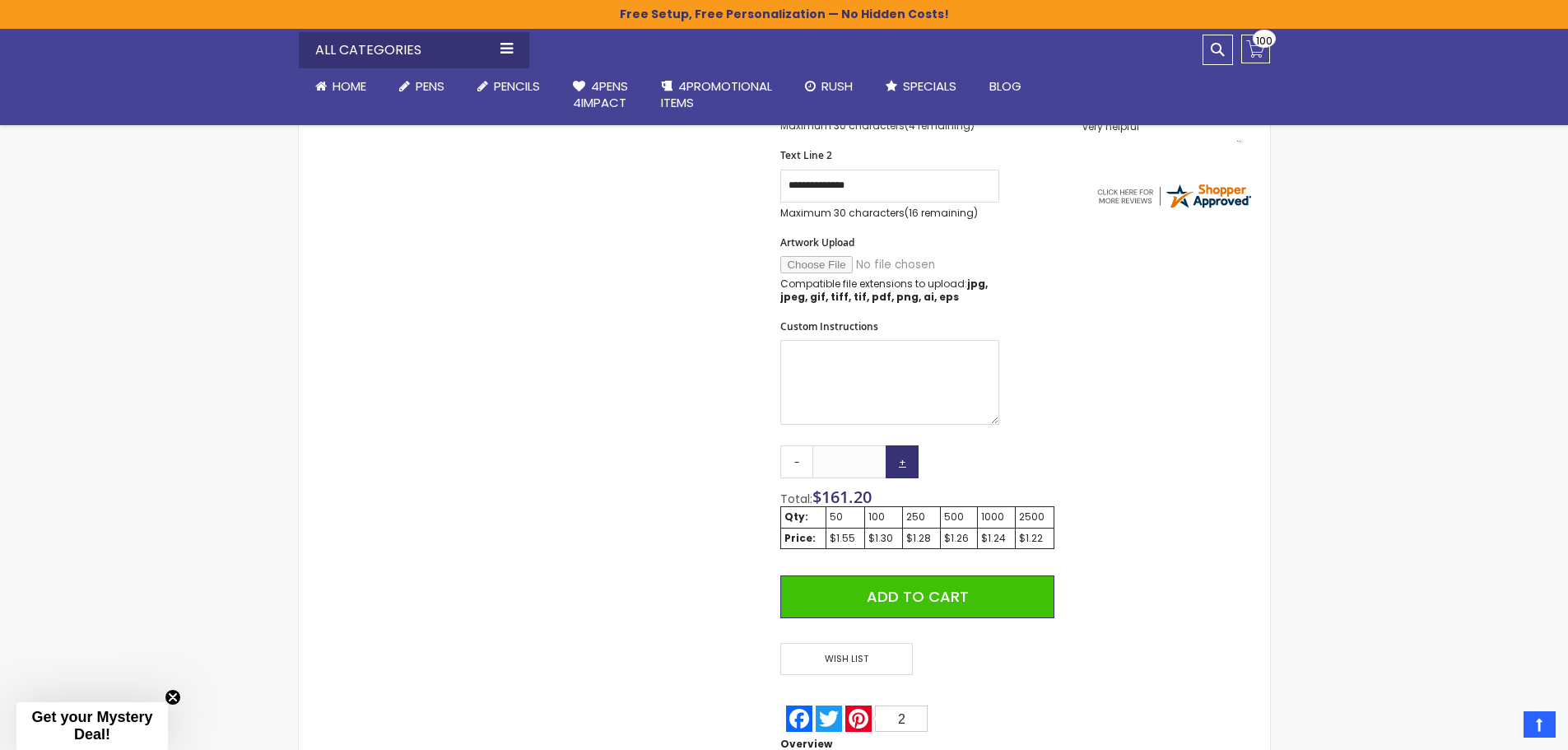
click at [902, 465] on link "+" at bounding box center [902, 462] width 33 height 33
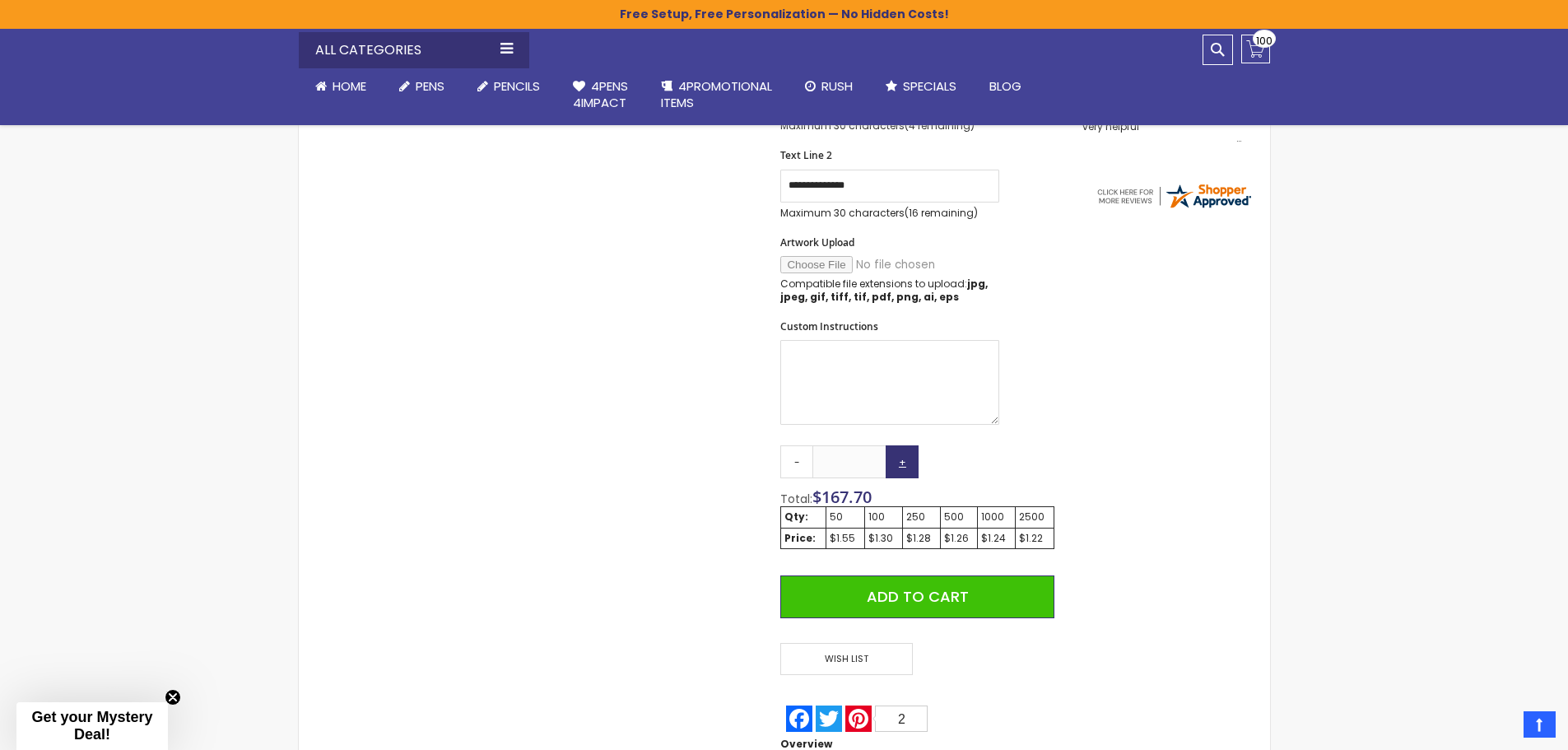
click at [902, 465] on link "+" at bounding box center [902, 462] width 33 height 33
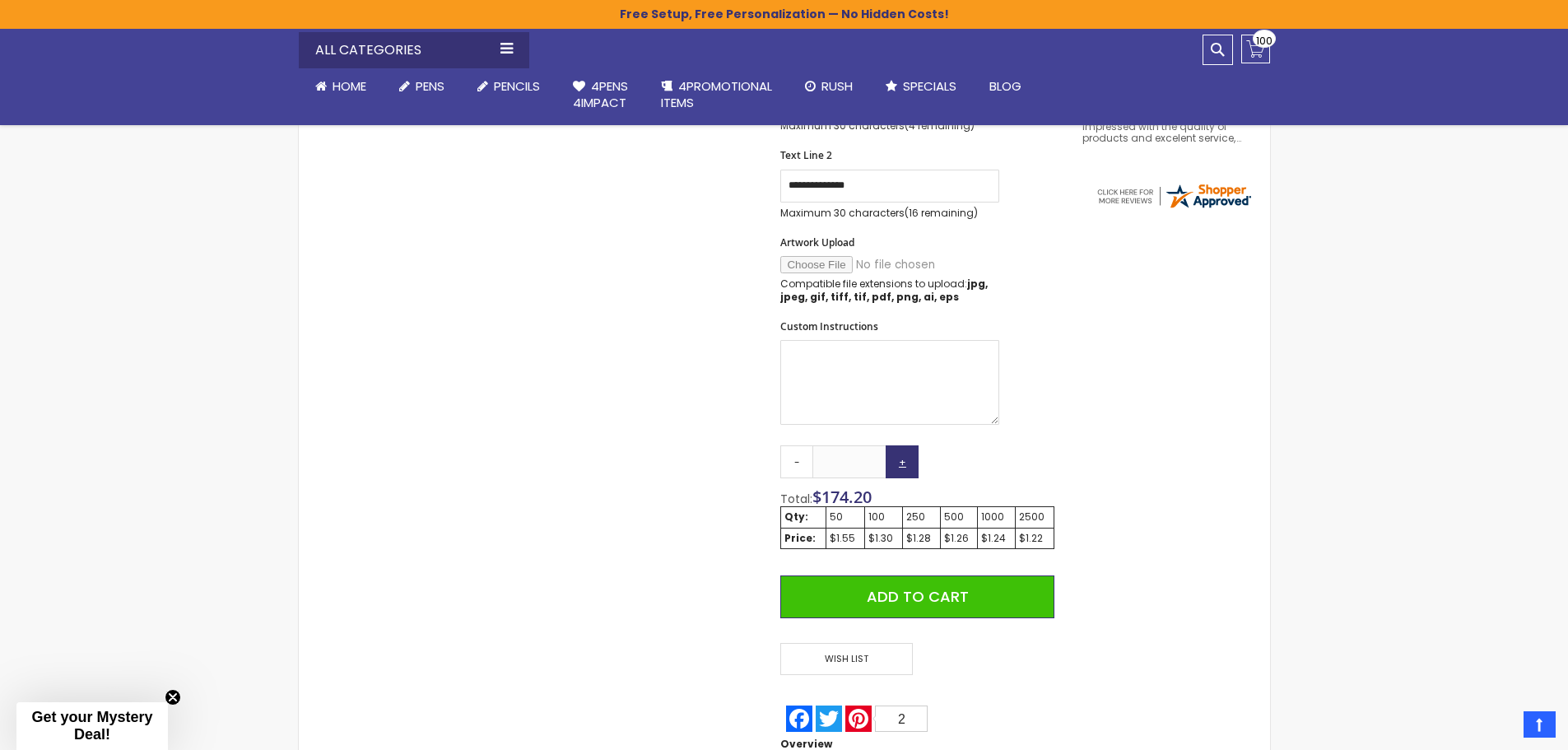
click at [902, 465] on link "+" at bounding box center [902, 462] width 33 height 33
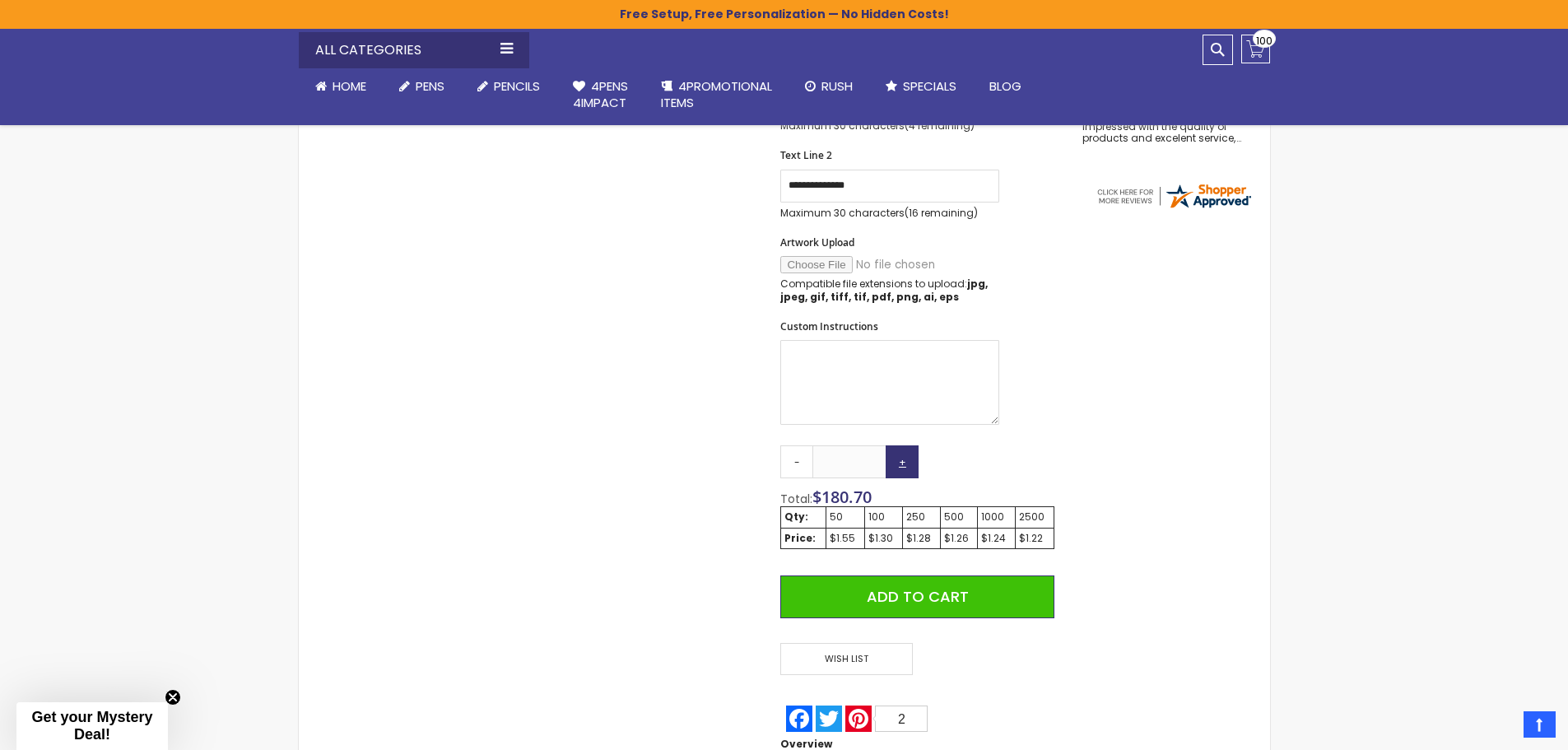
click at [902, 465] on link "+" at bounding box center [902, 462] width 33 height 33
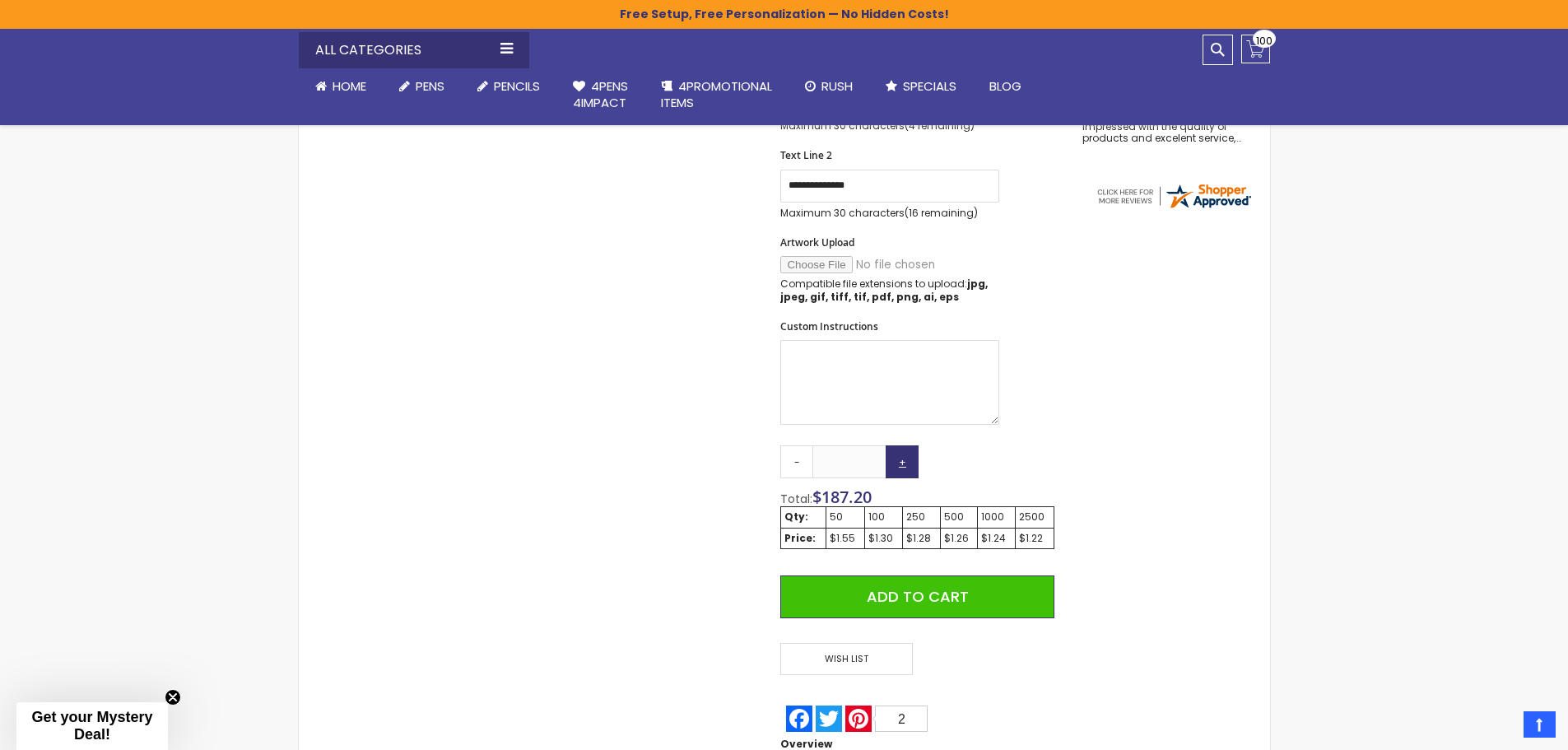
click at [902, 465] on link "+" at bounding box center [902, 462] width 33 height 33
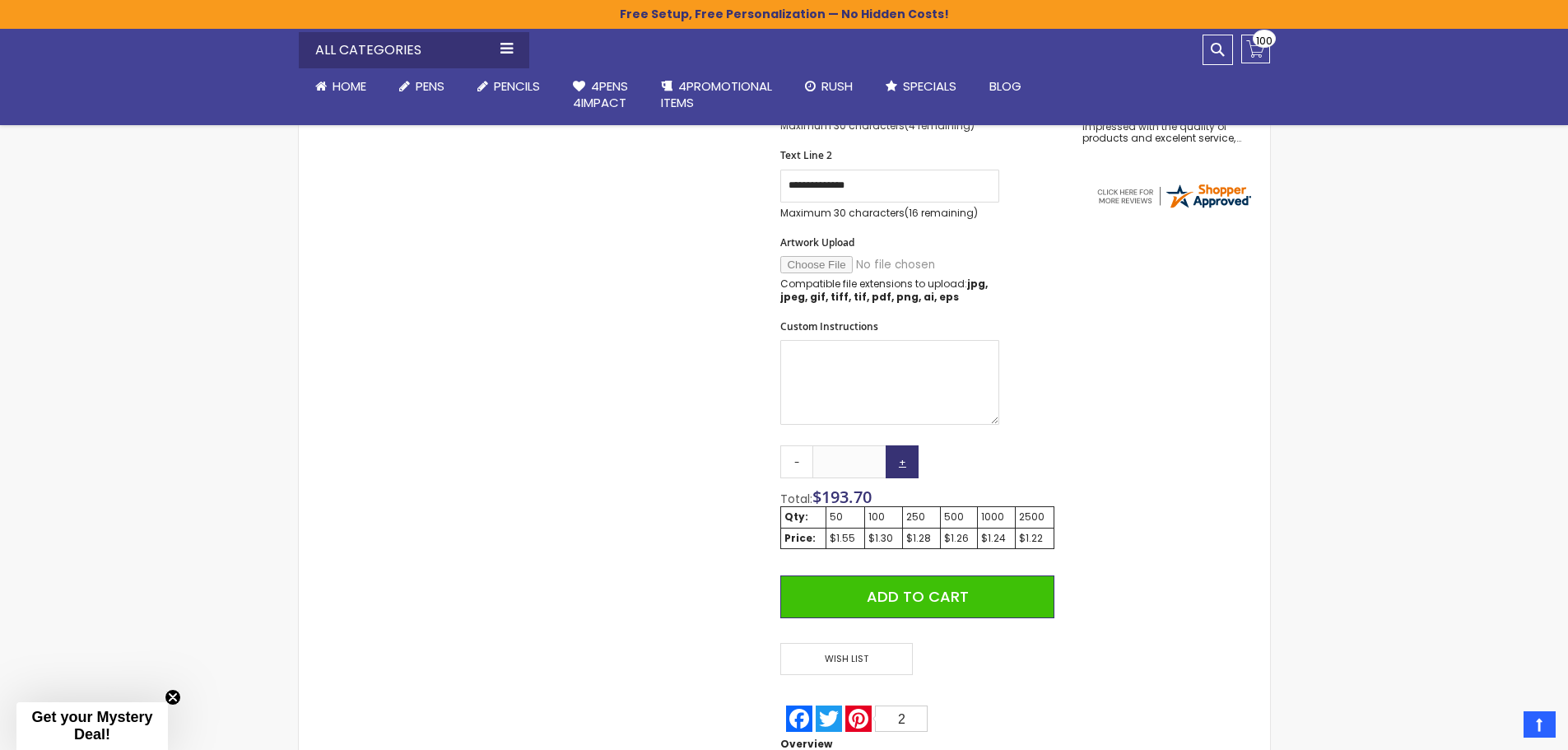
click at [902, 465] on link "+" at bounding box center [902, 462] width 33 height 33
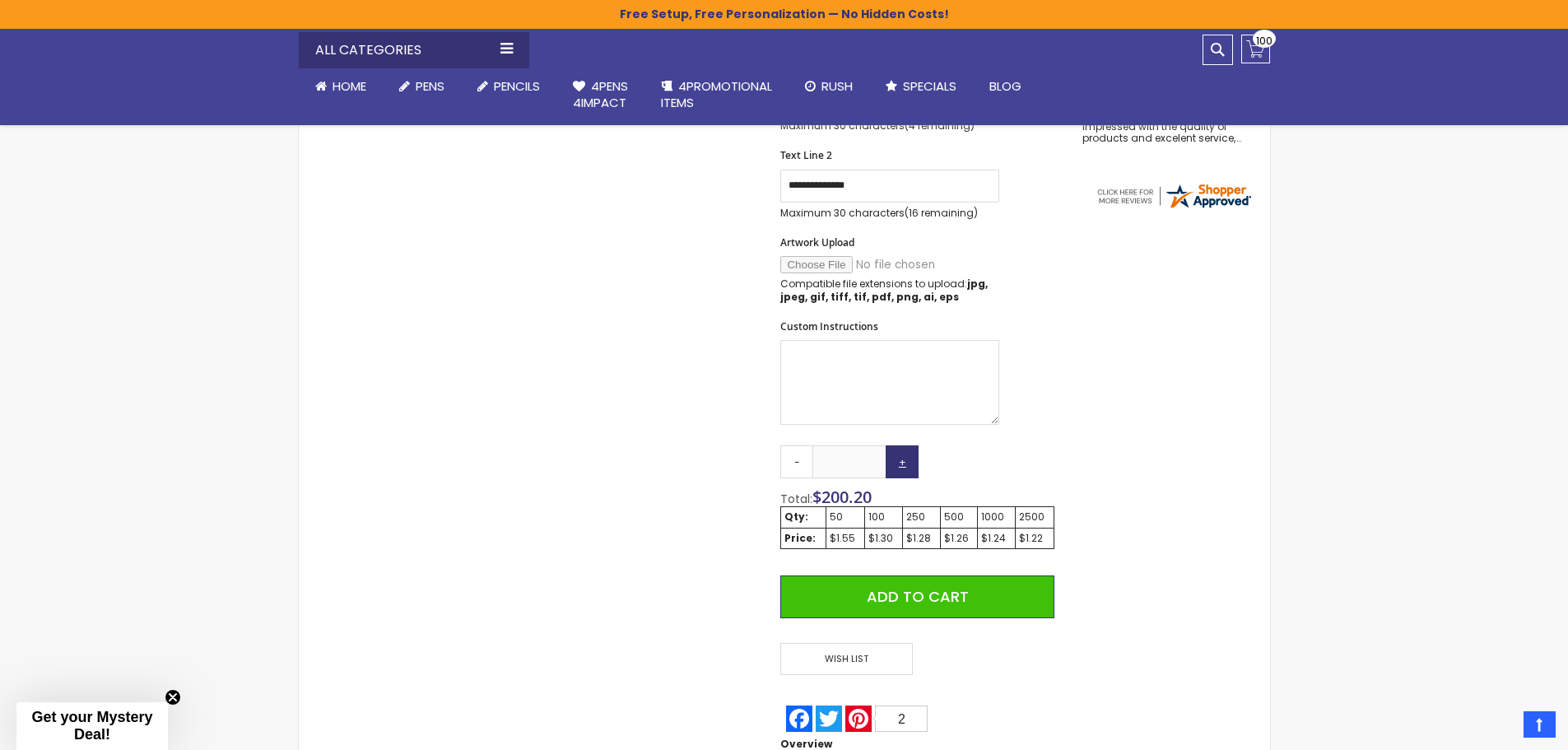
click at [902, 465] on link "+" at bounding box center [902, 462] width 33 height 33
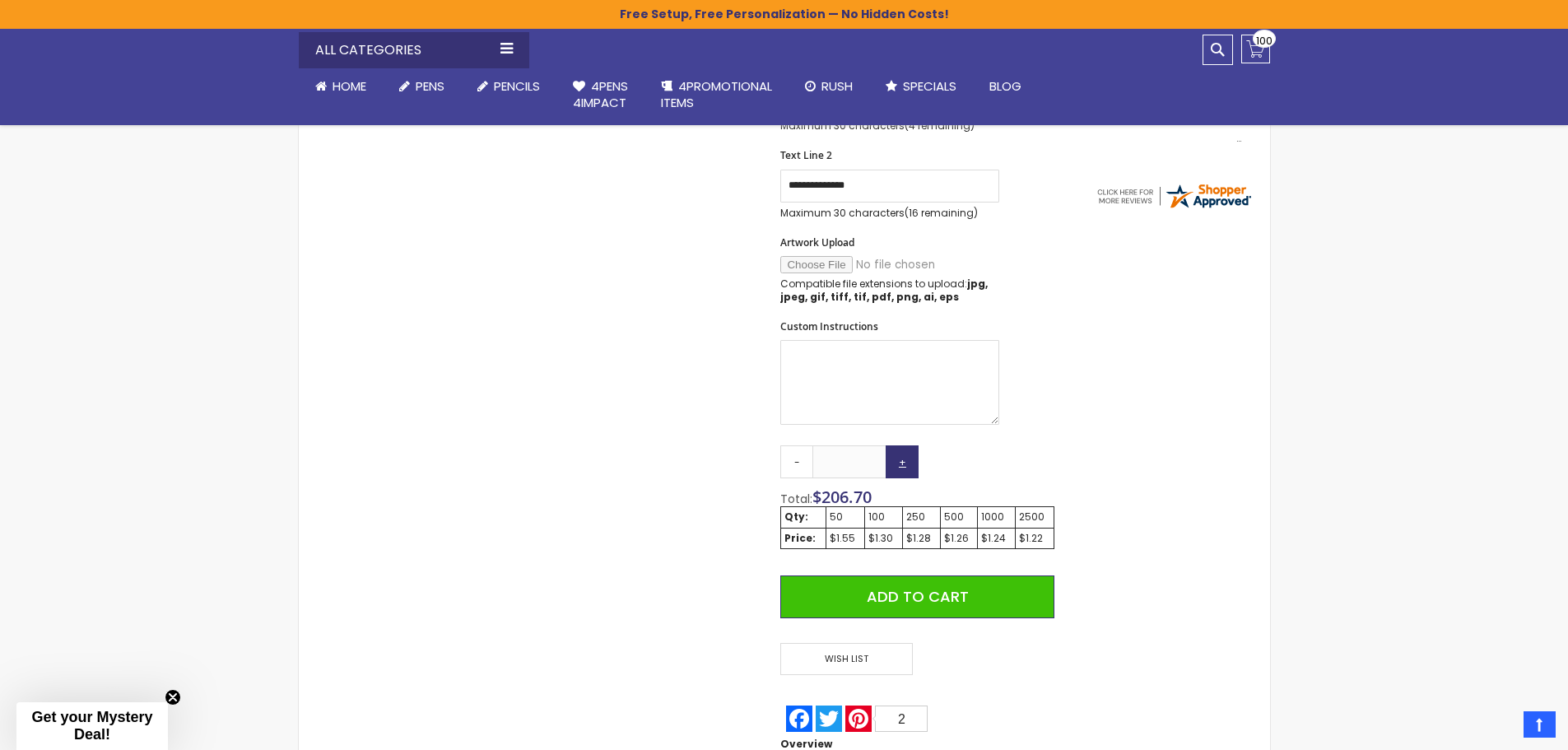
click at [902, 465] on link "+" at bounding box center [902, 462] width 33 height 33
type input "***"
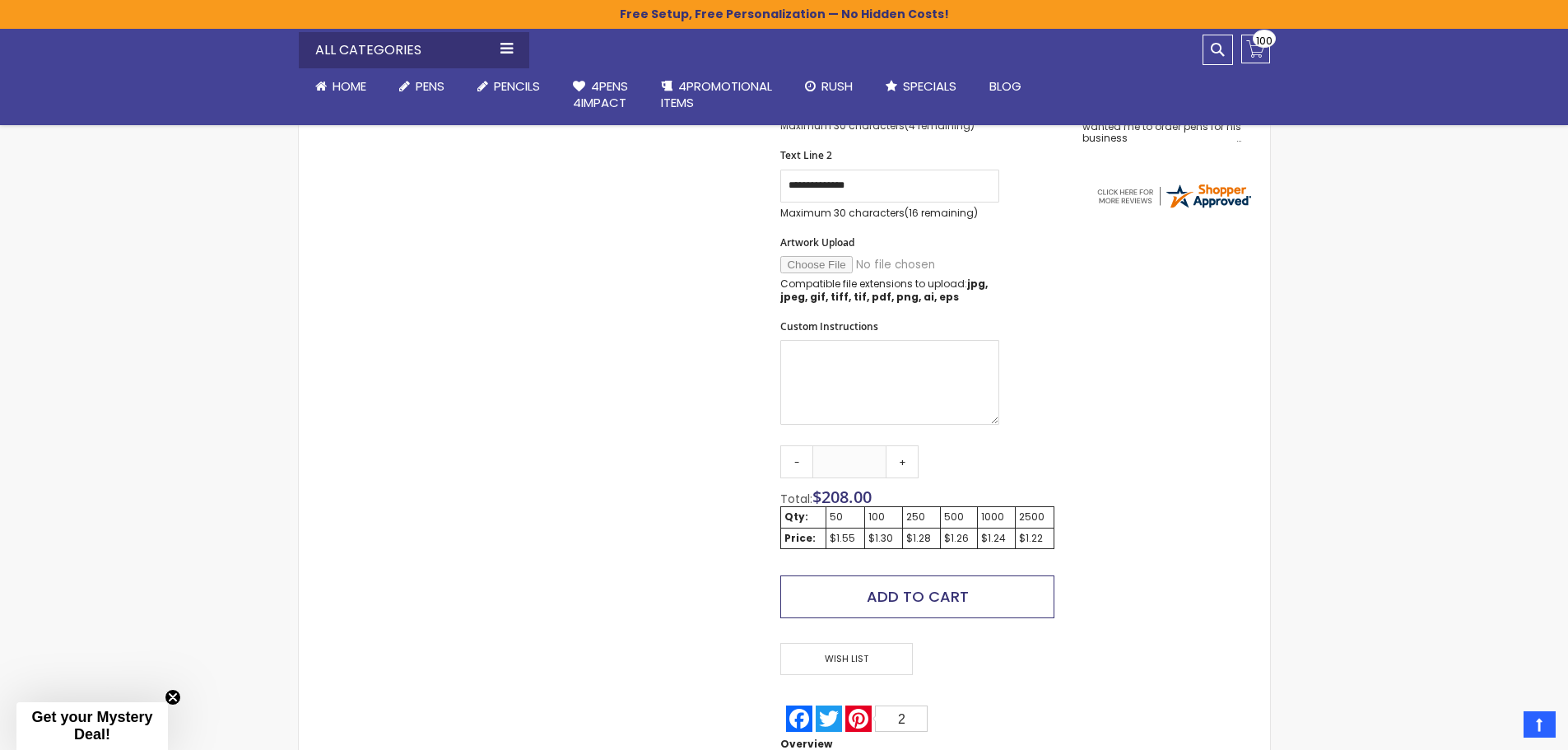
click at [911, 595] on span "Add to Cart" at bounding box center [917, 597] width 102 height 21
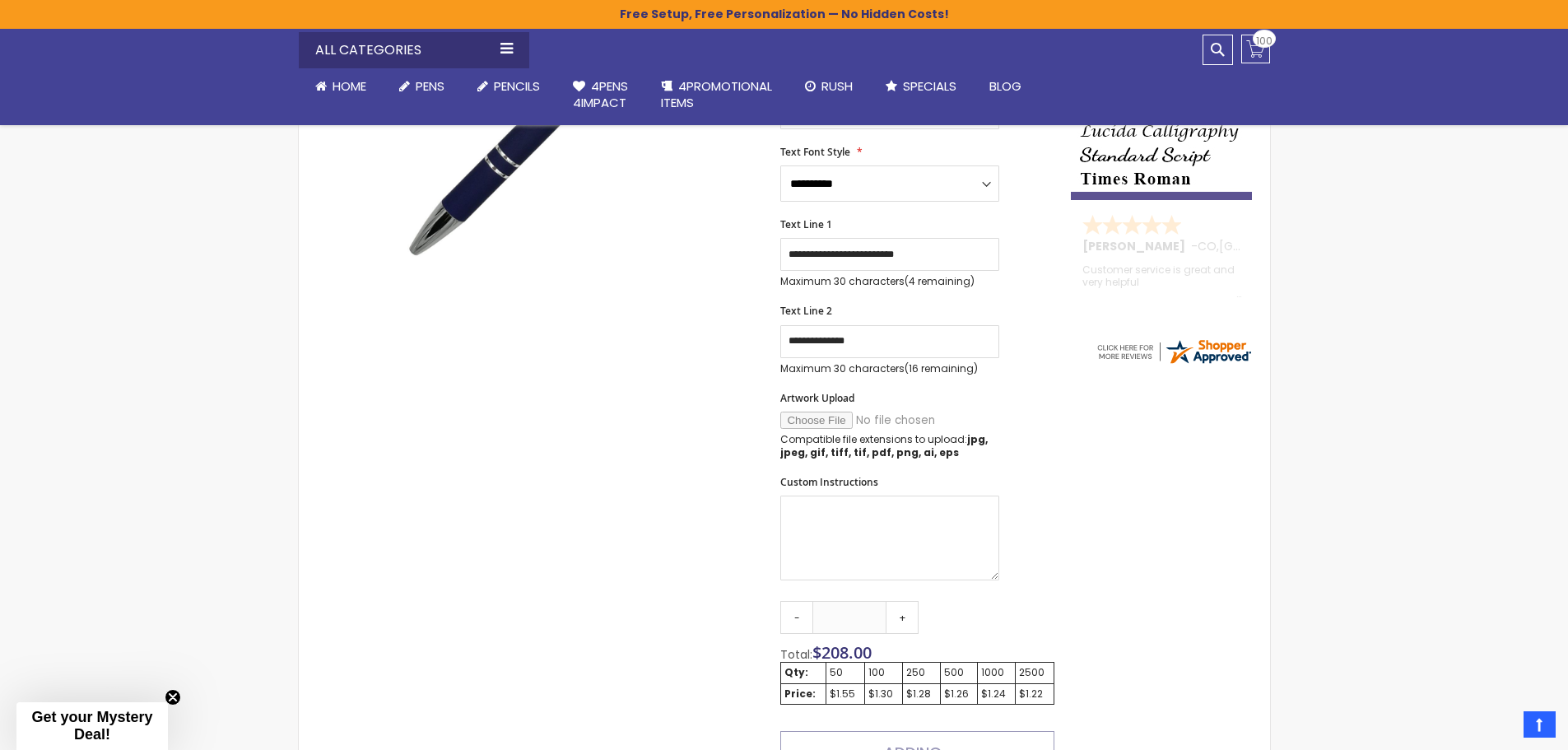
scroll to position [418, 0]
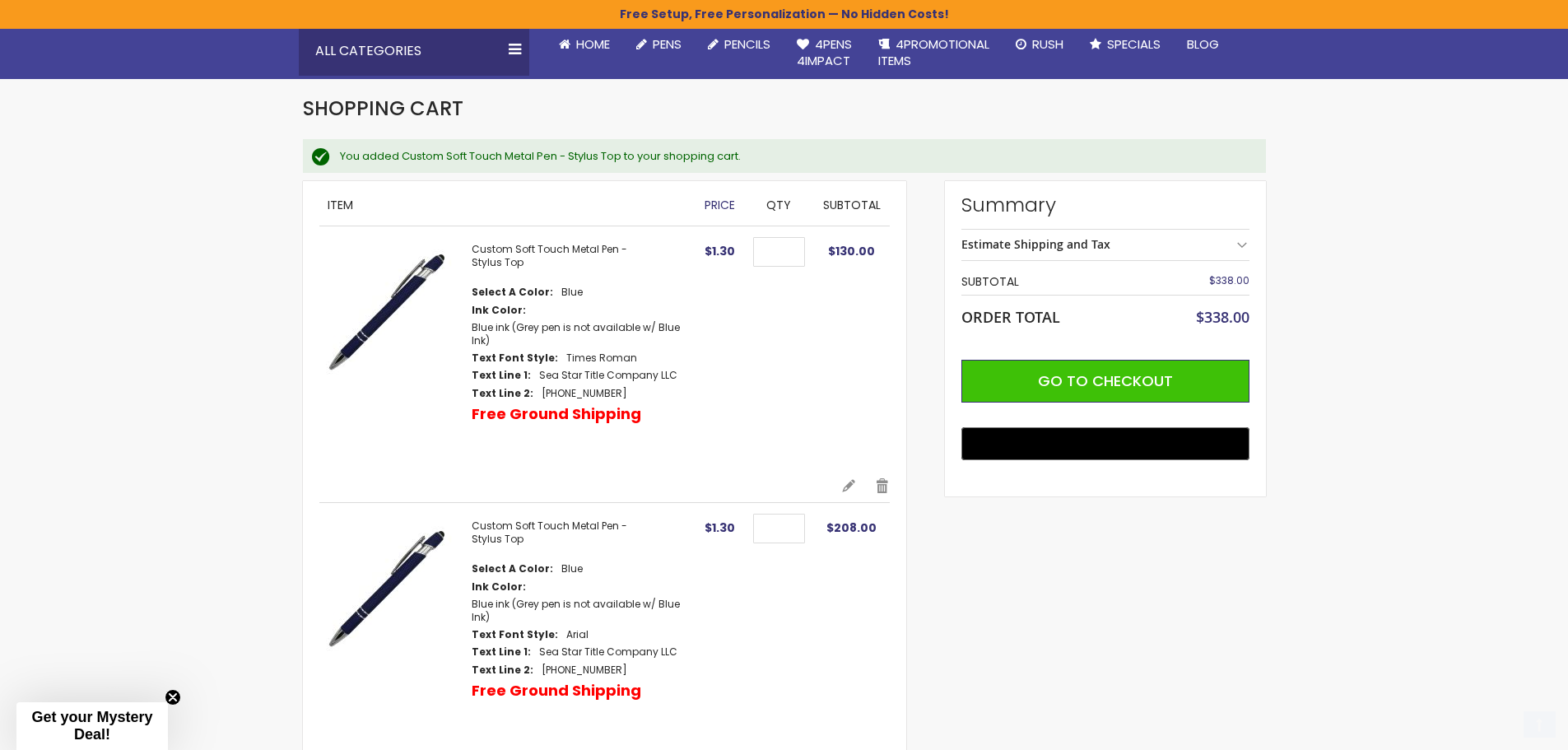
scroll to position [165, 0]
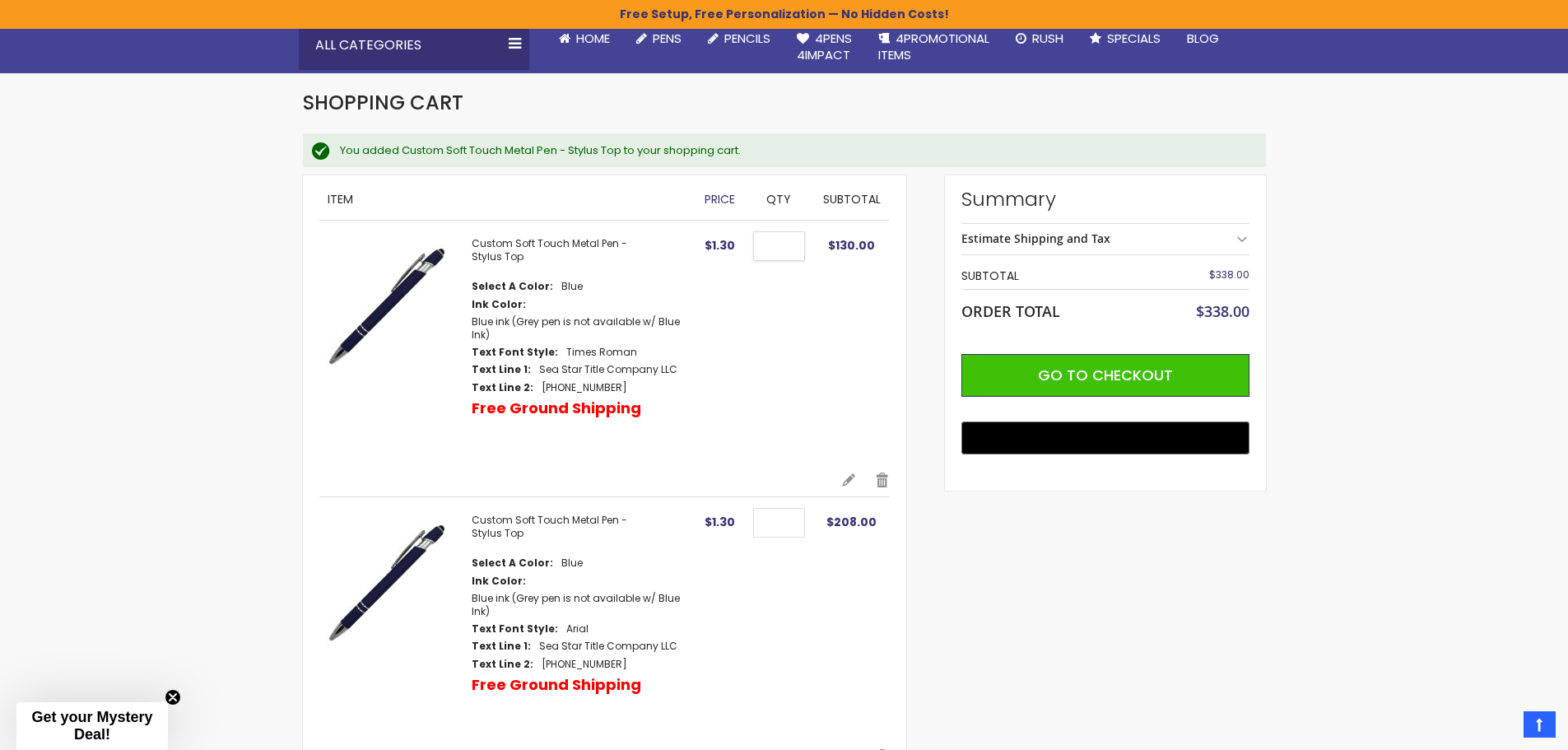
drag, startPoint x: 789, startPoint y: 248, endPoint x: 719, endPoint y: 241, distance: 70.3
click at [719, 241] on tr "Custom Soft Touch Metal Pen - Stylus Top Select A Color Blue Ink Color Text Fon…" at bounding box center [604, 346] width 571 height 252
drag, startPoint x: 586, startPoint y: 328, endPoint x: 541, endPoint y: 243, distance: 96.2
click at [541, 243] on link "Custom Soft Touch Metal Pen - Stylus Top" at bounding box center [549, 250] width 156 height 27
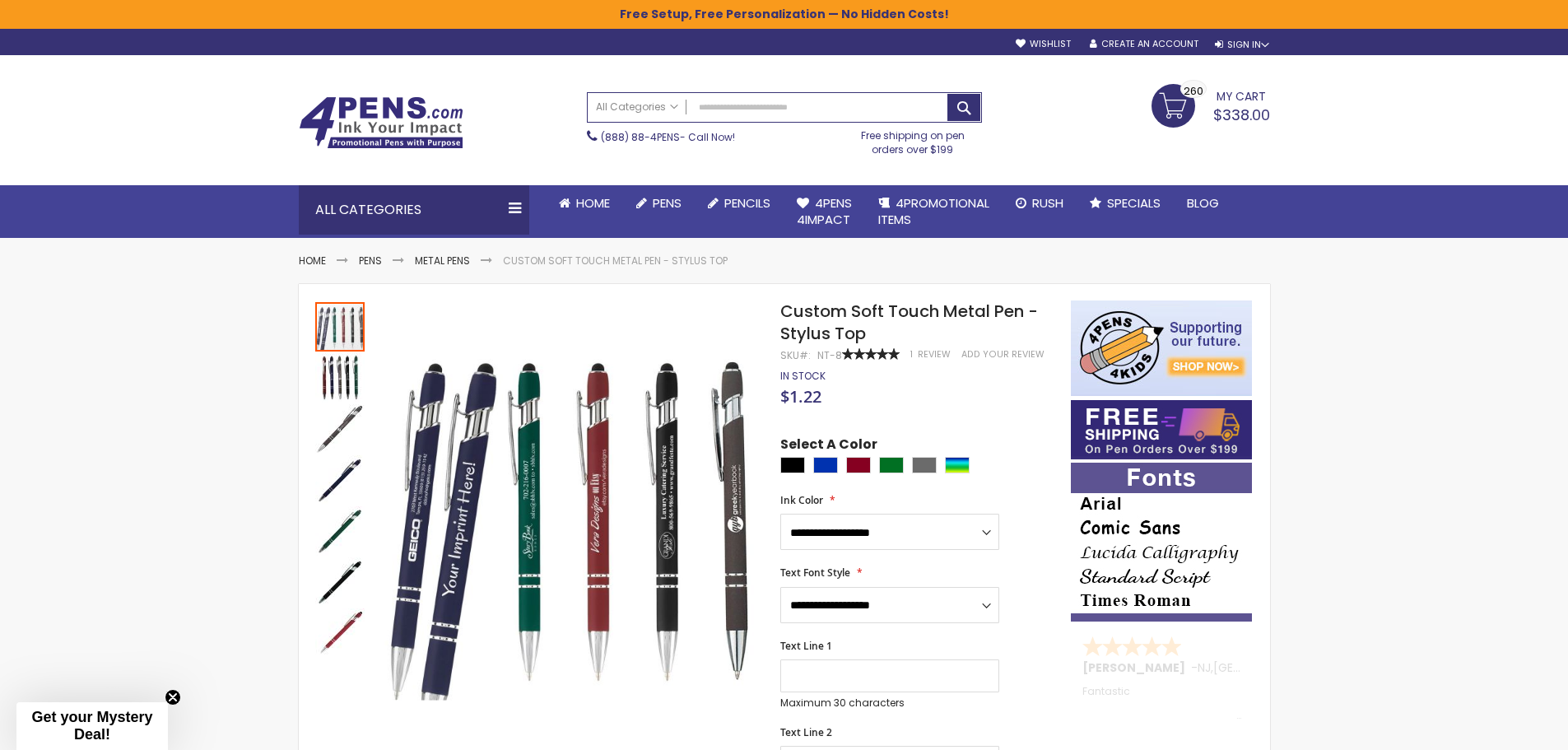
click at [1187, 98] on link "My Cart $338.00 260 260 items" at bounding box center [1210, 104] width 119 height 41
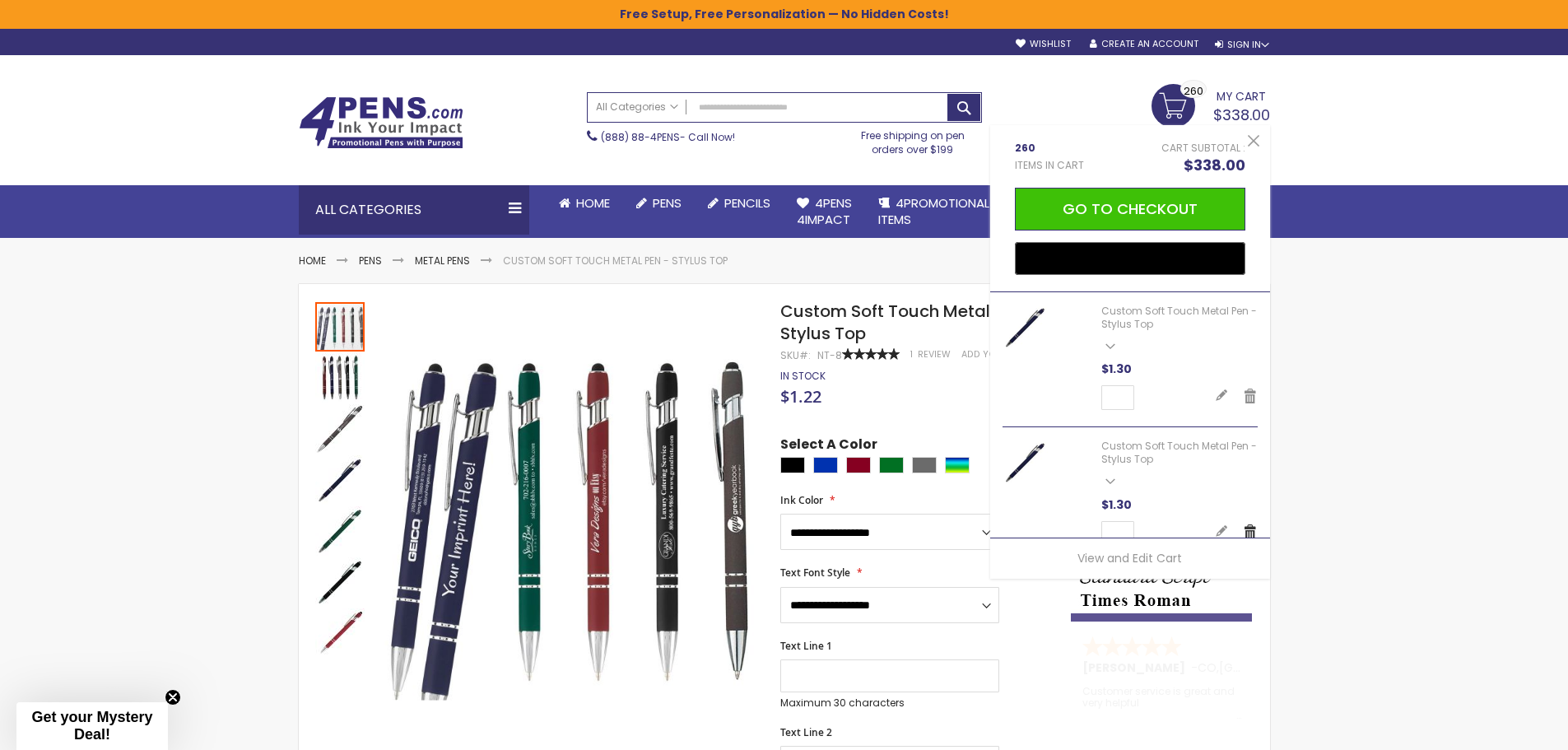
click at [1243, 529] on link "Remove" at bounding box center [1250, 531] width 14 height 16
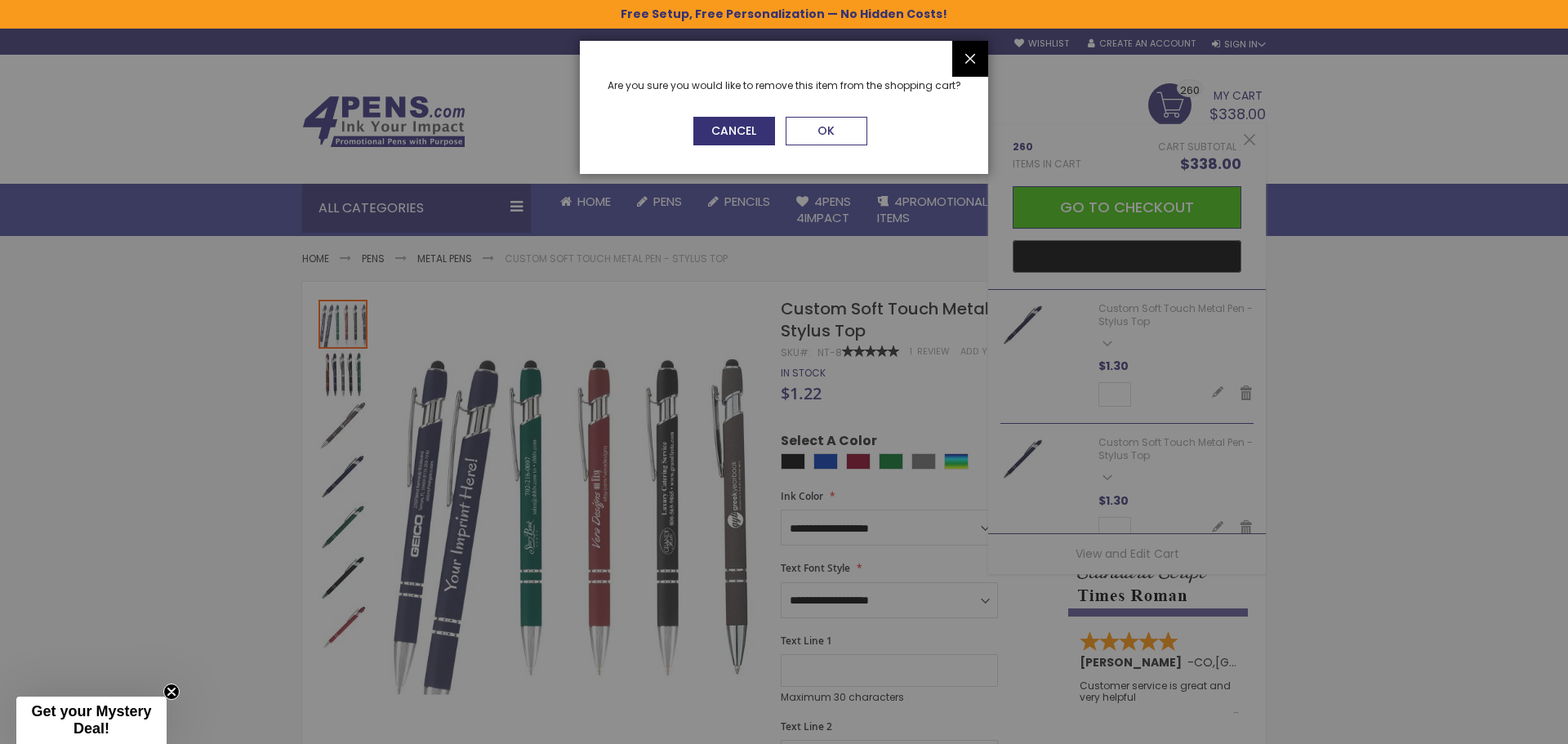
click at [812, 136] on button "OK" at bounding box center [826, 131] width 82 height 28
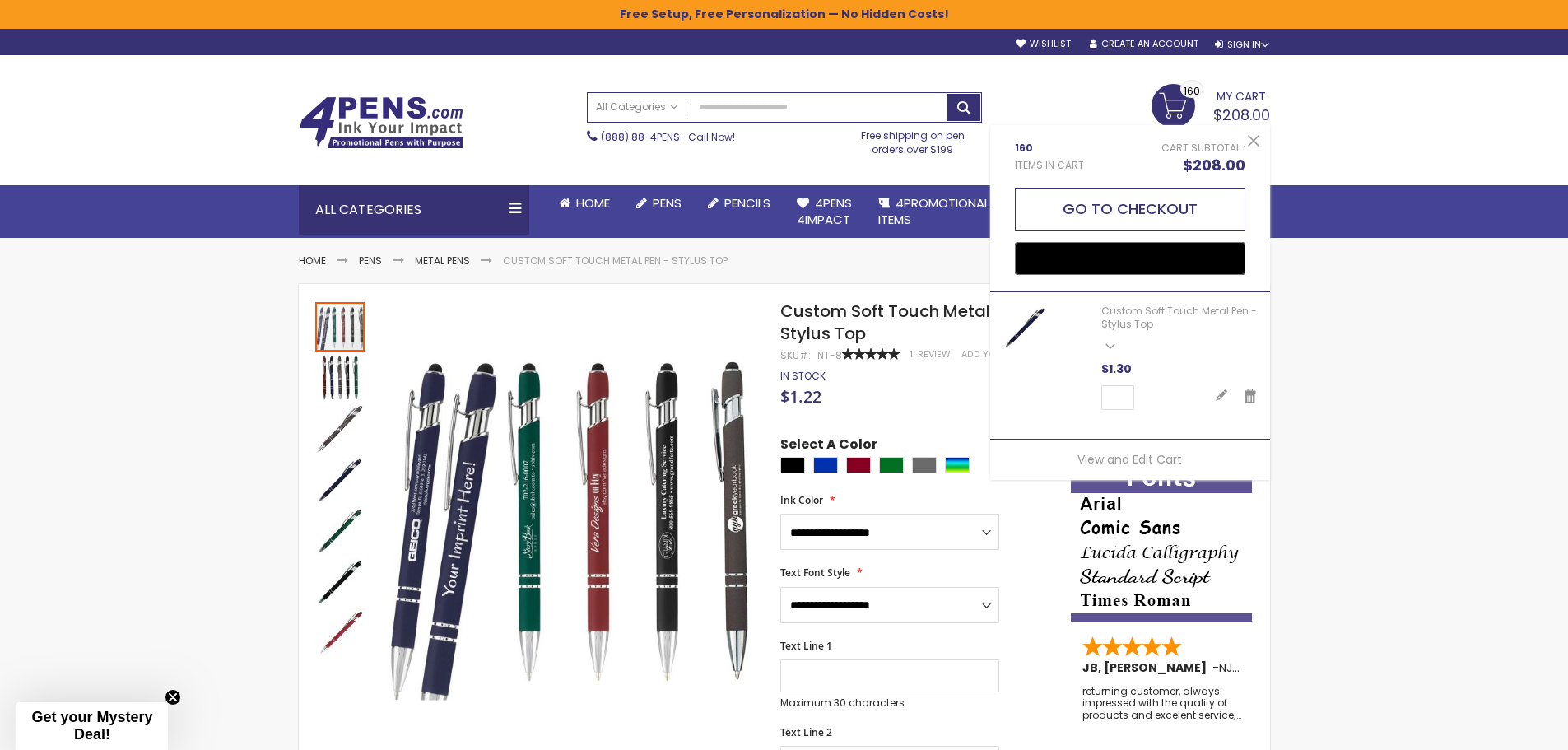
click at [1121, 200] on button "Go to Checkout" at bounding box center [1129, 209] width 230 height 43
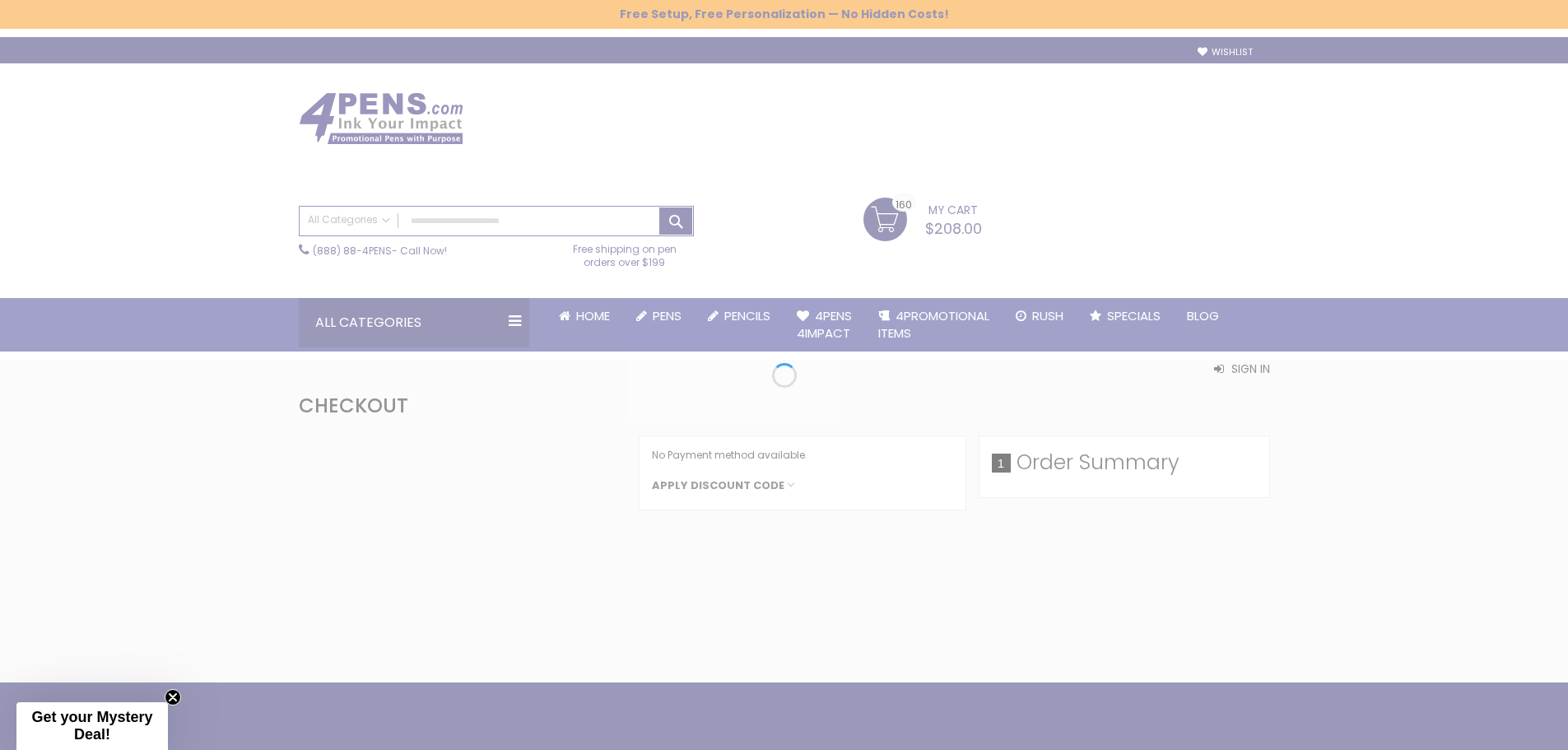
select select "*"
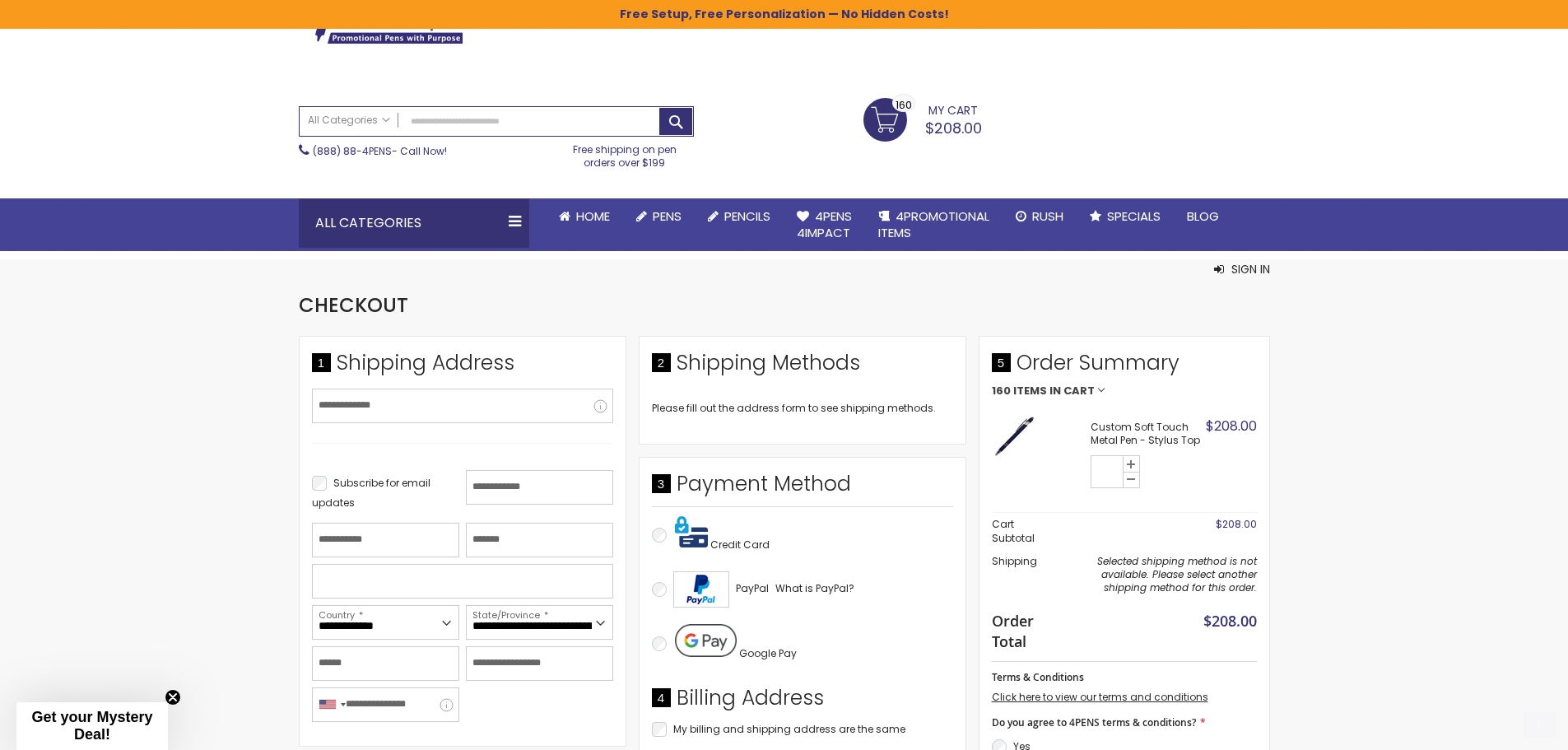
scroll to position [247, 0]
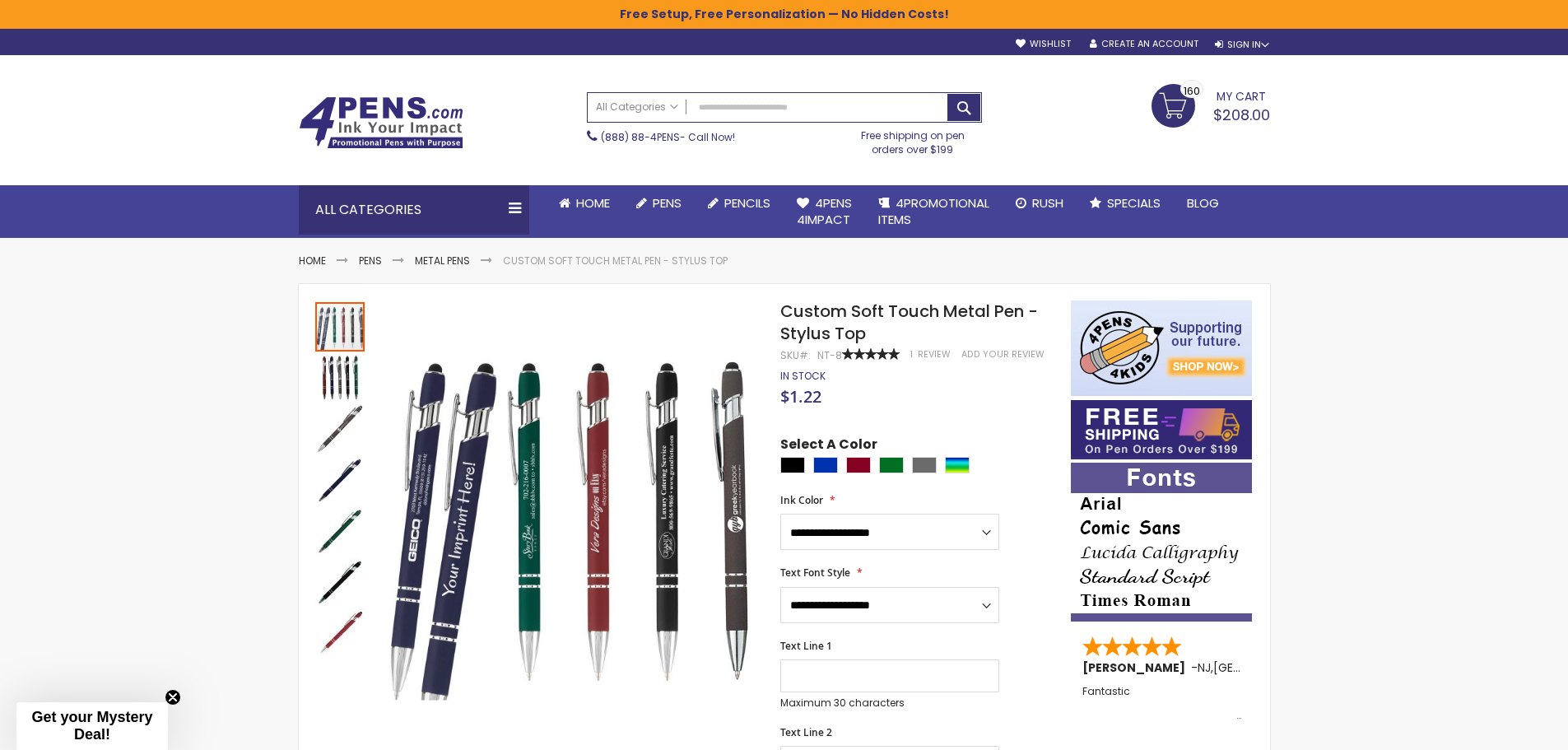
click at [1167, 103] on link "My Cart $208.00 160 160 items" at bounding box center [1210, 104] width 119 height 41
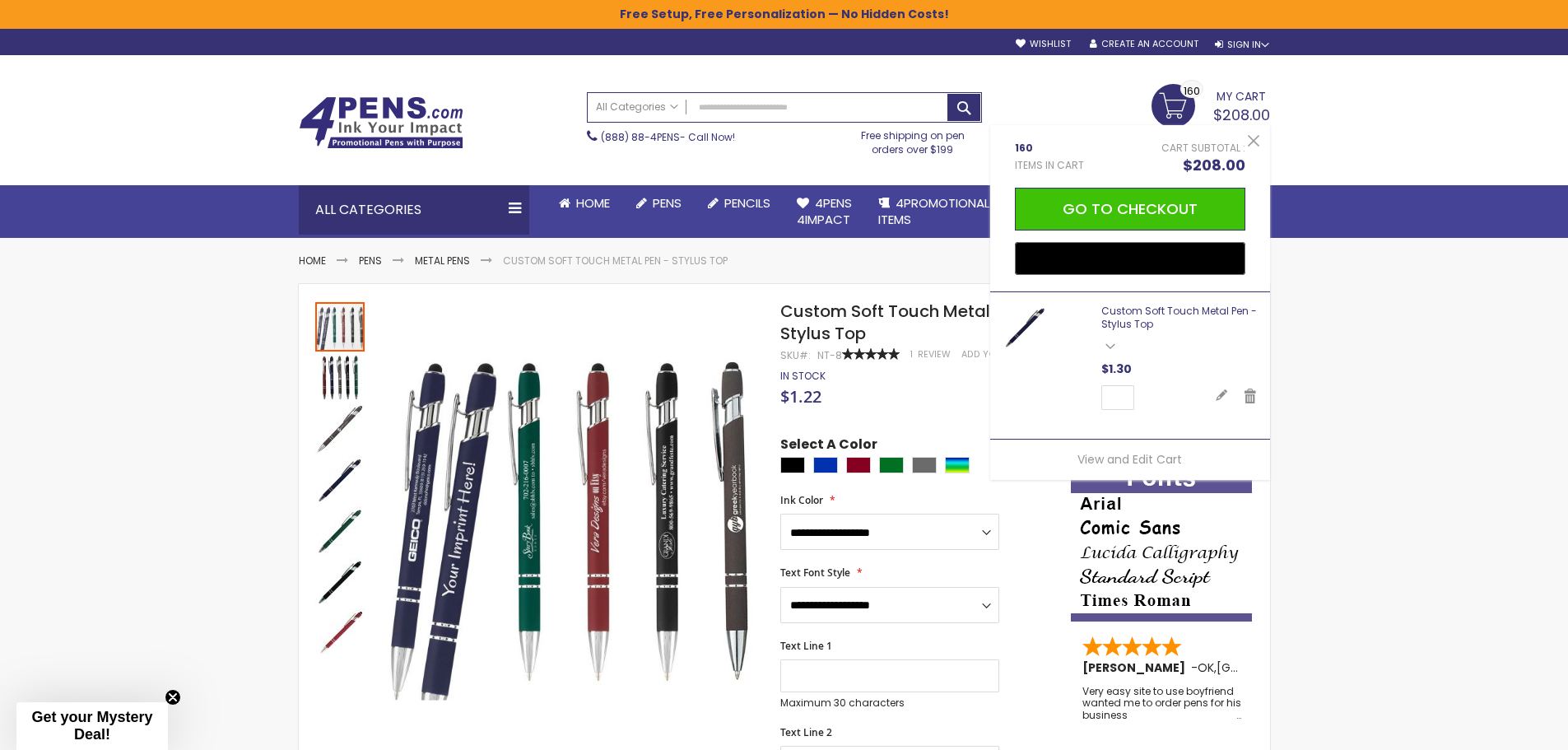
click at [1176, 310] on link "Custom Soft Touch Metal Pen - Stylus Top" at bounding box center [1179, 318] width 156 height 27
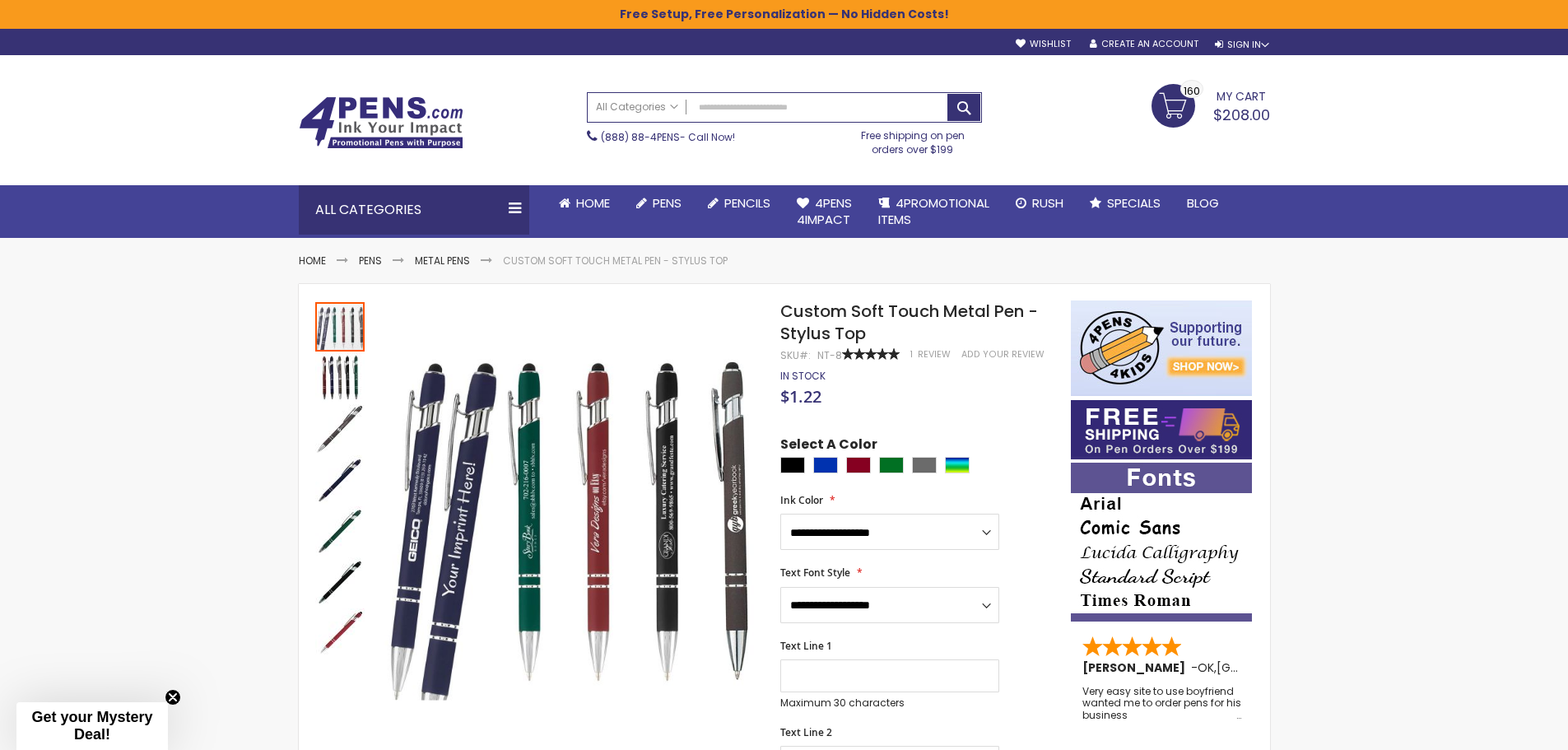
click at [1237, 96] on span "My Cart" at bounding box center [1241, 95] width 50 height 21
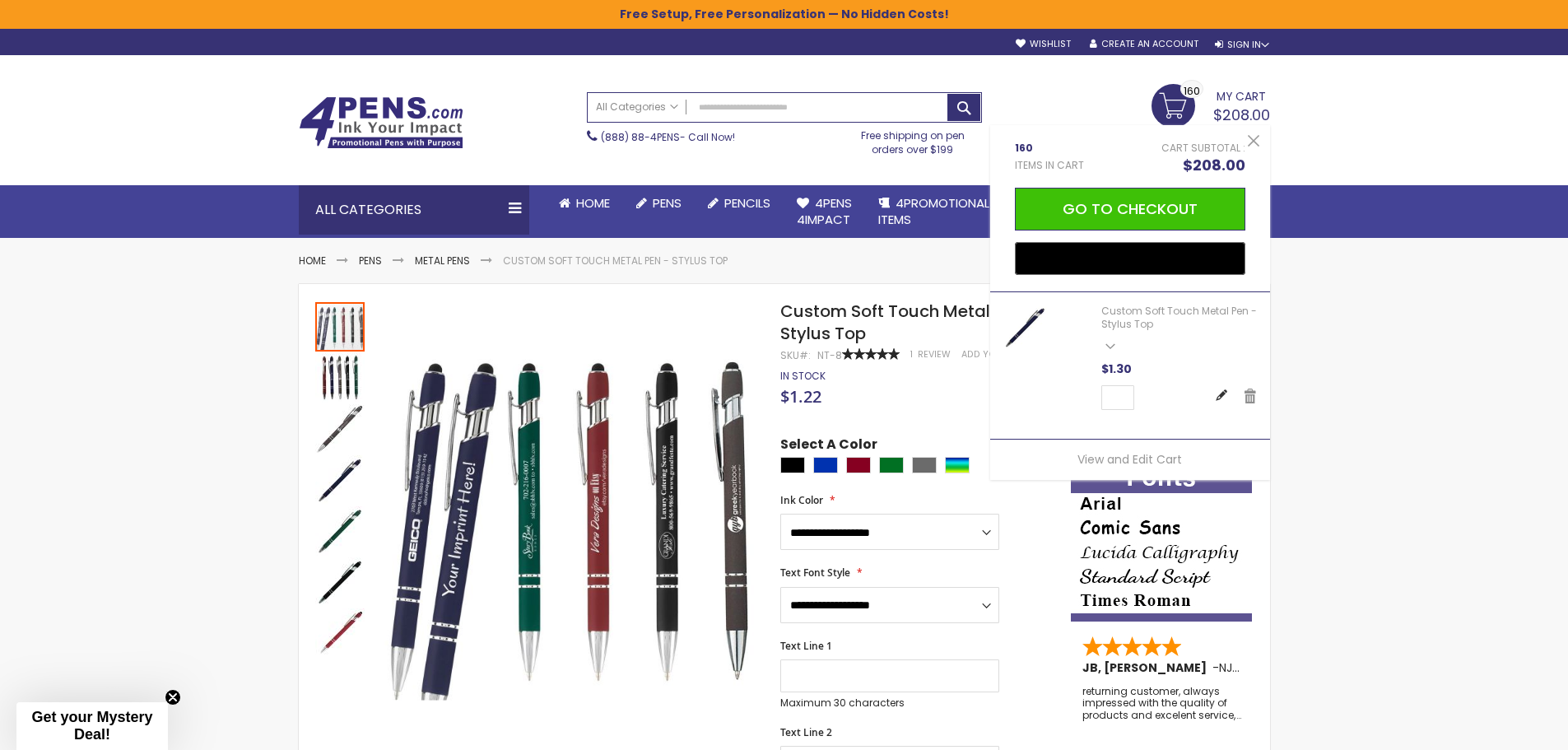
click at [1216, 395] on link "Edit" at bounding box center [1221, 396] width 13 height 18
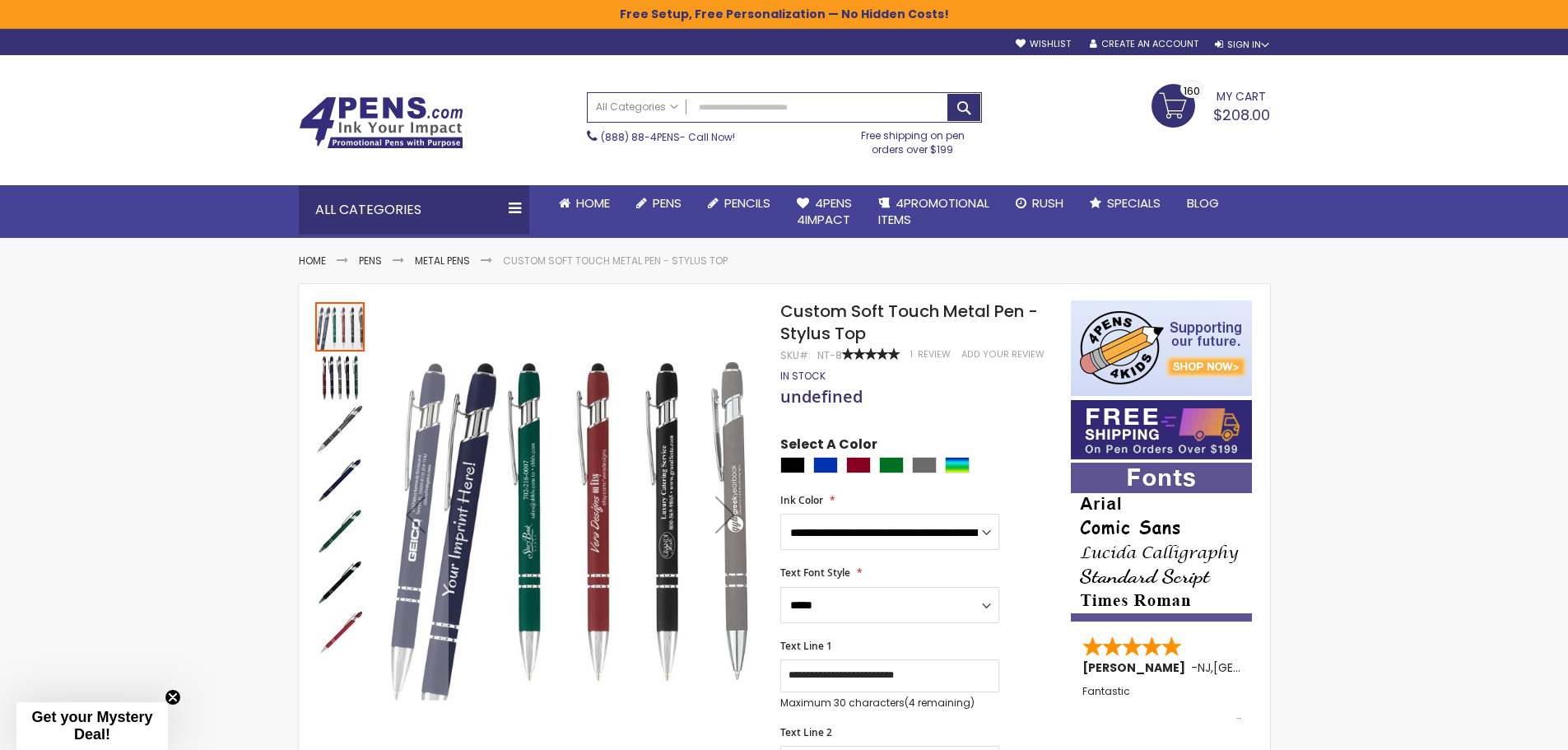
click at [1247, 101] on span "My Cart" at bounding box center [1241, 95] width 50 height 21
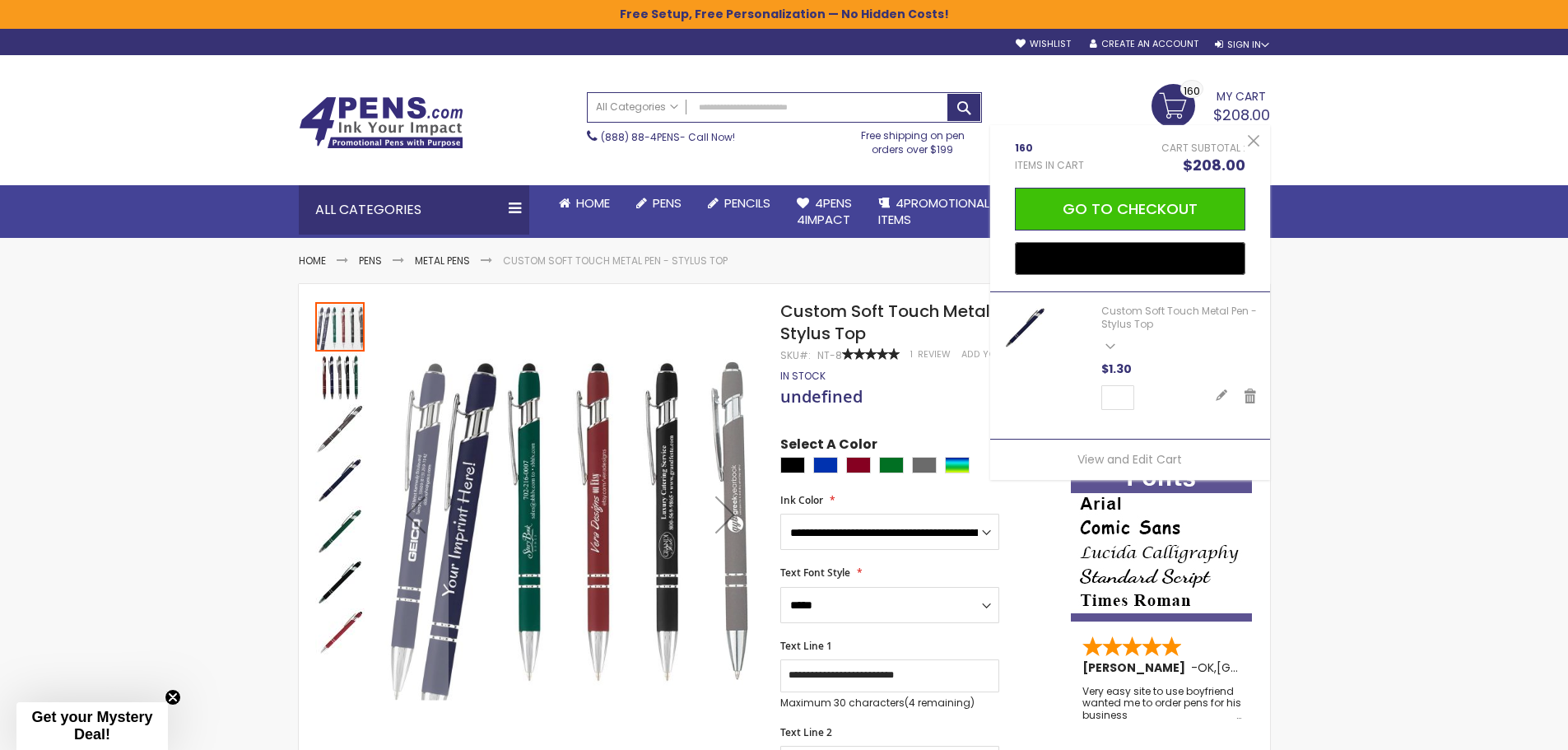
click at [1026, 142] on span "160" at bounding box center [1049, 148] width 69 height 13
click at [1069, 163] on span "Items in Cart" at bounding box center [1049, 165] width 69 height 13
click at [1253, 139] on button "Close" at bounding box center [1253, 142] width 33 height 33
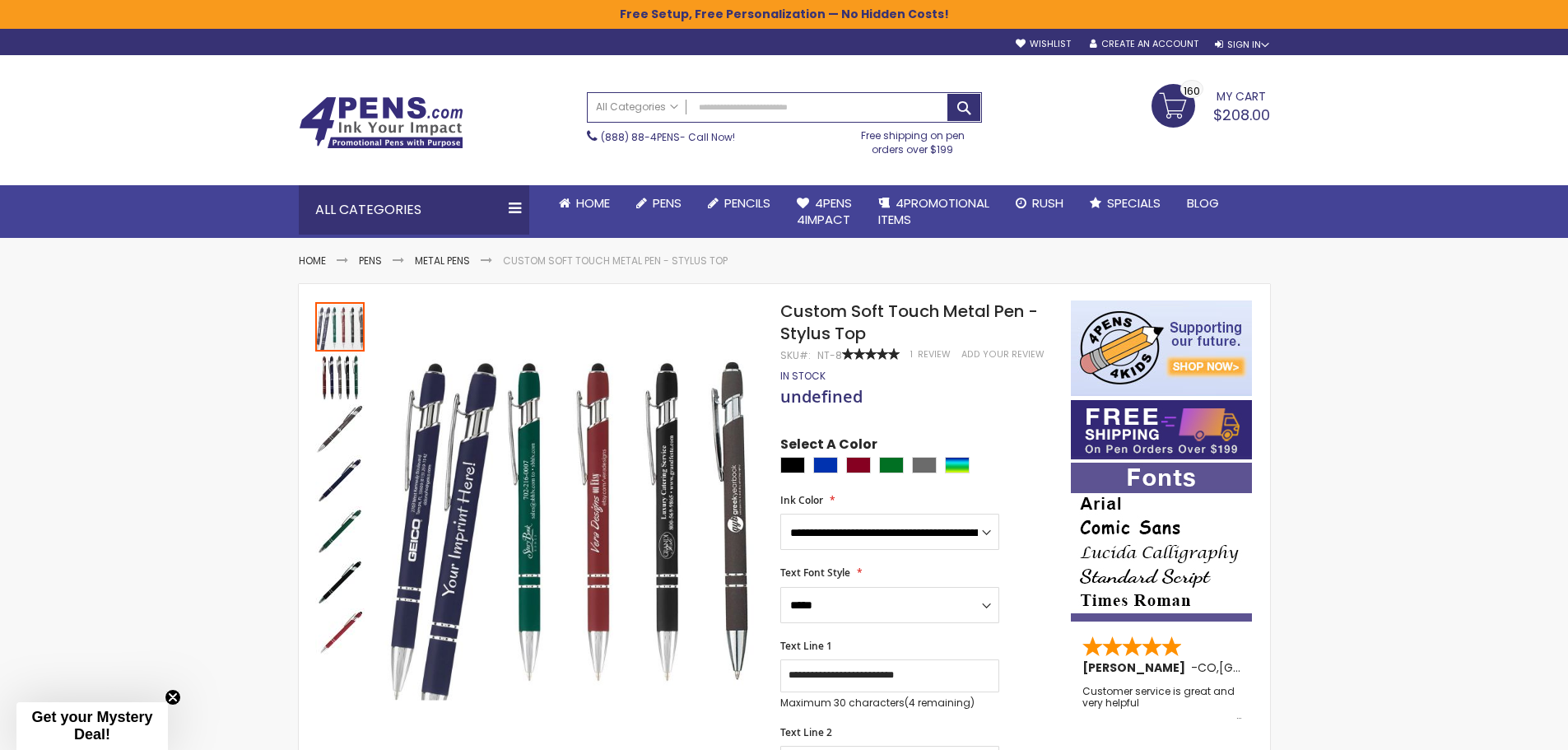
click at [1155, 102] on link "My Cart $208.00 160 160 items" at bounding box center [1210, 104] width 119 height 41
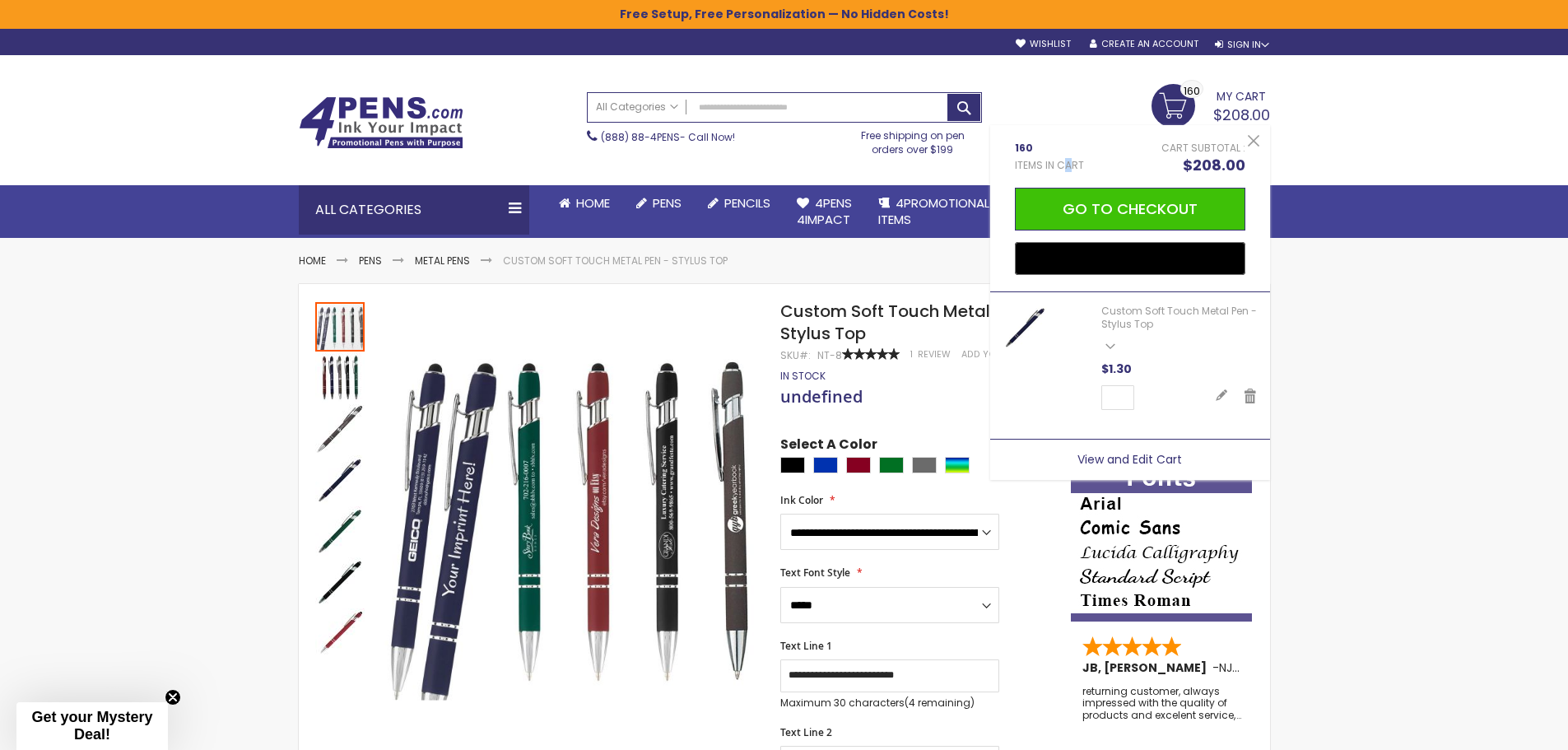
click at [1143, 455] on span "View and Edit Cart" at bounding box center [1129, 459] width 104 height 16
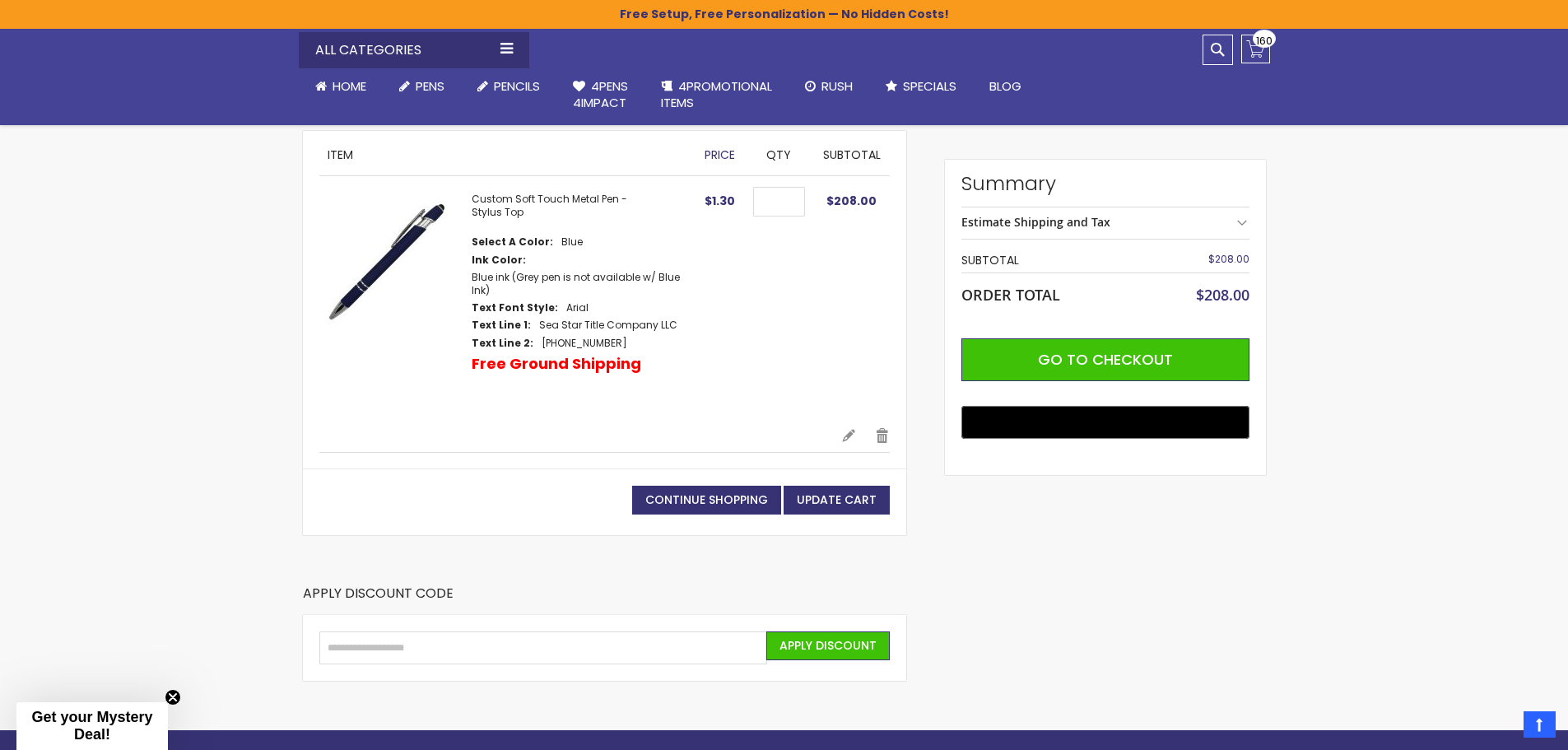
scroll to position [165, 0]
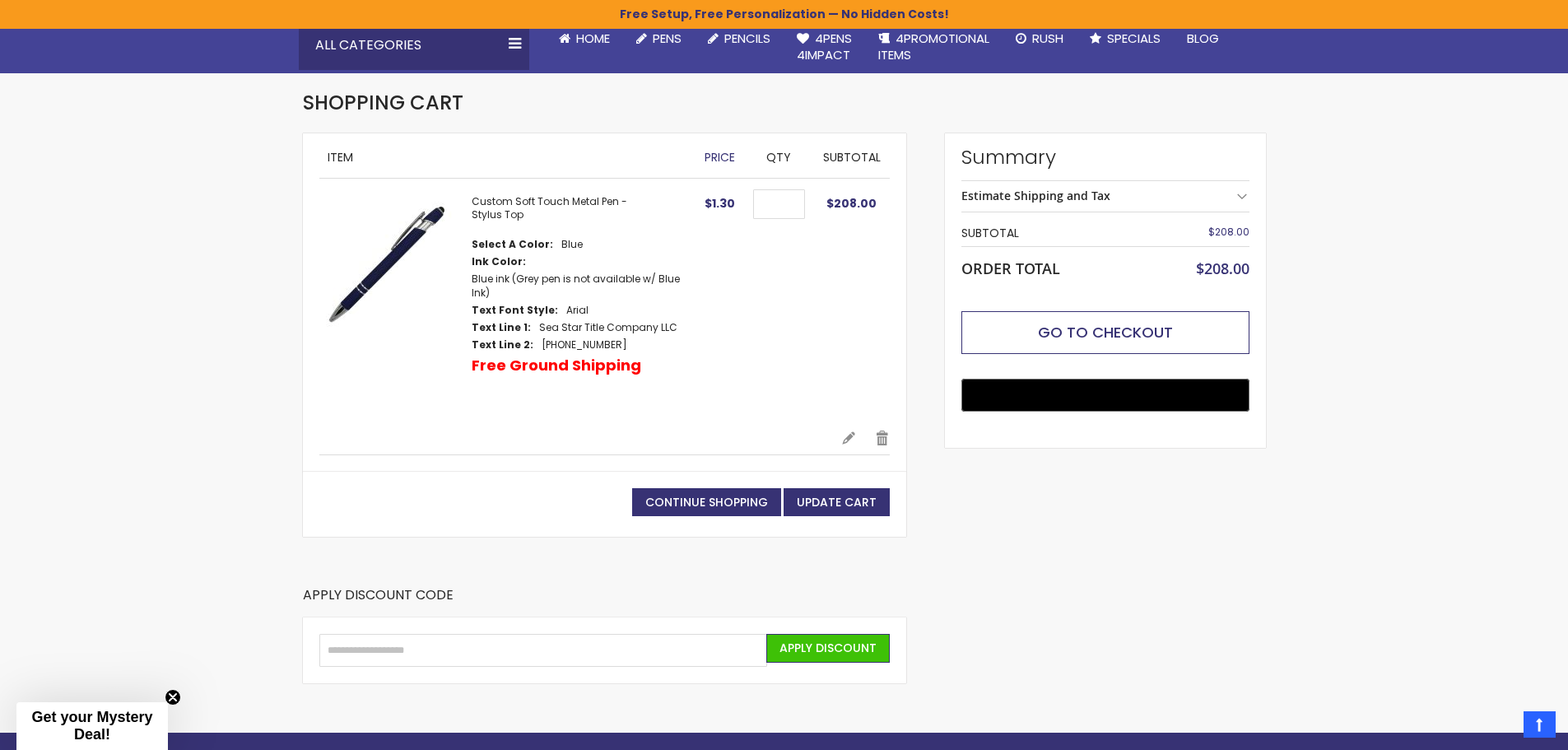
click at [1100, 328] on span "Go to Checkout" at bounding box center [1104, 333] width 135 height 21
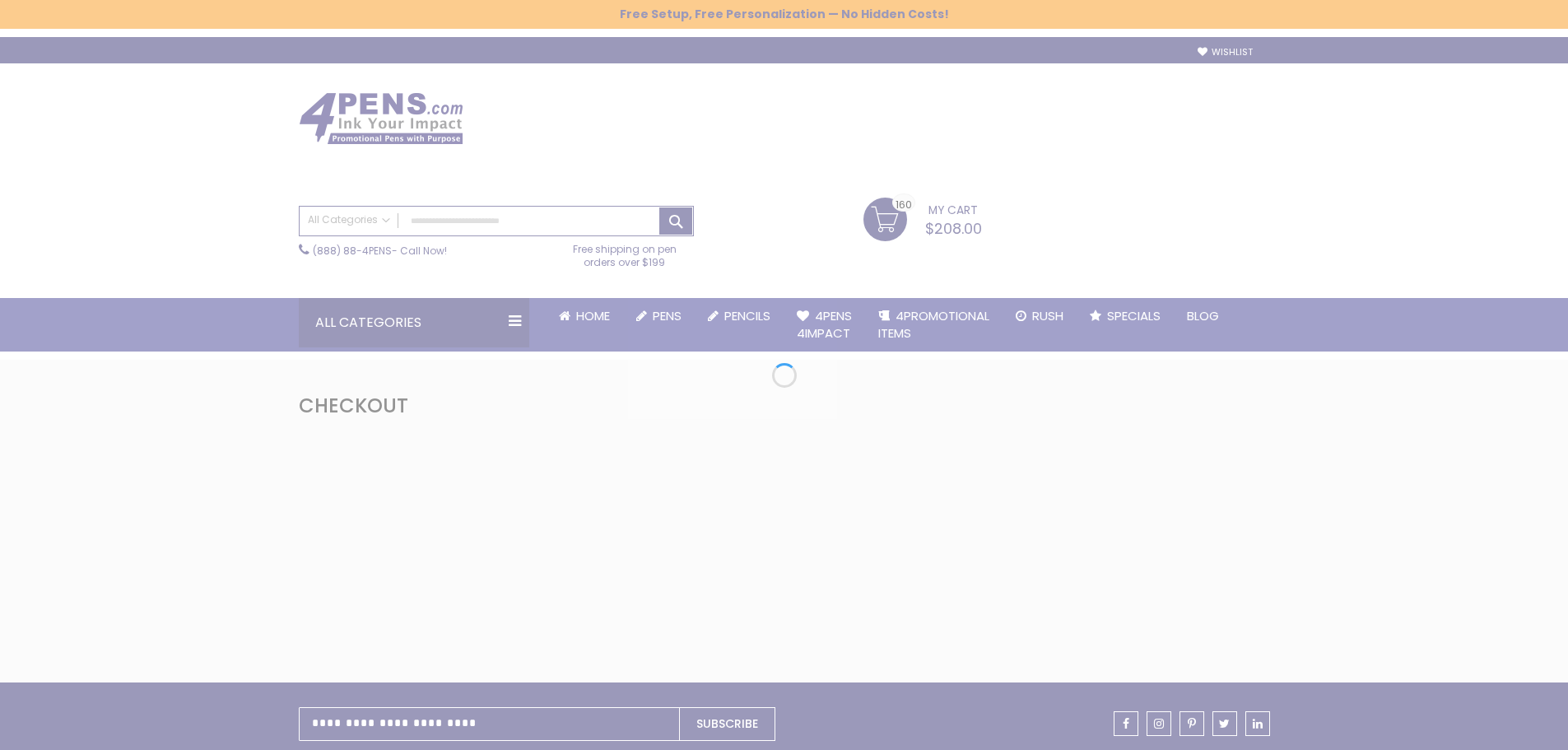
select select "*"
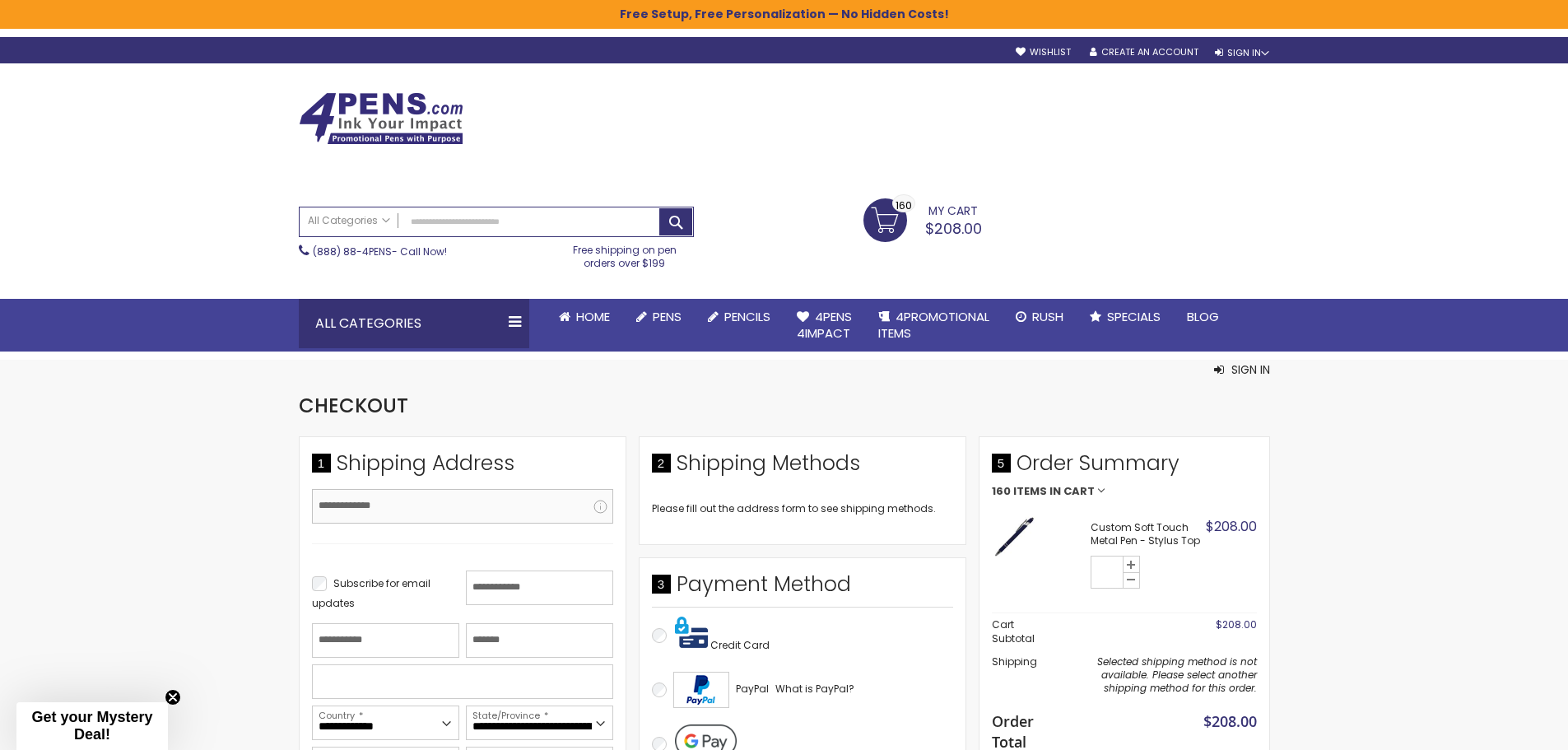
click at [411, 508] on input "Email Address" at bounding box center [462, 506] width 301 height 34
type input "**********"
click at [549, 593] on input "First Name" at bounding box center [539, 588] width 147 height 34
type input "*****"
type input "******"
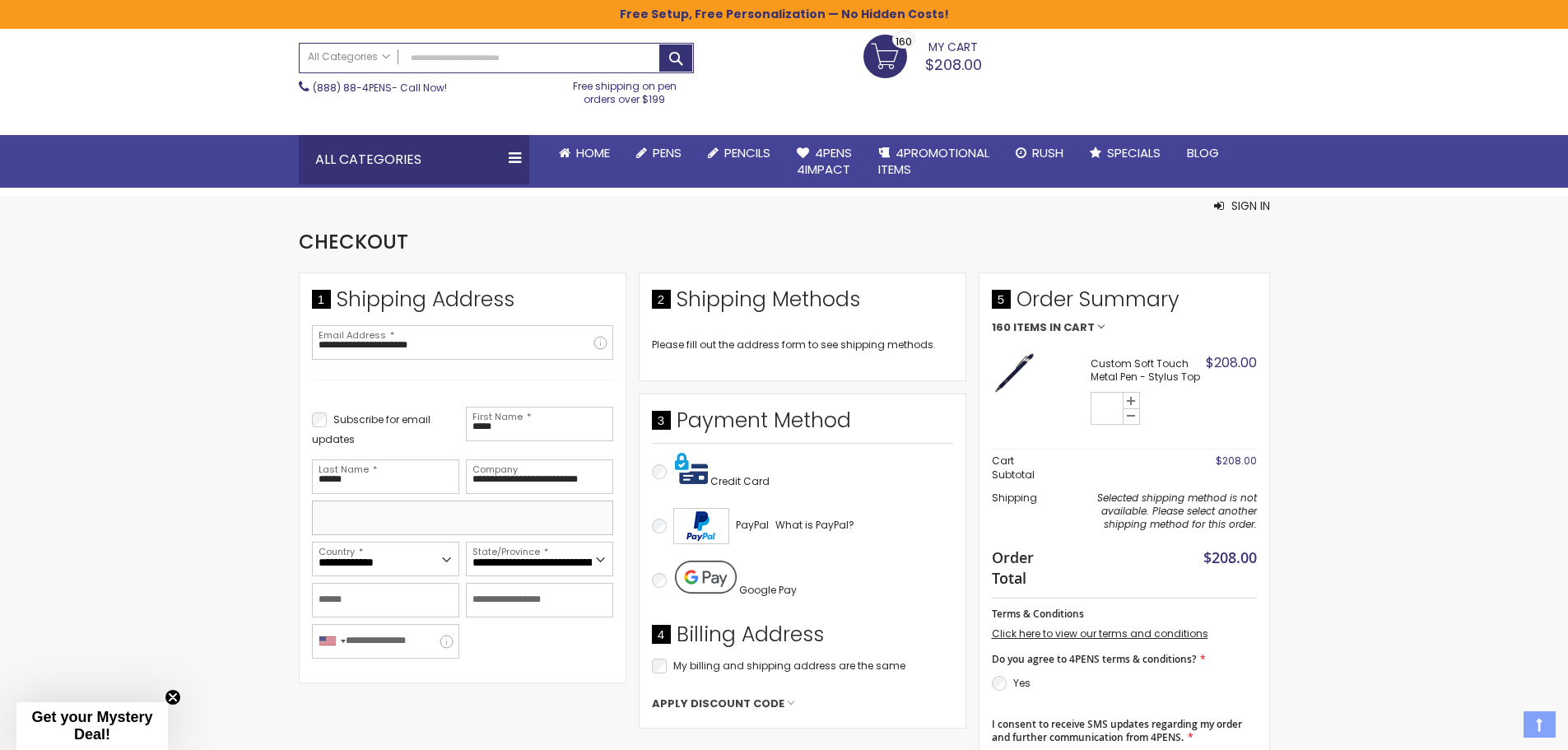
scroll to position [165, 0]
click at [604, 476] on input "**********" at bounding box center [539, 475] width 147 height 34
type input "**********"
click at [576, 559] on select "**********" at bounding box center [539, 559] width 147 height 34
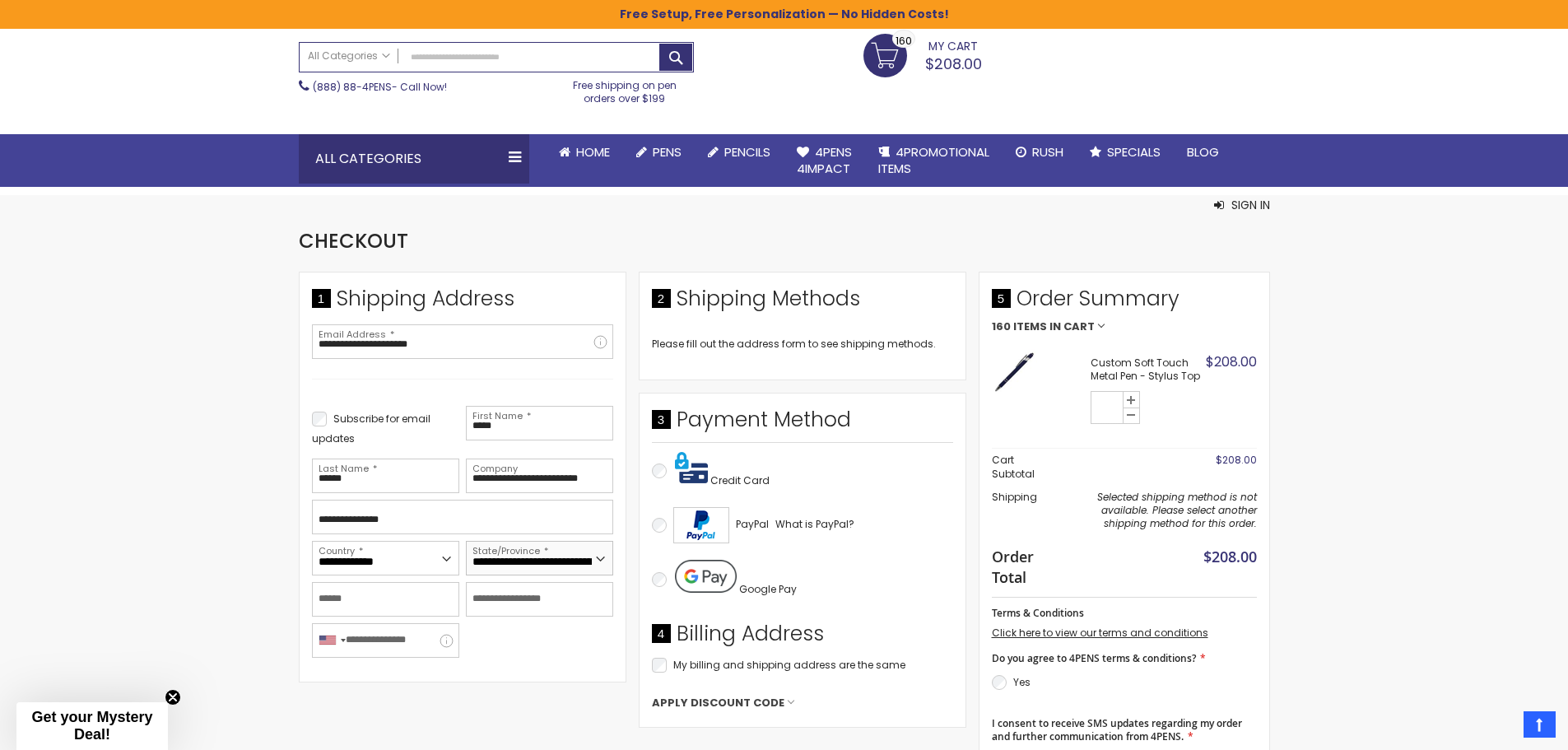
select select "**"
click at [466, 541] on select "**********" at bounding box center [539, 559] width 147 height 34
click at [365, 603] on input "City" at bounding box center [385, 600] width 147 height 34
type input "**********"
type input "*****"
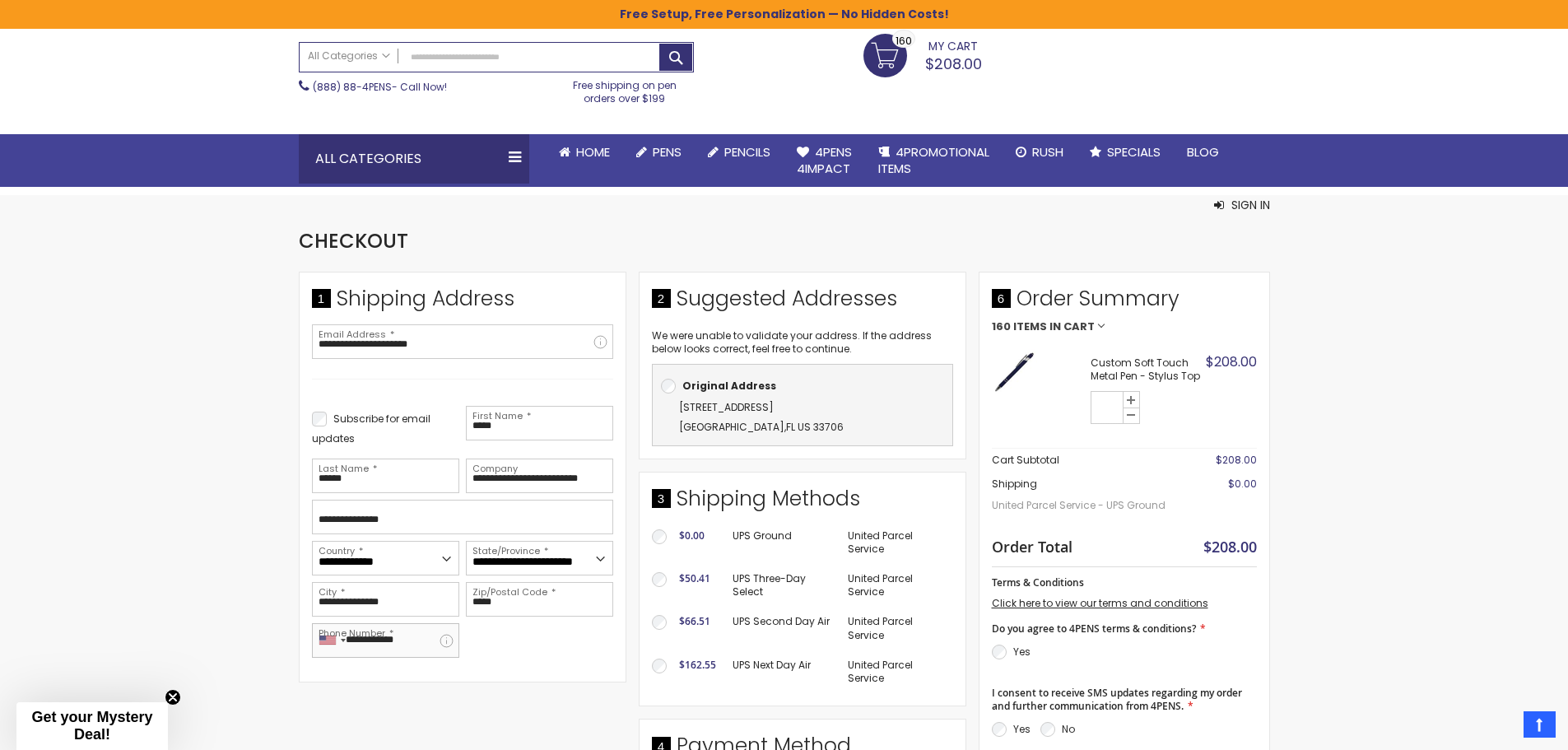
click at [372, 642] on input "**********" at bounding box center [385, 641] width 147 height 34
click at [355, 639] on input "**********" at bounding box center [385, 641] width 147 height 34
click at [371, 641] on input "**********" at bounding box center [385, 641] width 147 height 34
type input "**********"
click at [710, 419] on div "[STREET_ADDRESS]" at bounding box center [802, 417] width 283 height 39
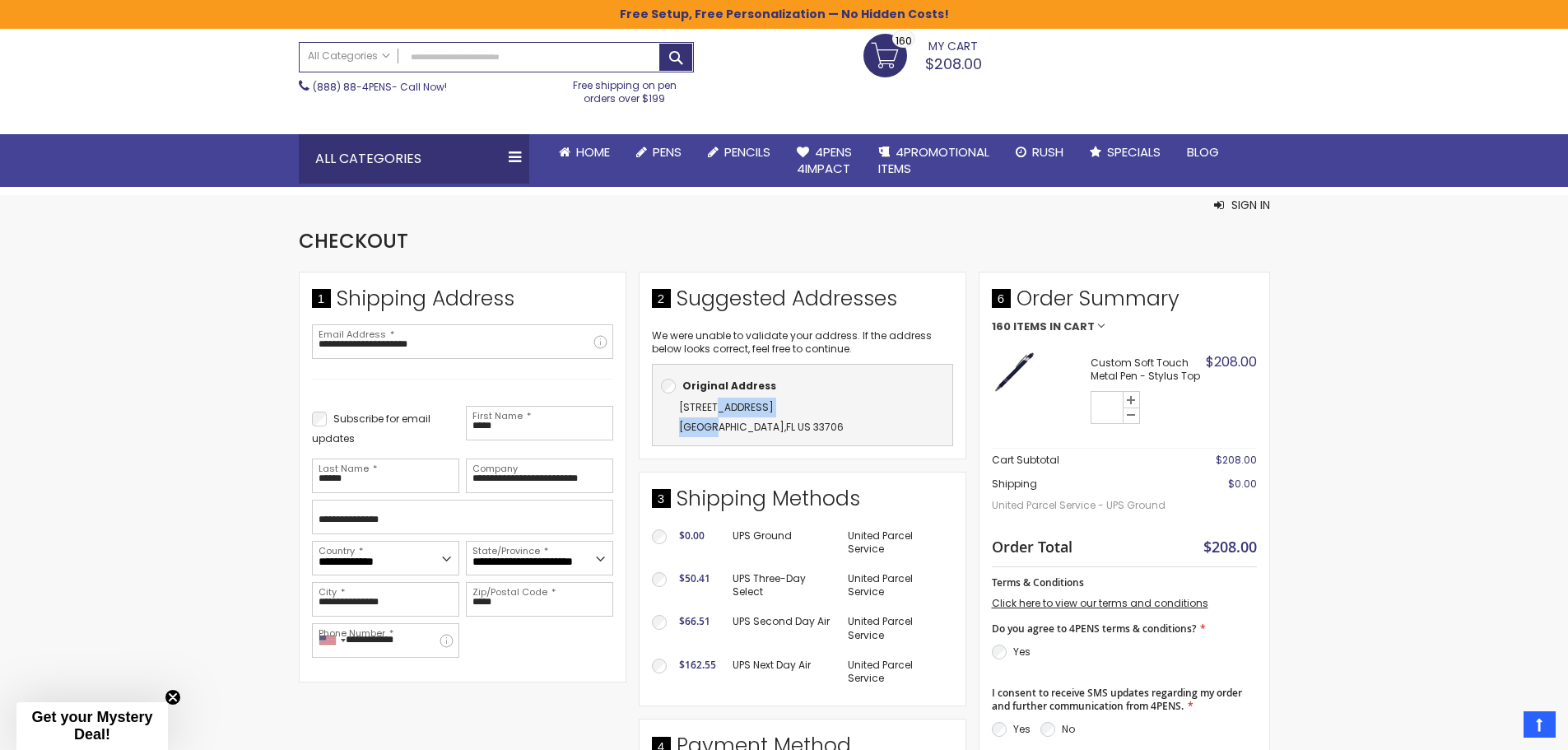
click at [860, 414] on div "[STREET_ADDRESS]" at bounding box center [802, 417] width 283 height 39
click at [910, 428] on div "[STREET_ADDRESS]" at bounding box center [802, 417] width 283 height 39
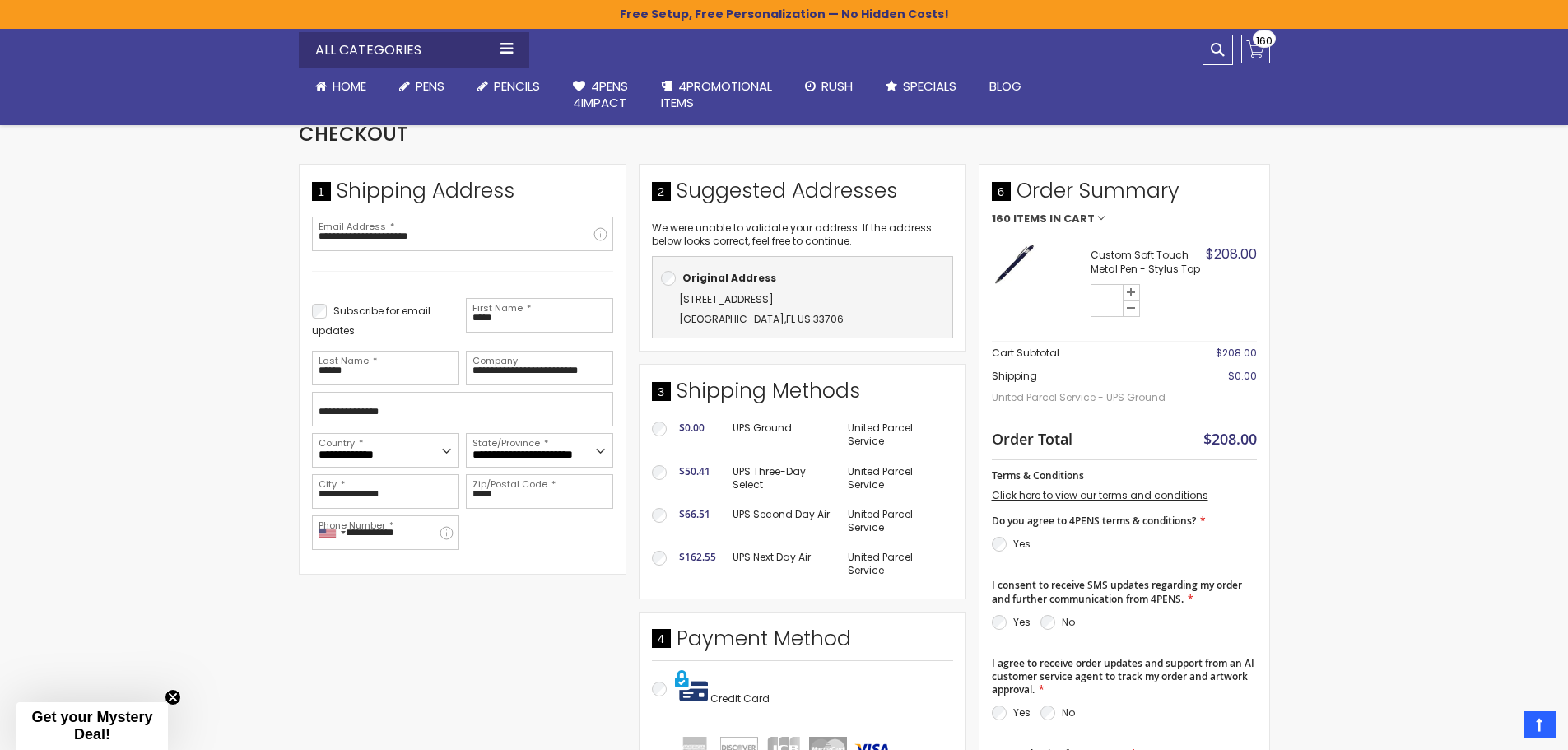
scroll to position [247, 0]
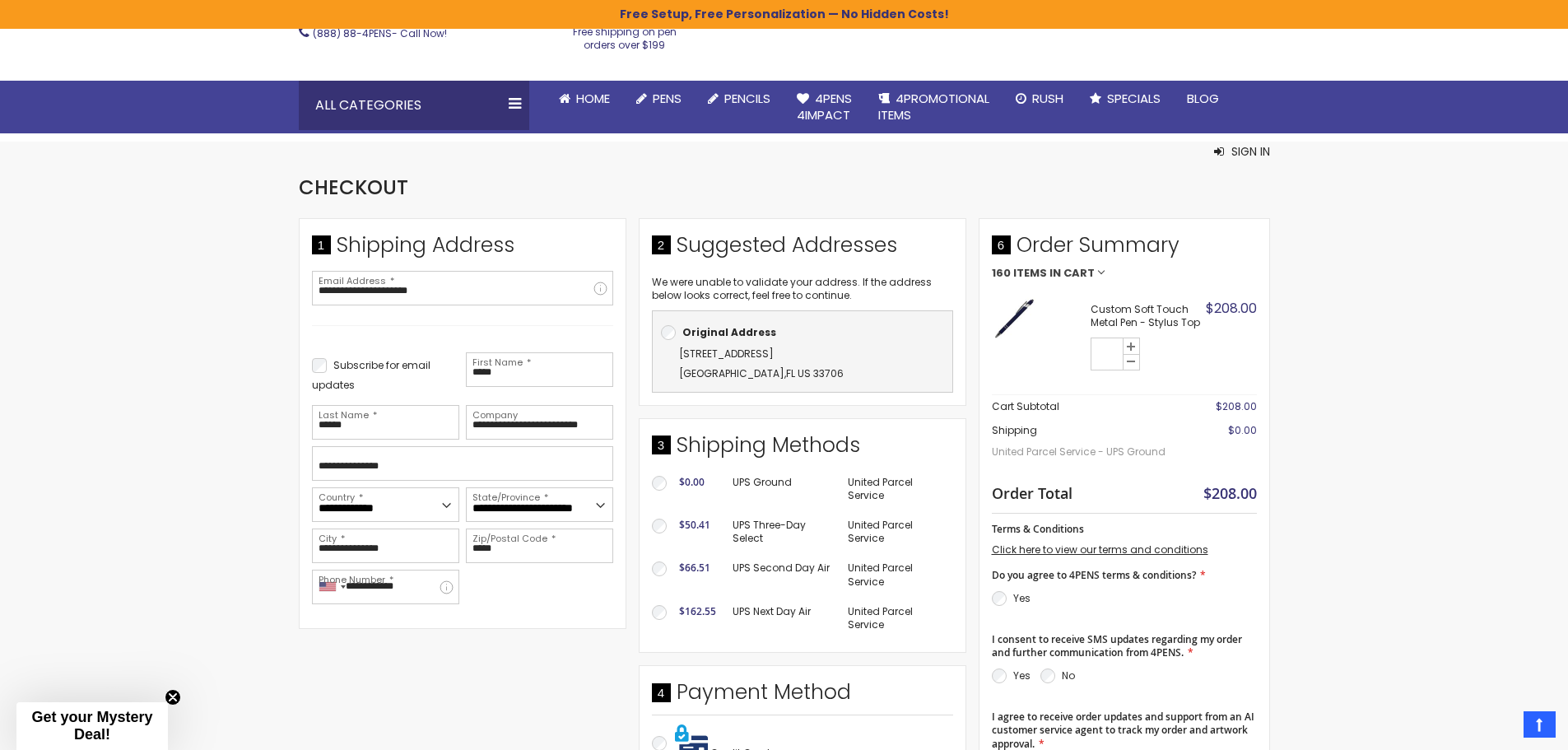
click at [1063, 673] on label "No" at bounding box center [1068, 675] width 13 height 14
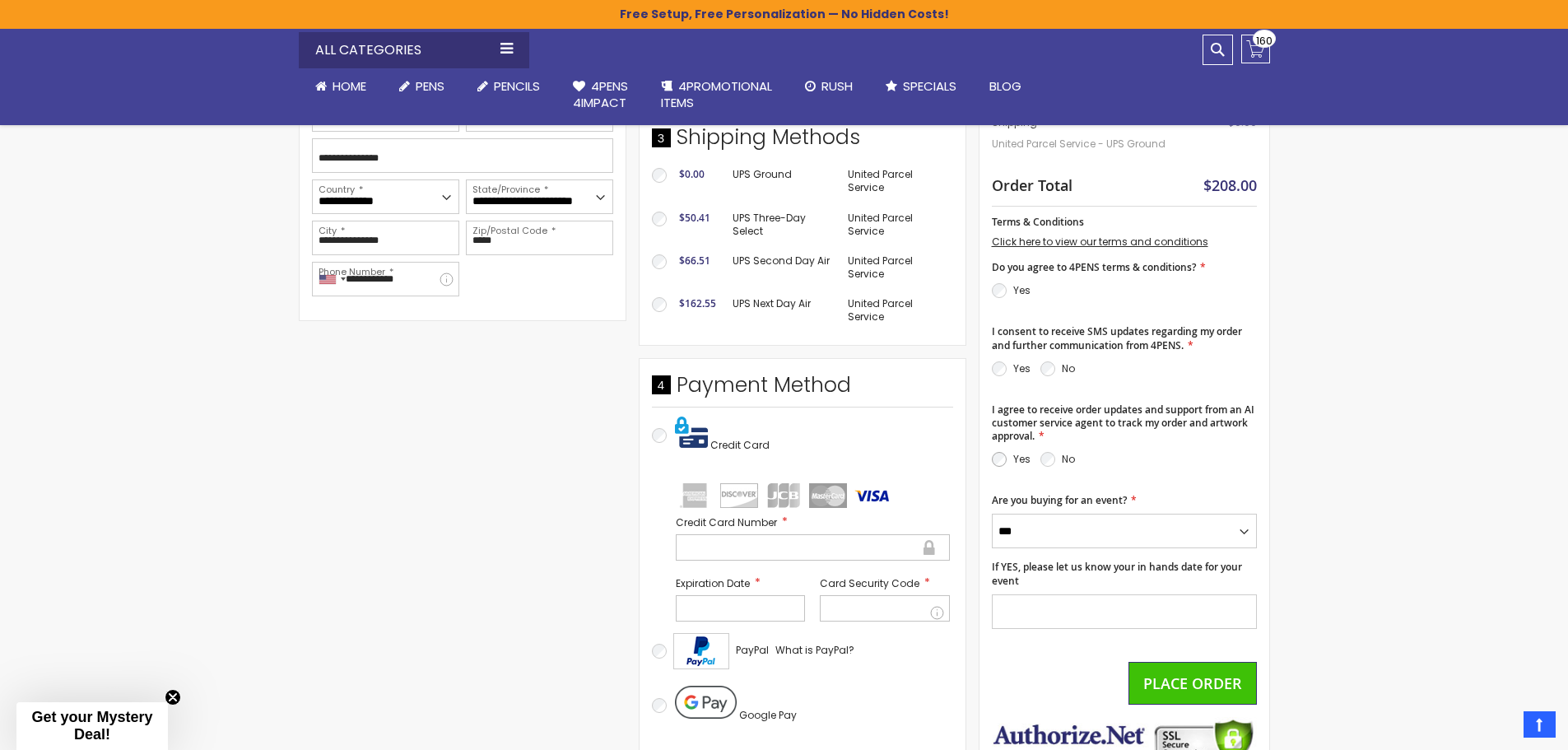
scroll to position [494, 0]
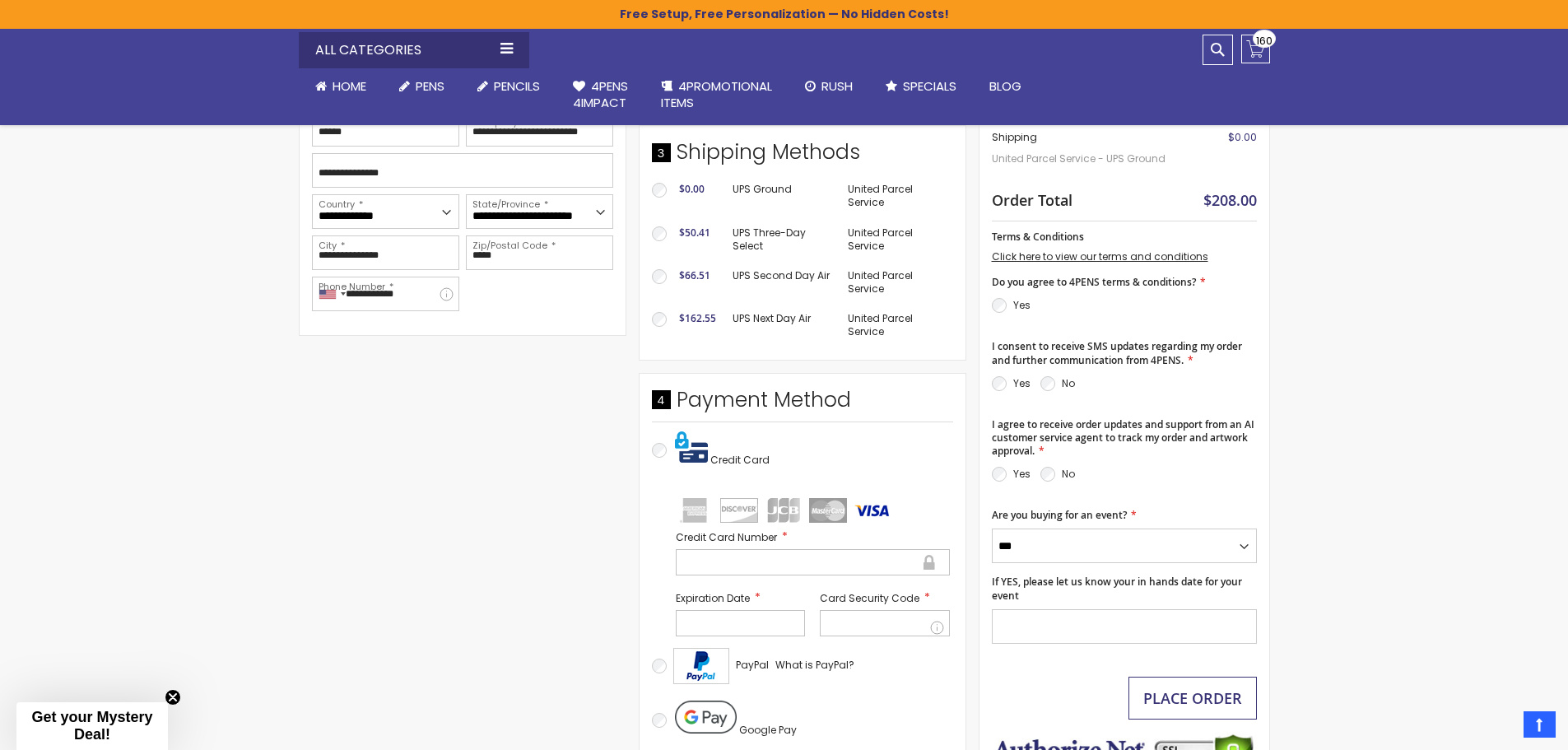
click at [1190, 695] on span "Place Order" at bounding box center [1192, 698] width 98 height 20
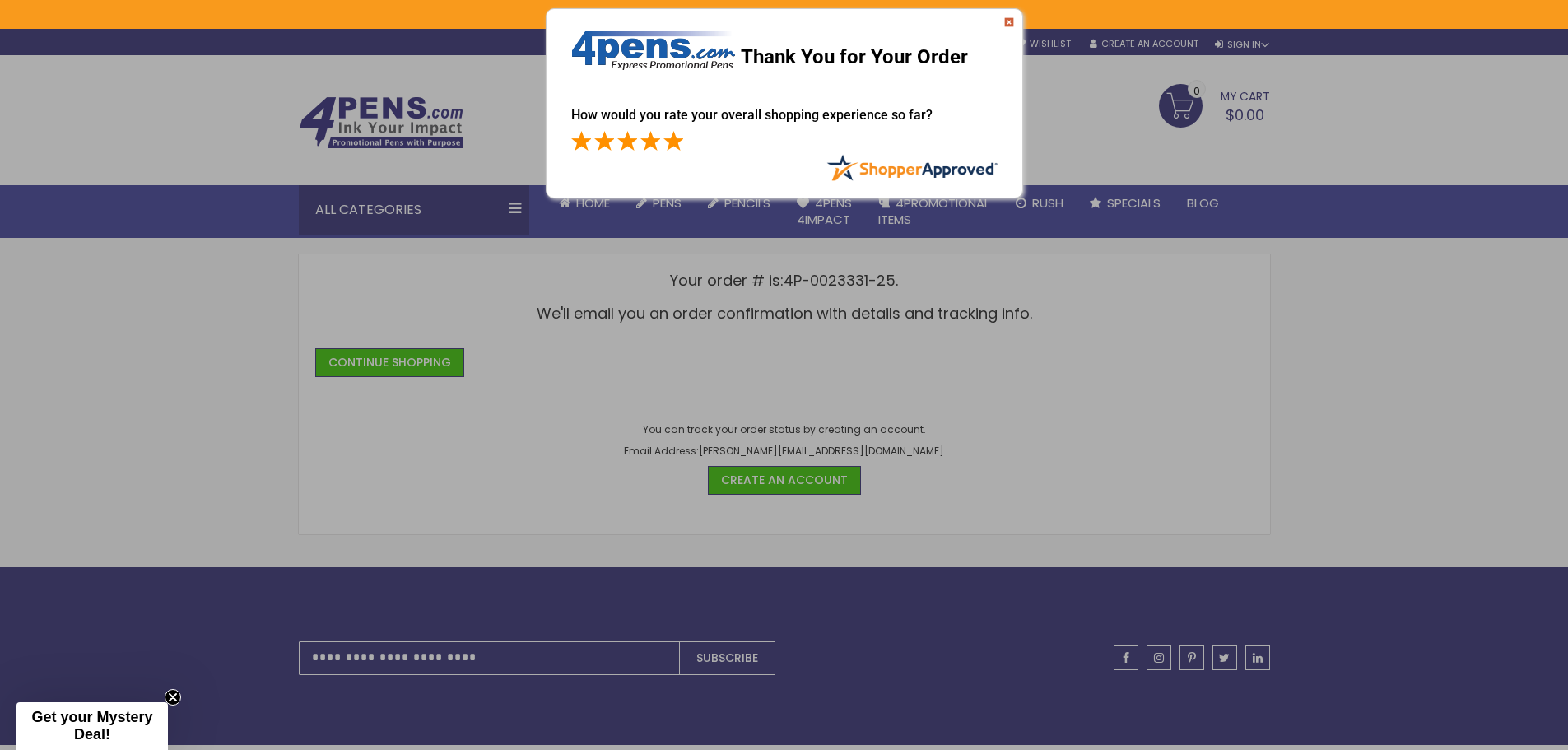
click at [671, 141] on span at bounding box center [673, 141] width 20 height 20
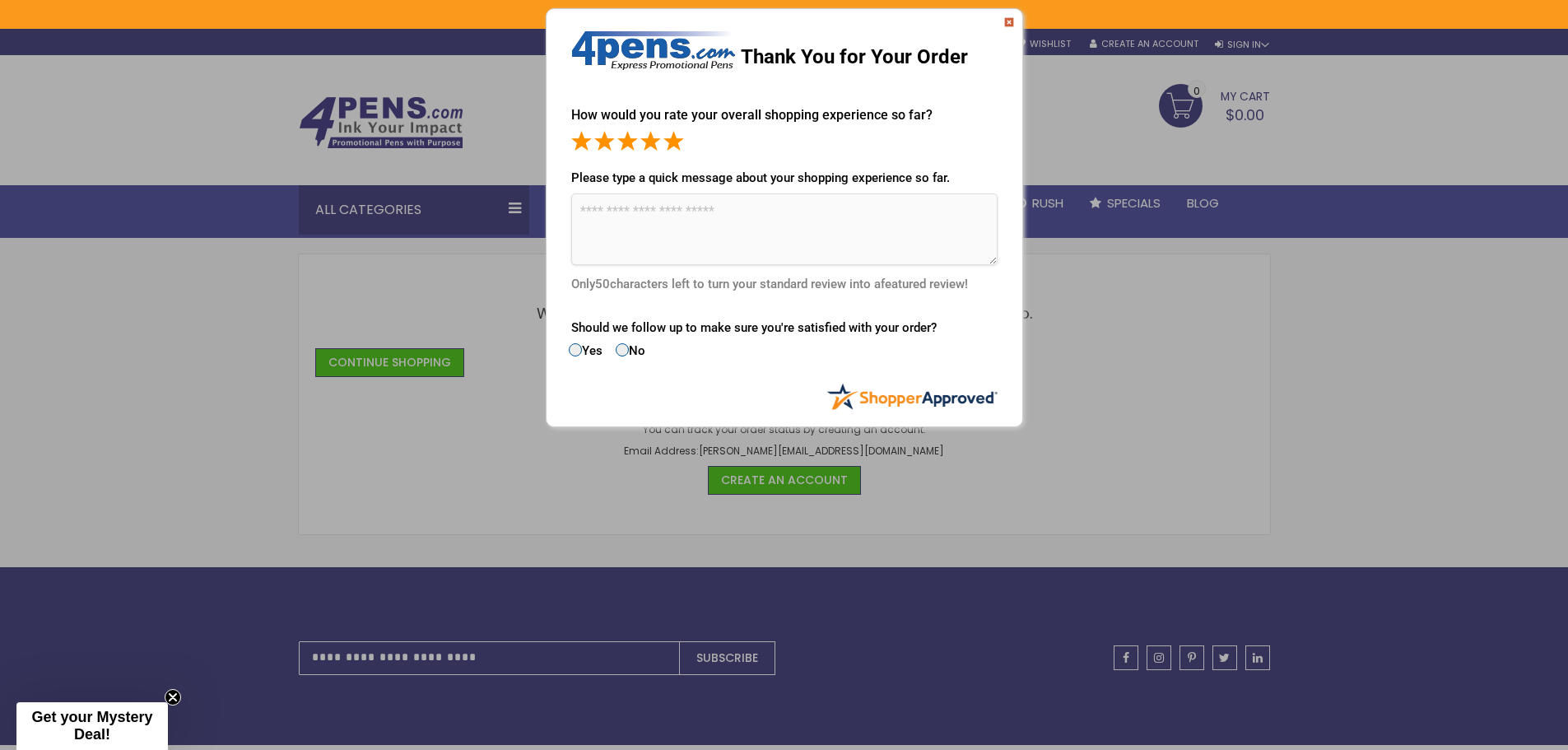
click at [613, 228] on textarea at bounding box center [784, 229] width 426 height 72
type textarea "**********"
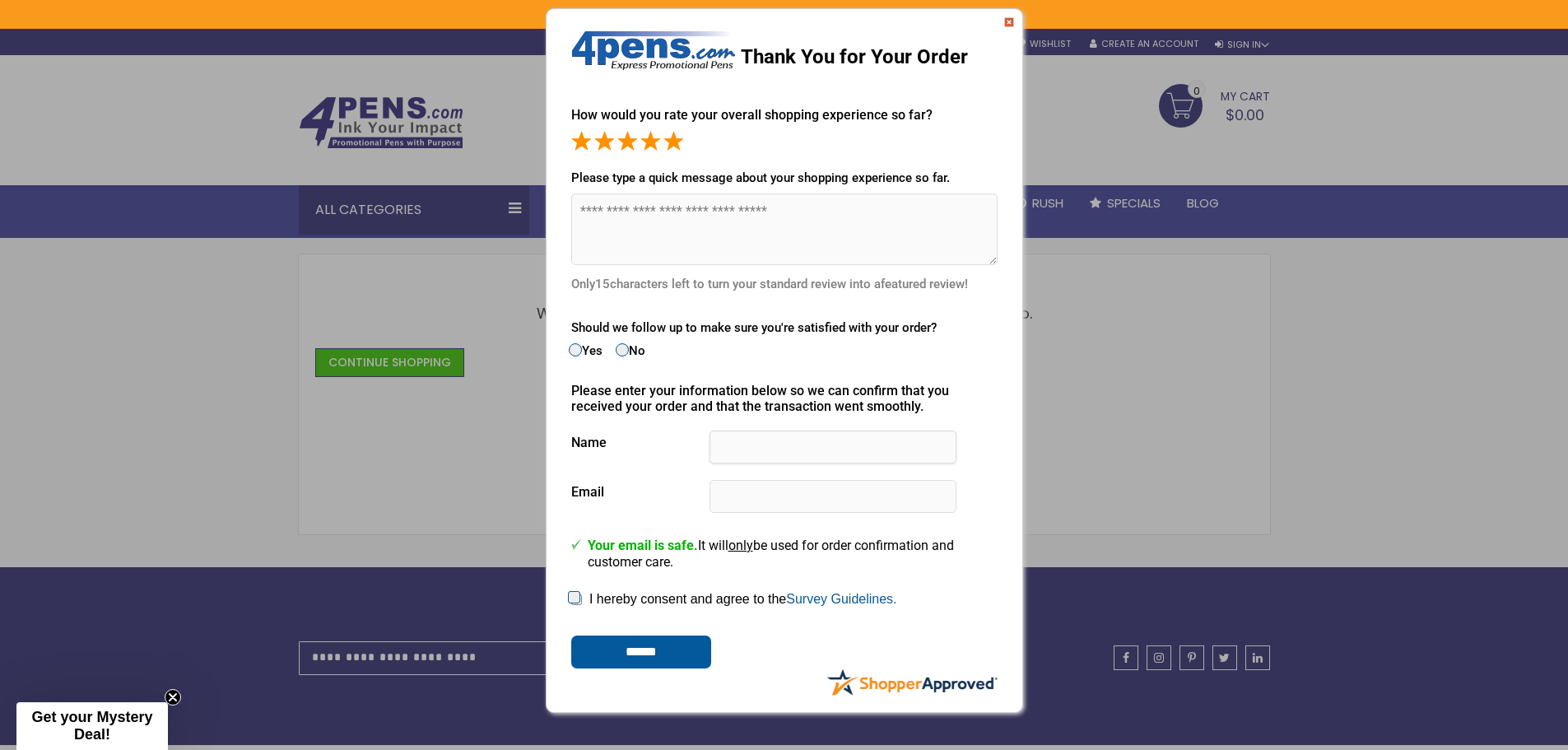
click at [758, 452] on input "text" at bounding box center [833, 447] width 247 height 33
type input "**********"
click at [674, 655] on input "******" at bounding box center [641, 652] width 140 height 33
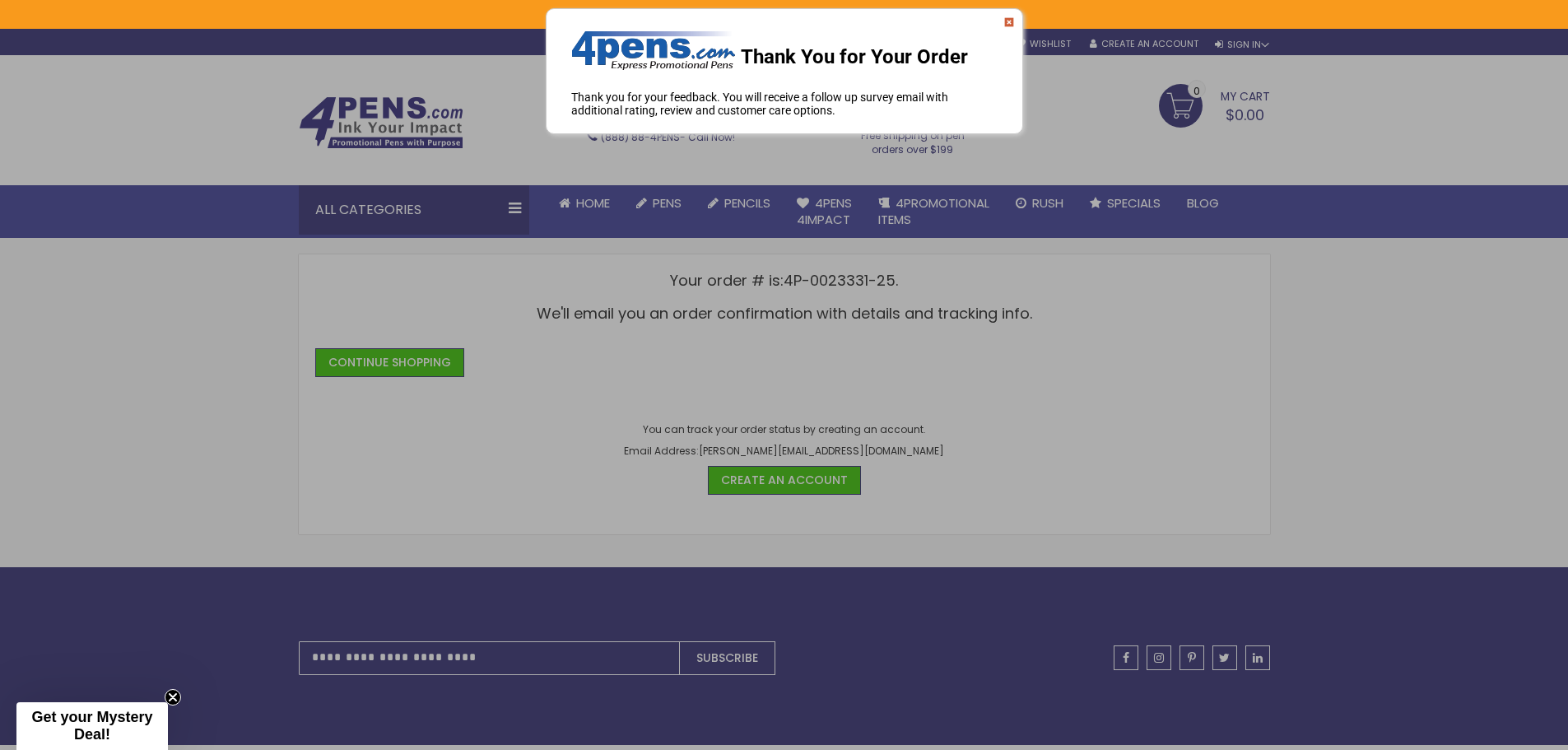
click at [1006, 24] on img at bounding box center [1009, 22] width 10 height 10
